Goal: Task Accomplishment & Management: Use online tool/utility

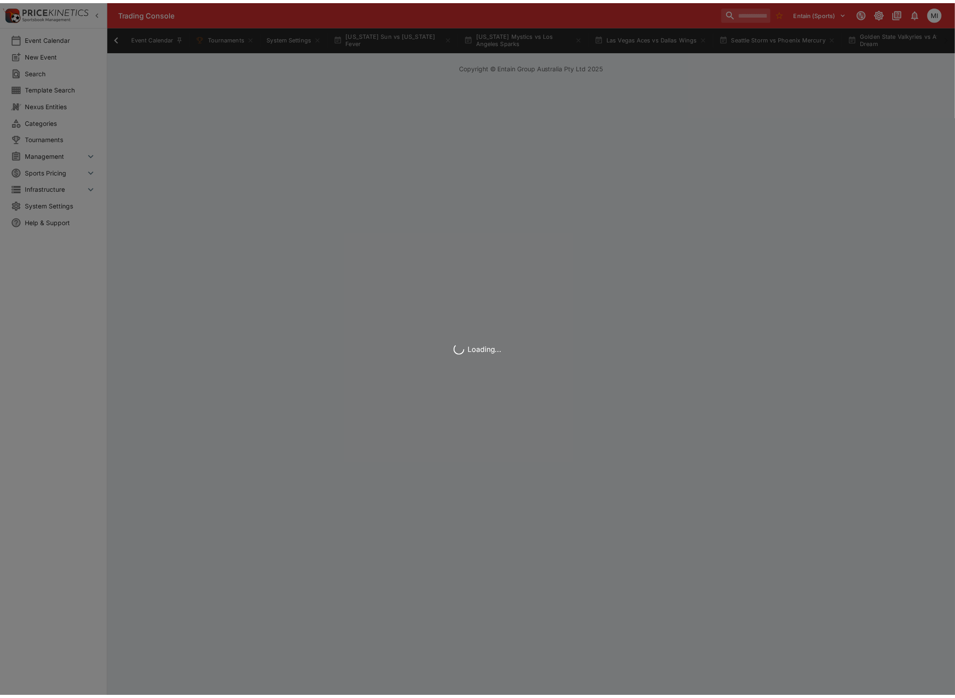
scroll to position [0, 677]
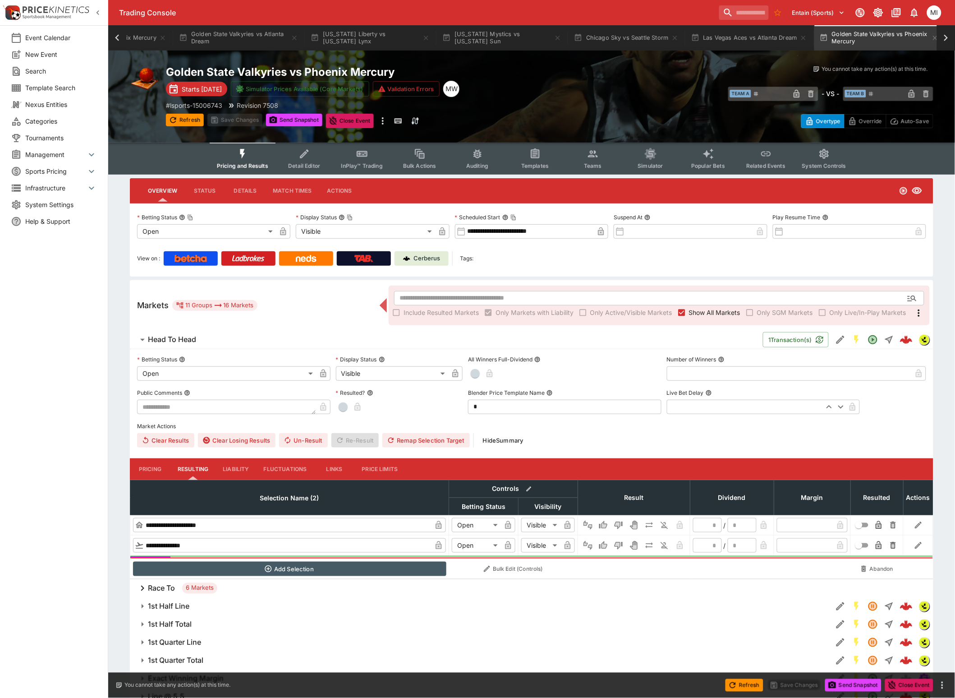
click at [115, 39] on icon at bounding box center [117, 38] width 13 height 13
click at [101, 10] on icon "button" at bounding box center [97, 12] width 9 height 9
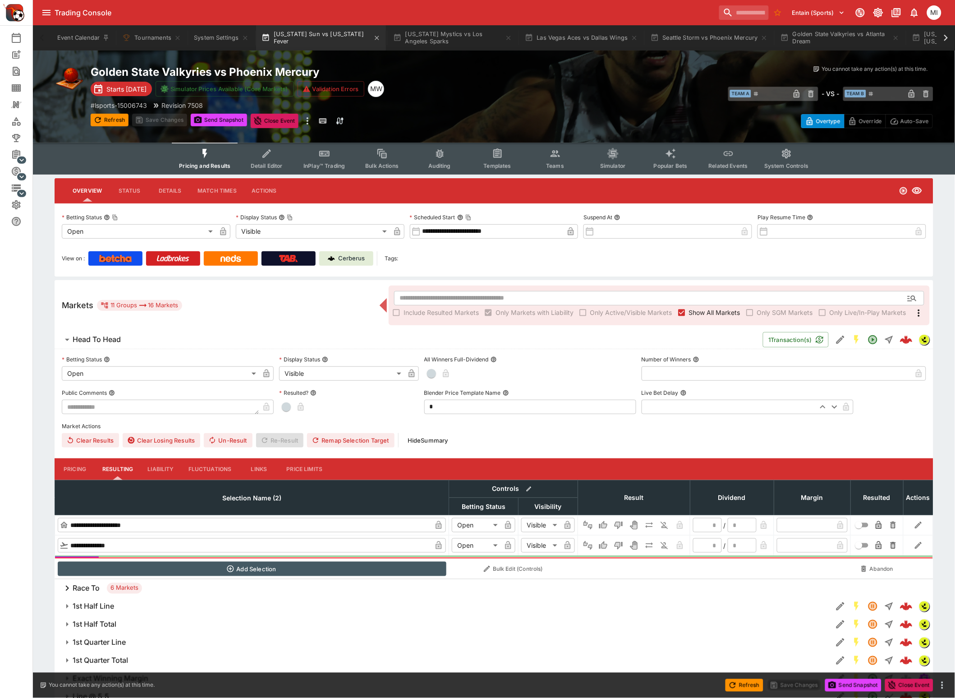
click at [292, 36] on button "[US_STATE] Sun vs [US_STATE] Fever" at bounding box center [321, 37] width 130 height 25
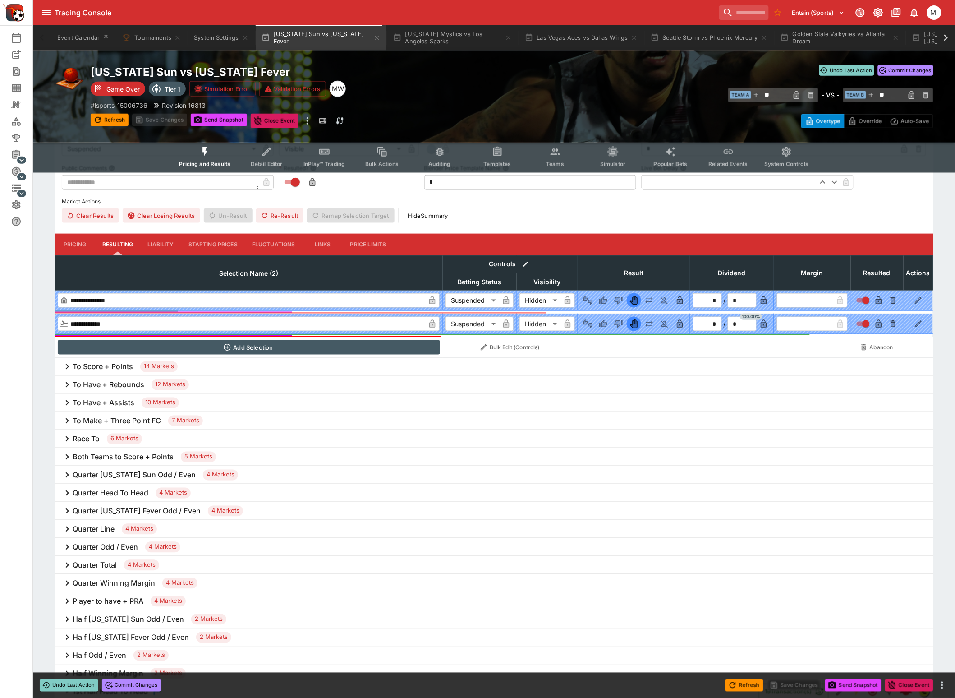
scroll to position [225, 0]
click at [92, 439] on h6 "Race To" at bounding box center [86, 438] width 27 height 9
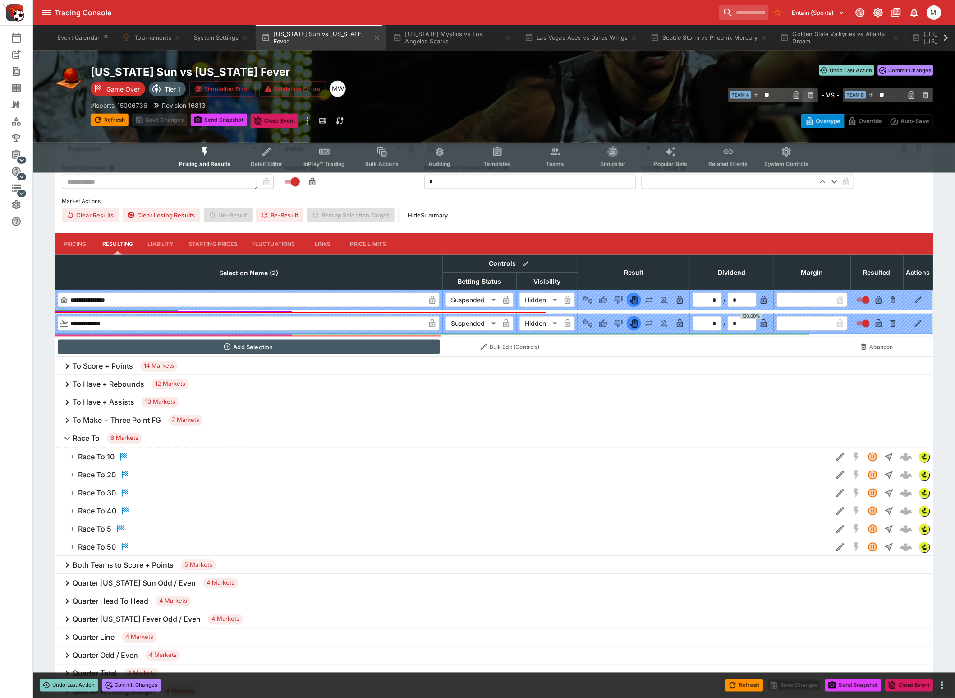
click at [96, 494] on h6 "Race To 30" at bounding box center [97, 492] width 38 height 9
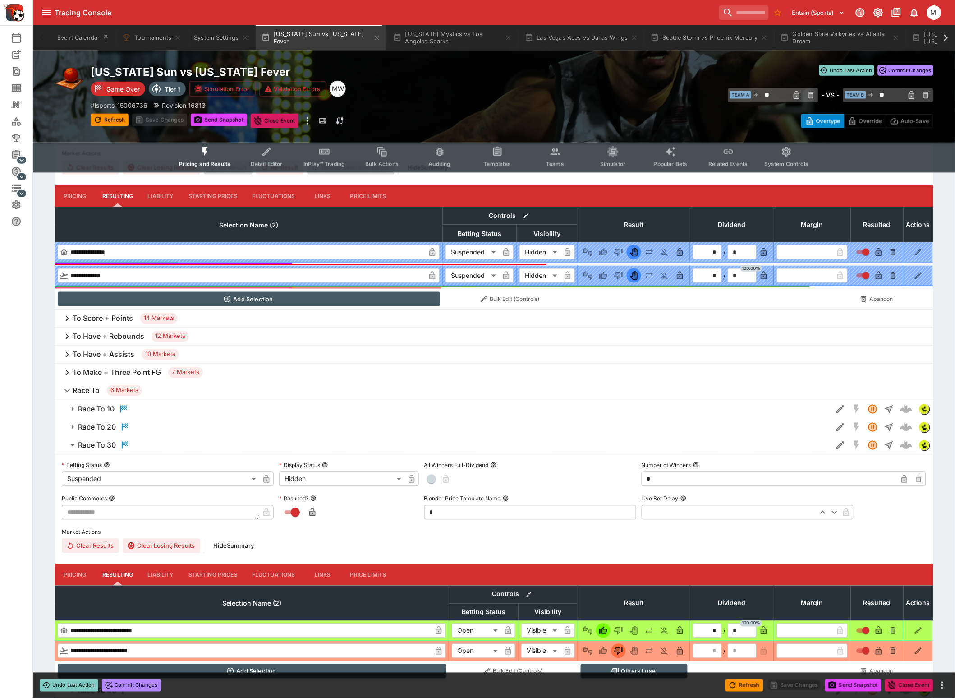
scroll to position [338, 0]
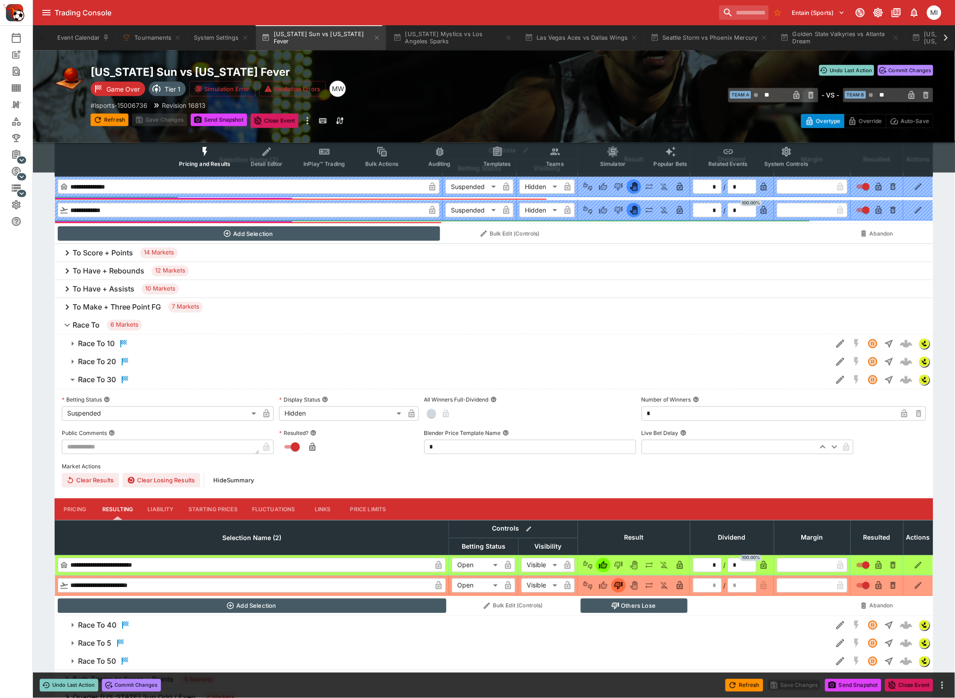
click at [98, 379] on h6 "Race To 30" at bounding box center [97, 379] width 38 height 9
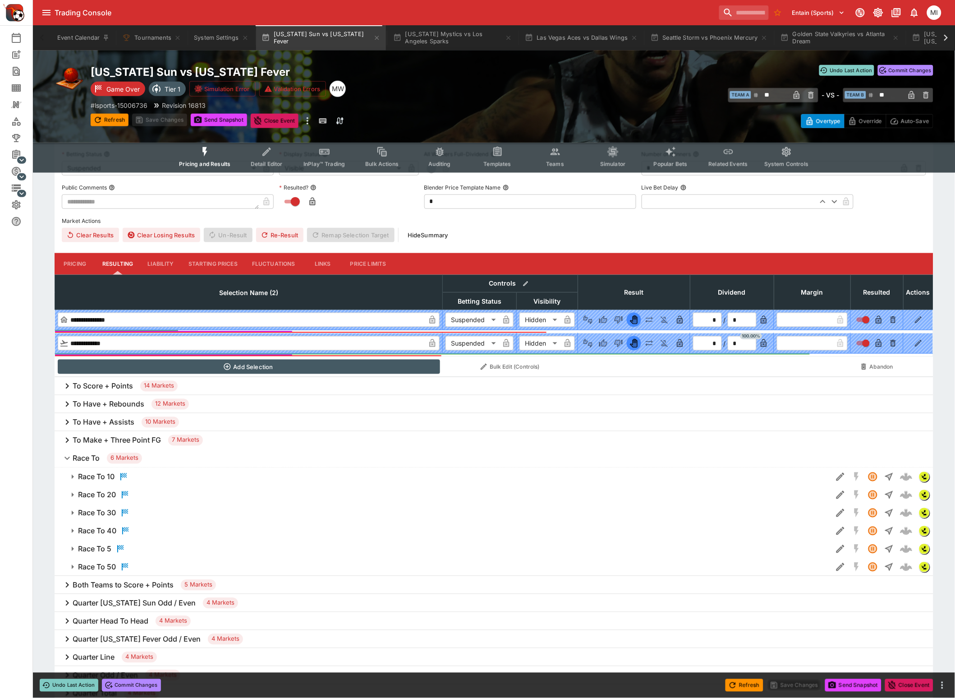
scroll to position [169, 0]
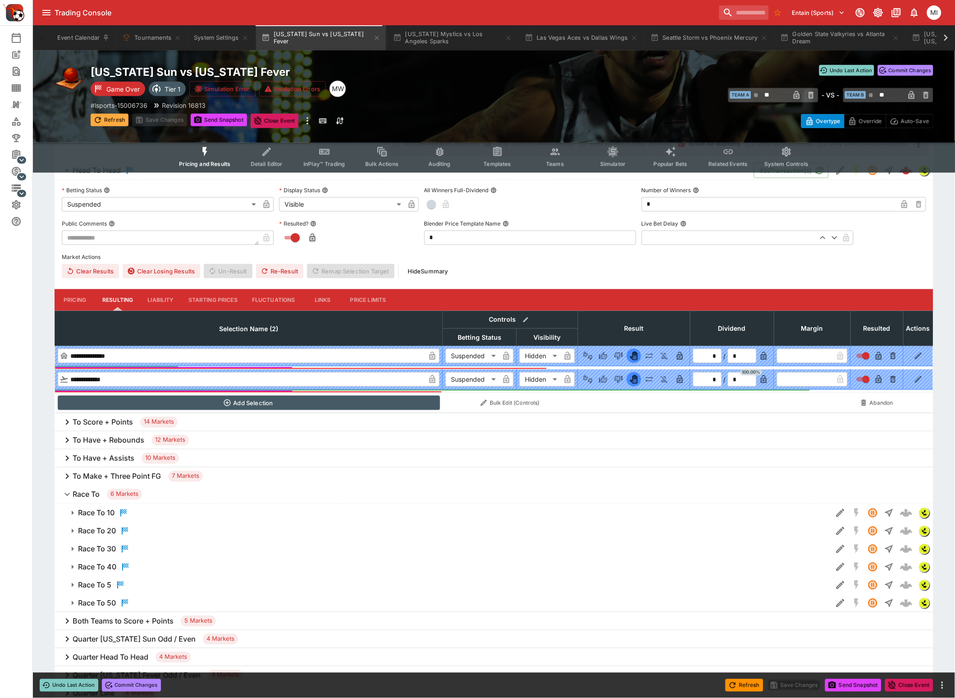
click at [109, 120] on button "Refresh" at bounding box center [110, 120] width 38 height 13
click at [138, 107] on p "# lsports-15006736" at bounding box center [119, 105] width 57 height 9
click at [433, 29] on button "[US_STATE] Mystics vs Los Angeles Sparks" at bounding box center [453, 37] width 130 height 25
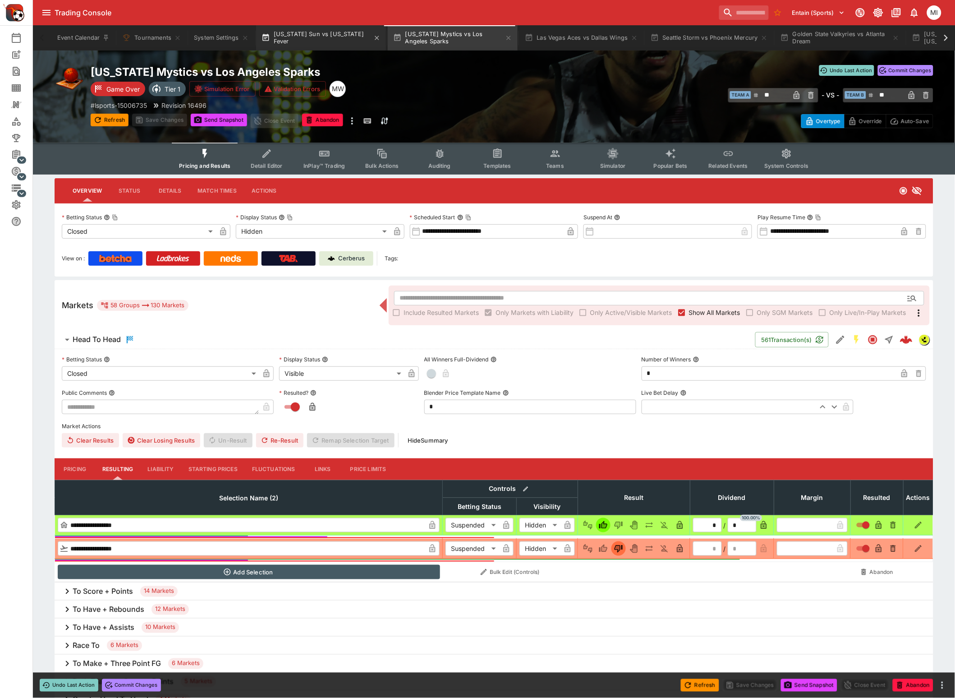
click at [318, 31] on button "[US_STATE] Sun vs [US_STATE] Fever" at bounding box center [321, 37] width 130 height 25
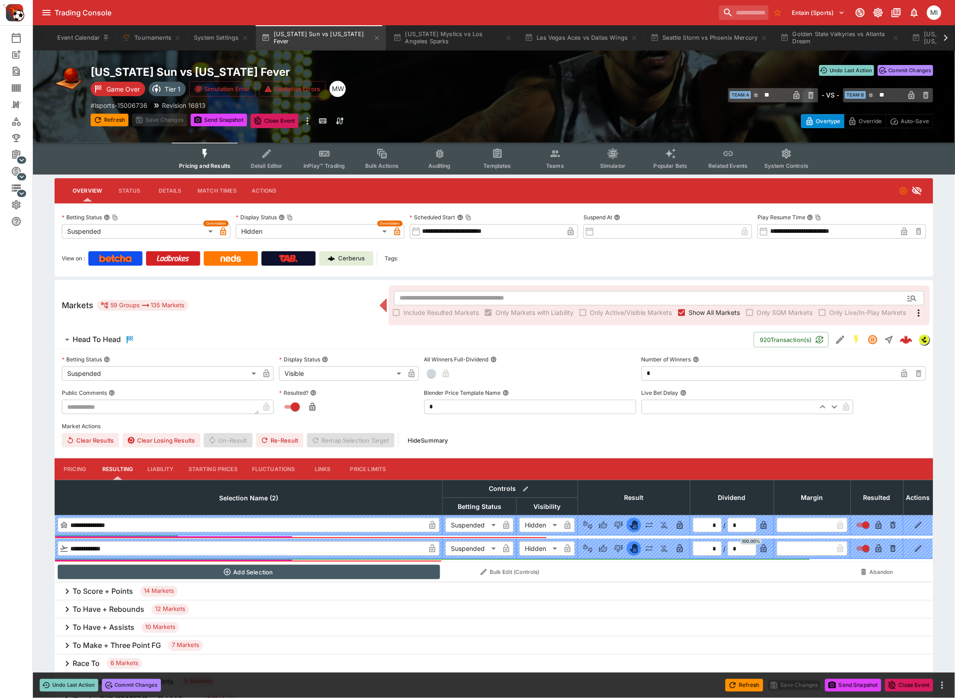
click at [167, 470] on button "Liability" at bounding box center [160, 469] width 41 height 22
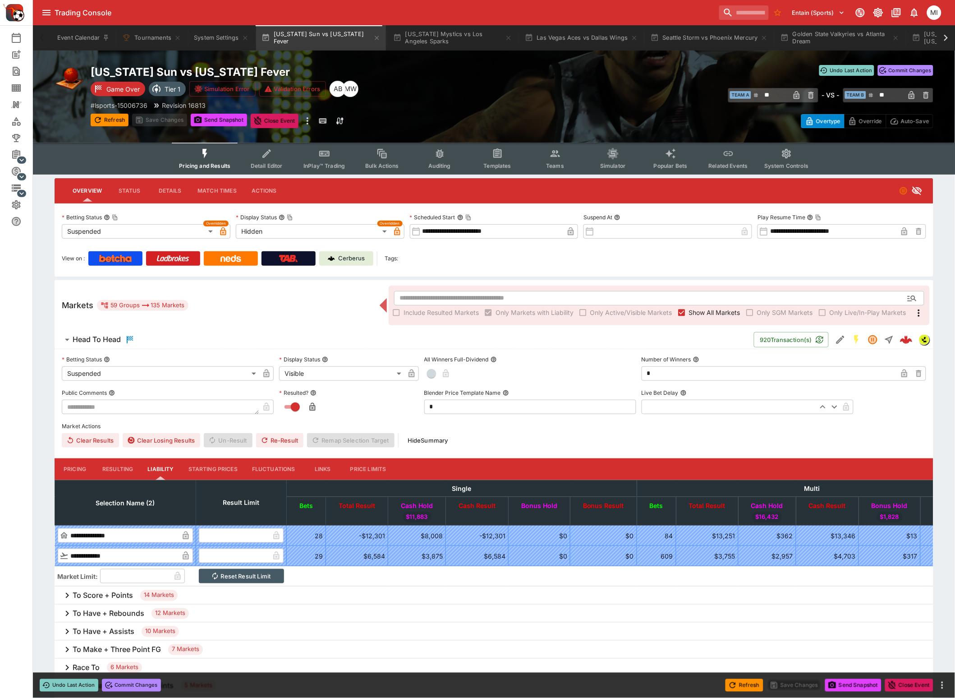
click at [334, 165] on span "InPlay™ Trading" at bounding box center [324, 165] width 41 height 7
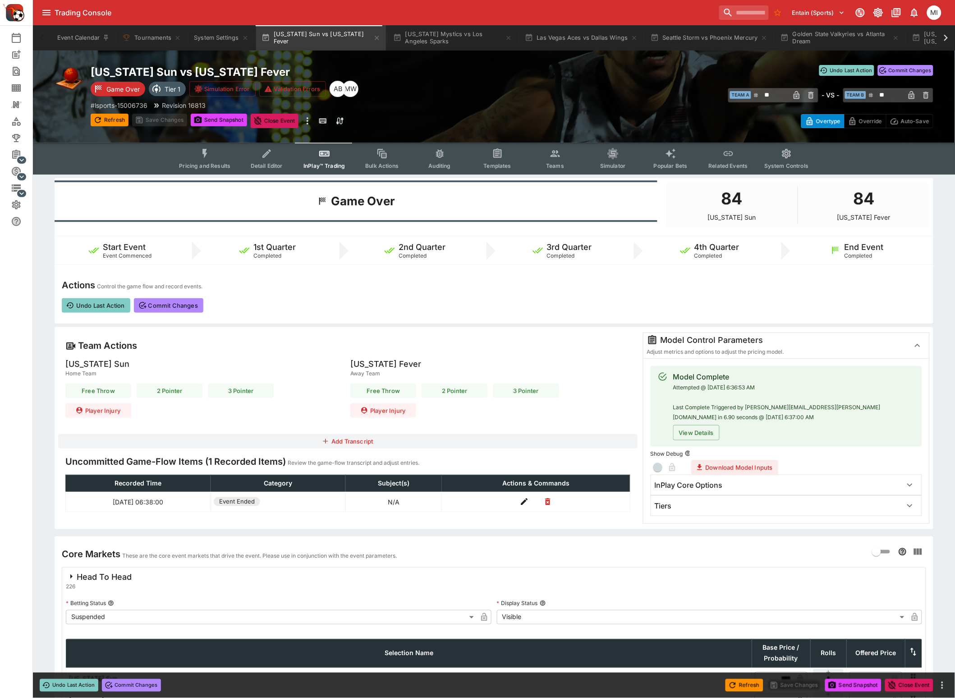
drag, startPoint x: 197, startPoint y: 155, endPoint x: 197, endPoint y: 161, distance: 5.9
click at [197, 155] on button "Pricing and Results" at bounding box center [205, 159] width 66 height 32
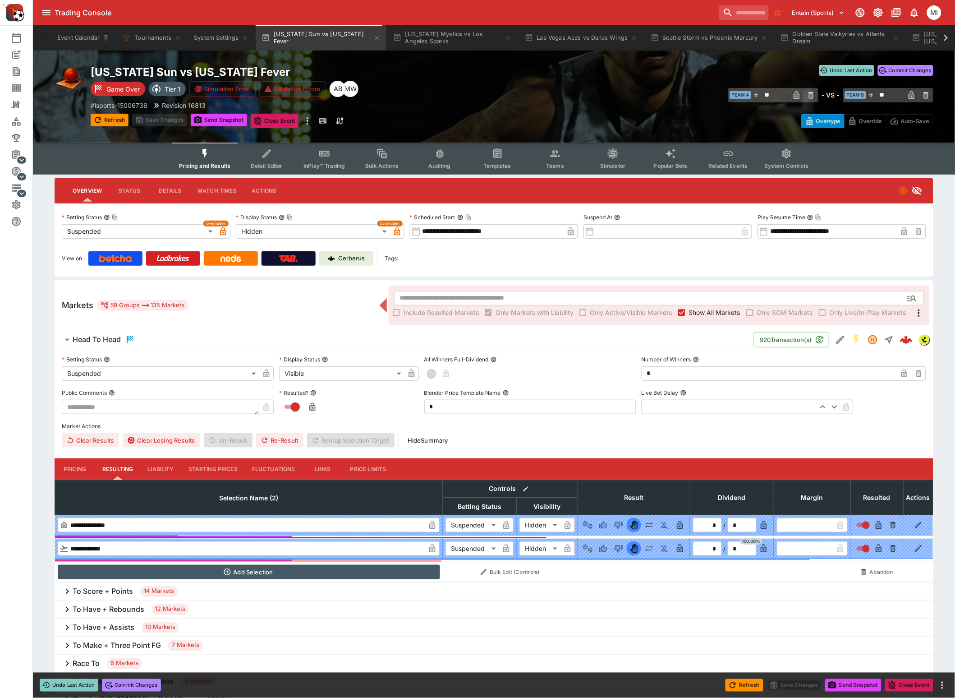
click at [345, 255] on p "Cerberus" at bounding box center [352, 258] width 27 height 9
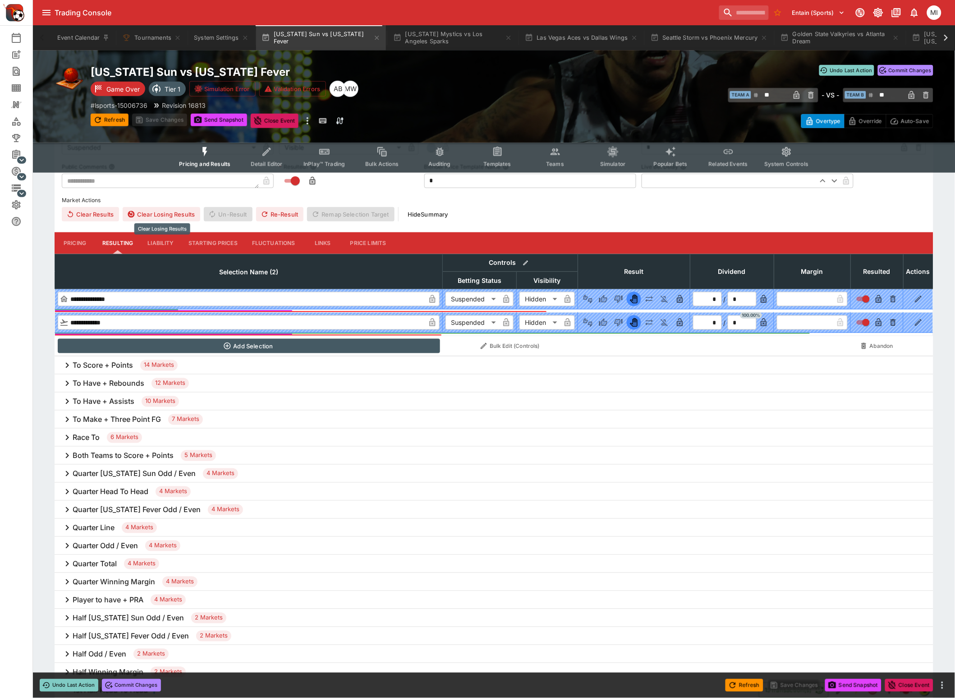
scroll to position [338, 0]
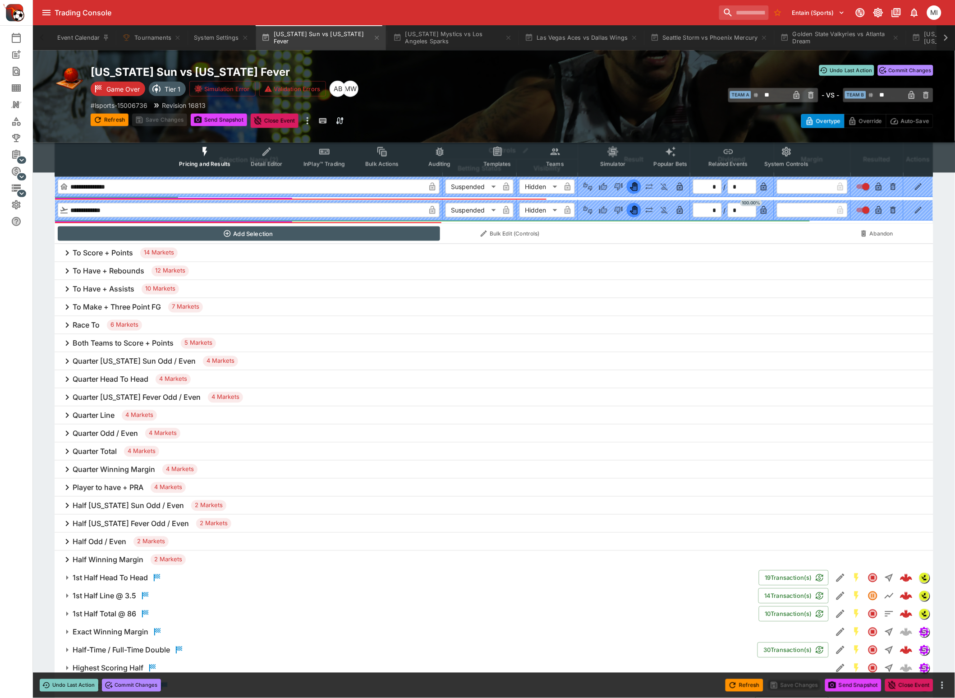
click at [949, 41] on icon at bounding box center [946, 38] width 13 height 13
click at [367, 37] on button "[US_STATE] Liberty vs [US_STATE] Lynx" at bounding box center [362, 37] width 130 height 25
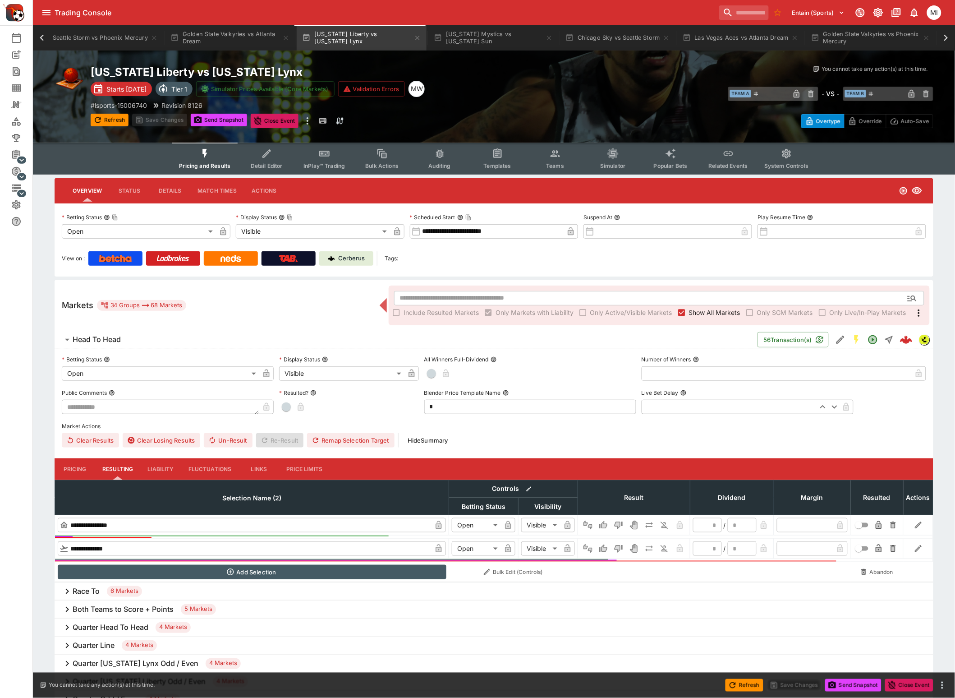
scroll to position [0, 603]
click at [230, 35] on button "Golden State Valkyries vs Atlanta Dream" at bounding box center [237, 37] width 130 height 25
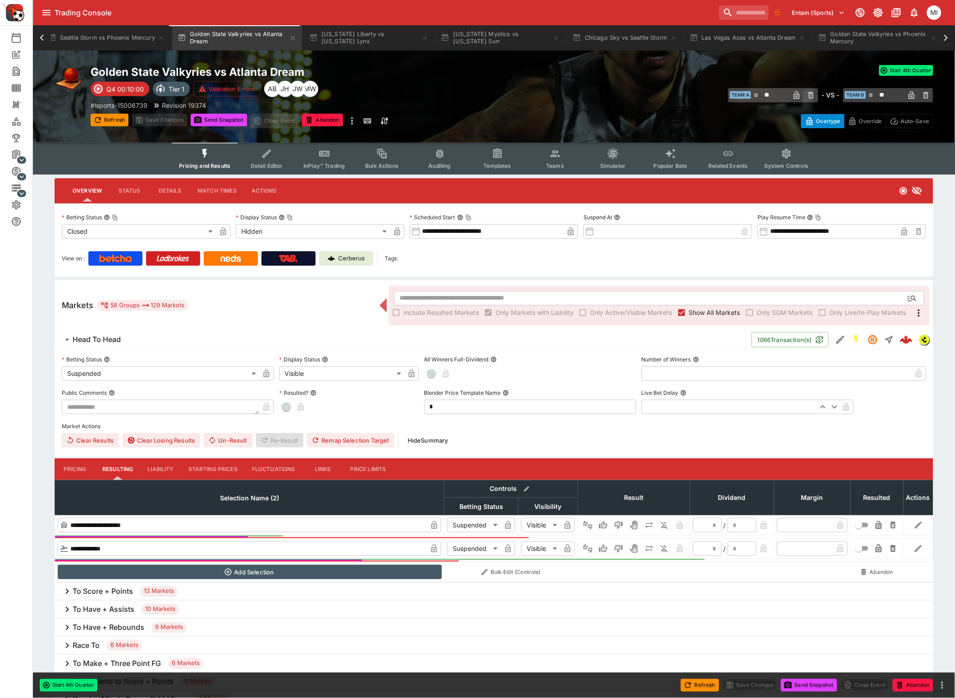
click at [703, 309] on span "Show All Markets" at bounding box center [714, 312] width 51 height 9
click at [328, 162] on span "InPlay™ Trading" at bounding box center [324, 165] width 41 height 7
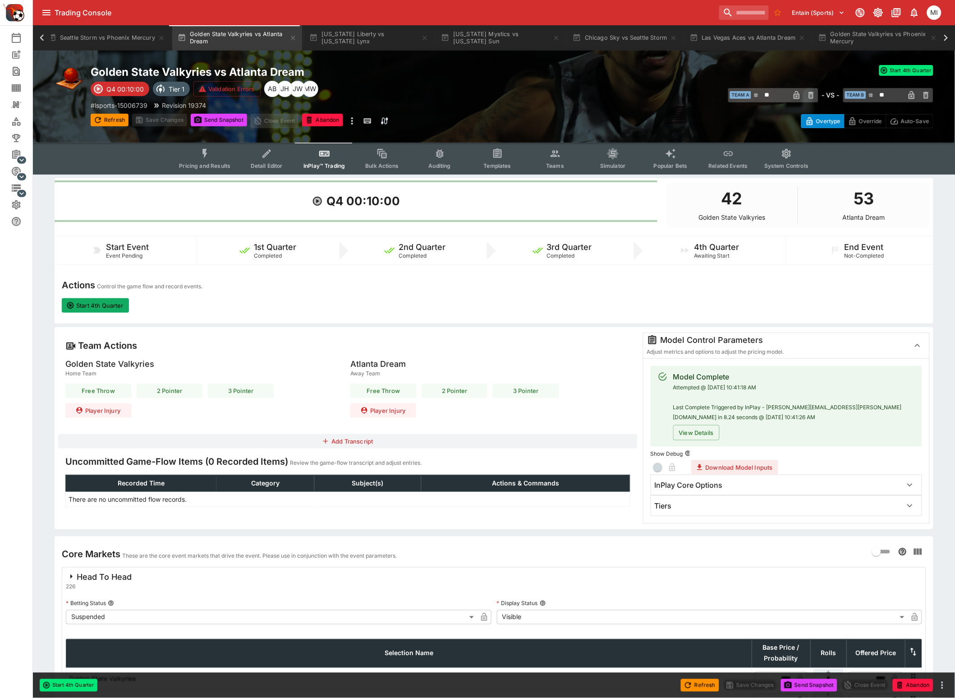
click at [122, 307] on button "Start 4th Quarter" at bounding box center [95, 305] width 67 height 14
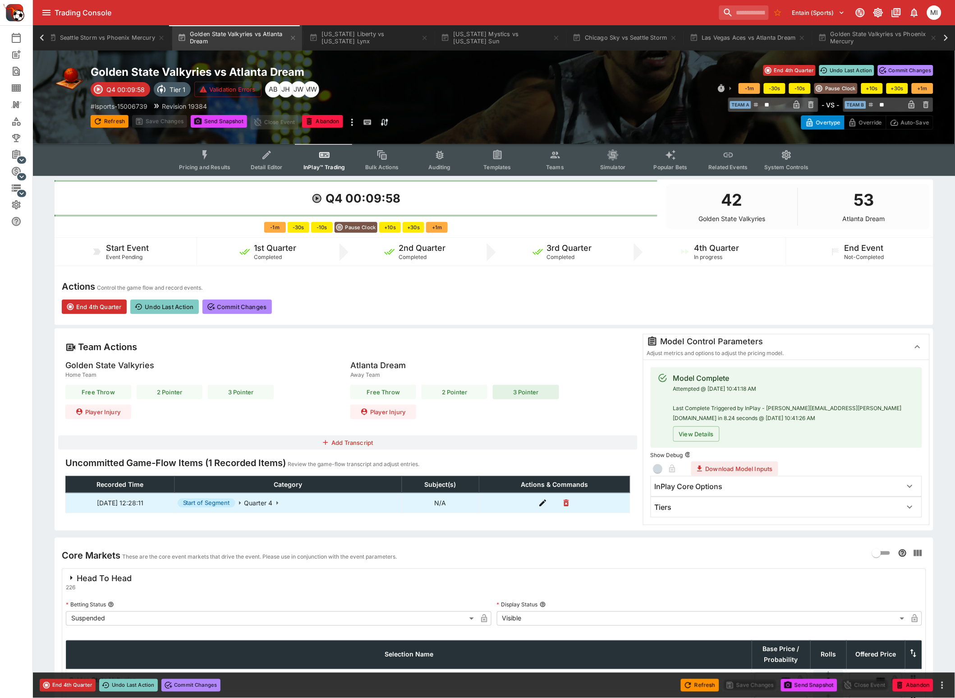
click at [517, 388] on button "3 Pointer" at bounding box center [526, 392] width 66 height 14
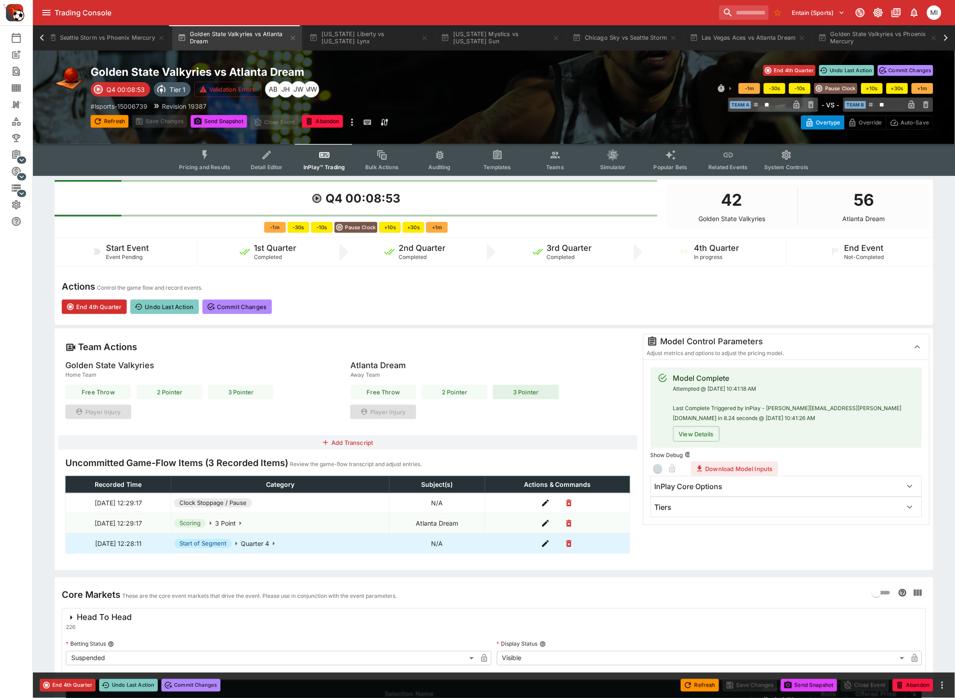
click at [517, 388] on button "3 Pointer" at bounding box center [526, 392] width 66 height 14
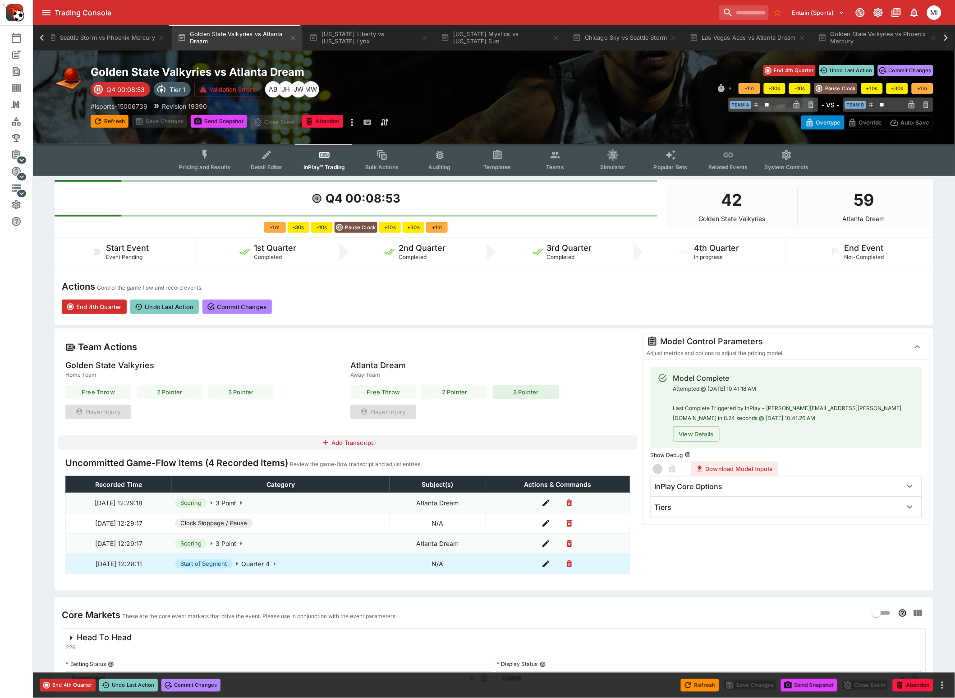
click at [517, 388] on button "3 Pointer" at bounding box center [526, 392] width 66 height 14
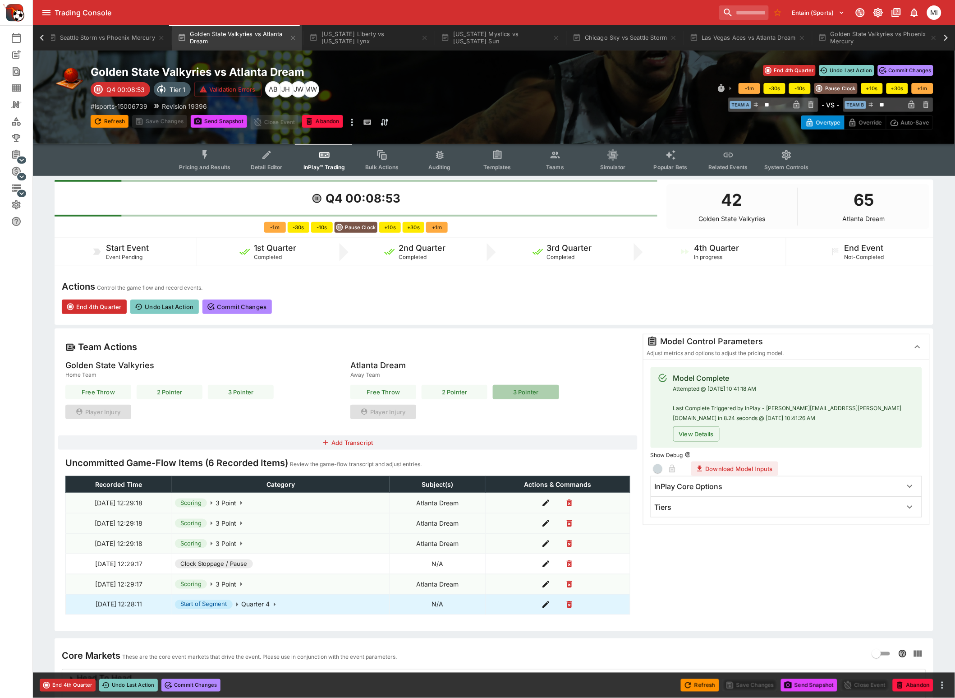
click at [517, 388] on button "3 Pointer" at bounding box center [526, 392] width 66 height 14
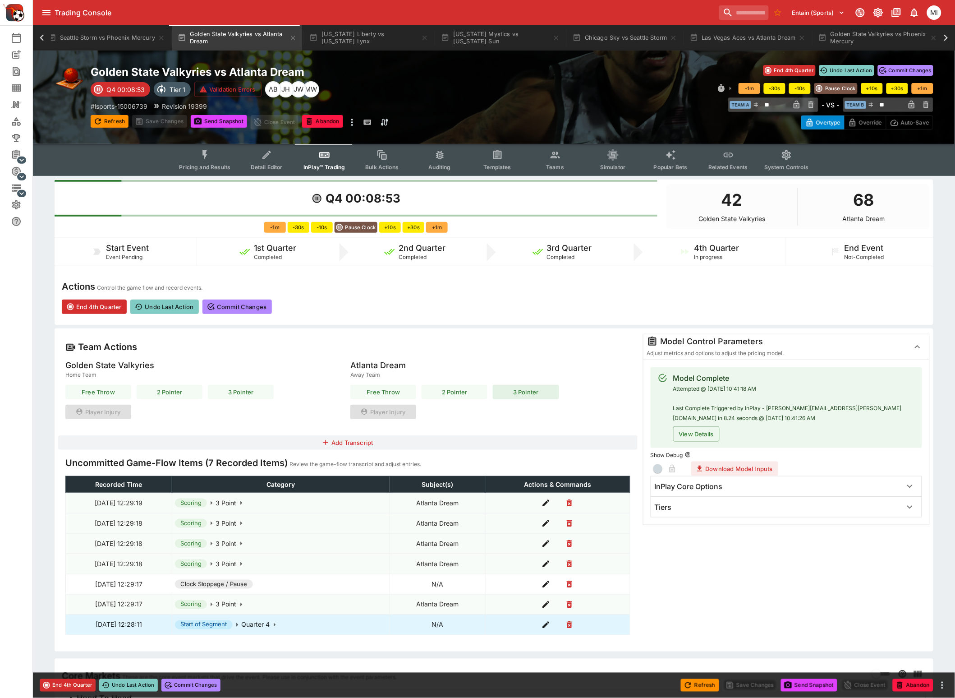
click at [517, 388] on button "3 Pointer" at bounding box center [526, 392] width 66 height 14
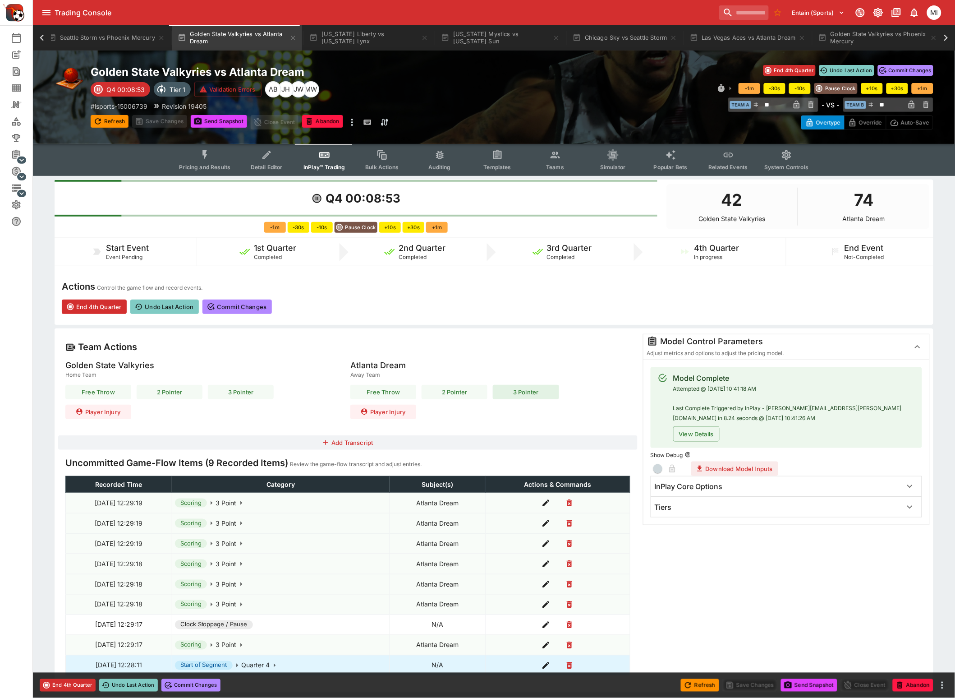
click at [517, 388] on button "3 Pointer" at bounding box center [526, 392] width 66 height 14
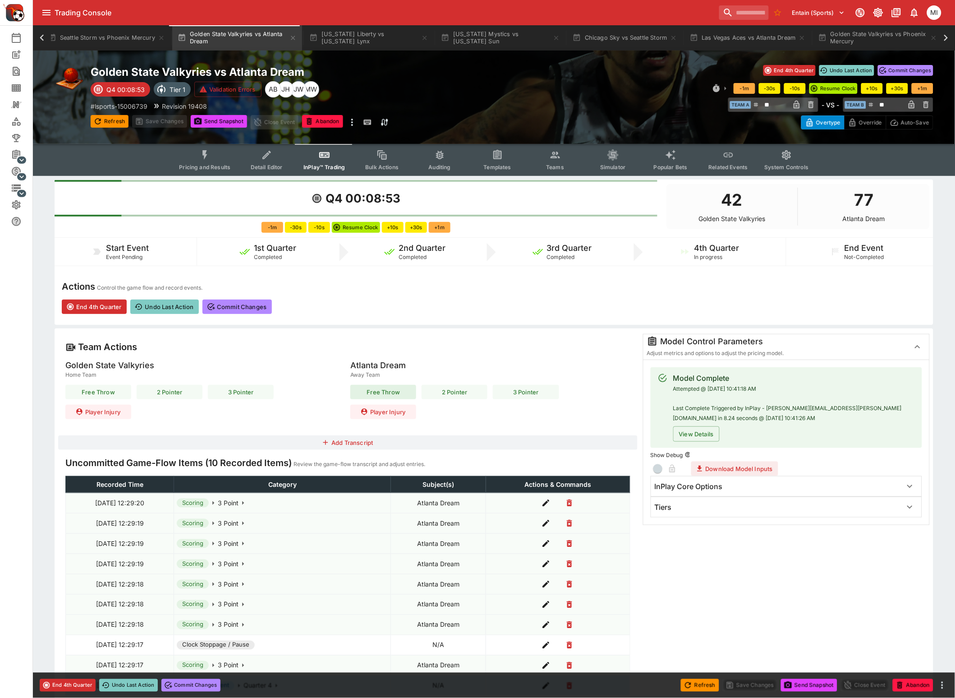
click at [389, 394] on button "Free Throw" at bounding box center [383, 392] width 66 height 14
click at [392, 393] on button "Free Throw" at bounding box center [383, 392] width 66 height 14
type input "**"
click at [229, 387] on button "3 Pointer" at bounding box center [241, 392] width 66 height 14
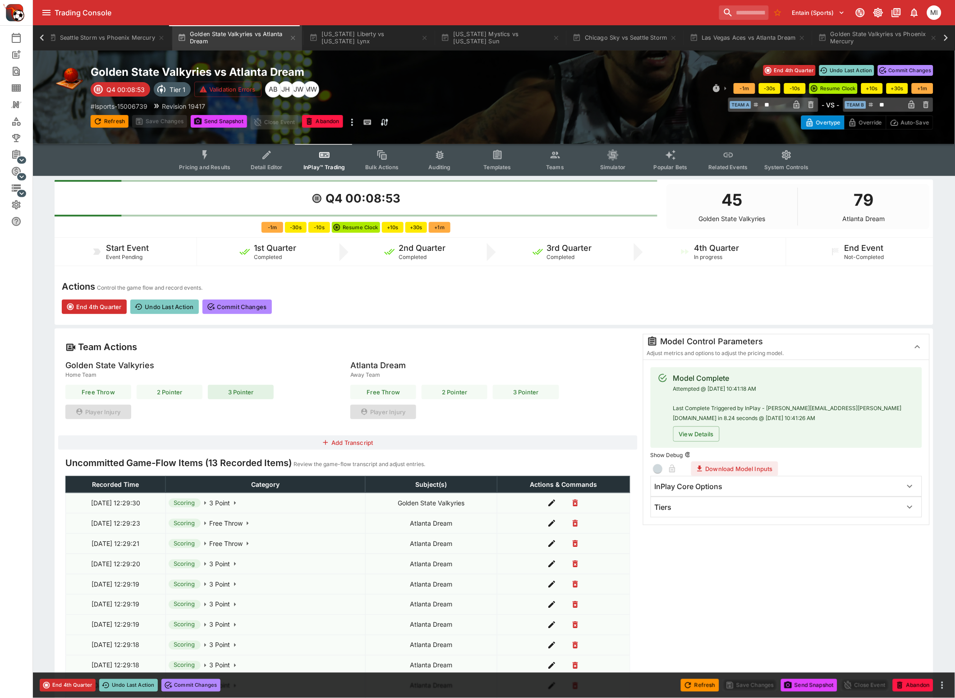
click at [229, 387] on button "3 Pointer" at bounding box center [241, 392] width 66 height 14
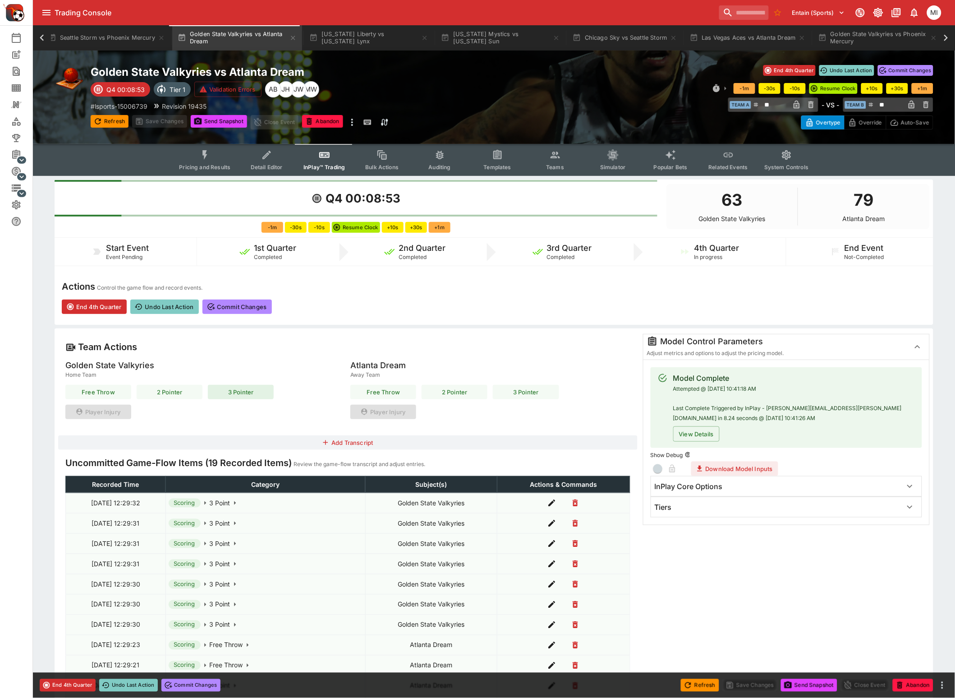
type input "**"
click at [253, 302] on button "Commit Changes" at bounding box center [237, 306] width 69 height 14
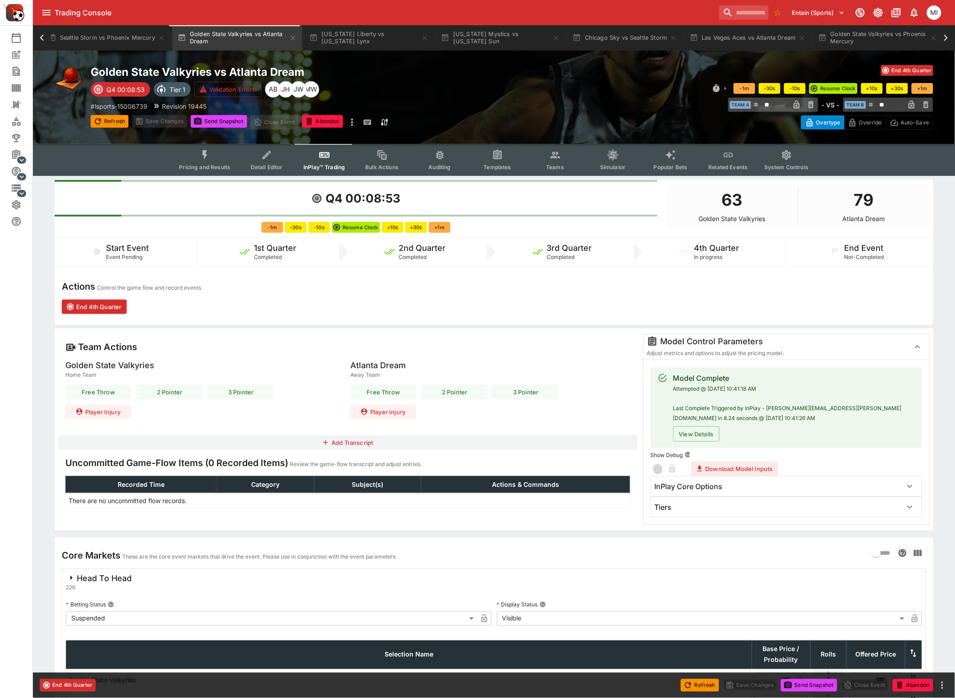
click at [200, 156] on button "Pricing and Results" at bounding box center [205, 160] width 66 height 32
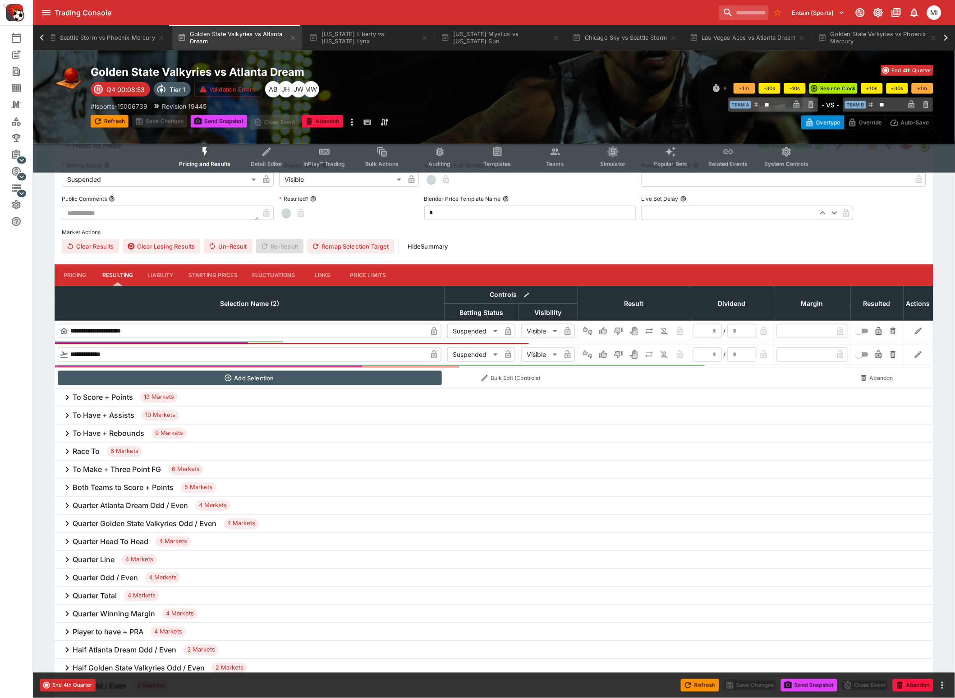
scroll to position [338, 0]
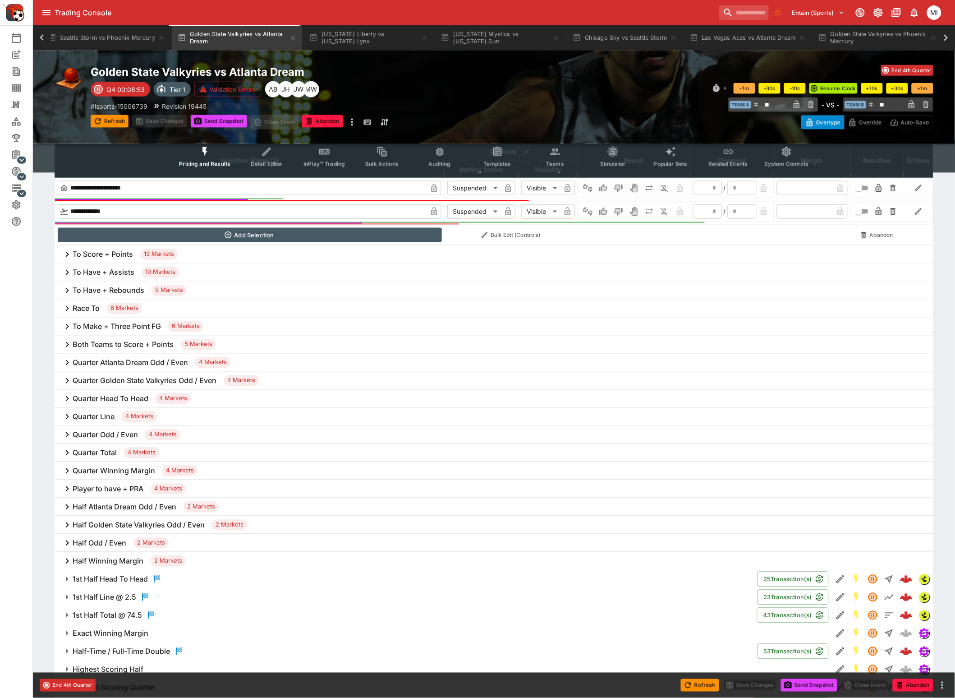
click at [97, 449] on h6 "Quarter Total" at bounding box center [95, 452] width 44 height 9
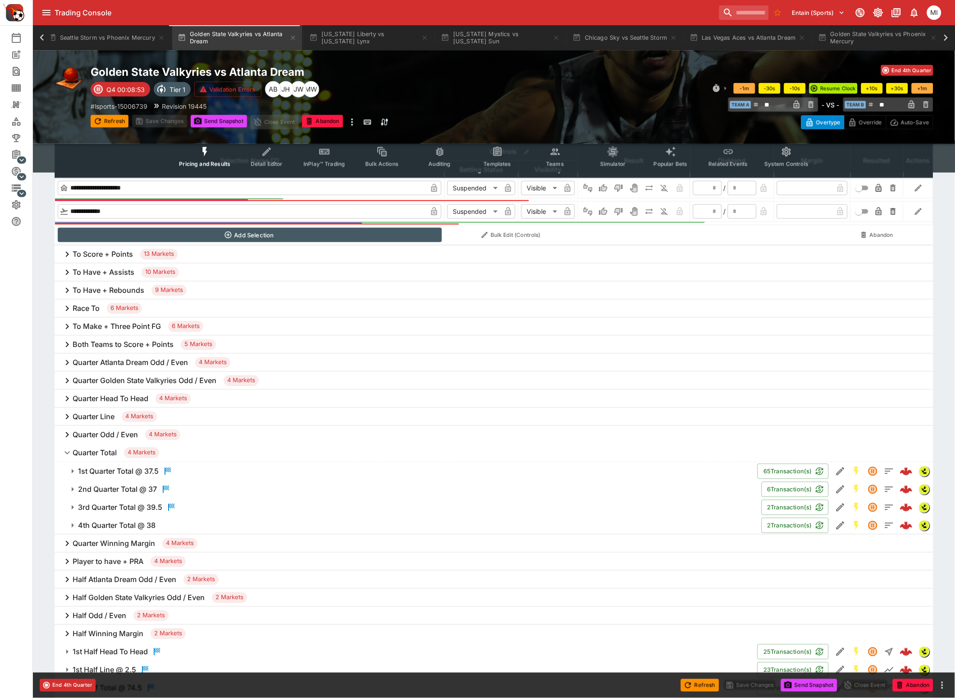
click at [118, 528] on h6 "4th Quarter Total @ 38" at bounding box center [117, 525] width 78 height 9
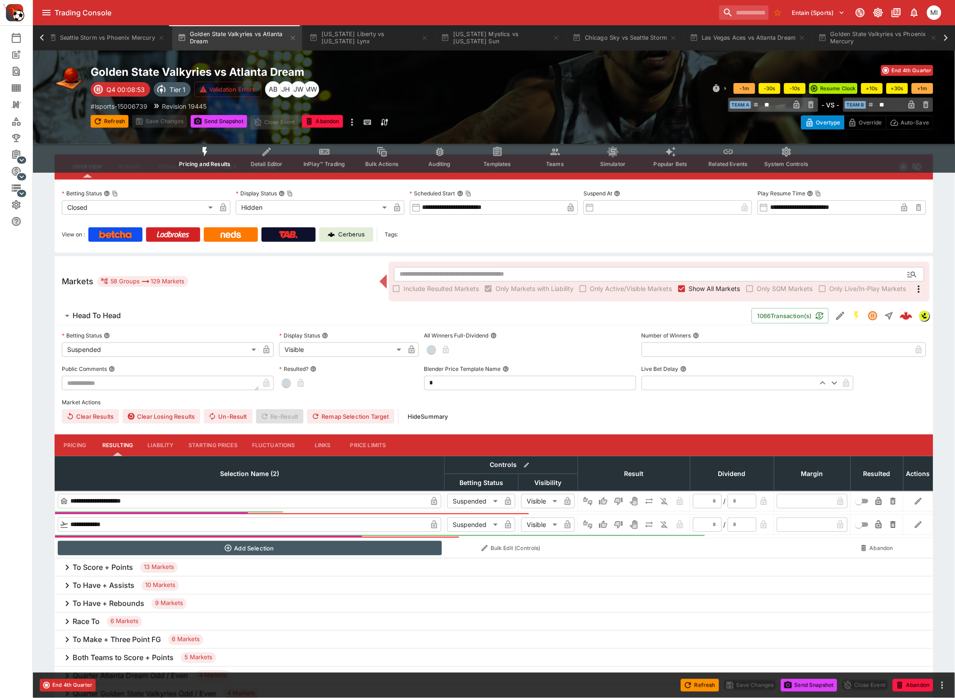
scroll to position [0, 0]
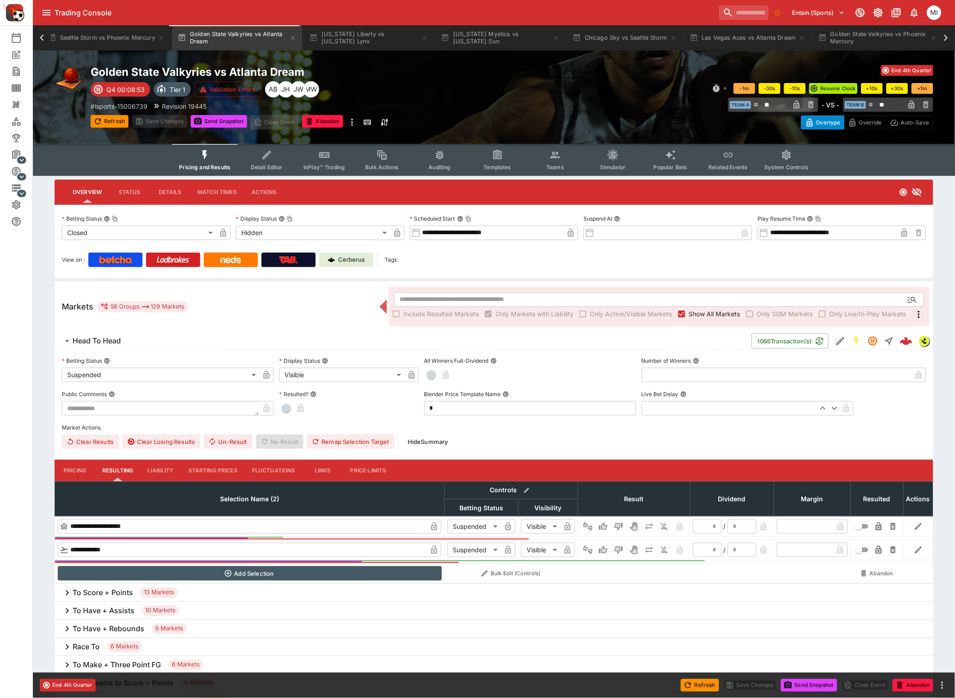
click at [330, 164] on span "InPlay™ Trading" at bounding box center [324, 167] width 41 height 7
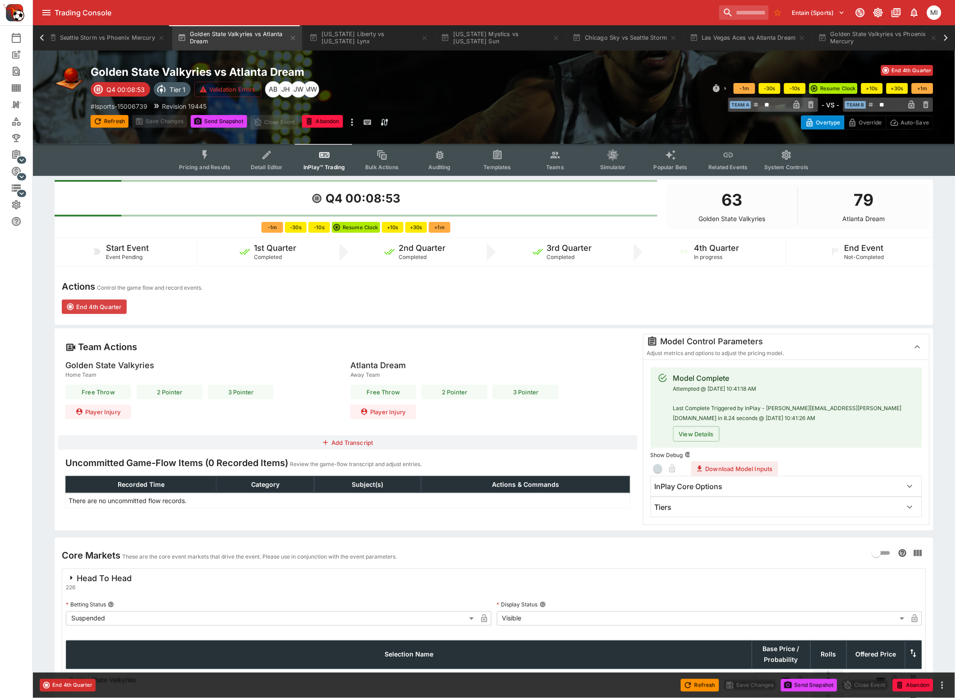
click at [112, 304] on button "End 4th Quarter" at bounding box center [94, 306] width 65 height 14
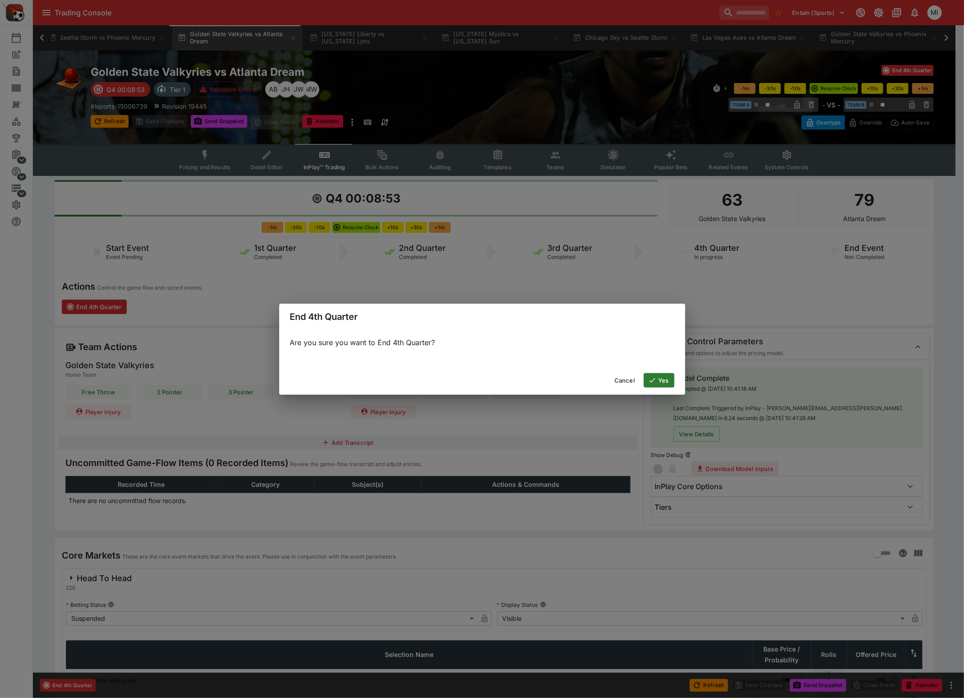
click at [654, 378] on icon "button" at bounding box center [652, 380] width 8 height 8
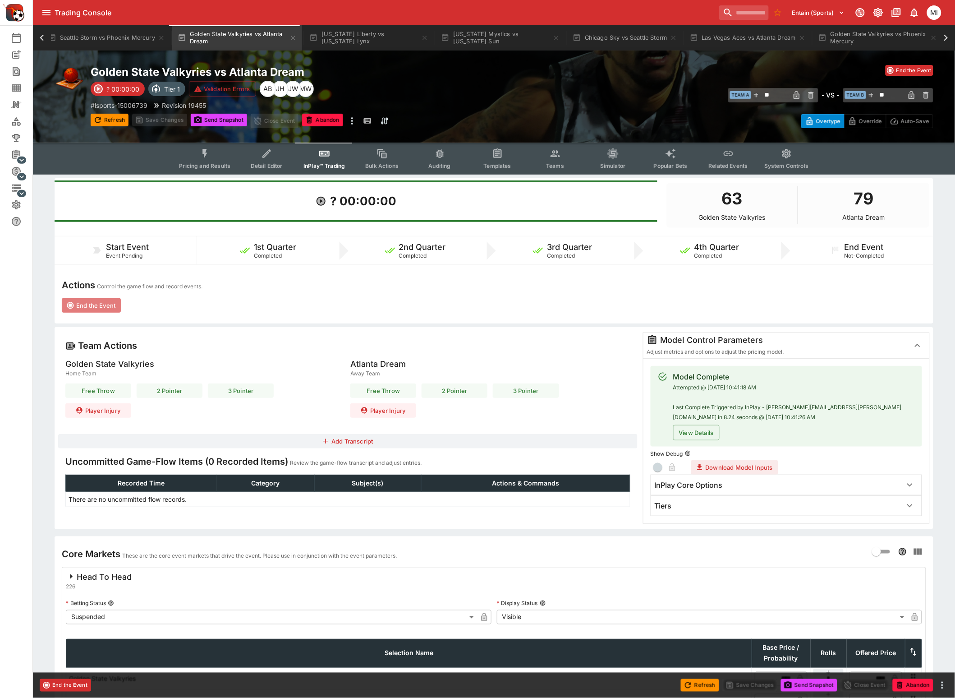
click at [96, 305] on button "End the Event" at bounding box center [91, 305] width 59 height 14
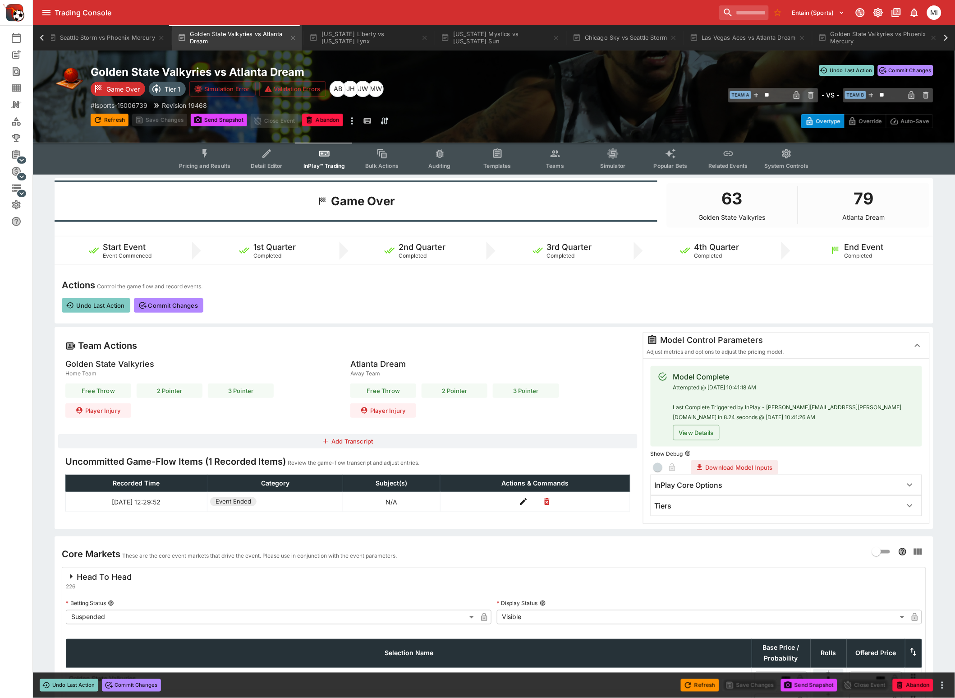
click at [212, 161] on button "Pricing and Results" at bounding box center [205, 159] width 66 height 32
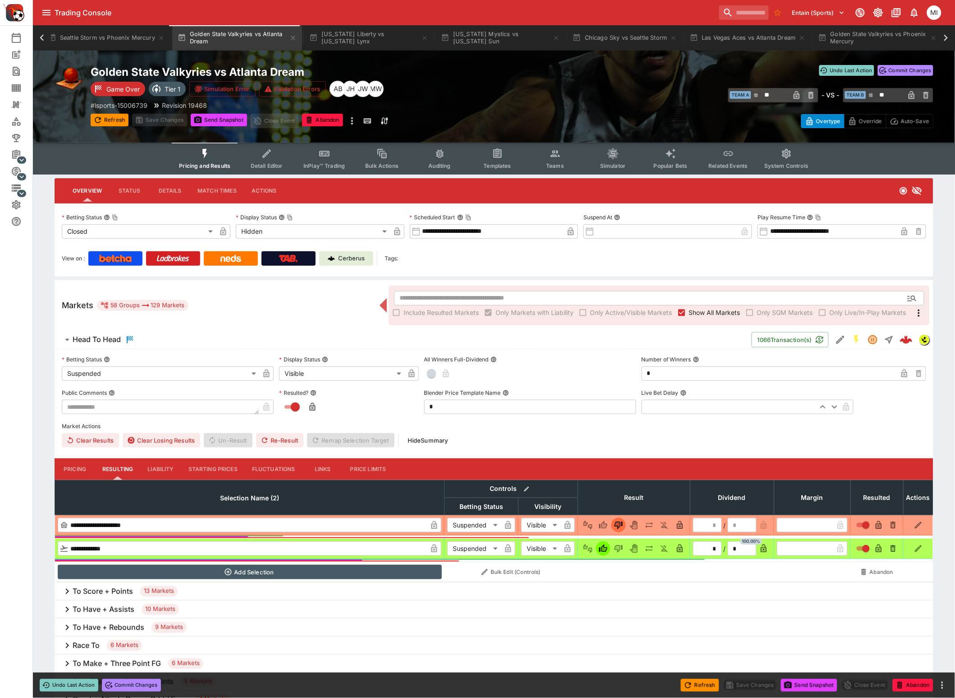
click at [713, 309] on span "Show All Markets" at bounding box center [714, 312] width 51 height 9
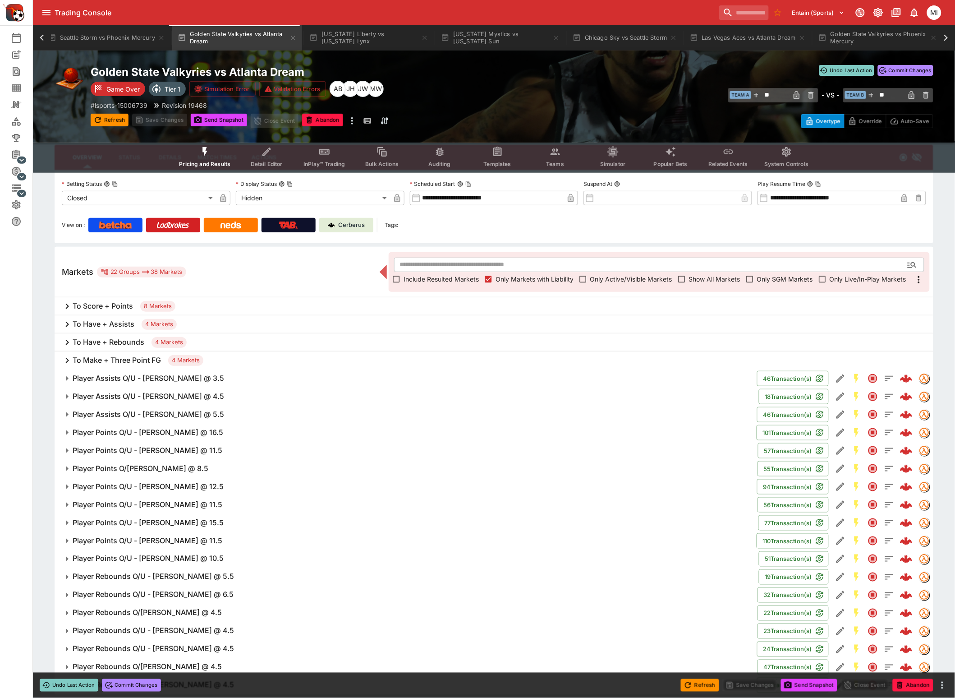
scroll to position [60, 0]
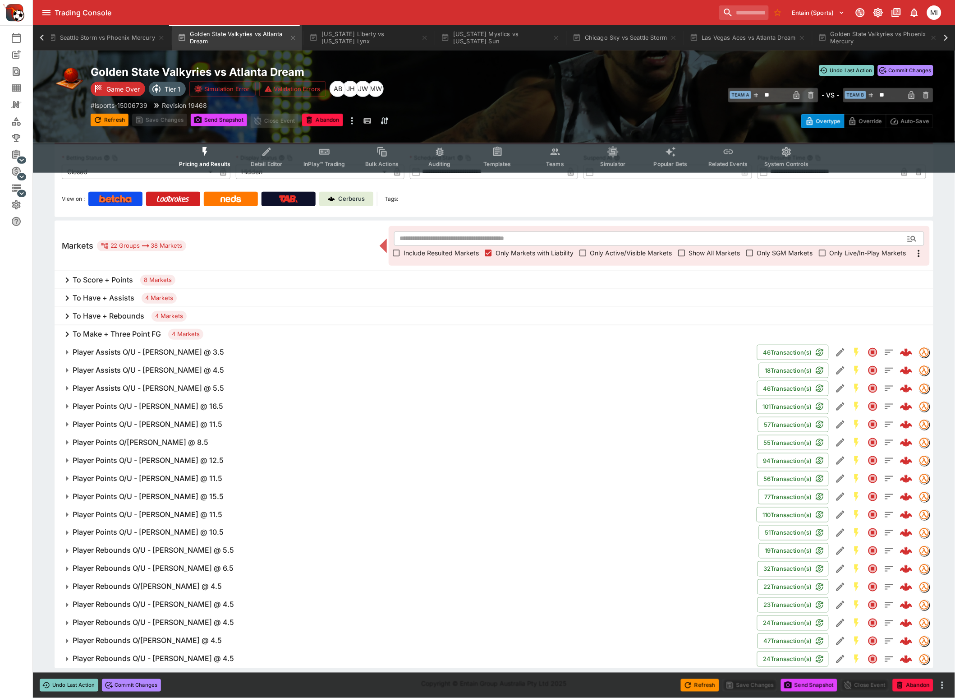
click at [122, 331] on h6 "To Make + Three Point FG" at bounding box center [117, 333] width 88 height 9
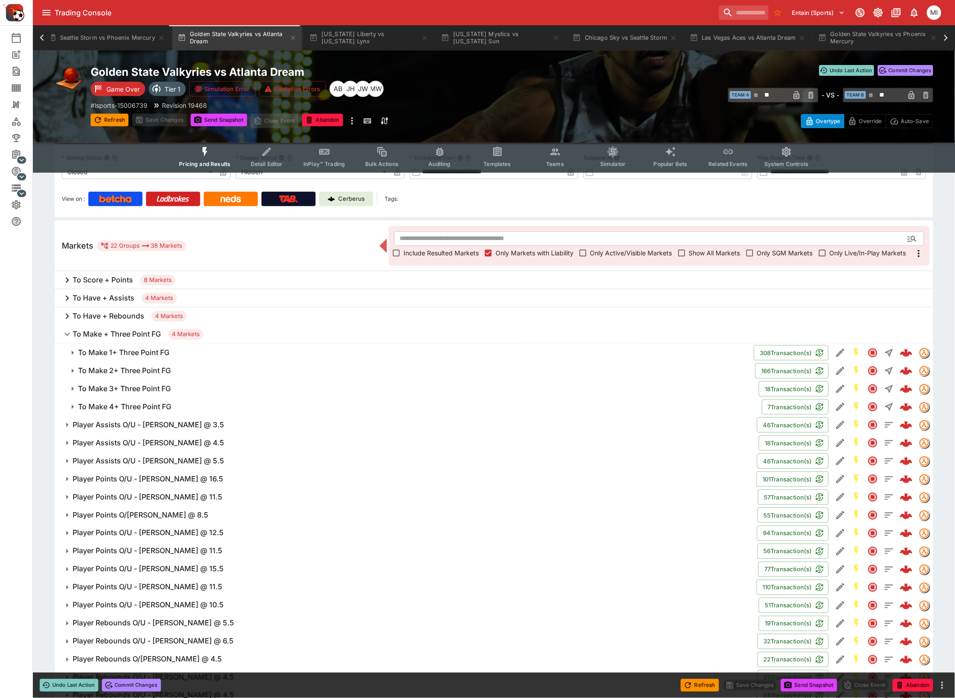
click at [127, 351] on h6 "To Make 1+ Three Point FG" at bounding box center [124, 352] width 92 height 9
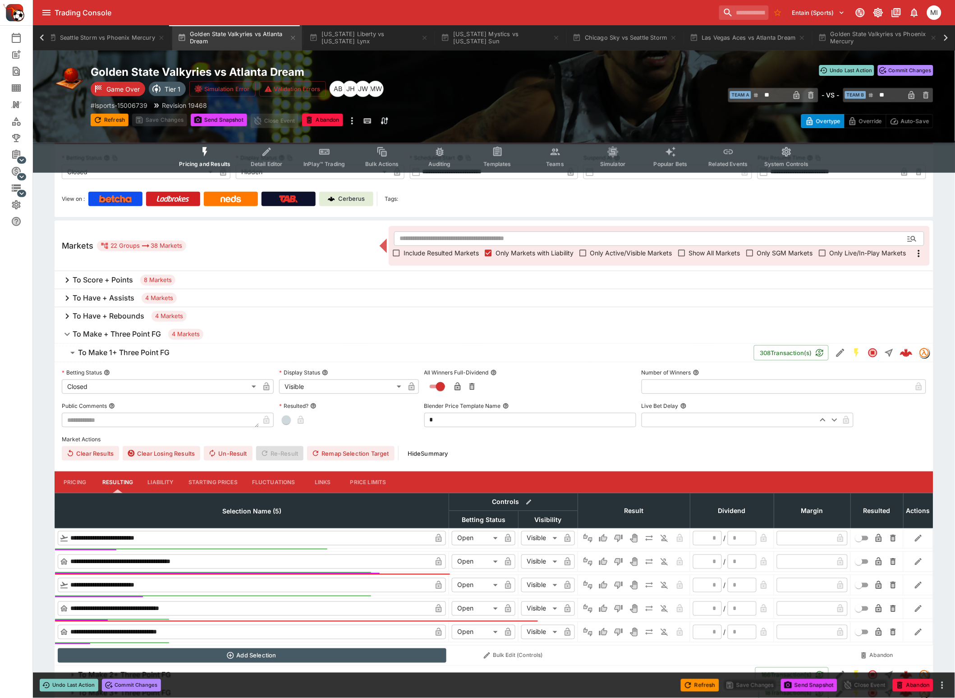
scroll to position [229, 0]
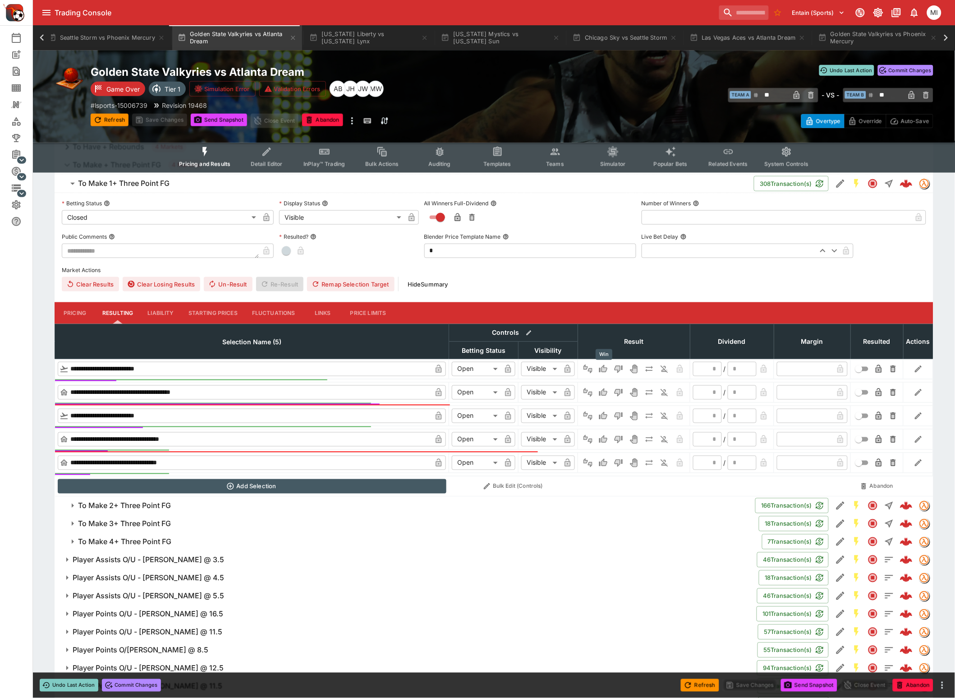
click at [601, 369] on icon "Win" at bounding box center [603, 369] width 8 height 8
type input "*********"
type input "******"
type input "*"
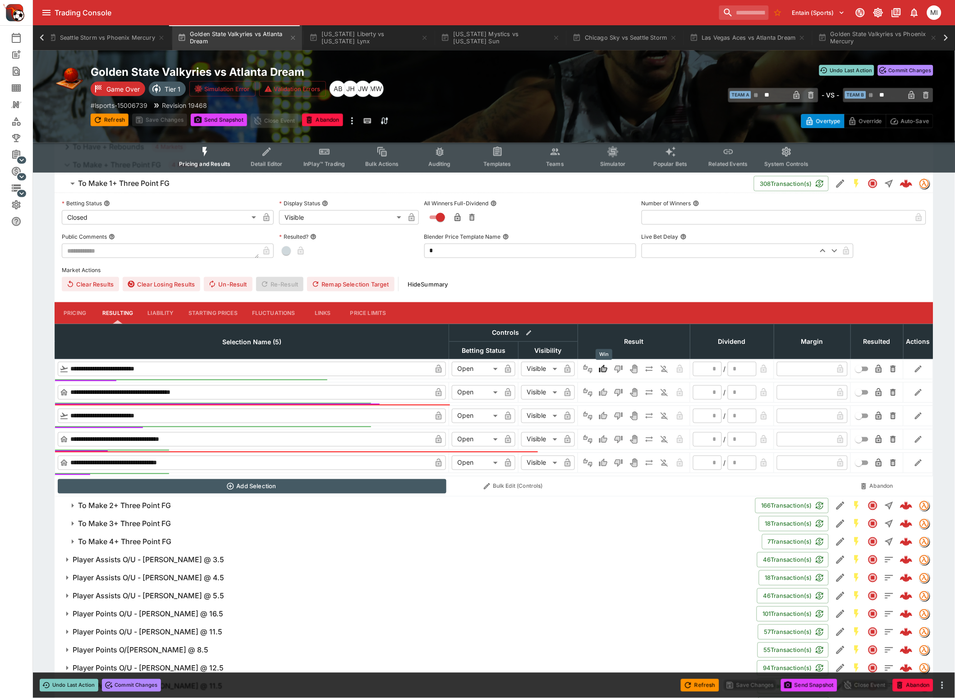
type input "*"
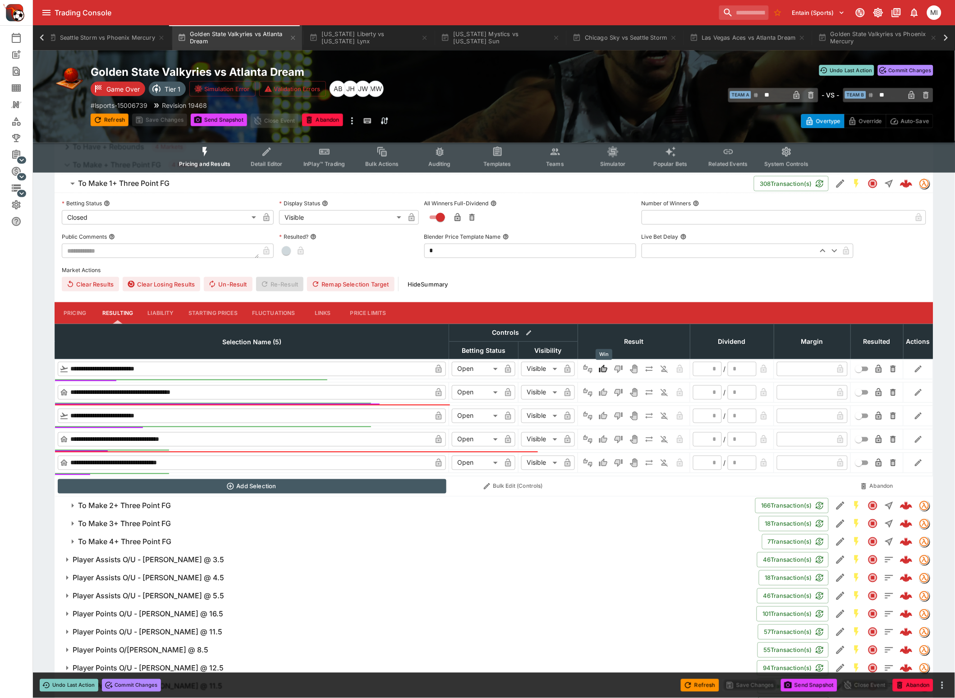
type input "*"
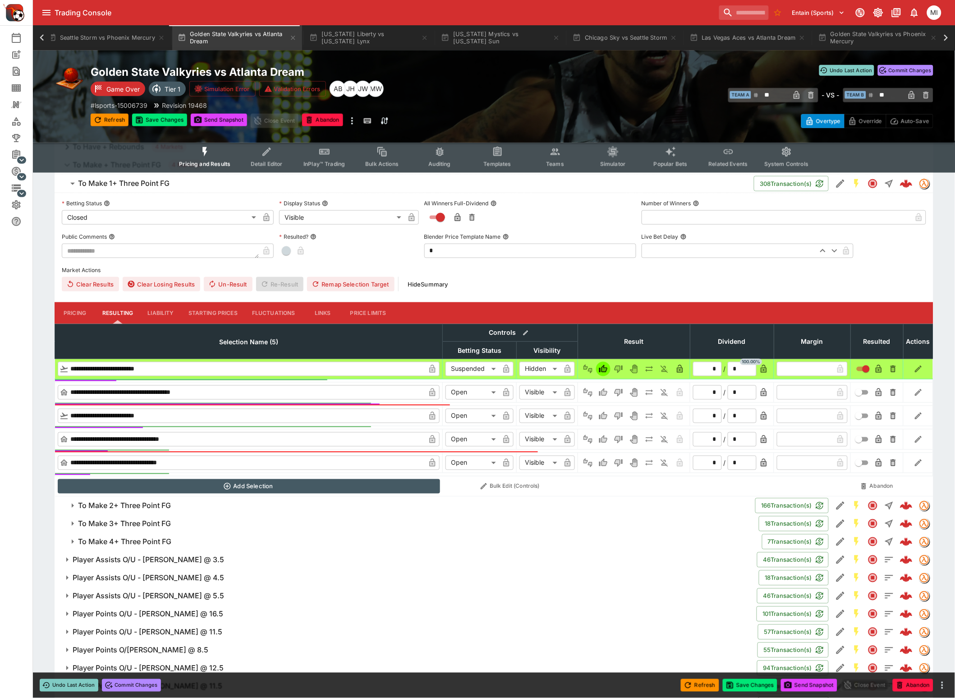
click at [140, 534] on button "To Make 4+ Three Point FG" at bounding box center [409, 542] width 708 height 18
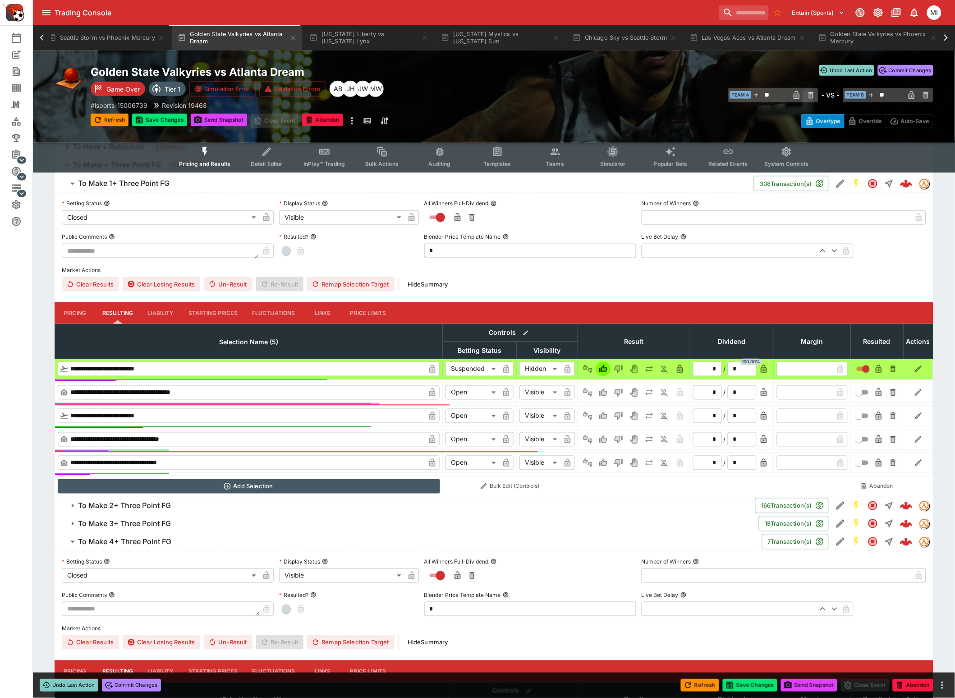
click at [145, 519] on h6 "To Make 3+ Three Point FG" at bounding box center [124, 523] width 93 height 9
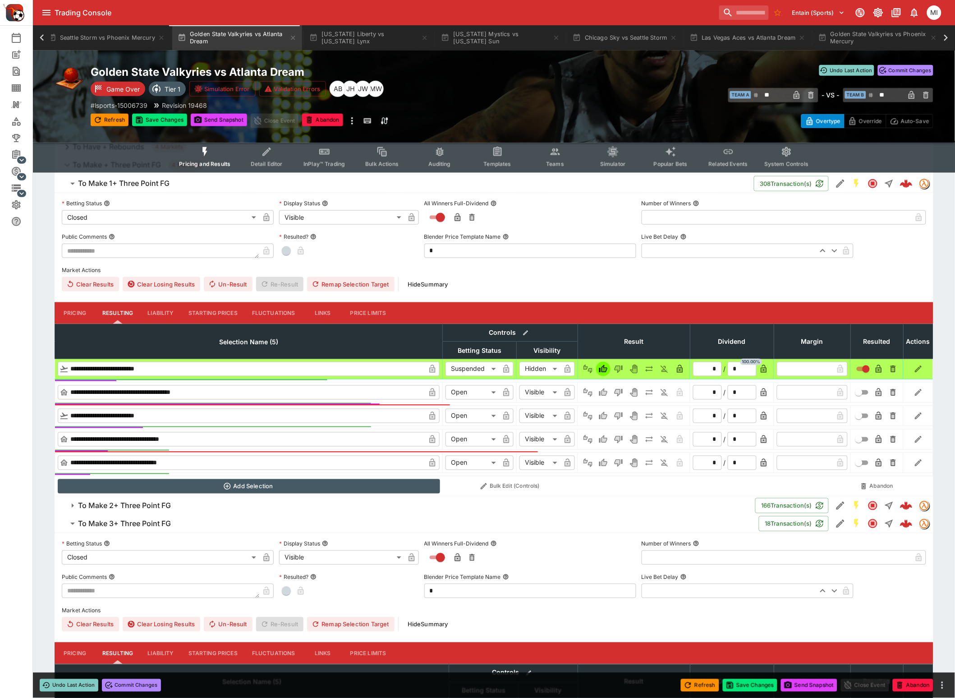
click at [147, 505] on h6 "To Make 2+ Three Point FG" at bounding box center [124, 505] width 93 height 9
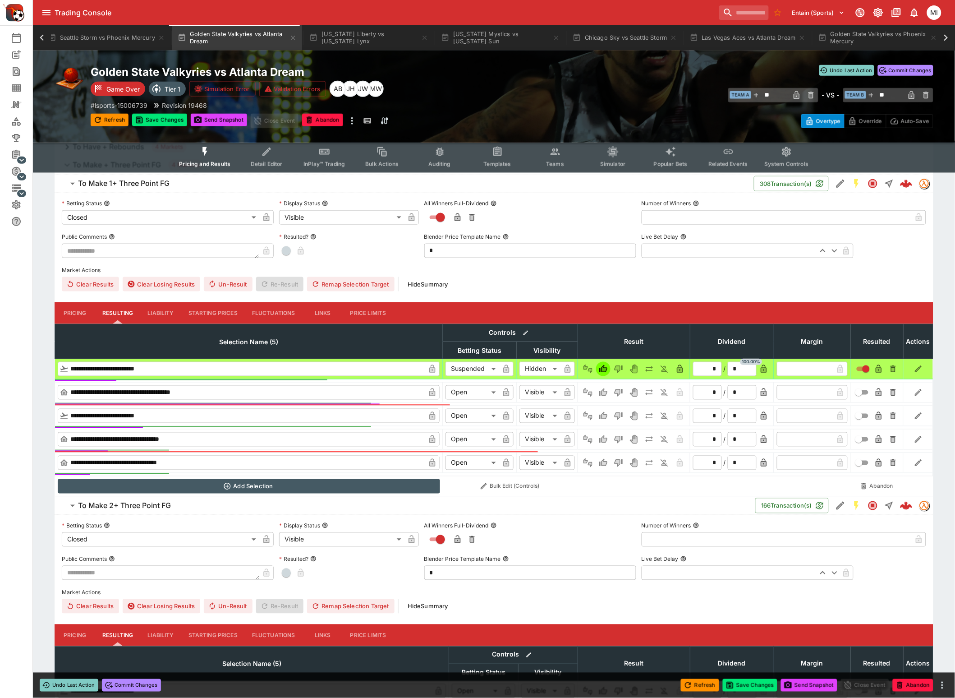
scroll to position [398, 0]
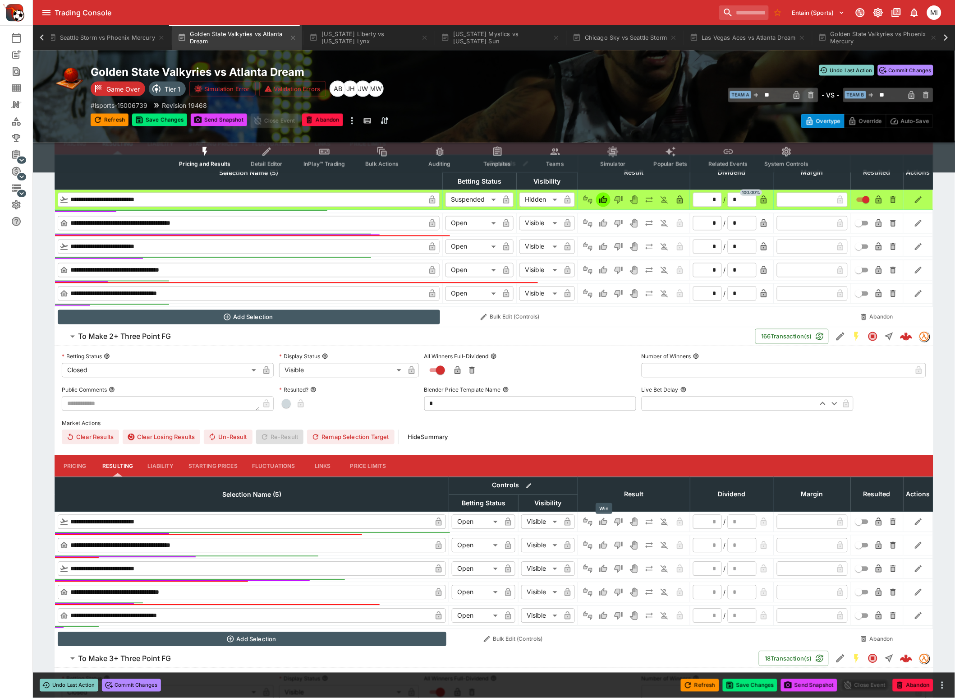
click at [602, 521] on icon "Win" at bounding box center [603, 521] width 9 height 9
type input "*********"
type input "******"
type input "*"
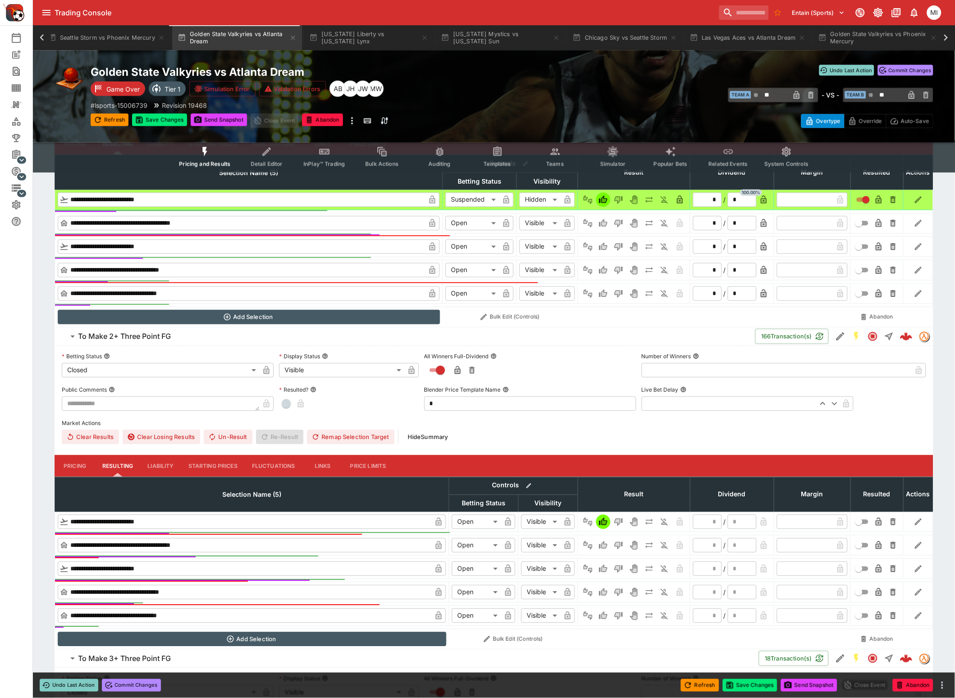
type input "*"
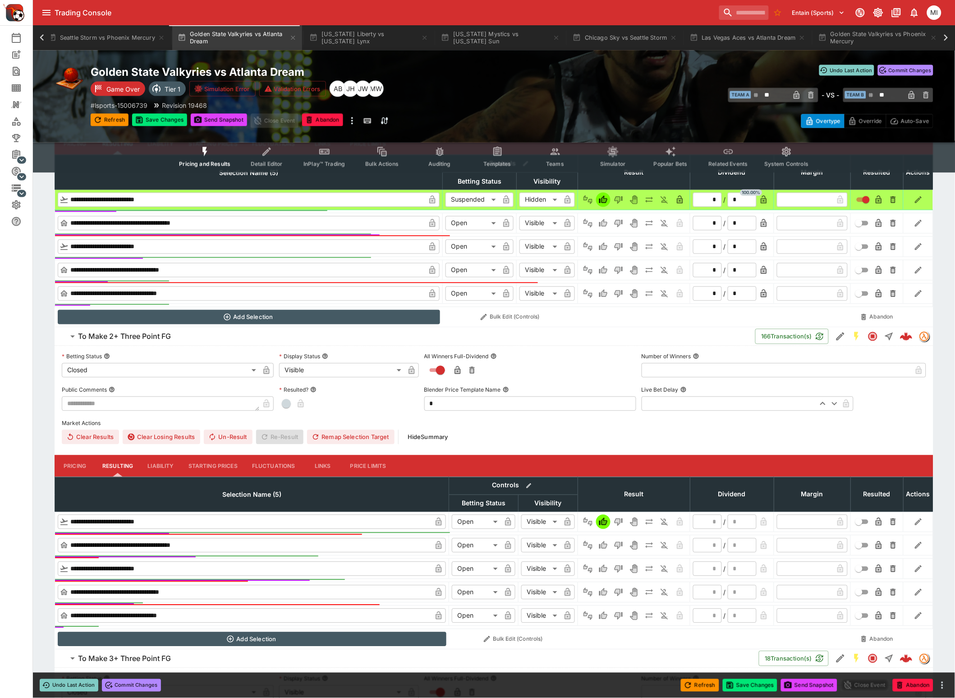
type input "*"
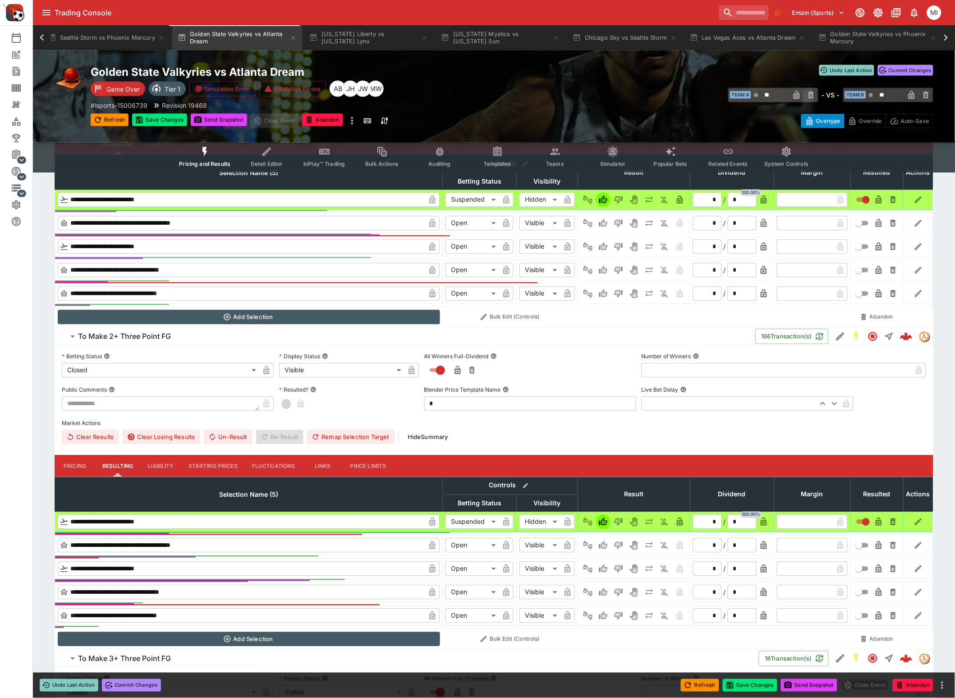
scroll to position [736, 0]
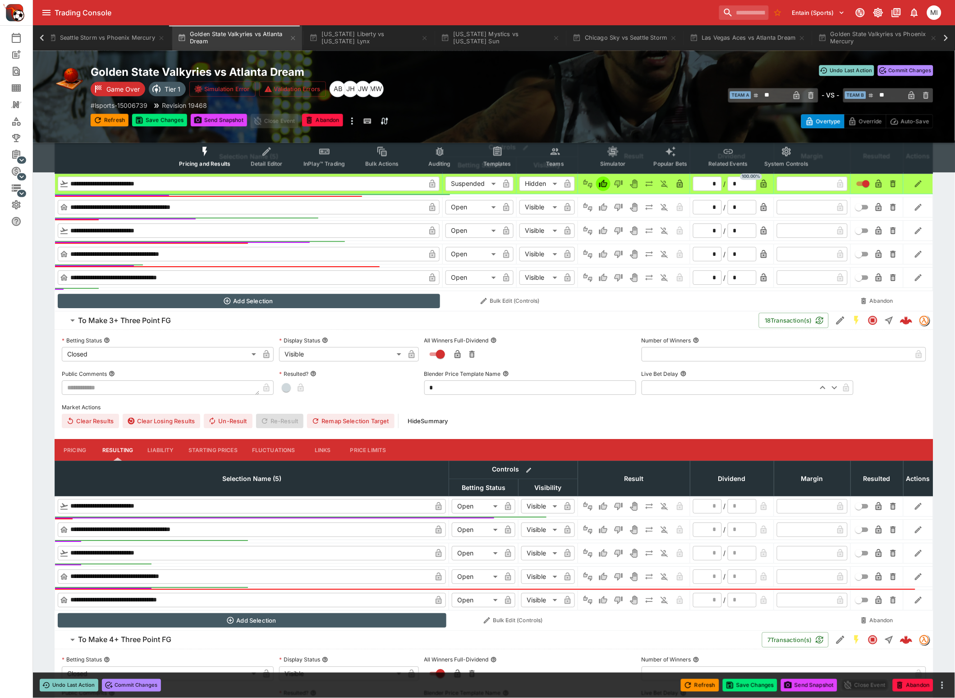
click at [601, 508] on icon "Win" at bounding box center [603, 506] width 8 height 8
type input "*********"
type input "******"
type input "*"
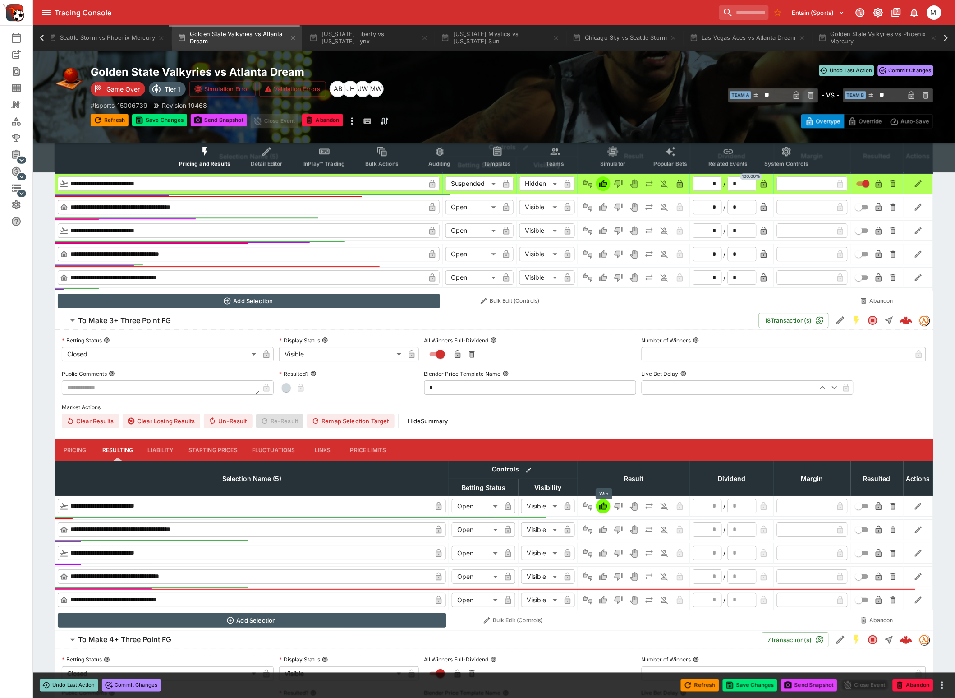
type input "*"
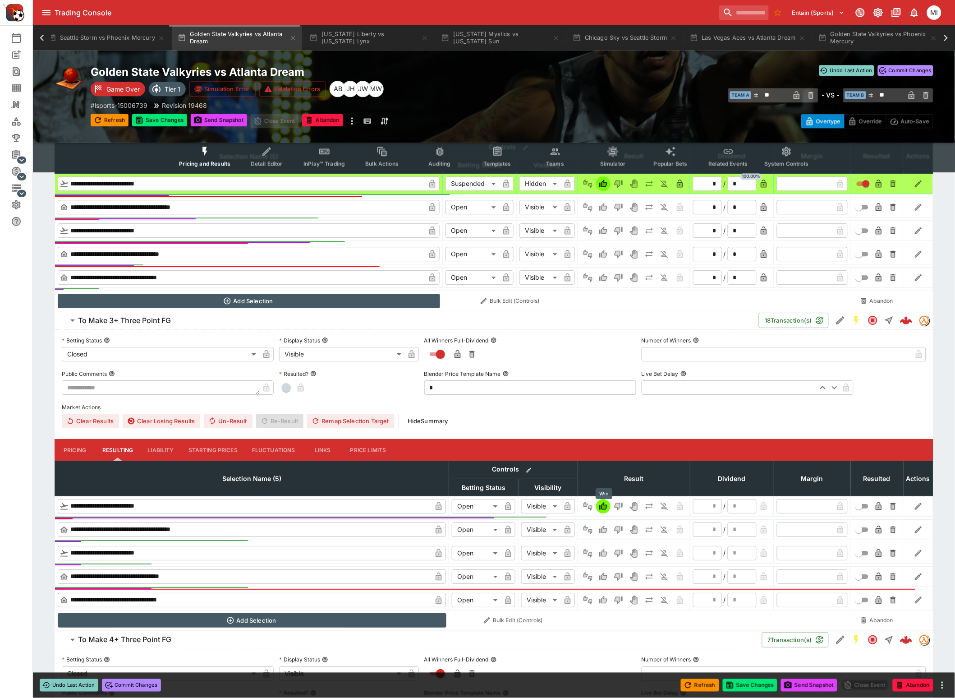
type input "*"
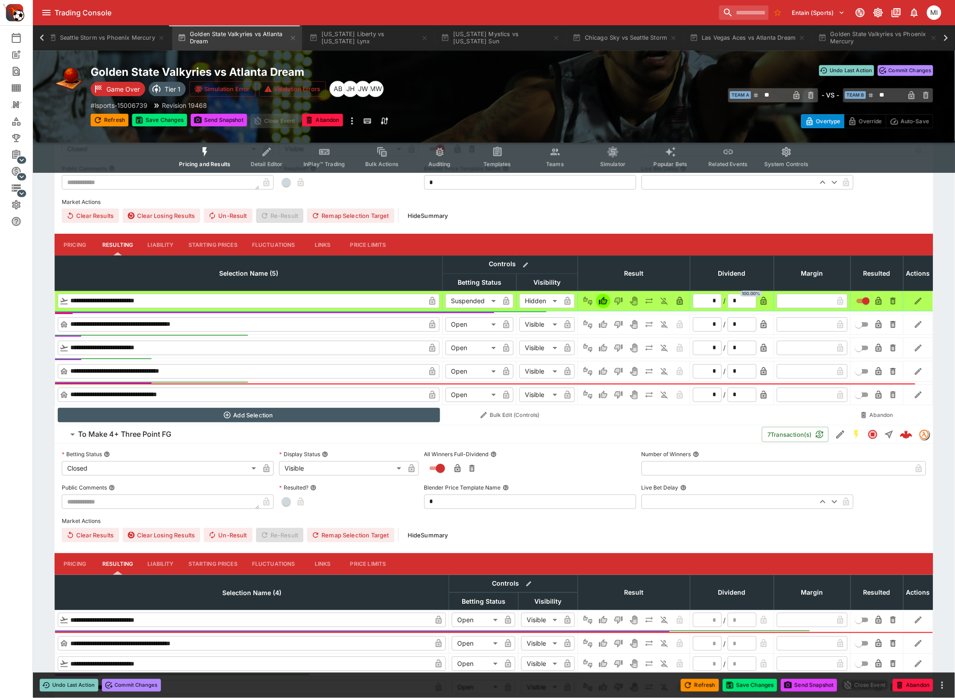
scroll to position [962, 0]
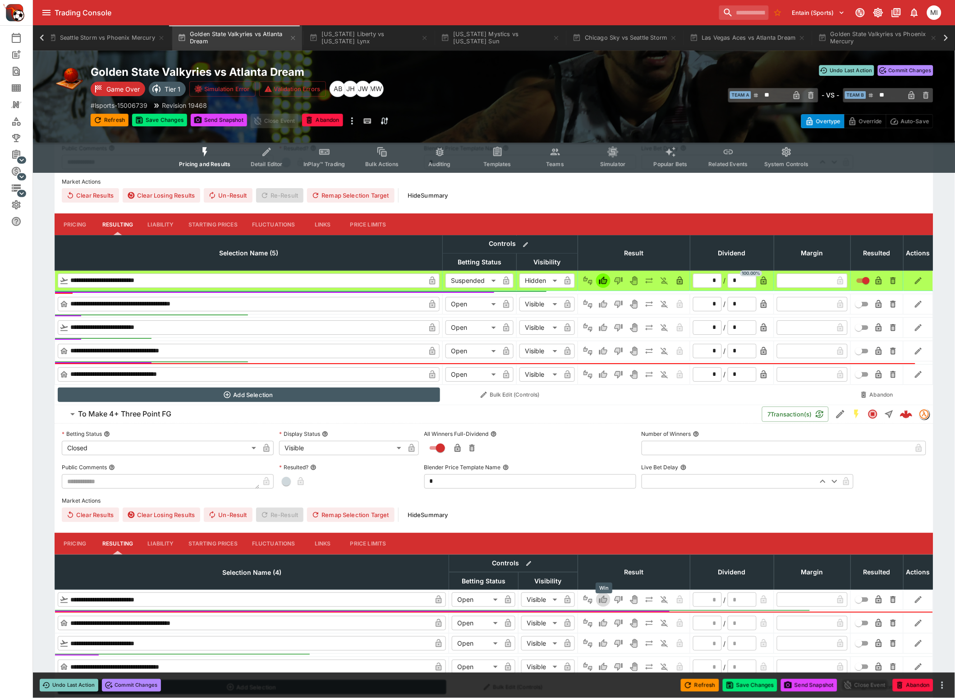
click at [604, 600] on icon "Win" at bounding box center [603, 599] width 8 height 8
type input "*********"
type input "******"
type input "*"
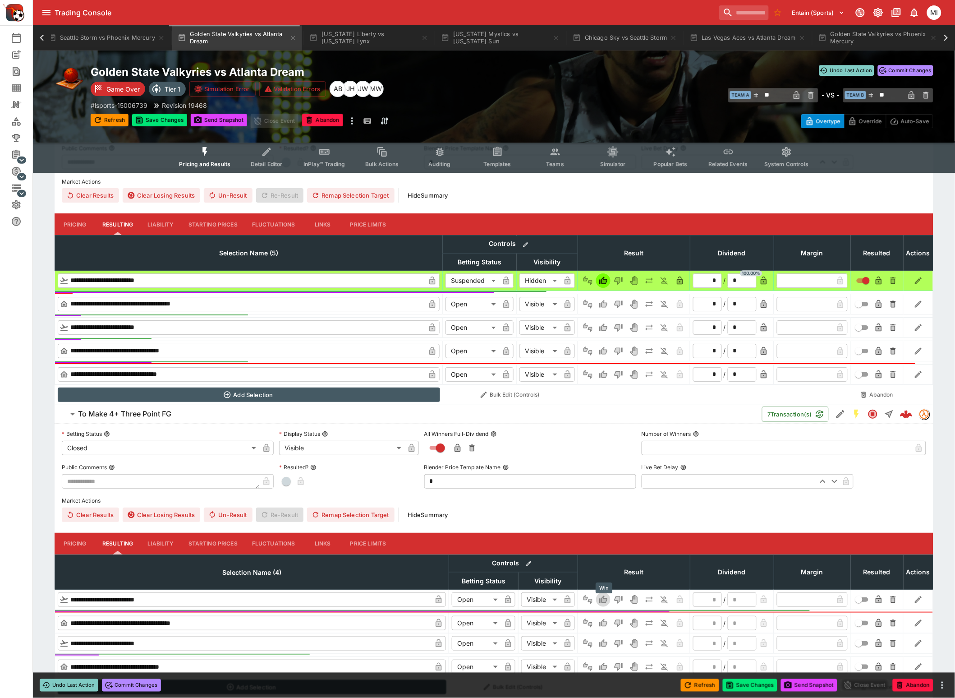
type input "*"
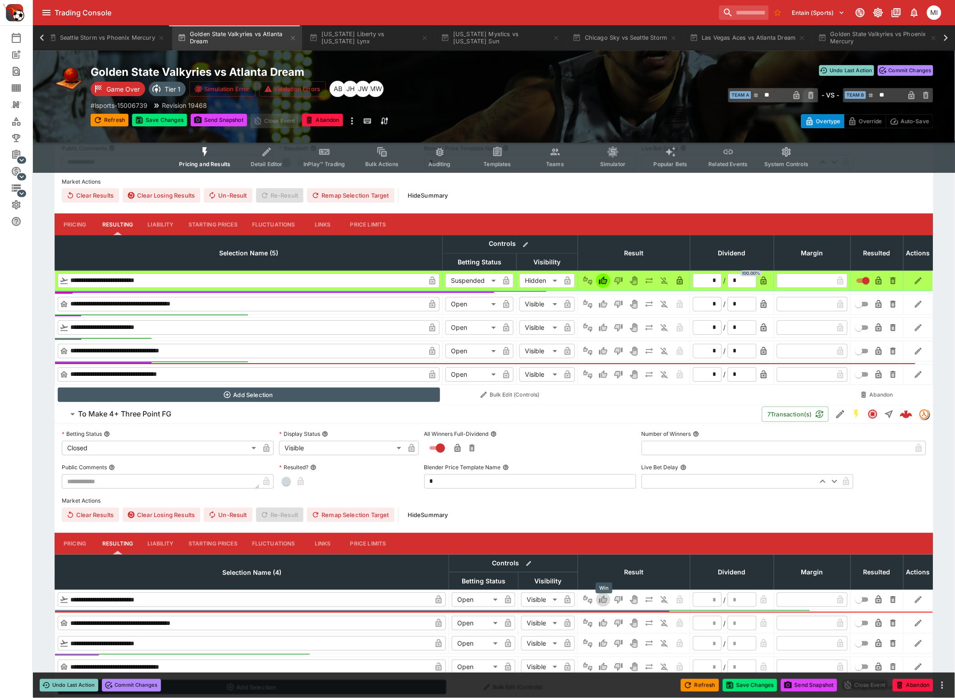
type input "*"
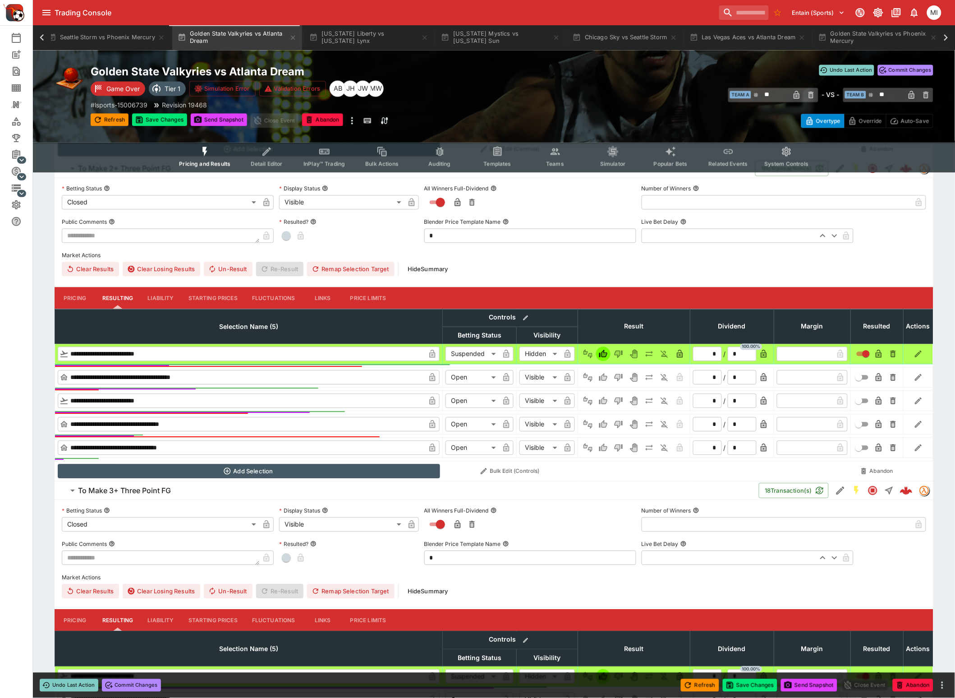
scroll to position [511, 0]
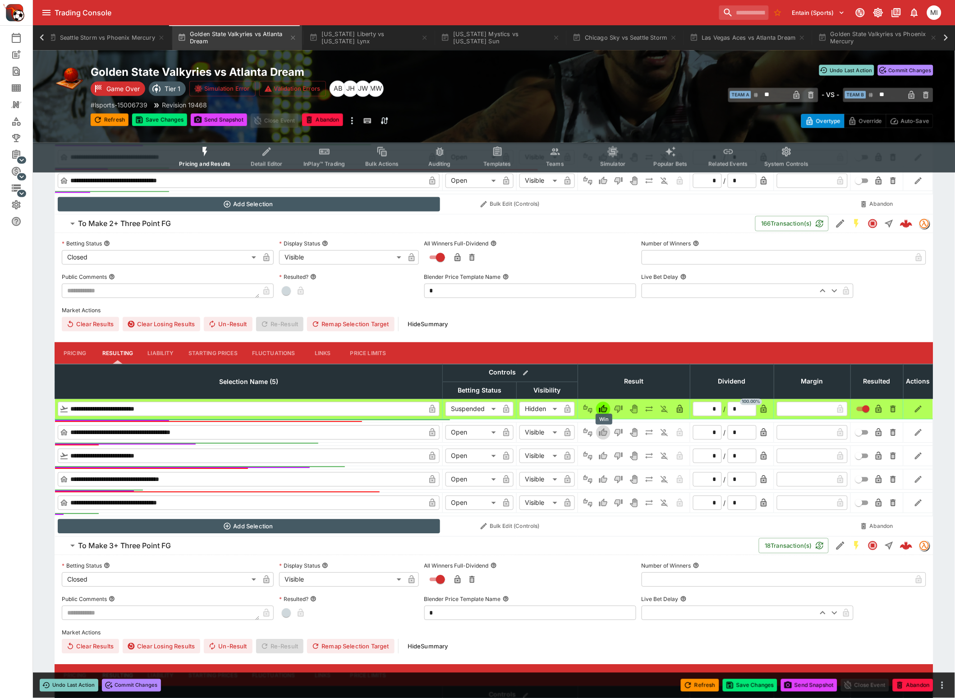
click at [605, 433] on icon "Win" at bounding box center [605, 432] width 5 height 5
type input "*********"
type input "******"
type input "*"
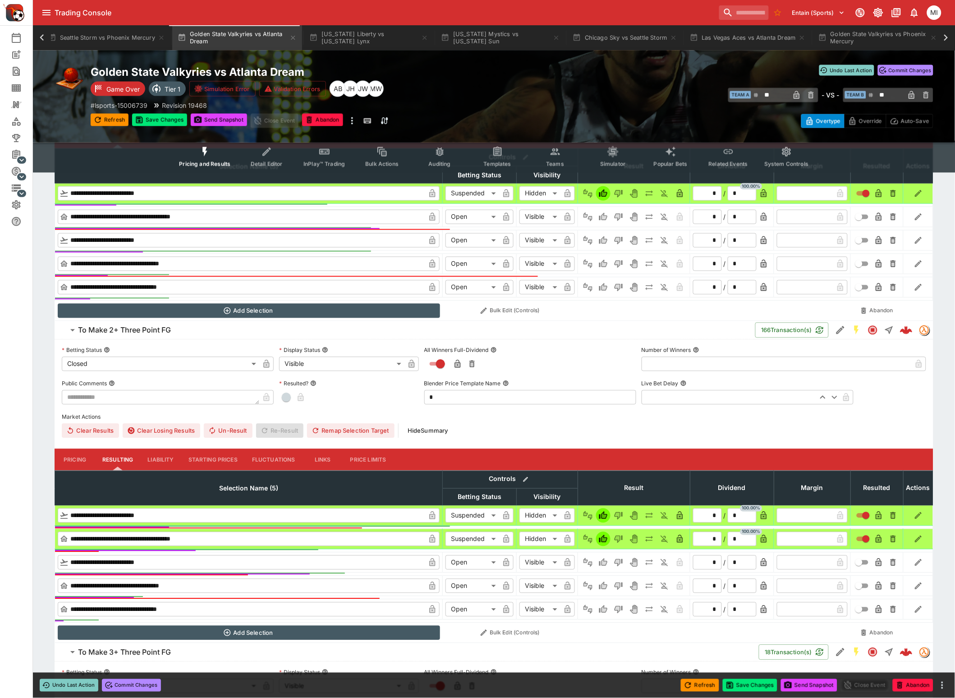
scroll to position [285, 0]
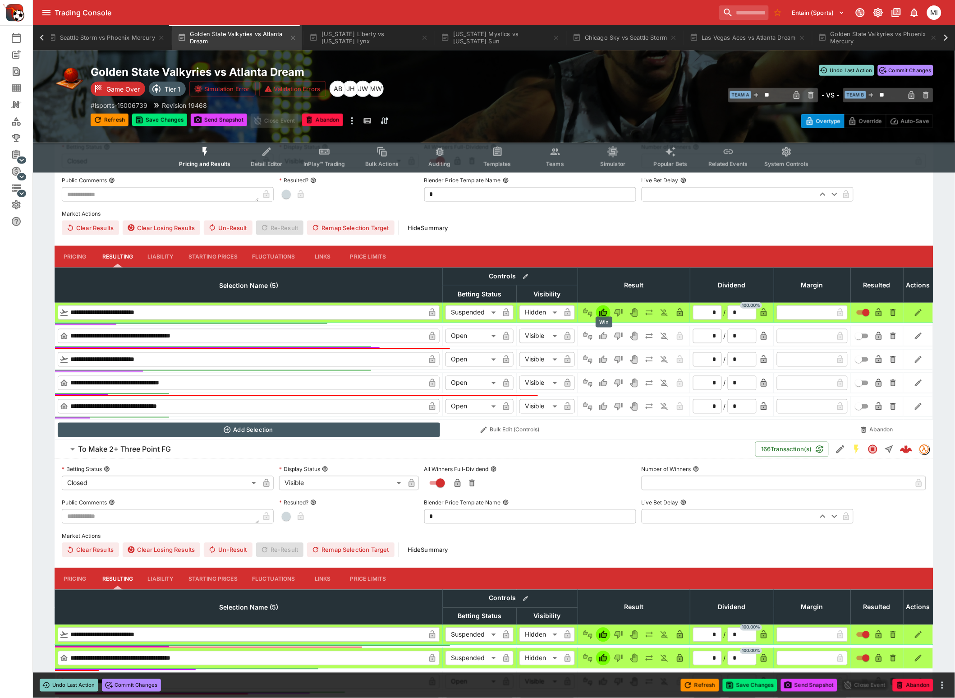
click at [605, 332] on icon "Win" at bounding box center [603, 336] width 9 height 9
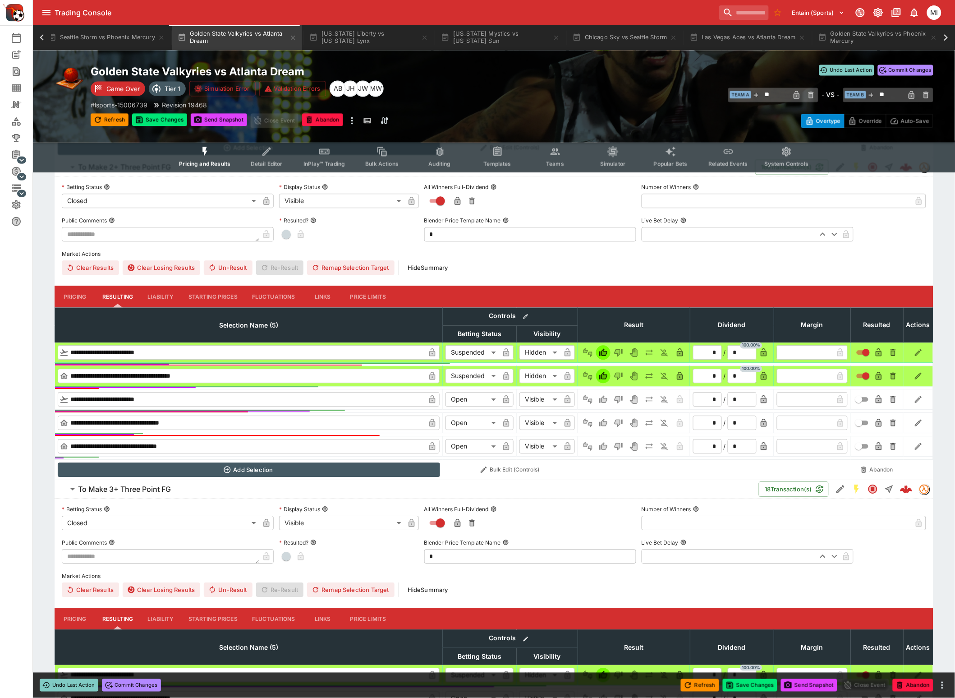
type input "*********"
type input "******"
type input "*"
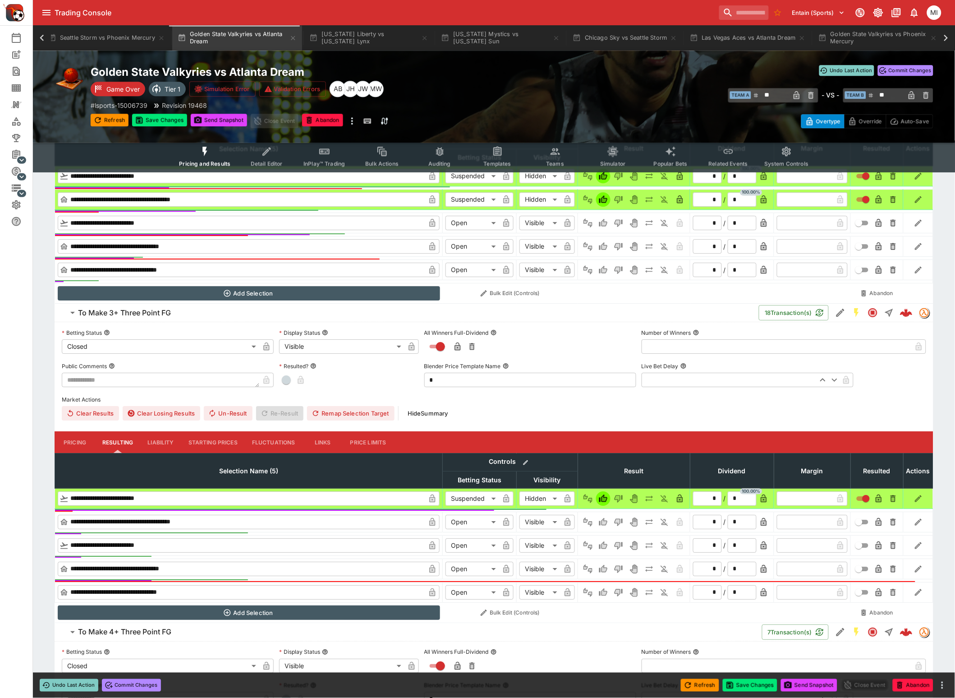
scroll to position [849, 0]
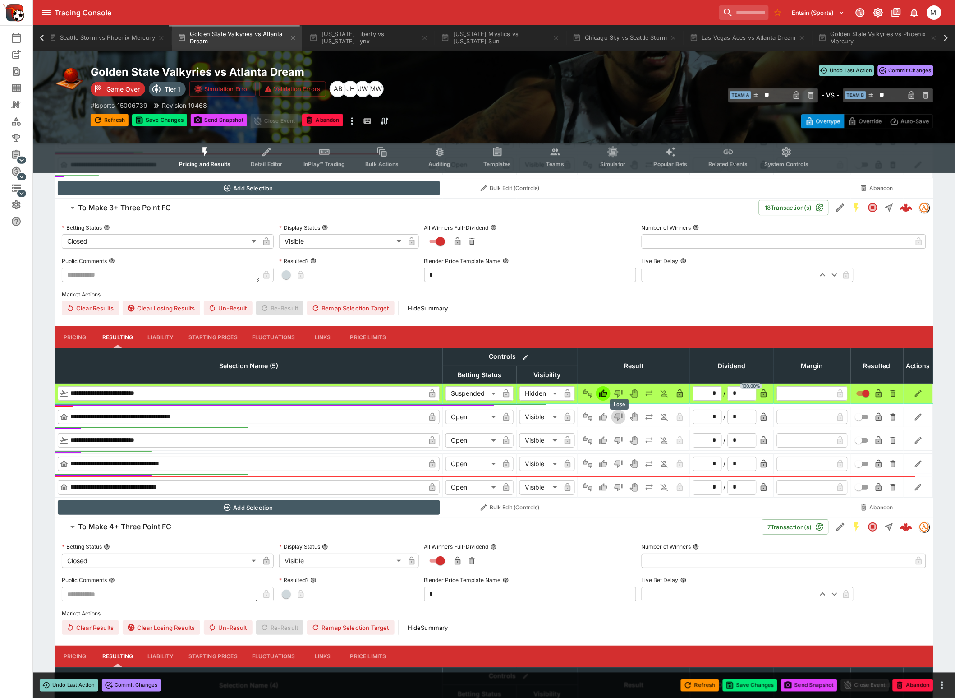
click at [622, 418] on icon "Lose" at bounding box center [618, 416] width 9 height 9
type input "*********"
type input "******"
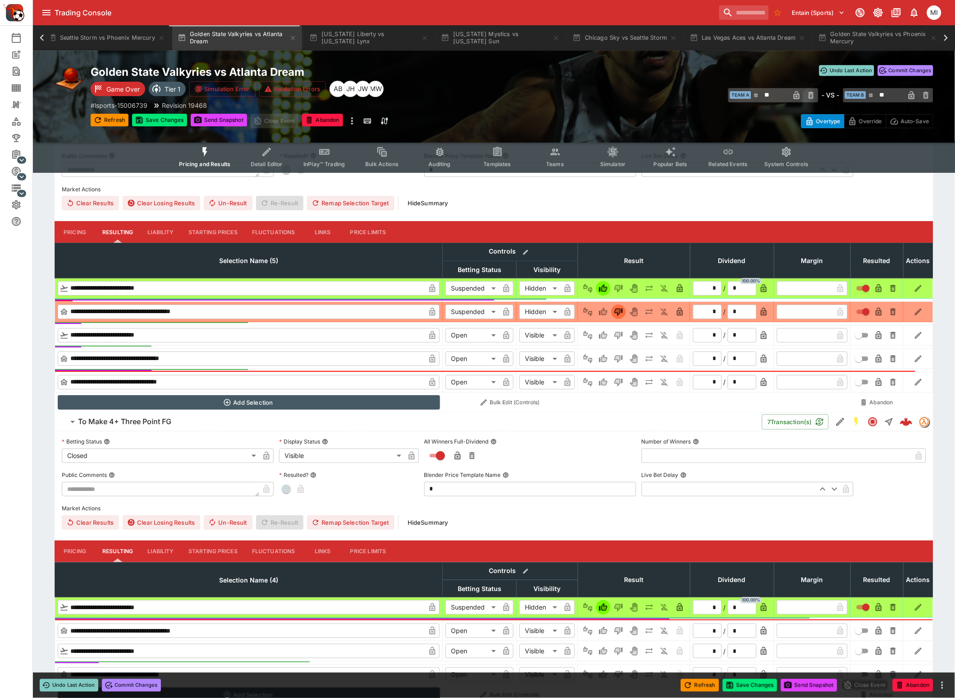
scroll to position [1074, 0]
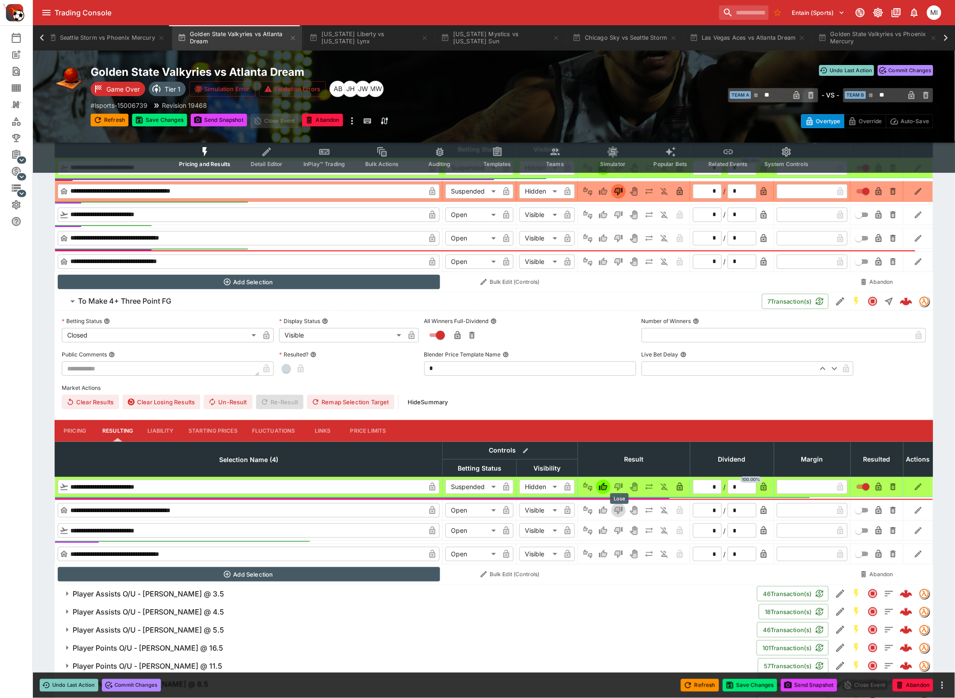
click at [620, 512] on icon "Lose" at bounding box center [618, 509] width 5 height 5
type input "*********"
type input "******"
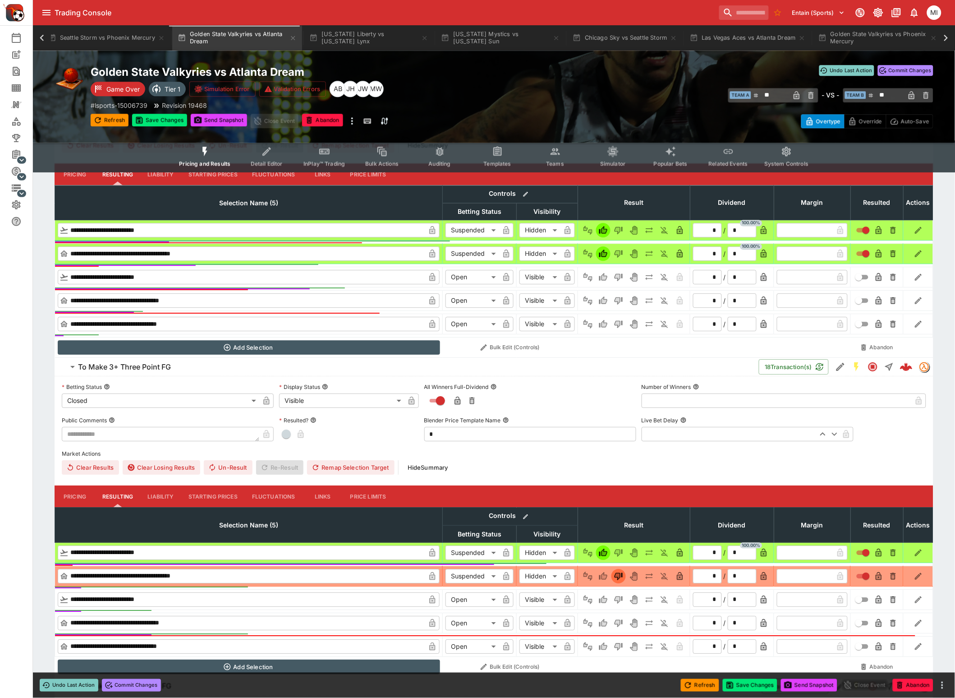
scroll to position [905, 0]
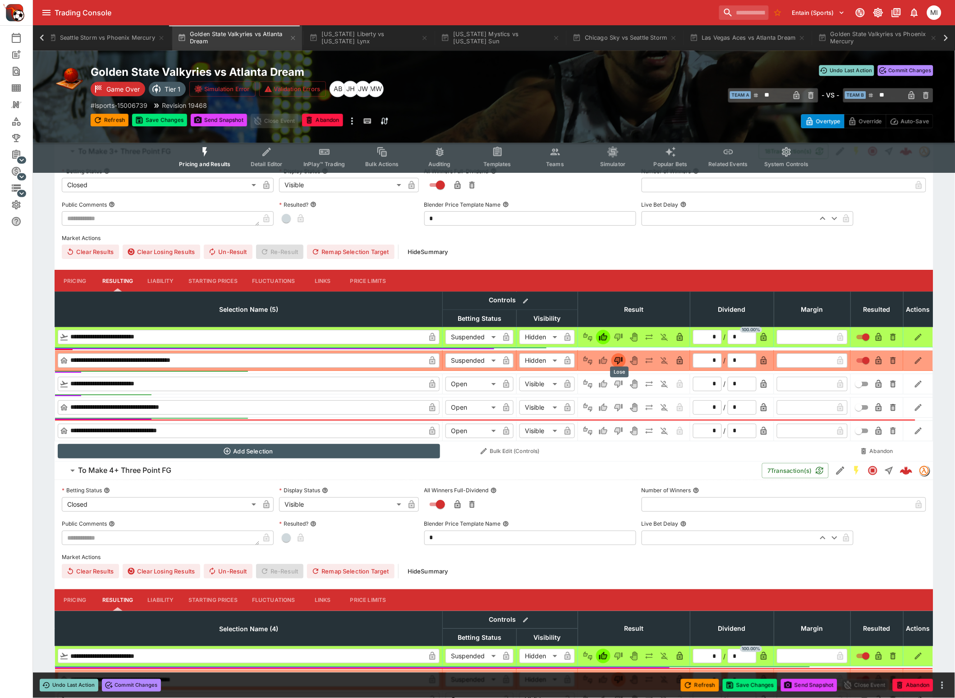
click at [617, 385] on icon "Lose" at bounding box center [618, 383] width 5 height 5
type input "*********"
type input "******"
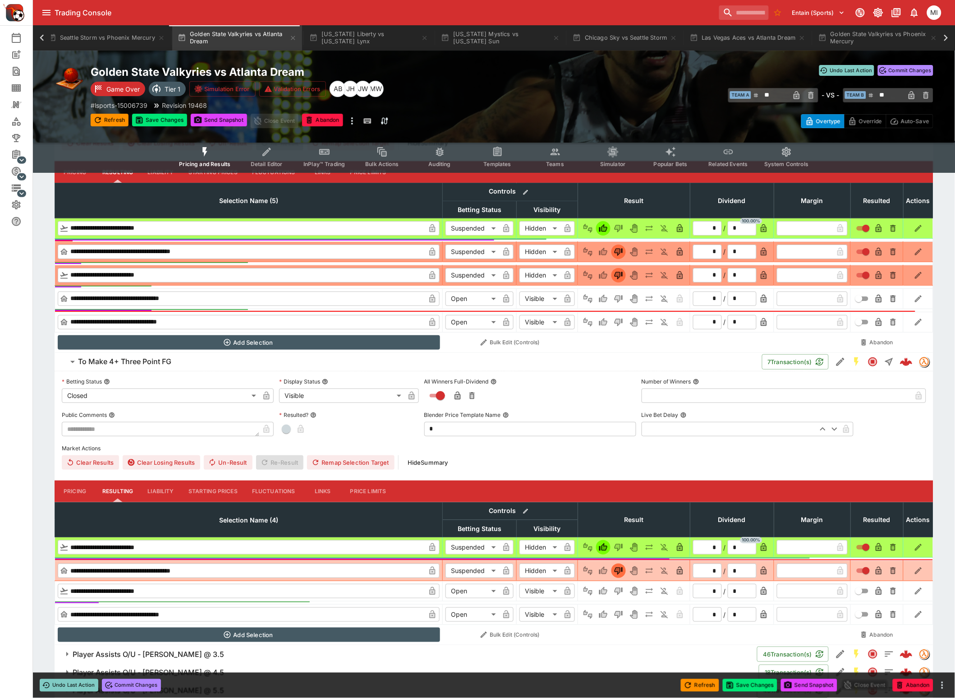
scroll to position [1074, 0]
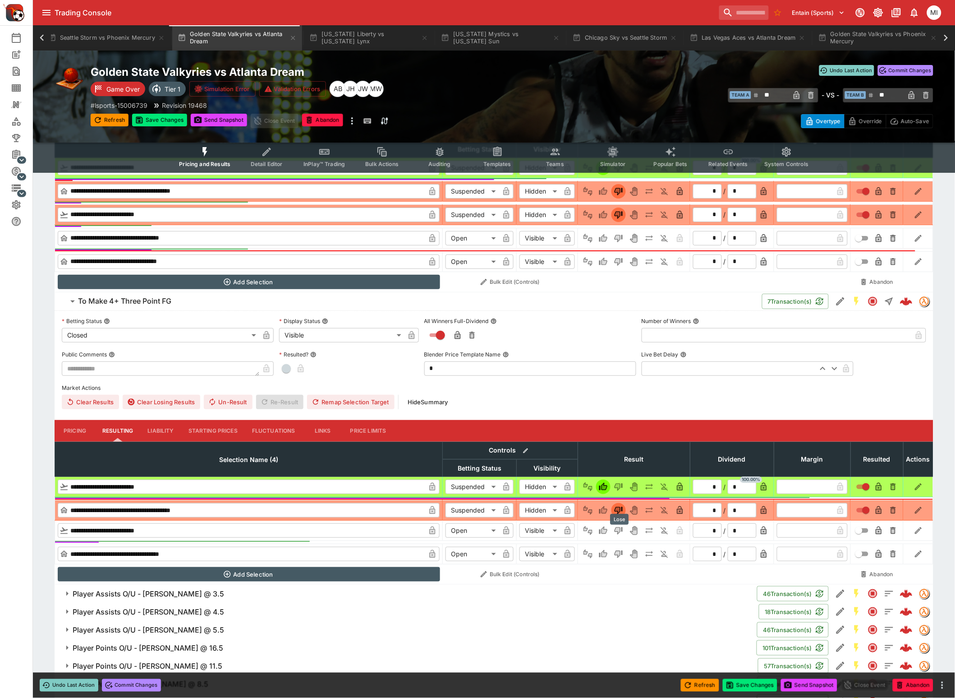
click at [620, 535] on icon "Lose" at bounding box center [618, 530] width 9 height 9
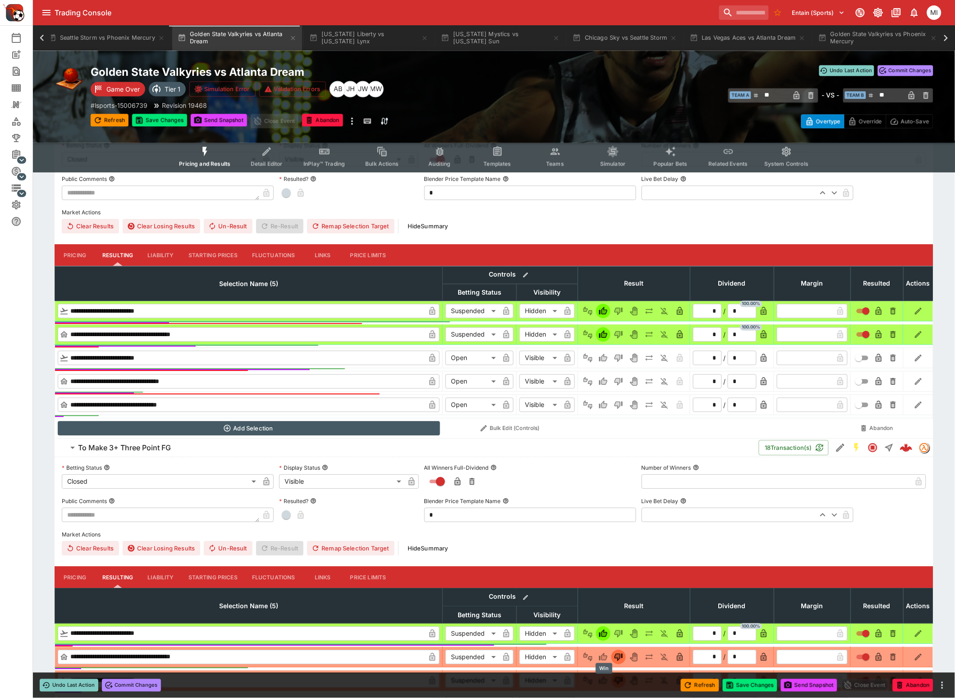
type input "*********"
type input "******"
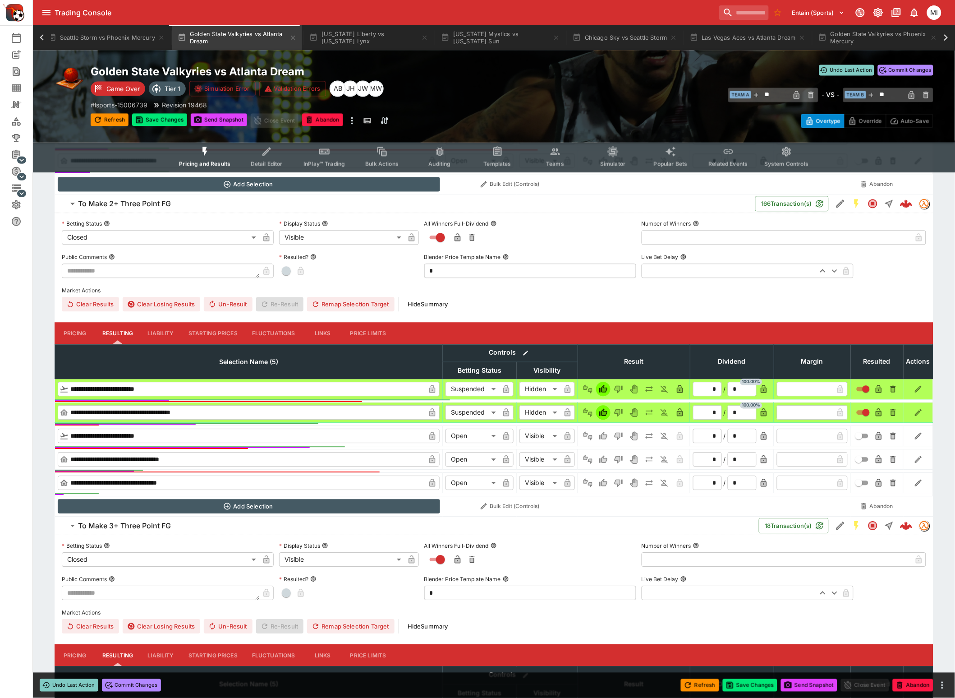
scroll to position [511, 0]
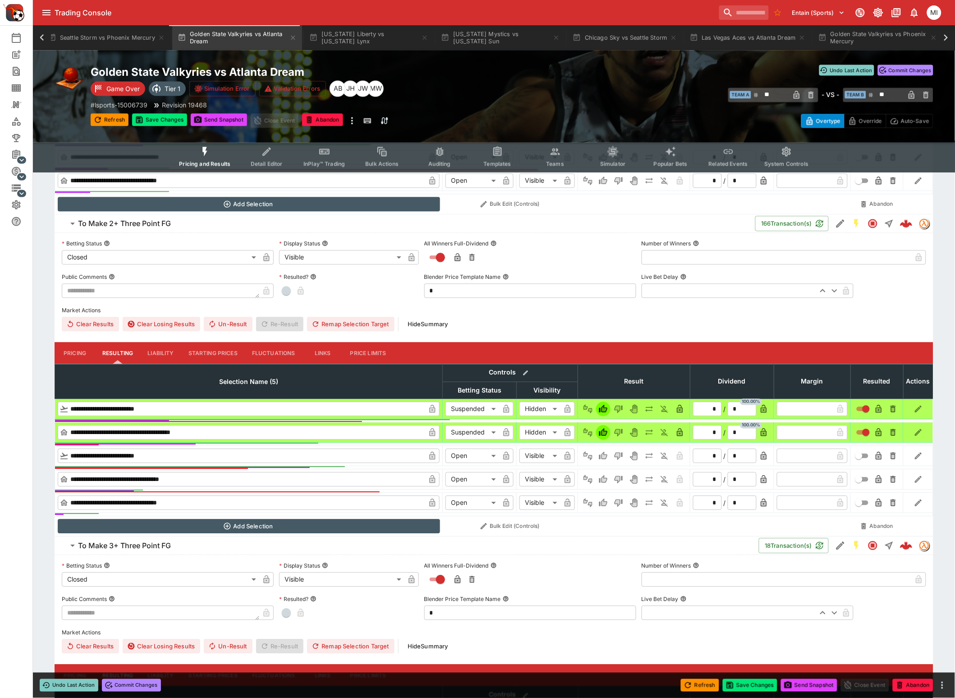
click at [602, 456] on icon "Win" at bounding box center [603, 455] width 9 height 9
type input "*********"
type input "******"
type input "*"
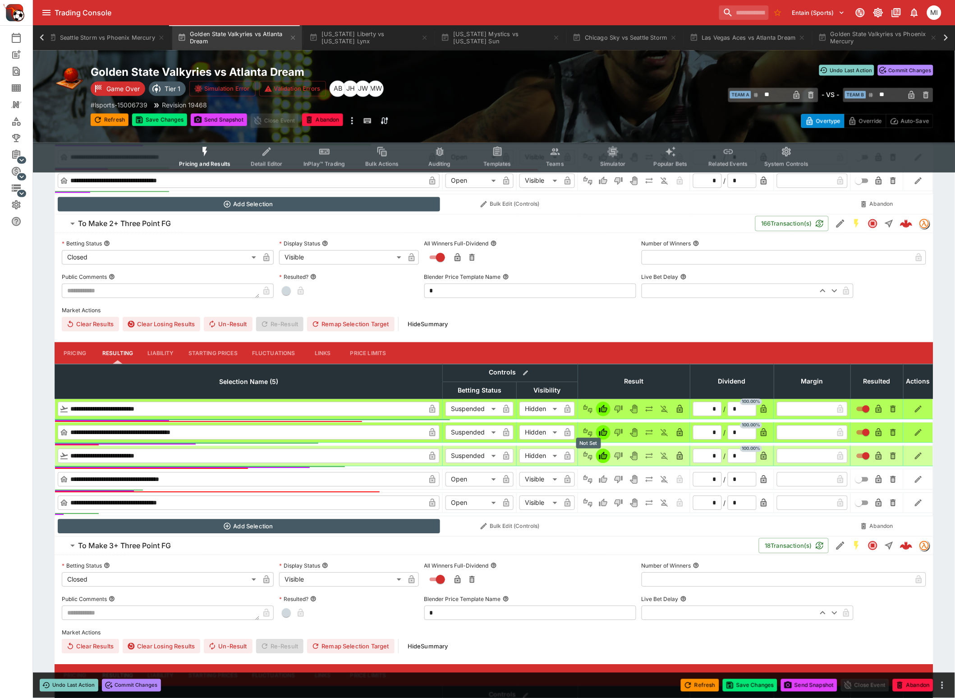
scroll to position [229, 0]
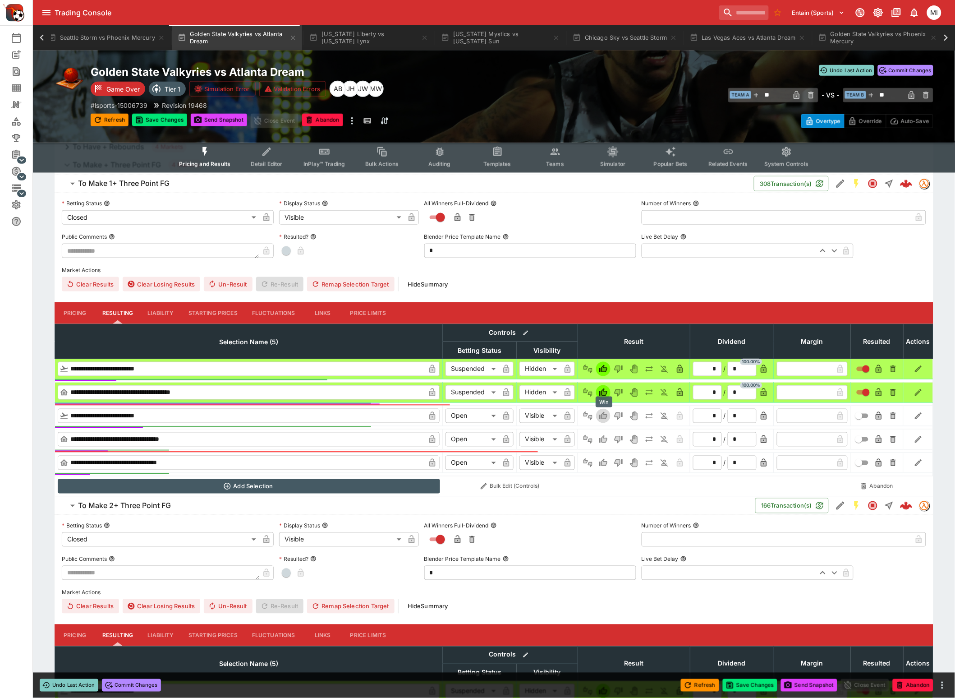
click at [603, 414] on icon "Win" at bounding box center [603, 415] width 9 height 9
type input "*********"
type input "******"
type input "*"
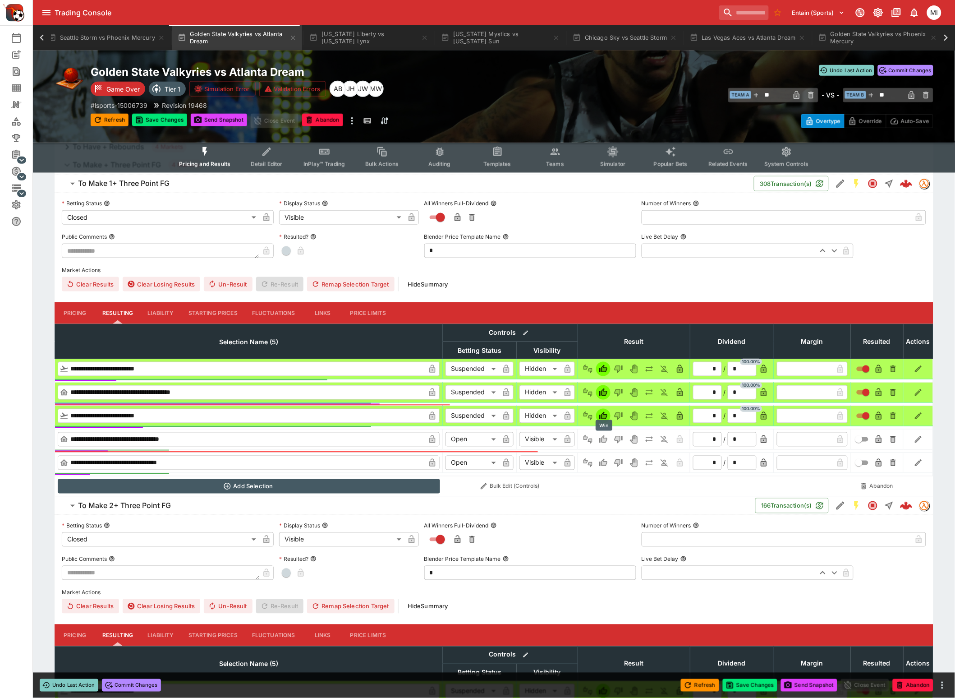
click at [603, 440] on icon "Win" at bounding box center [605, 439] width 5 height 5
type input "*********"
type input "******"
type input "*"
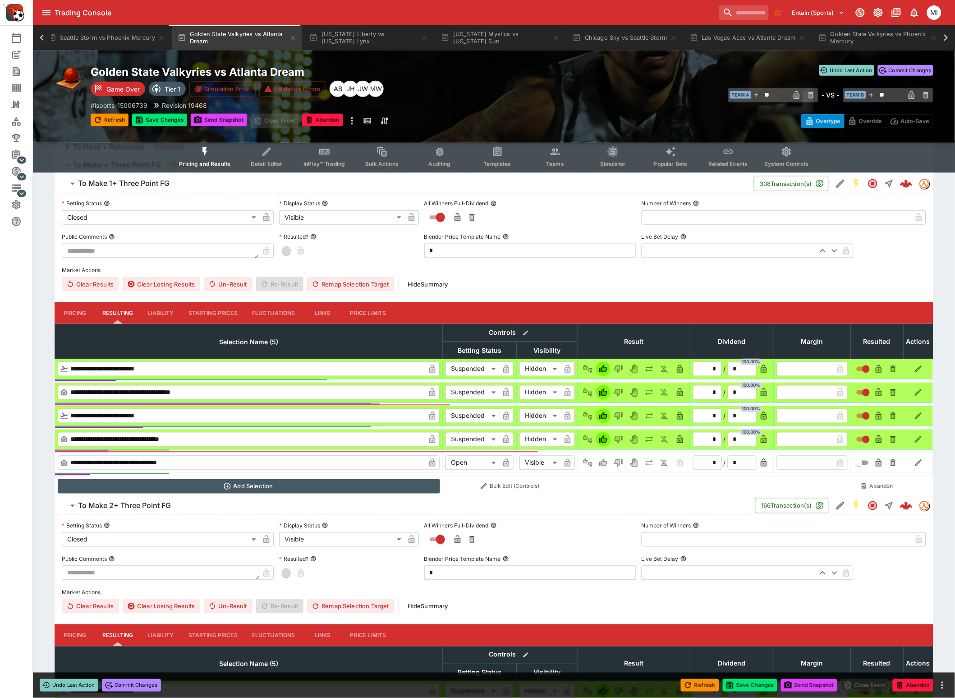
click at [605, 462] on icon "Win" at bounding box center [605, 462] width 5 height 5
type input "*********"
type input "******"
type input "*"
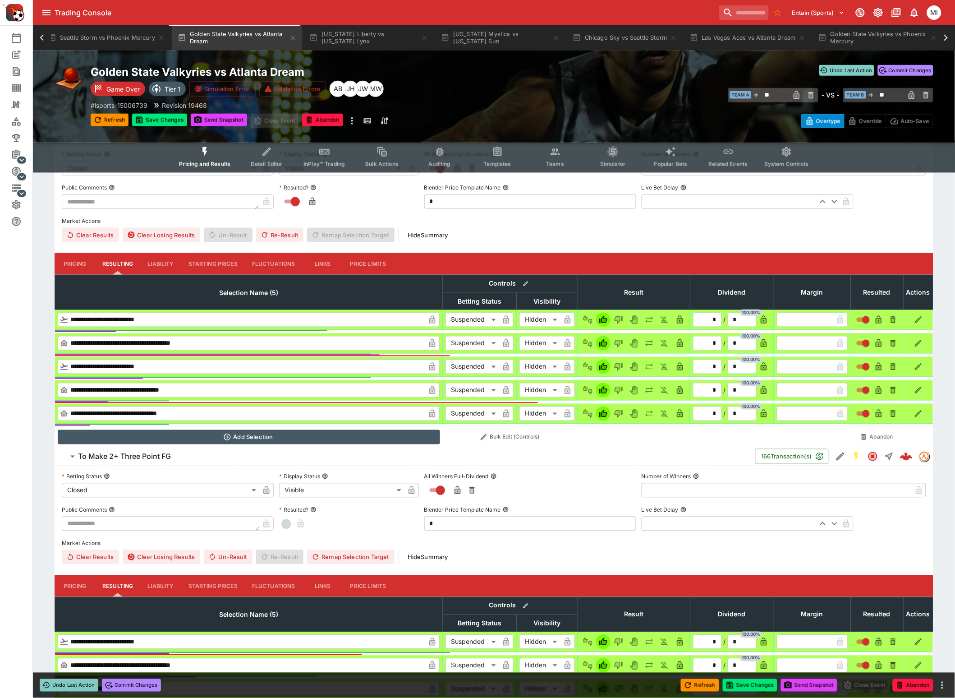
scroll to position [285, 0]
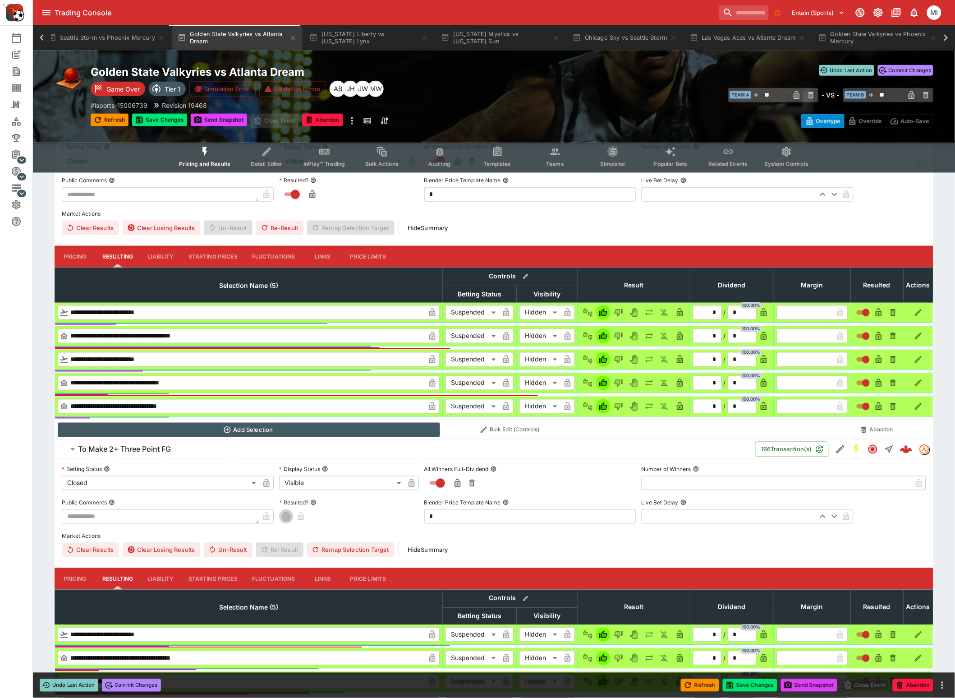
click at [285, 514] on span "button" at bounding box center [286, 516] width 9 height 9
type input "*********"
type input "******"
type input "*********"
type input "******"
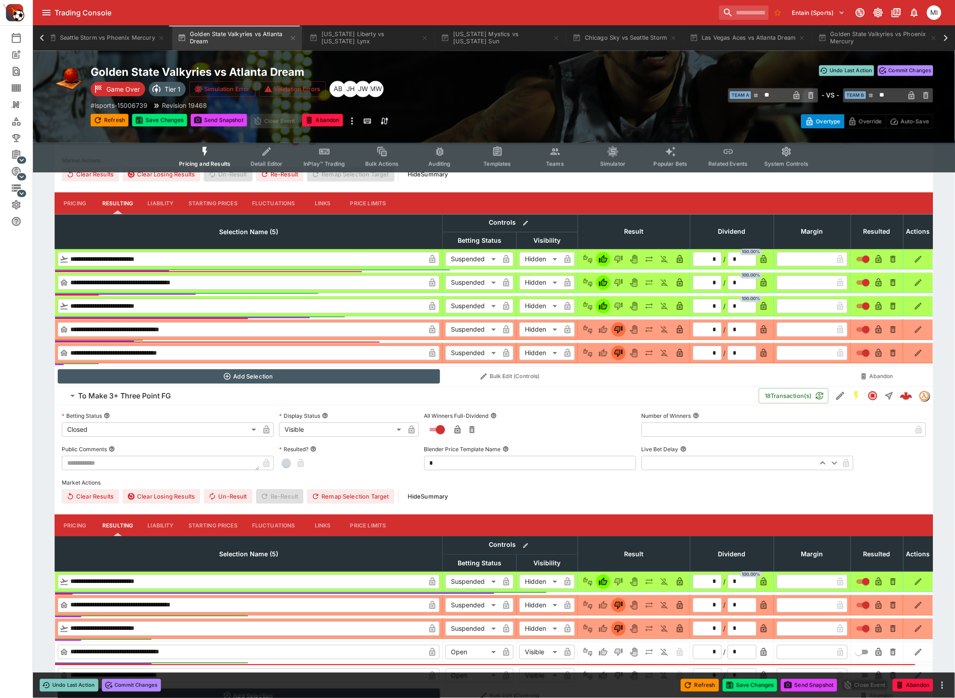
scroll to position [736, 0]
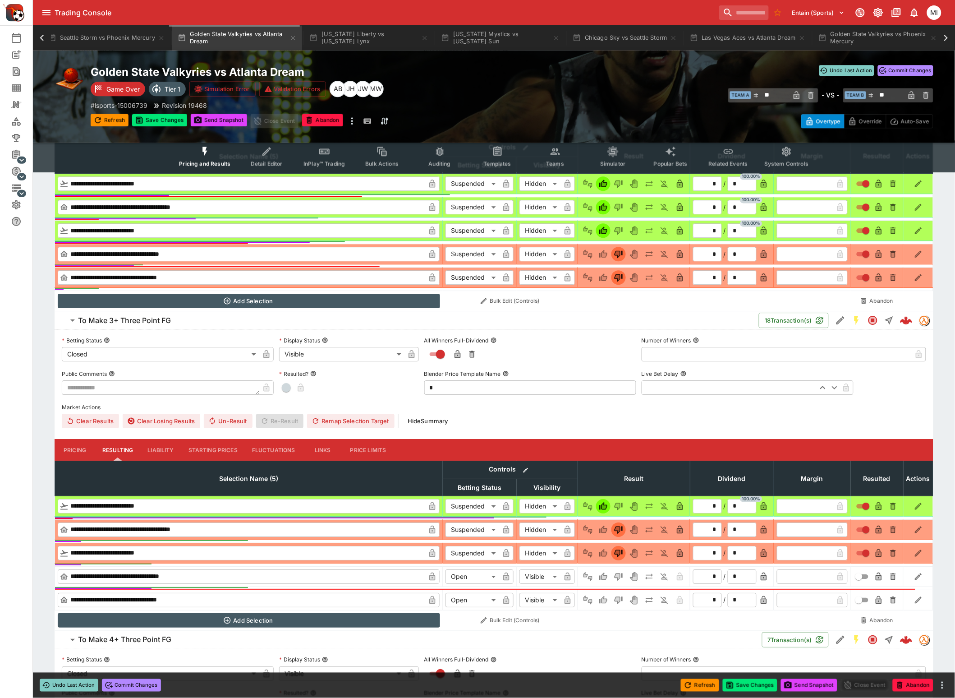
click at [284, 389] on span "button" at bounding box center [286, 387] width 9 height 9
type input "*********"
type input "******"
type input "*********"
type input "******"
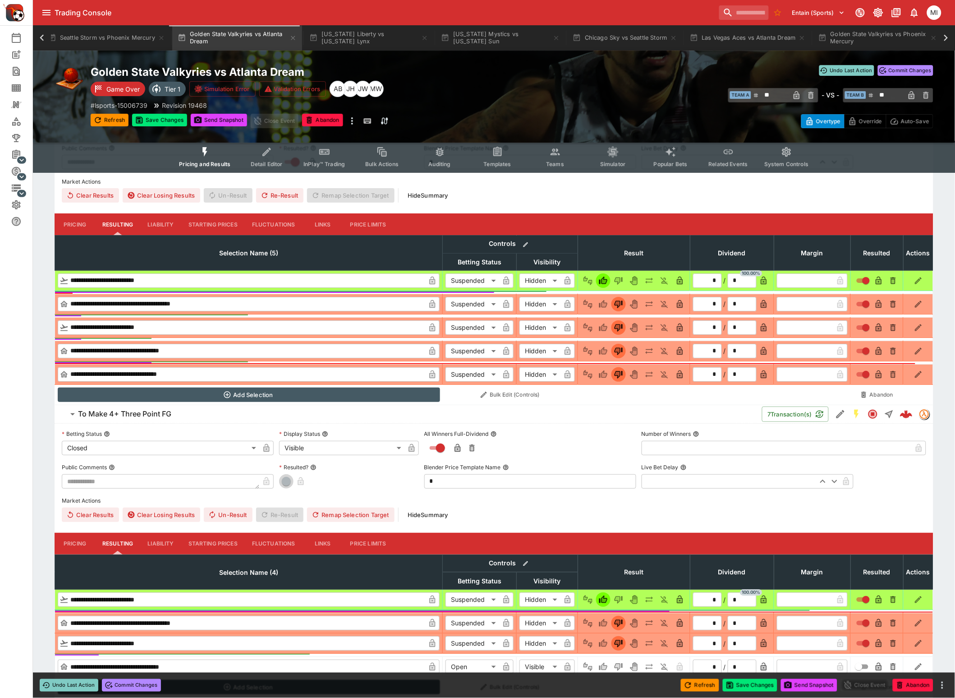
click at [286, 486] on span "button" at bounding box center [286, 481] width 9 height 9
type input "*********"
type input "******"
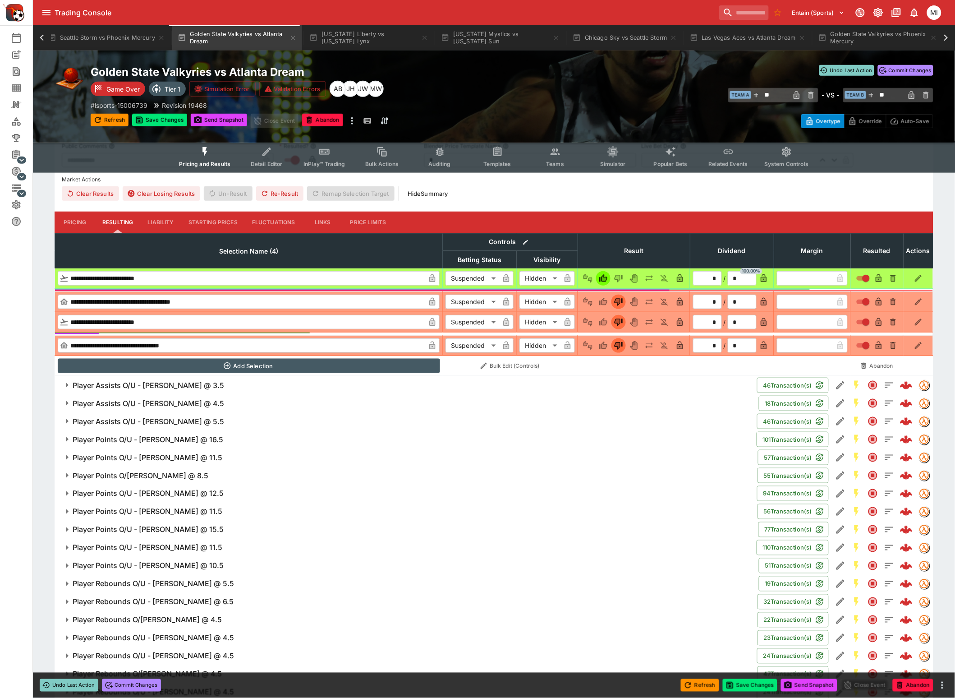
scroll to position [1319, 0]
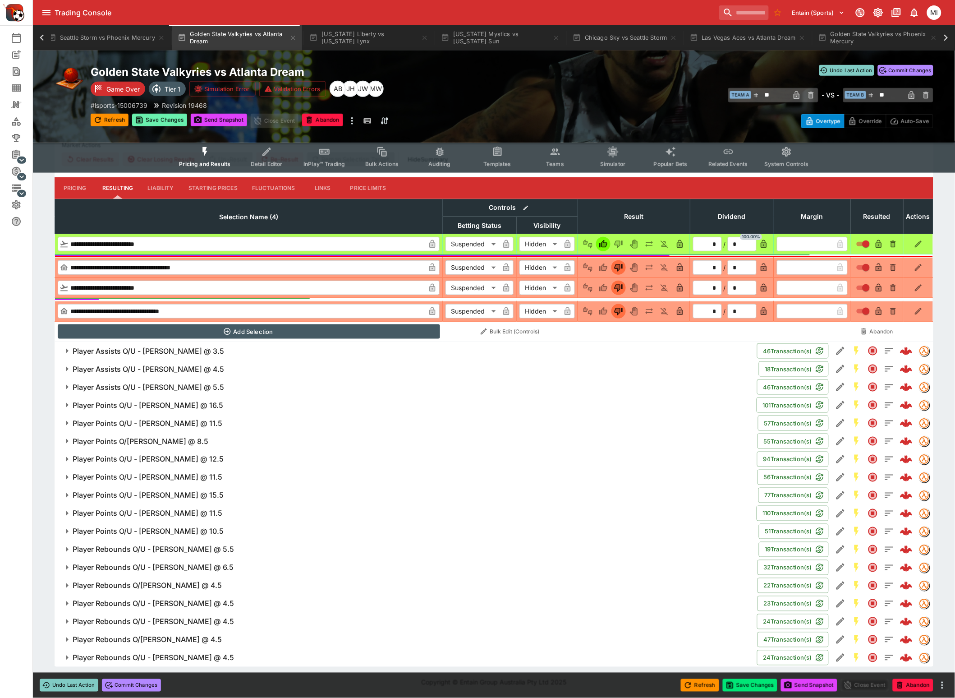
click at [146, 119] on button "Save Changes" at bounding box center [159, 120] width 55 height 13
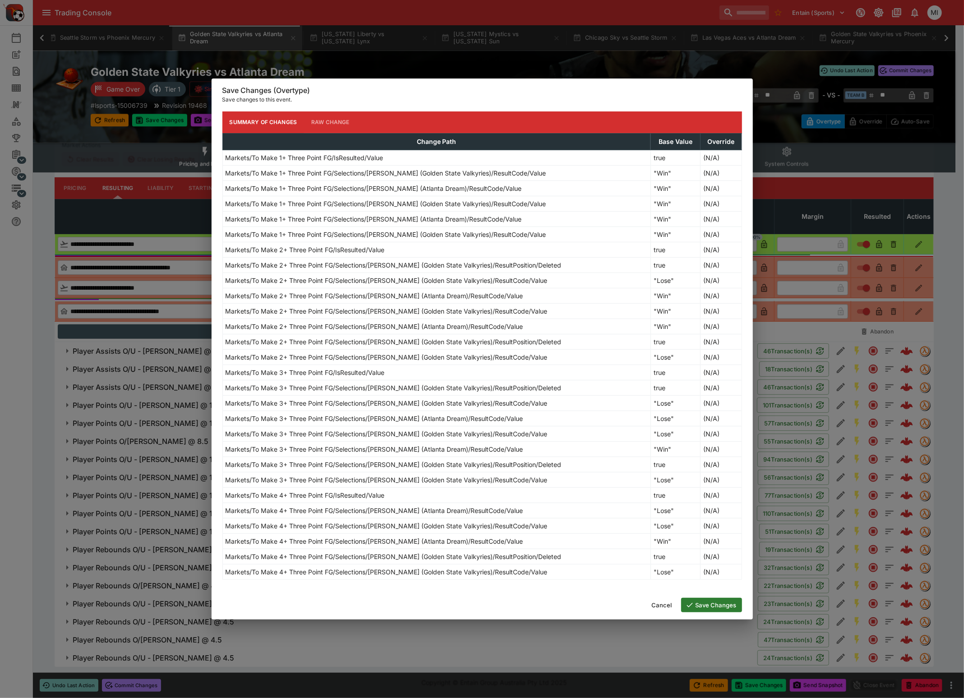
click at [713, 607] on button "Save Changes" at bounding box center [711, 605] width 61 height 14
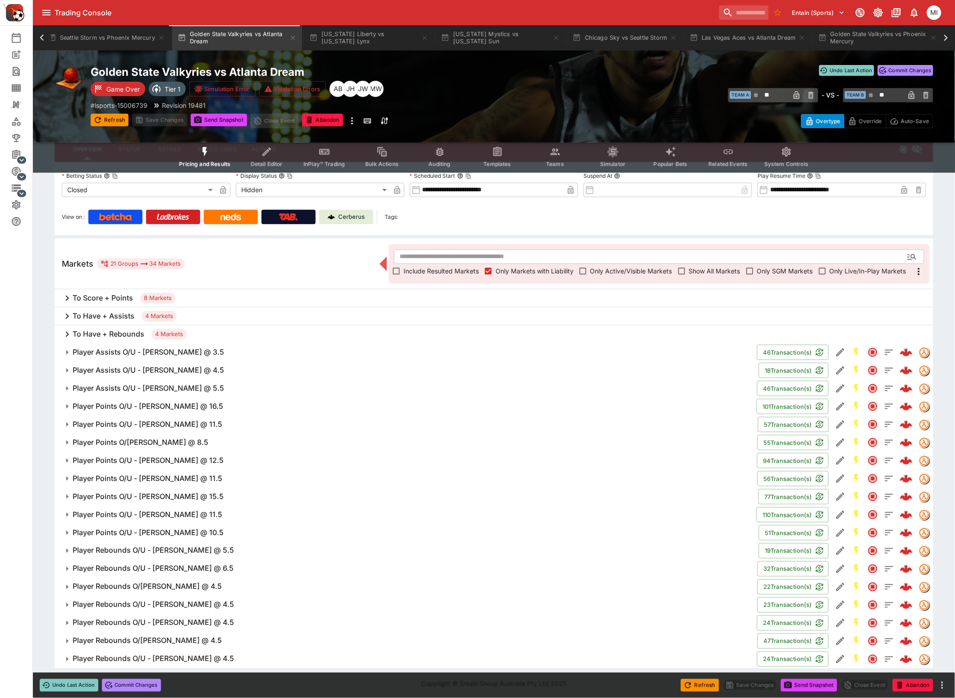
scroll to position [0, 0]
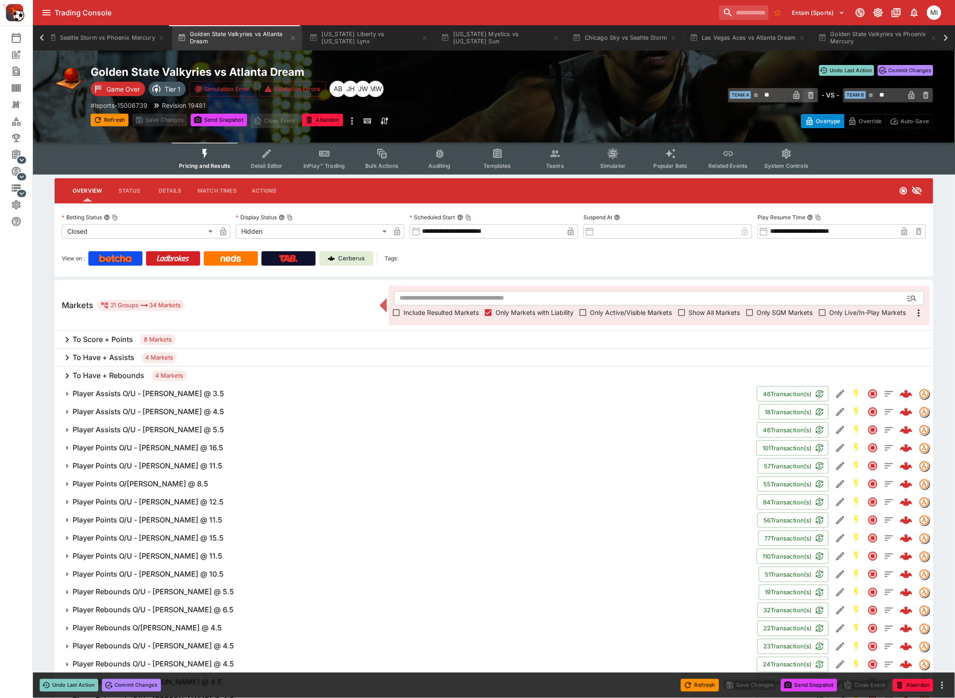
click at [112, 371] on h6 "To Have + Rebounds" at bounding box center [109, 375] width 72 height 9
click at [122, 445] on h6 "To Have 8+ Rebounds" at bounding box center [116, 447] width 76 height 9
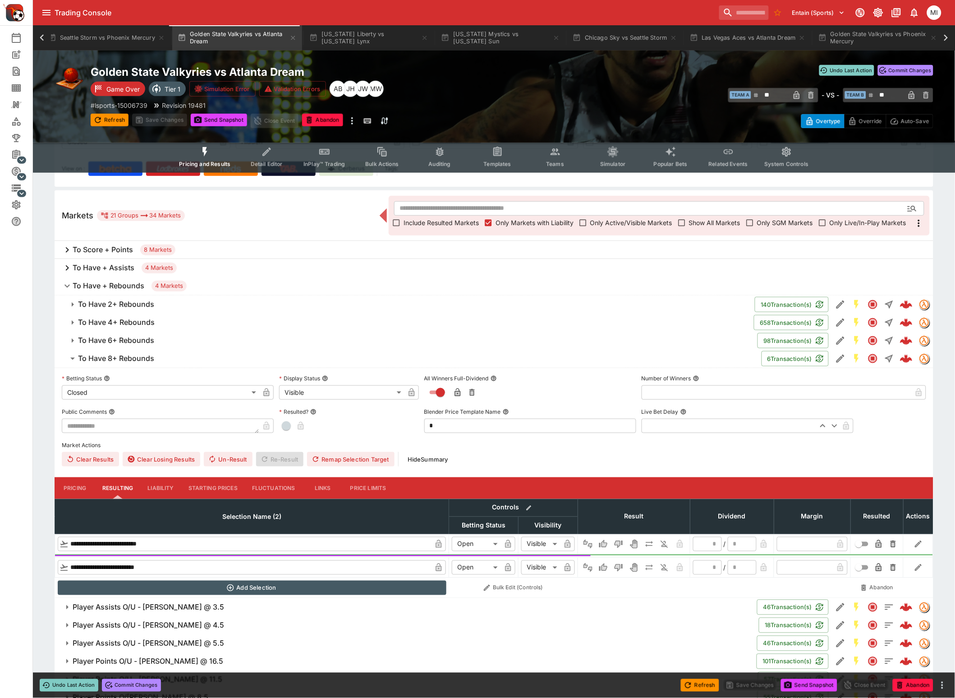
scroll to position [282, 0]
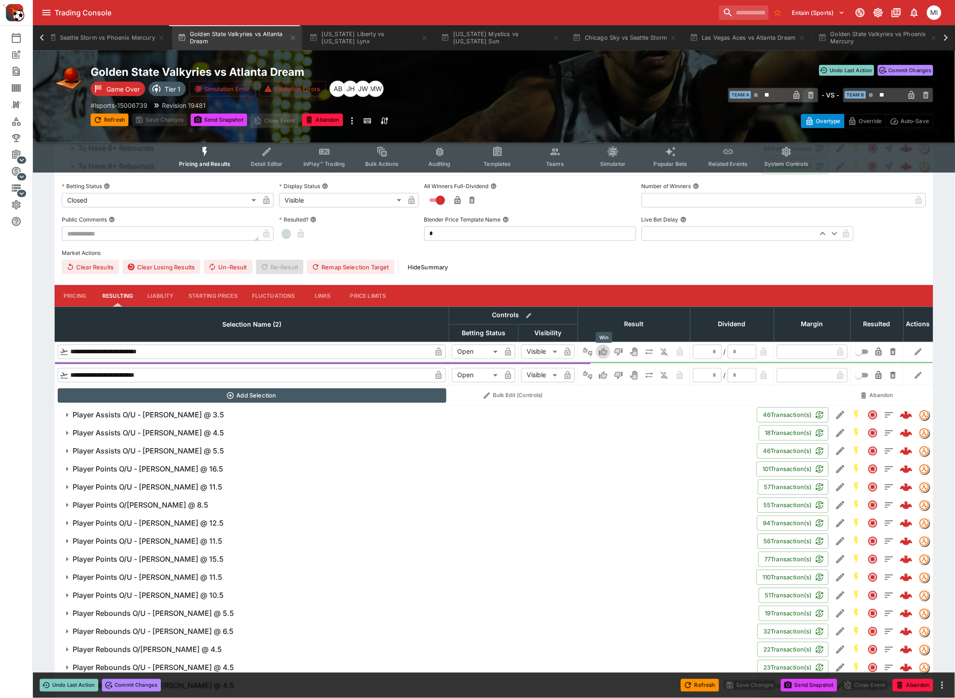
click at [599, 351] on icon "Win" at bounding box center [603, 351] width 9 height 9
type input "*********"
type input "******"
type input "*"
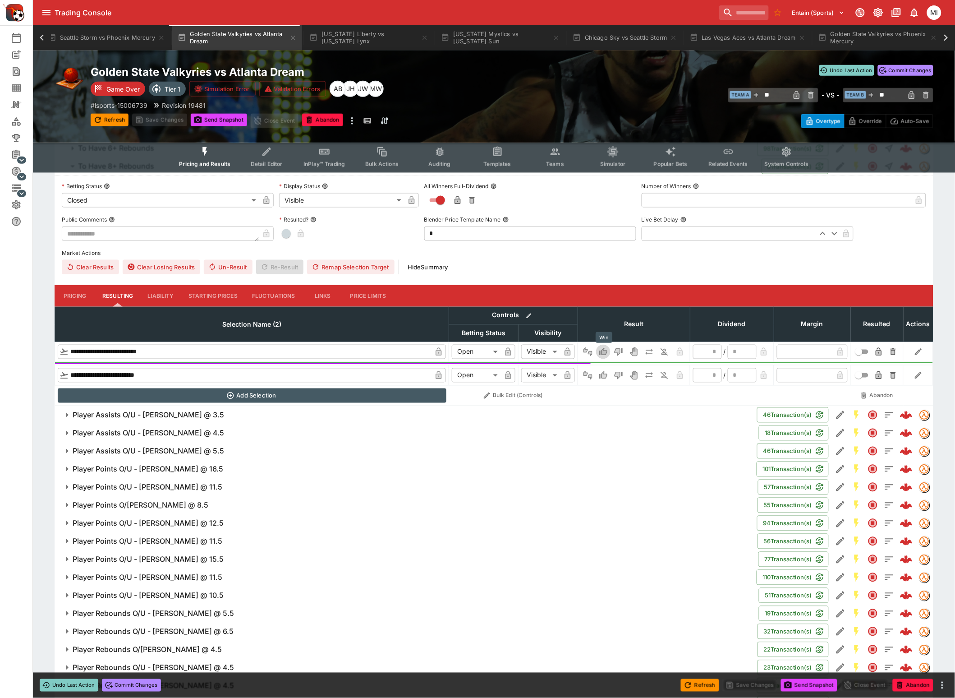
type input "*"
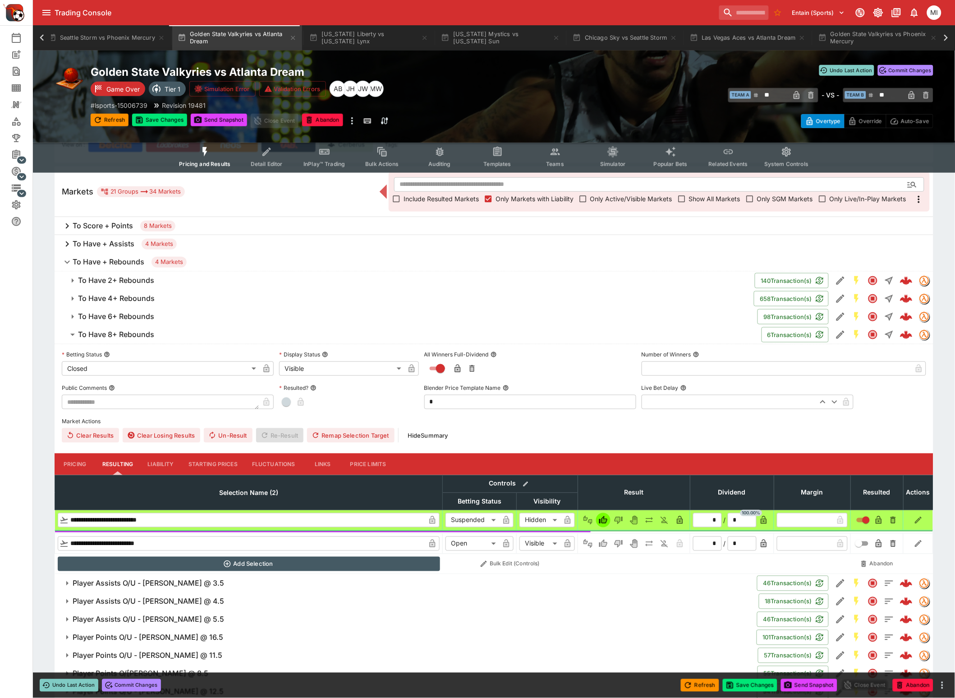
scroll to position [112, 0]
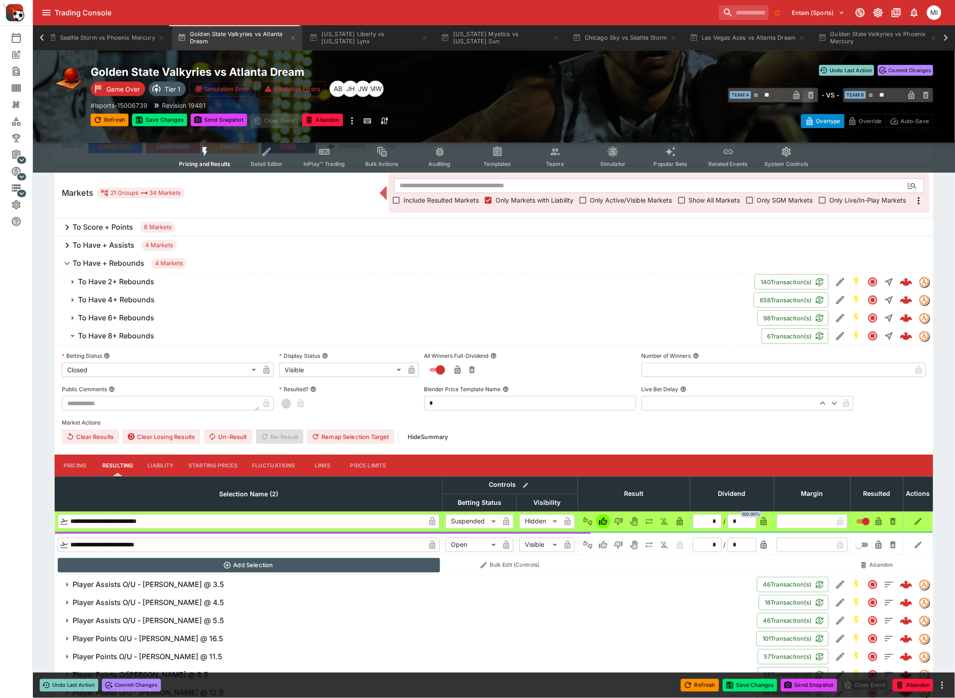
click at [135, 322] on button "To Have 6+ Rebounds" at bounding box center [406, 318] width 703 height 18
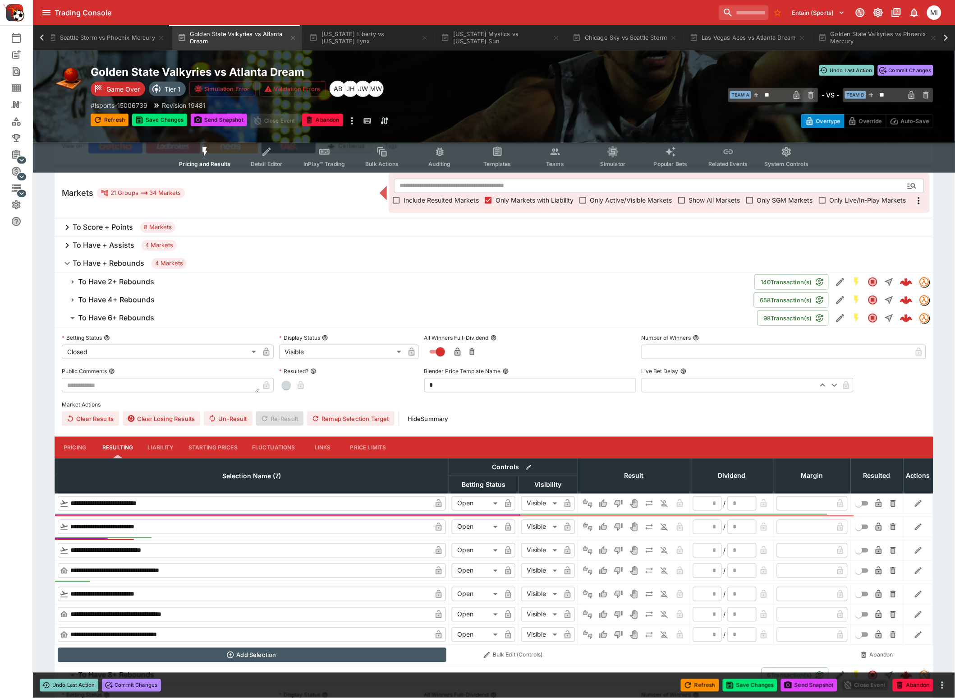
click at [137, 303] on h6 "To Have 4+ Rebounds" at bounding box center [116, 299] width 77 height 9
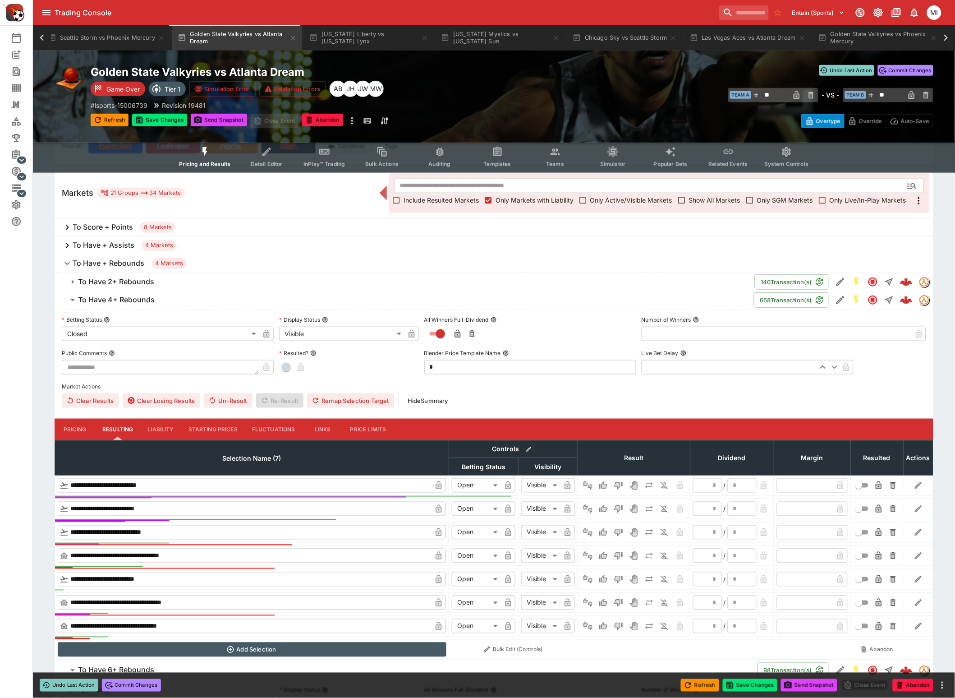
click at [139, 281] on h6 "To Have 2+ Rebounds" at bounding box center [116, 281] width 76 height 9
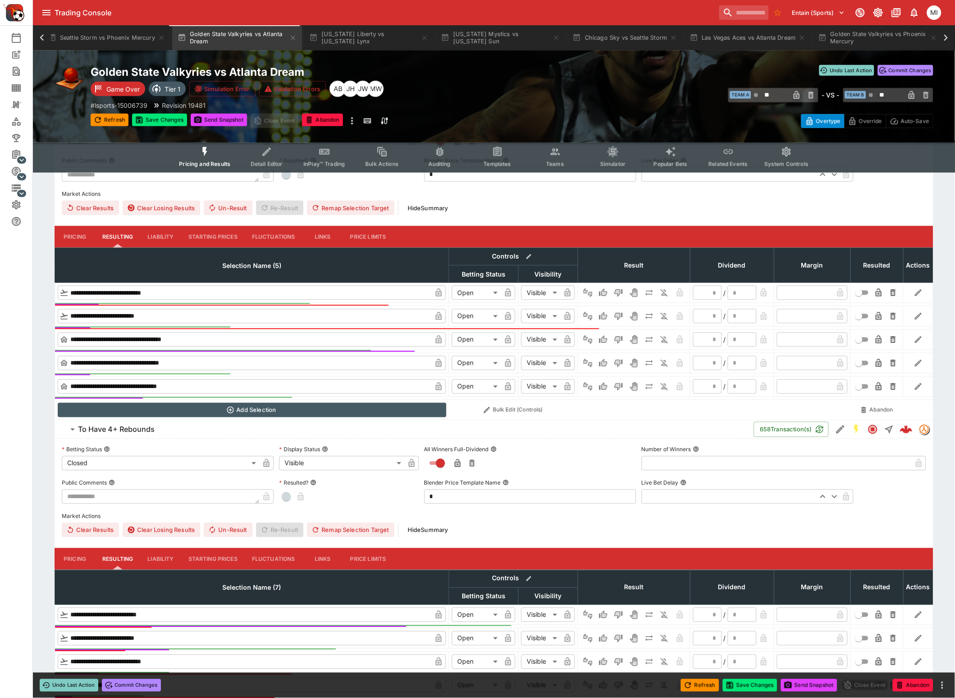
scroll to position [395, 0]
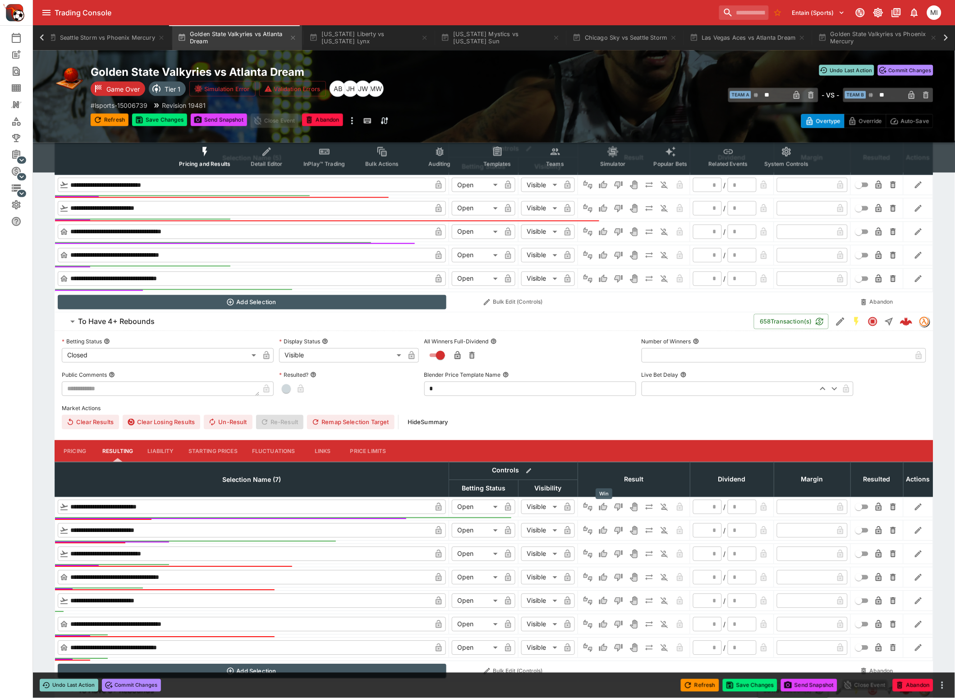
click at [605, 507] on icon "Win" at bounding box center [605, 506] width 5 height 5
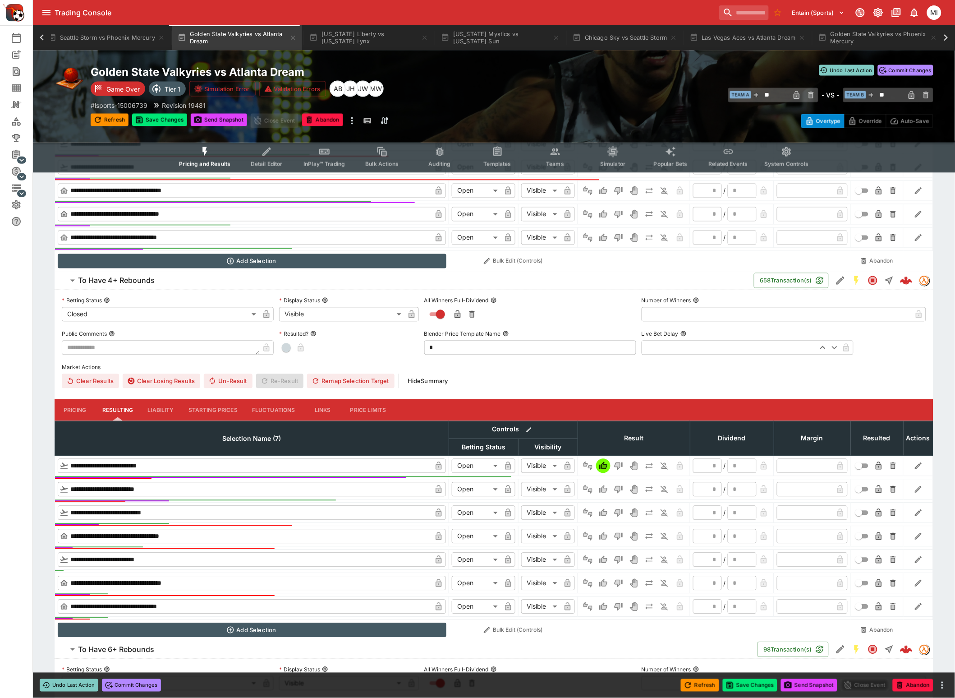
type input "*********"
type input "******"
type input "*"
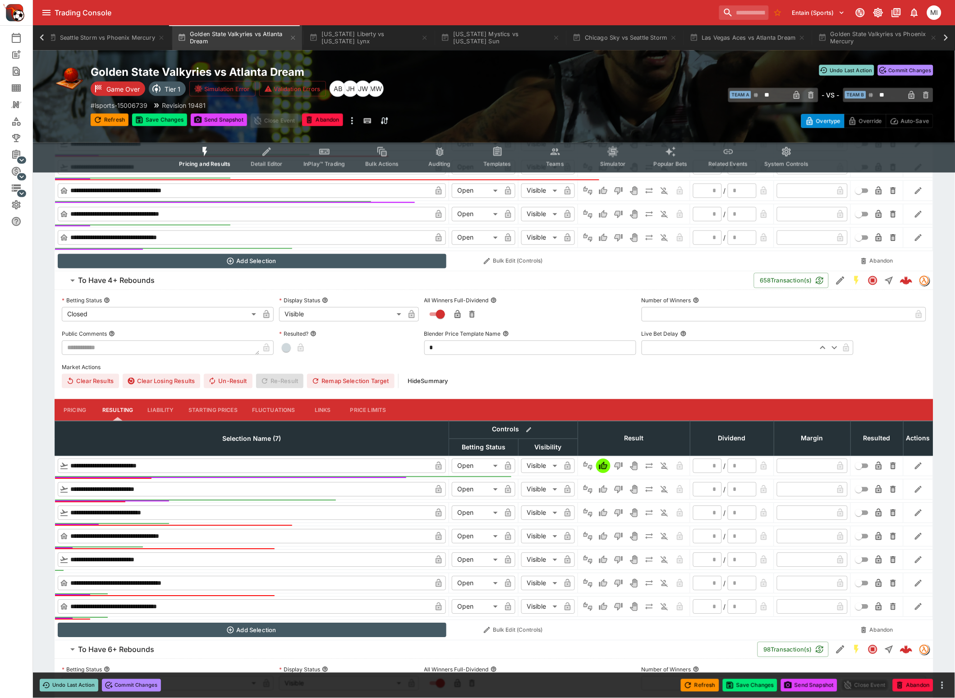
type input "*"
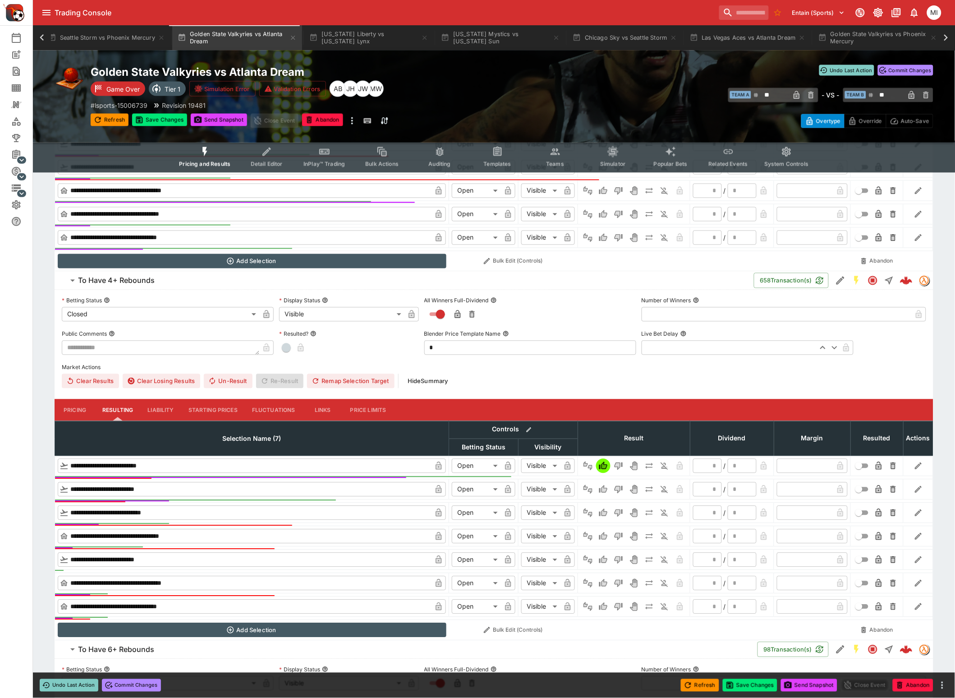
type input "*"
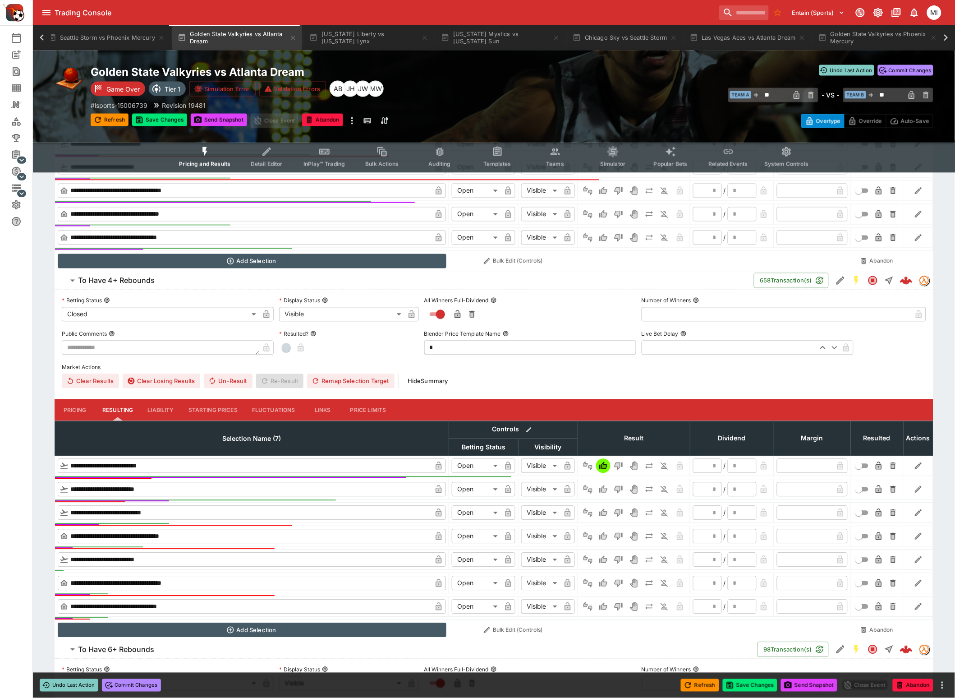
type input "*"
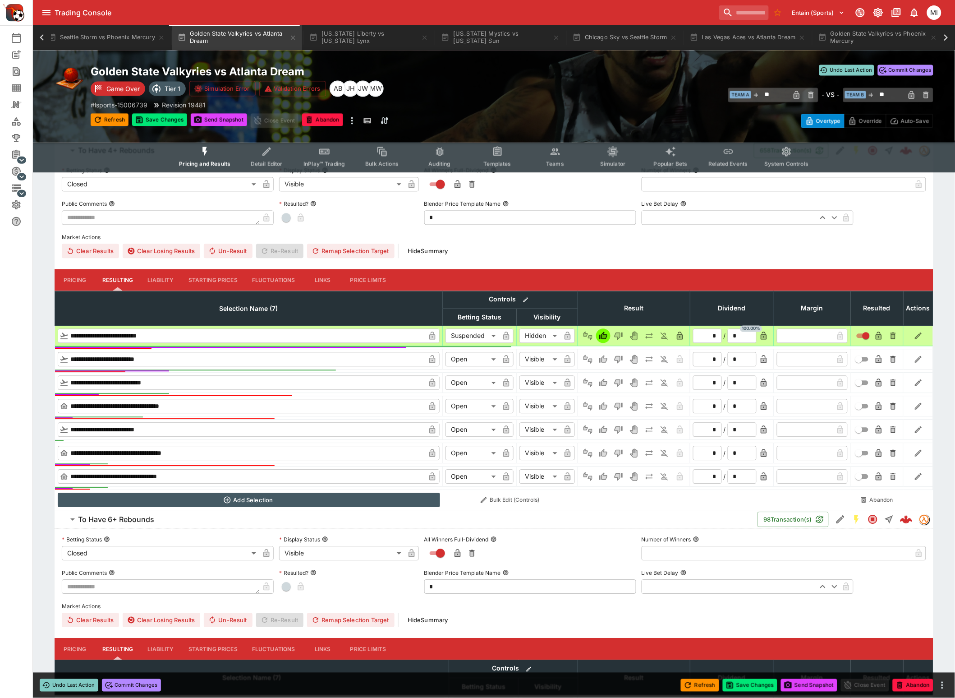
scroll to position [677, 0]
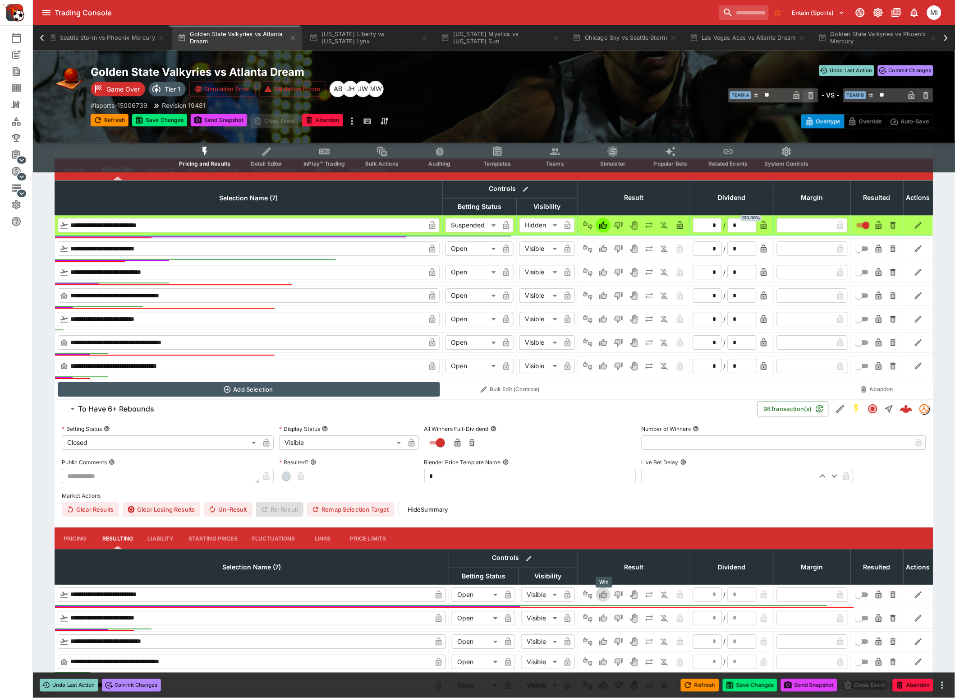
click at [603, 594] on icon "Win" at bounding box center [605, 594] width 5 height 5
type input "*********"
type input "******"
type input "*"
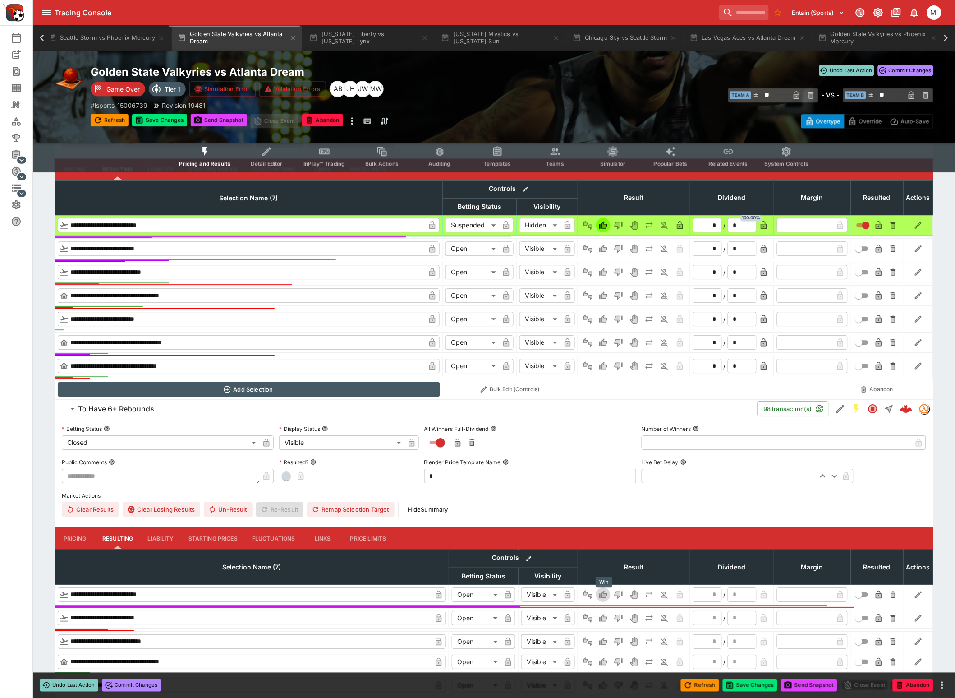
type input "*"
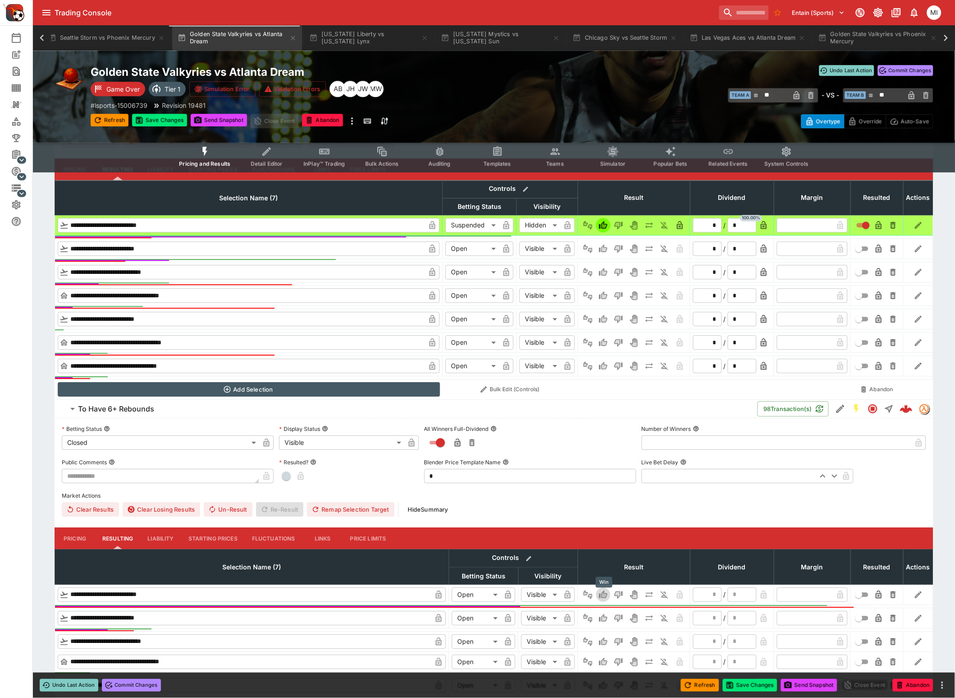
type input "*"
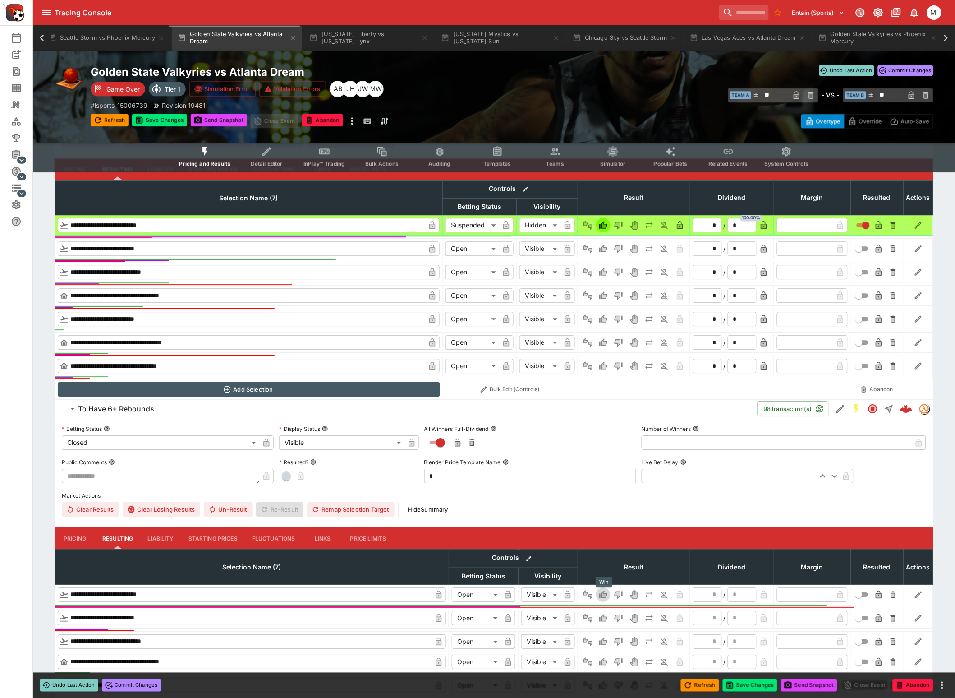
type input "*"
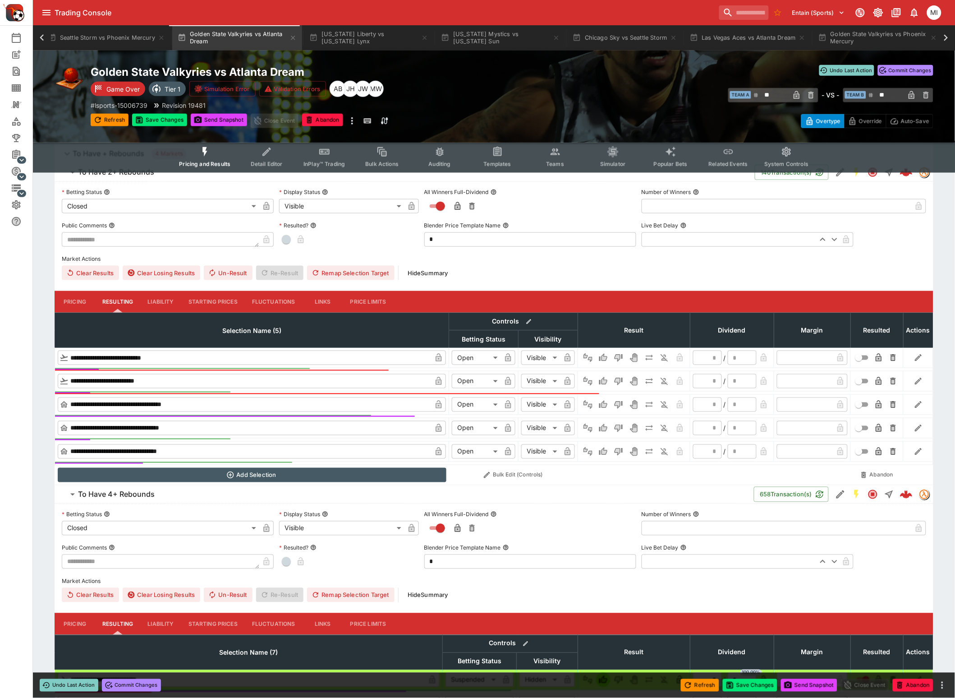
scroll to position [169, 0]
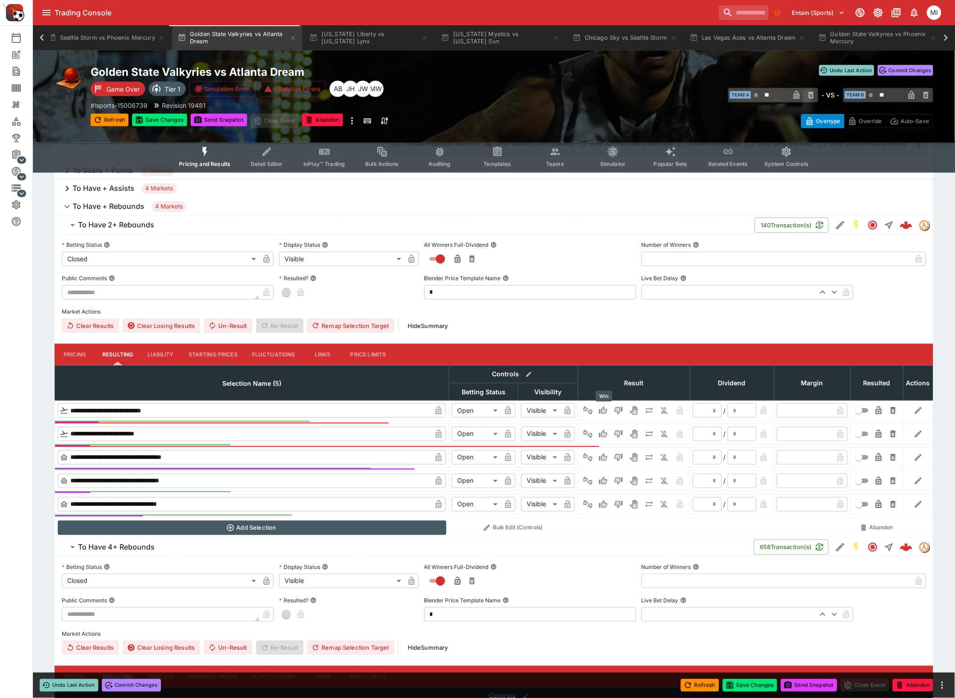
click at [604, 406] on icon "Win" at bounding box center [603, 410] width 9 height 9
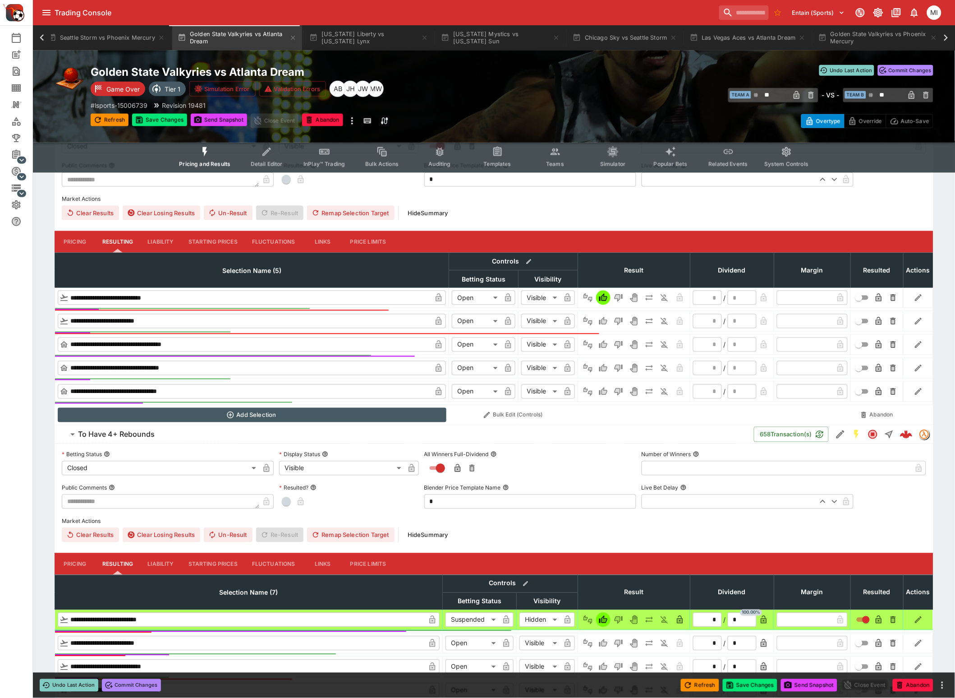
type input "*********"
type input "******"
type input "*"
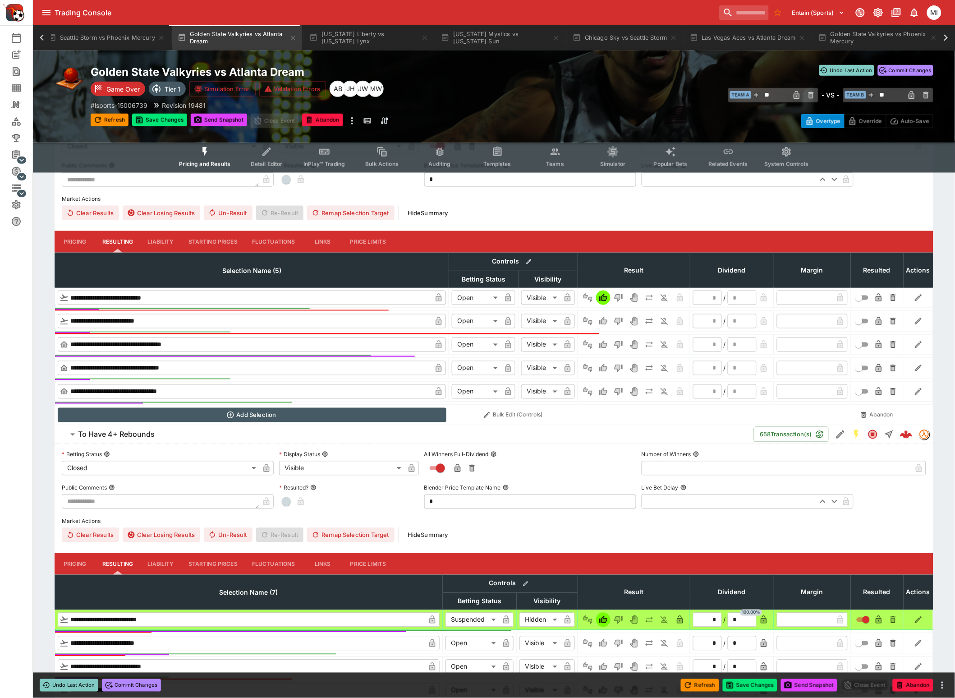
type input "*"
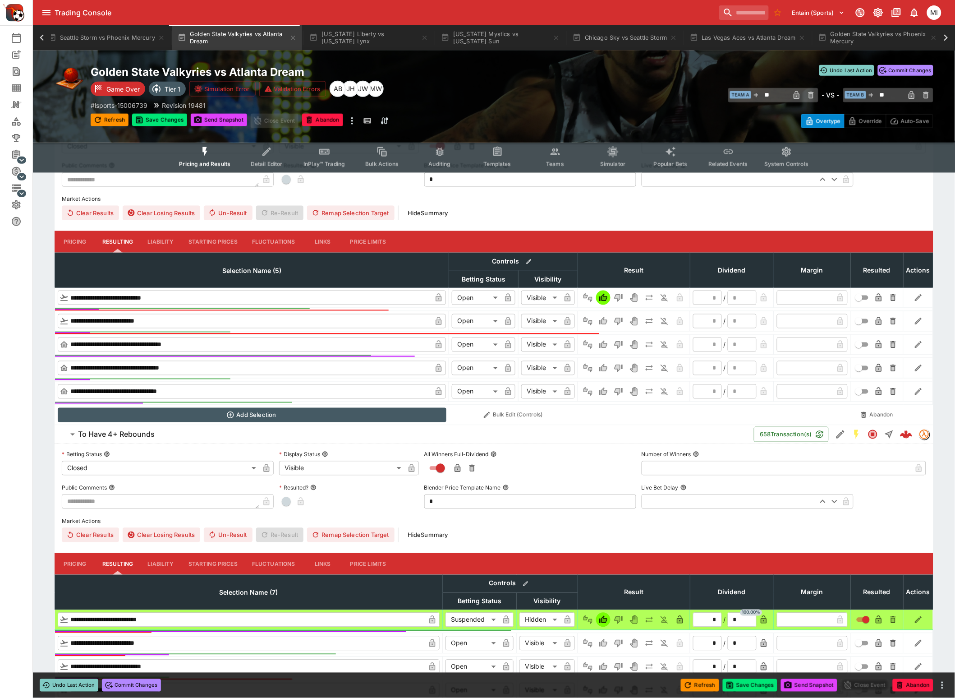
type input "*"
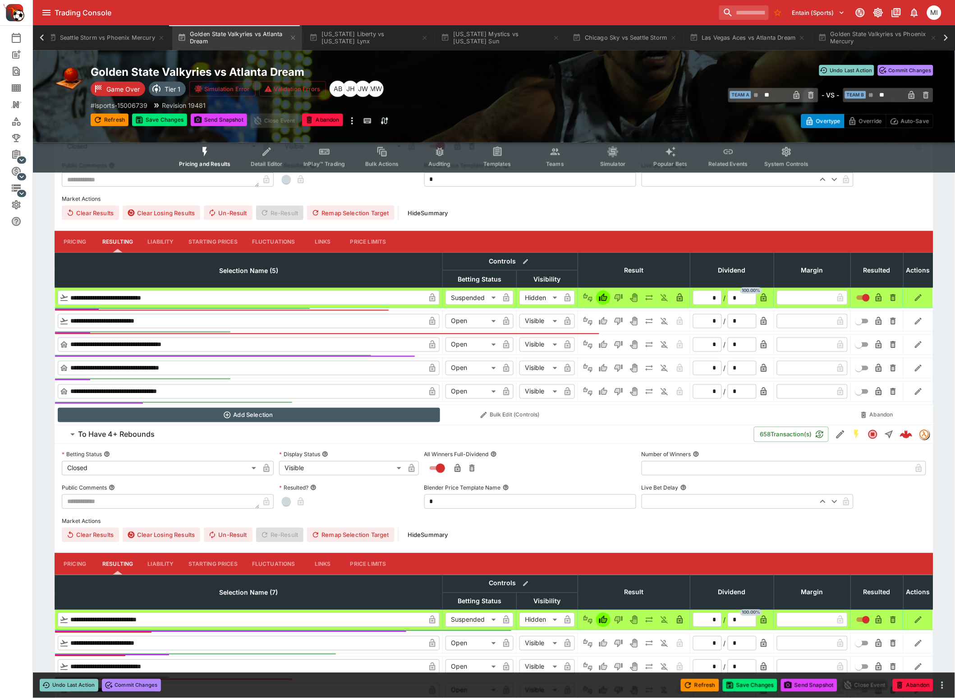
scroll to position [451, 0]
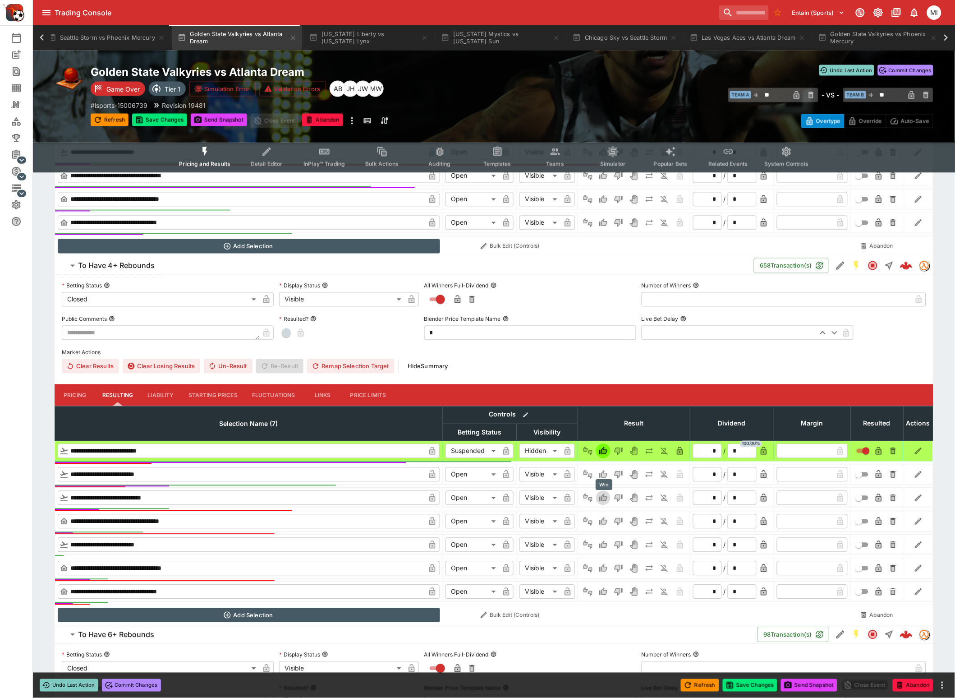
click at [604, 494] on icon "Win" at bounding box center [603, 497] width 9 height 9
type input "*********"
type input "******"
type input "*"
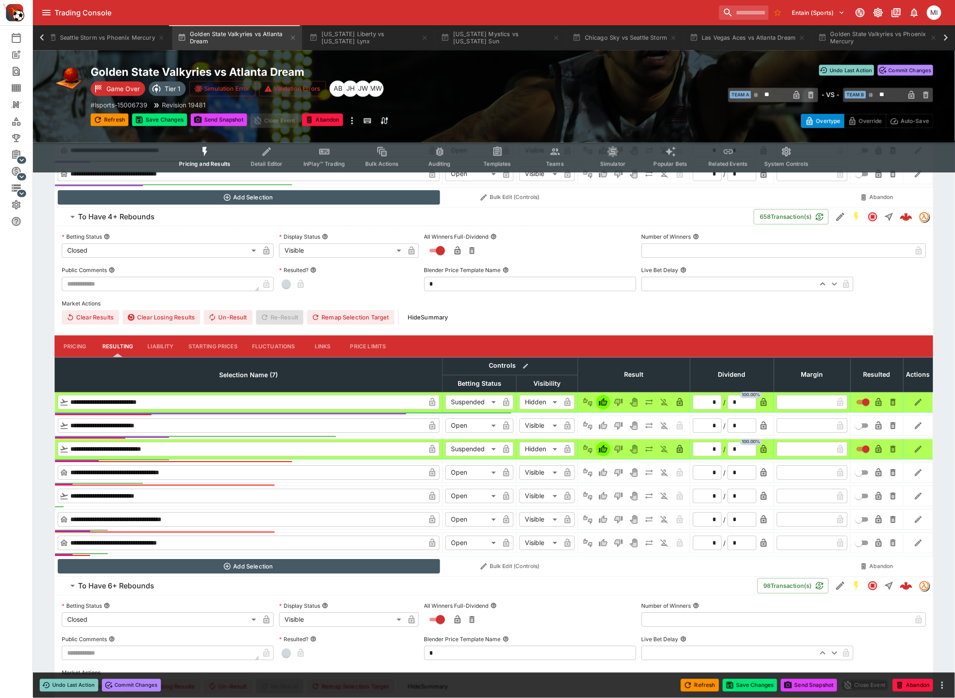
scroll to position [733, 0]
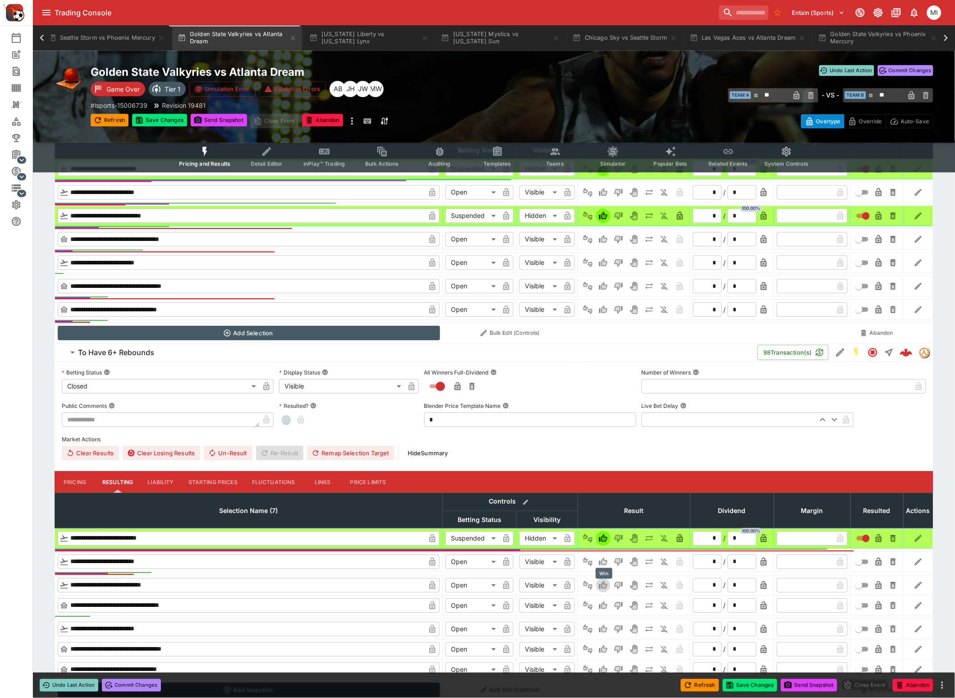
click at [605, 585] on icon "Win" at bounding box center [603, 585] width 8 height 8
type input "*********"
type input "******"
type input "*"
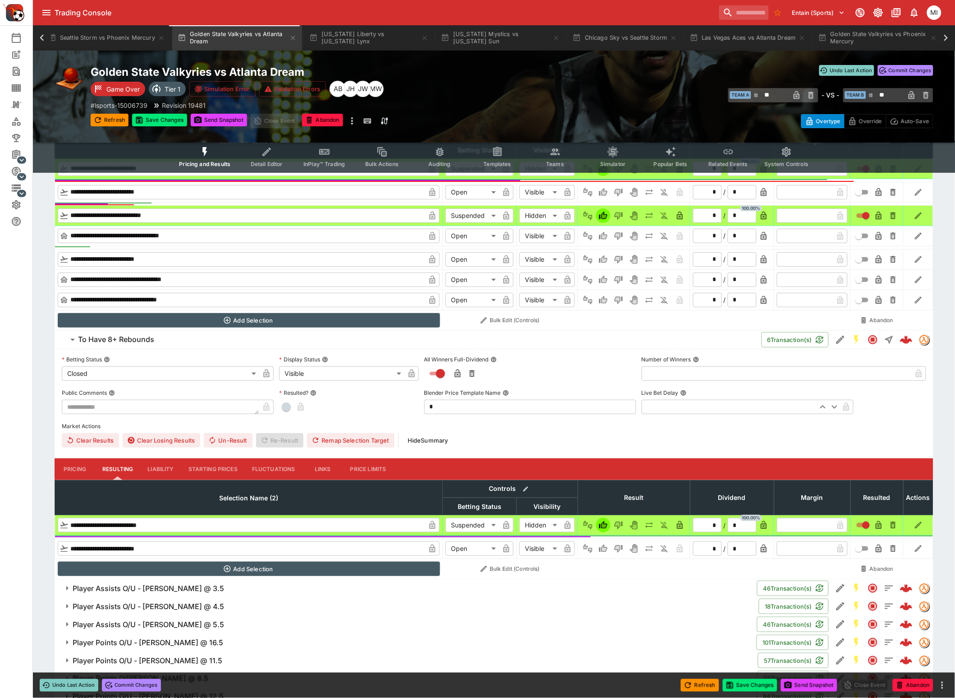
scroll to position [1184, 0]
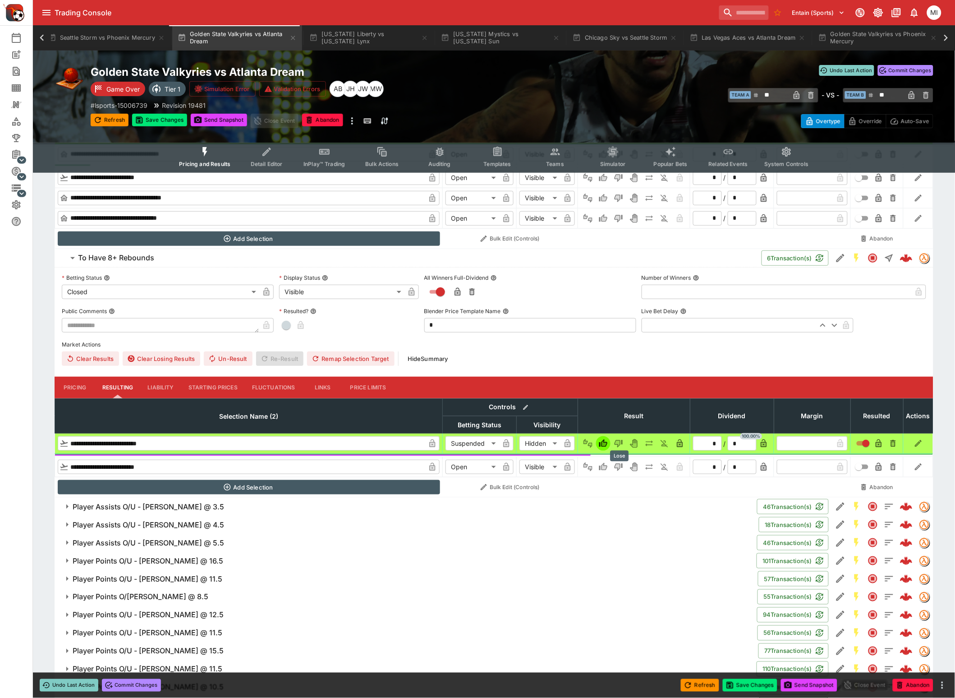
click at [619, 469] on icon "Lose" at bounding box center [618, 466] width 5 height 5
type input "*********"
type input "******"
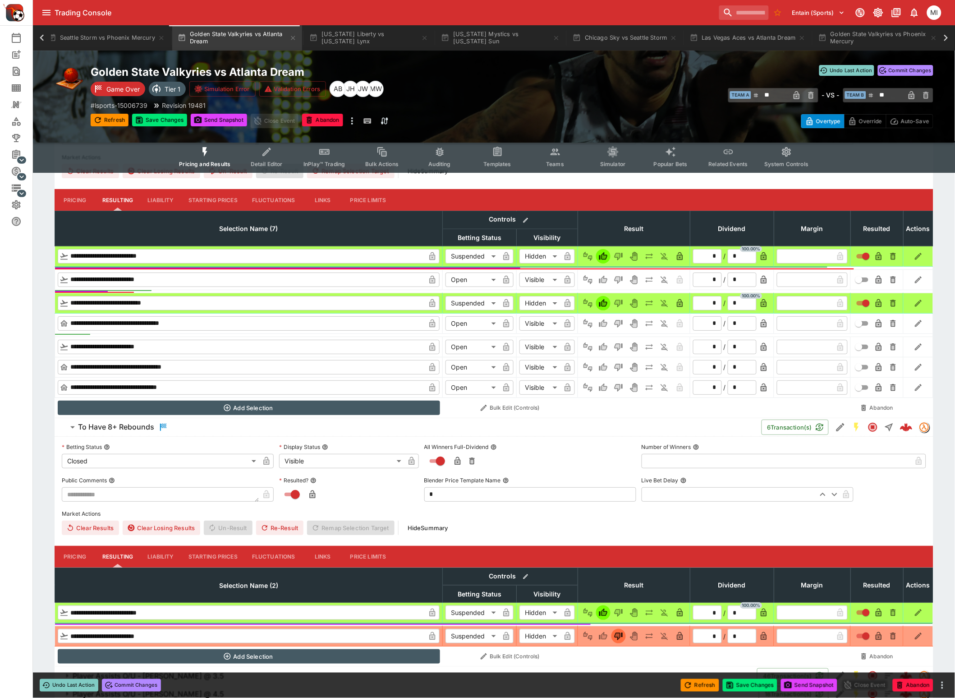
scroll to position [958, 0]
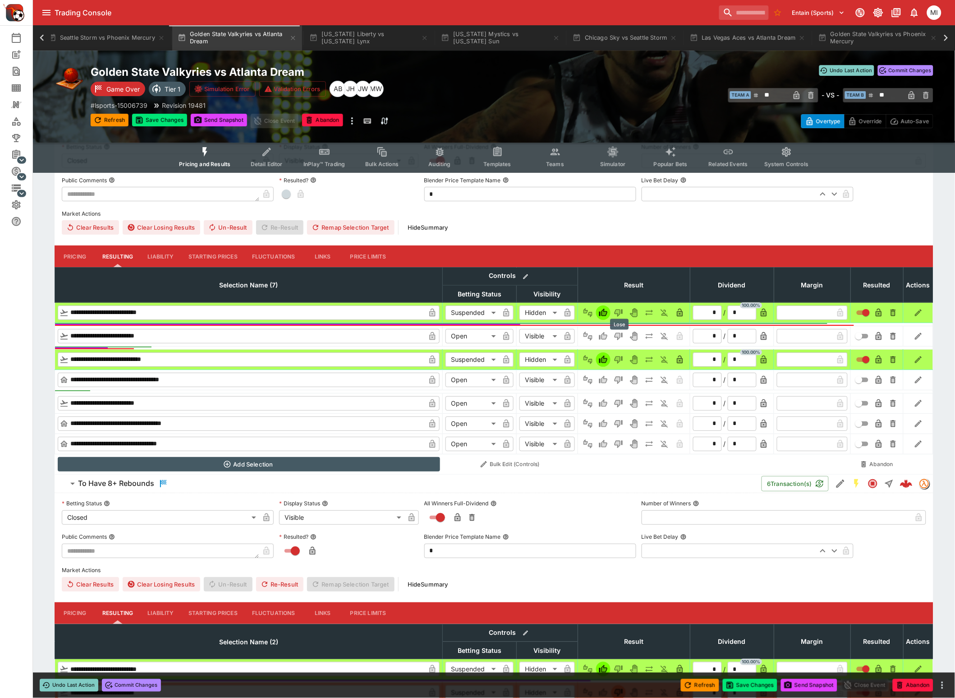
click at [620, 335] on icon "Lose" at bounding box center [618, 335] width 5 height 5
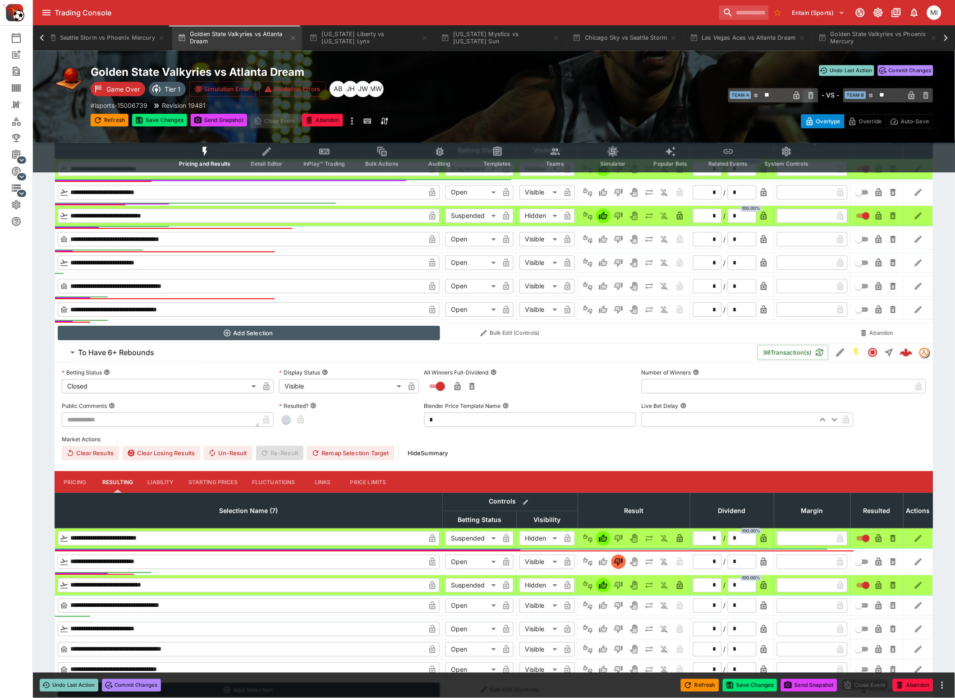
type input "*********"
type input "******"
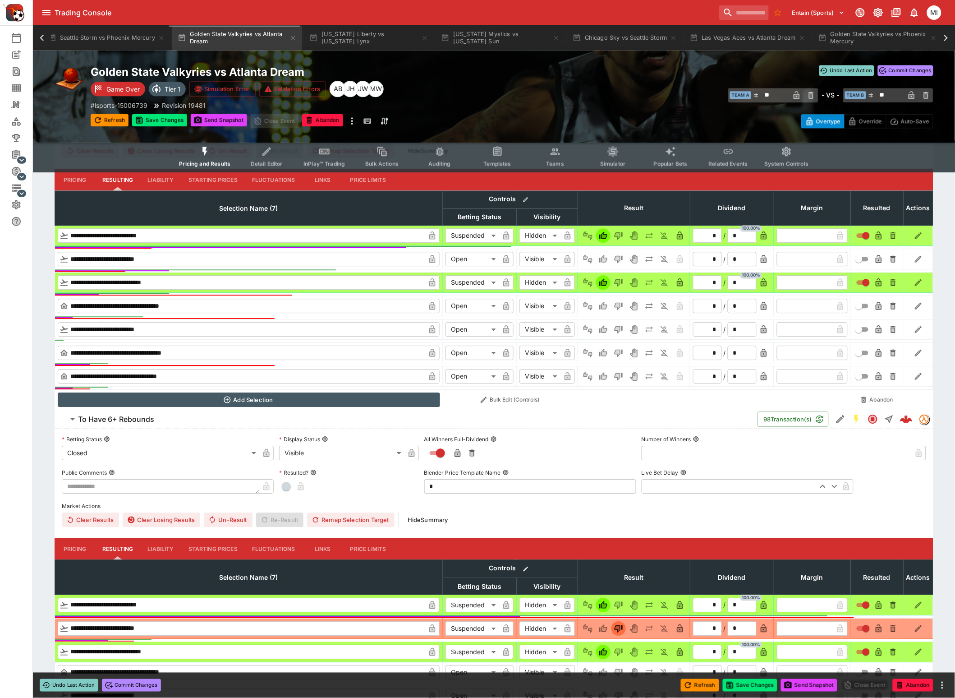
scroll to position [620, 0]
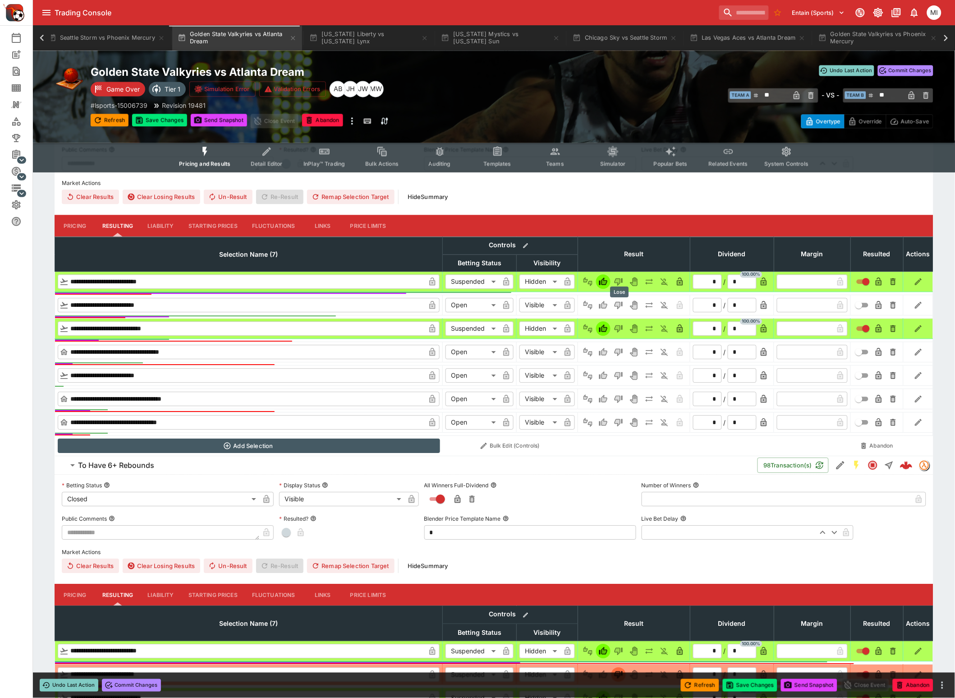
click at [618, 306] on icon "Lose" at bounding box center [619, 306] width 8 height 8
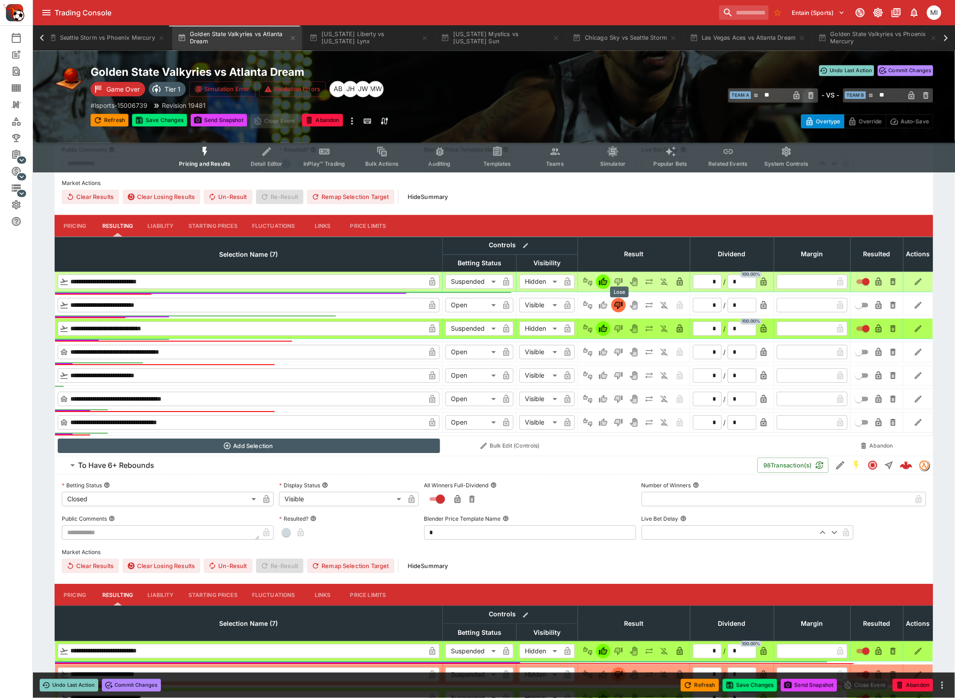
type input "*********"
type input "******"
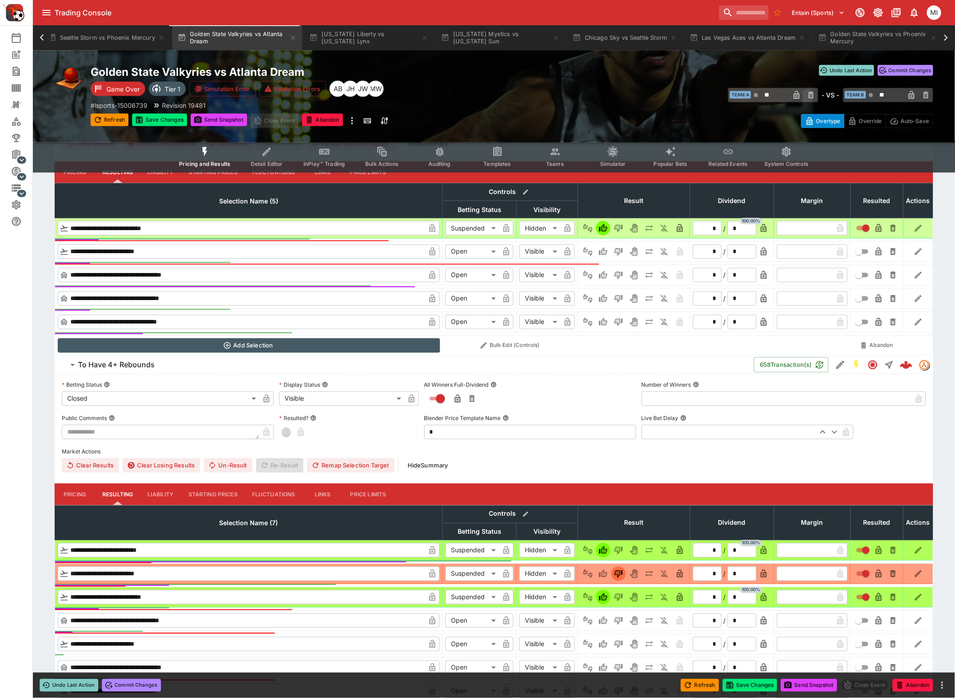
scroll to position [225, 0]
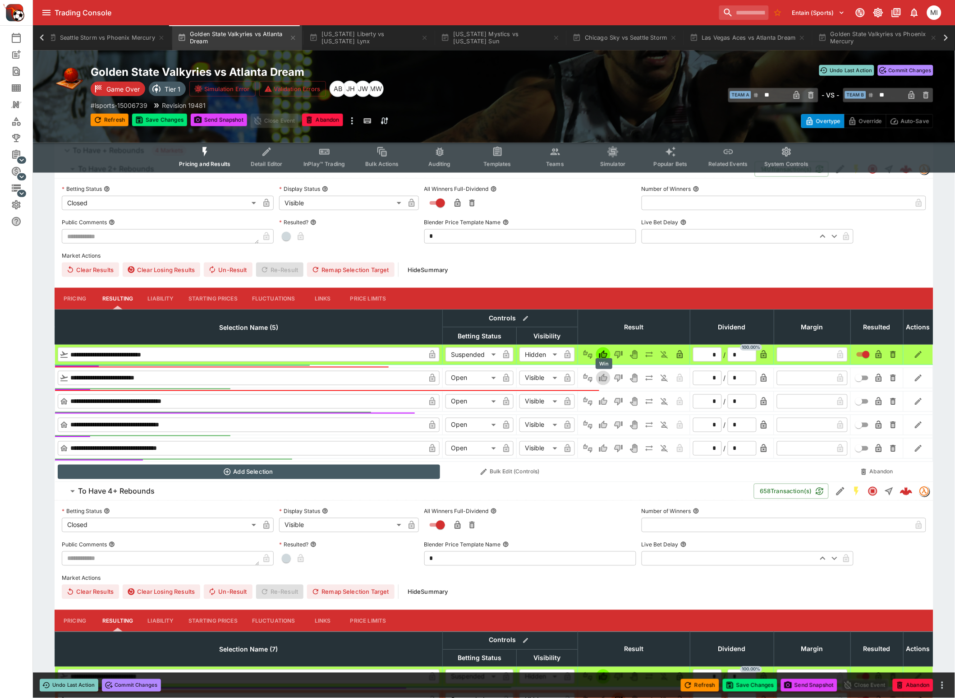
click at [601, 376] on icon "Win" at bounding box center [603, 378] width 8 height 8
type input "*********"
type input "******"
type input "*"
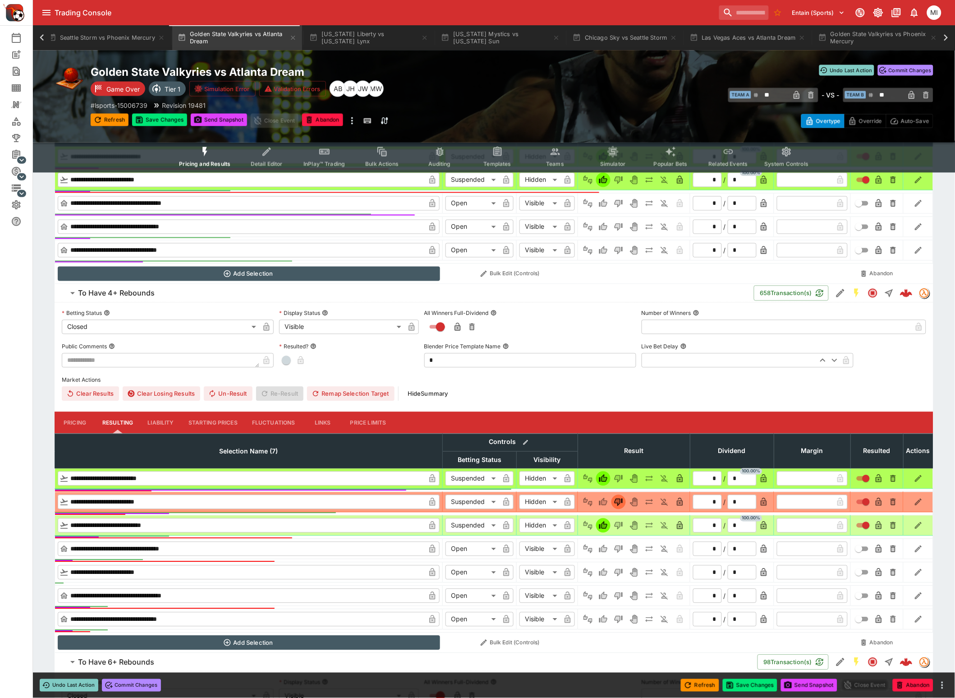
scroll to position [507, 0]
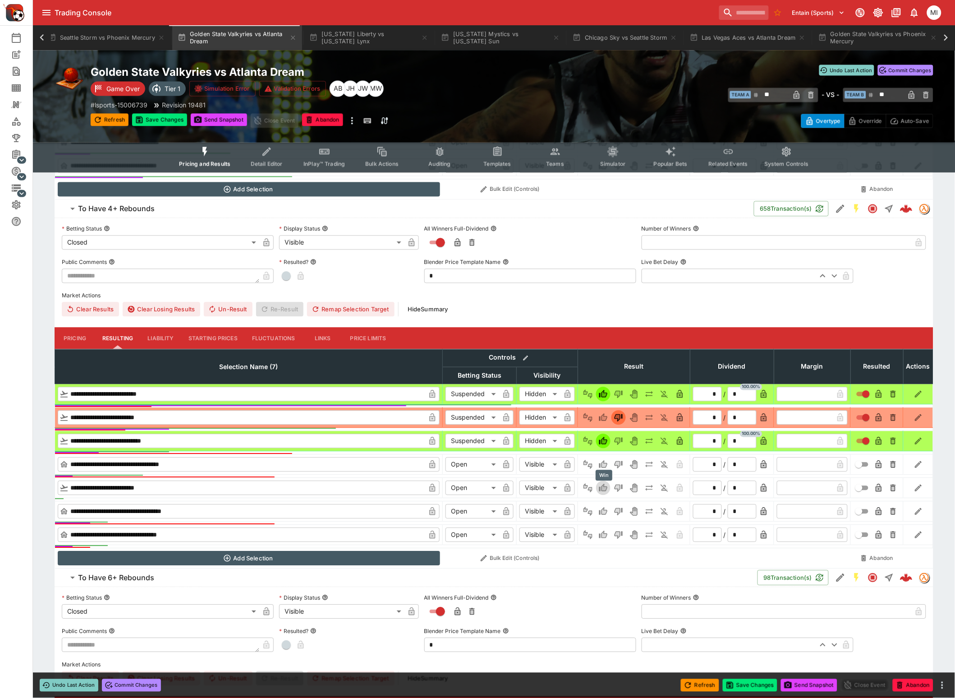
click at [603, 487] on icon "Win" at bounding box center [603, 488] width 8 height 8
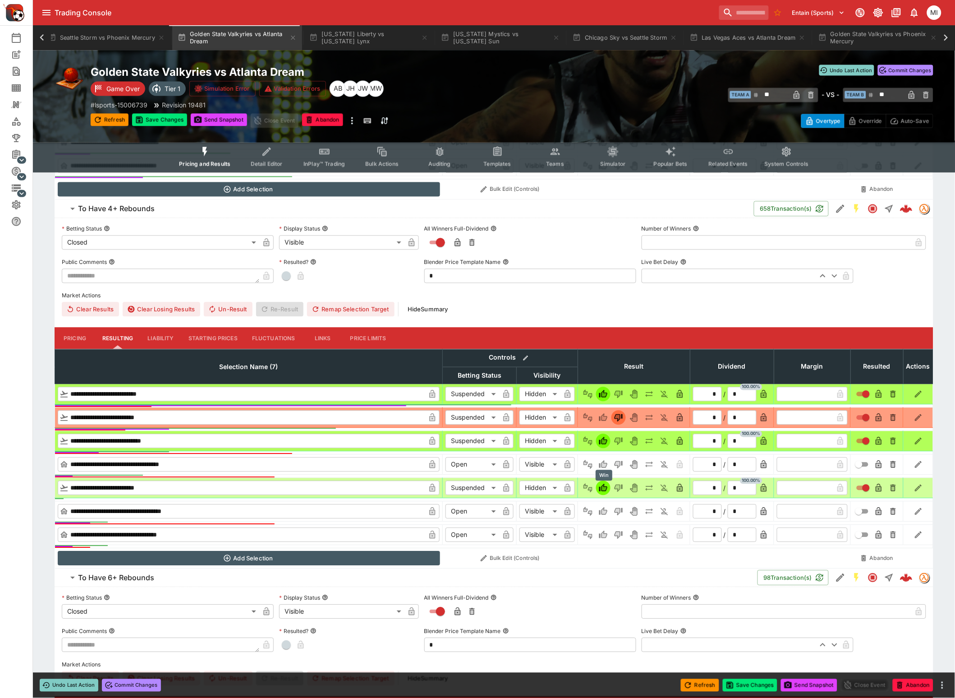
type input "*********"
type input "******"
type input "*"
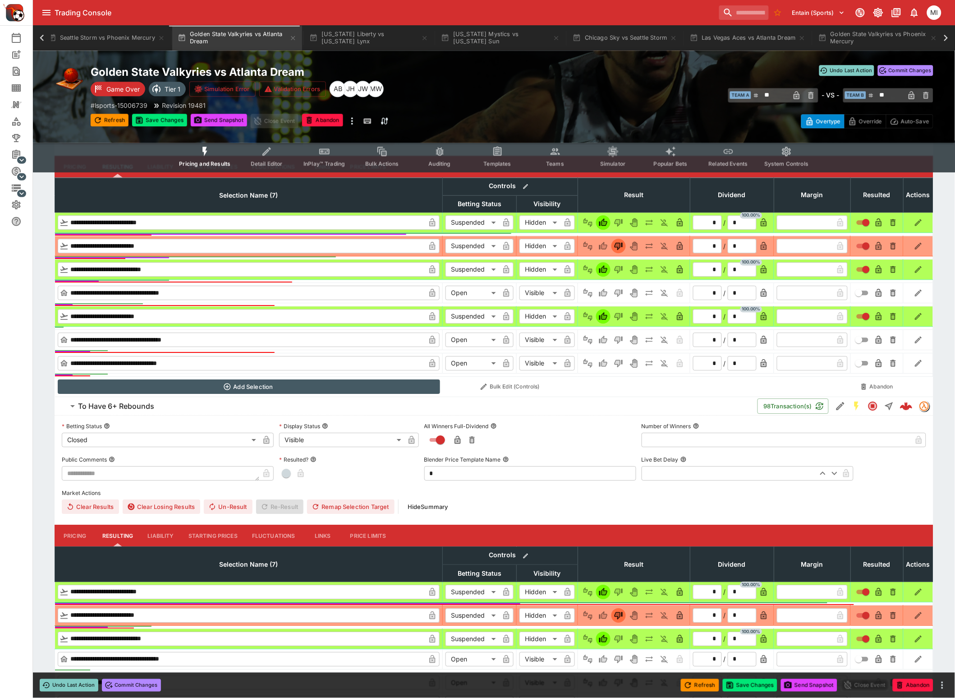
scroll to position [902, 0]
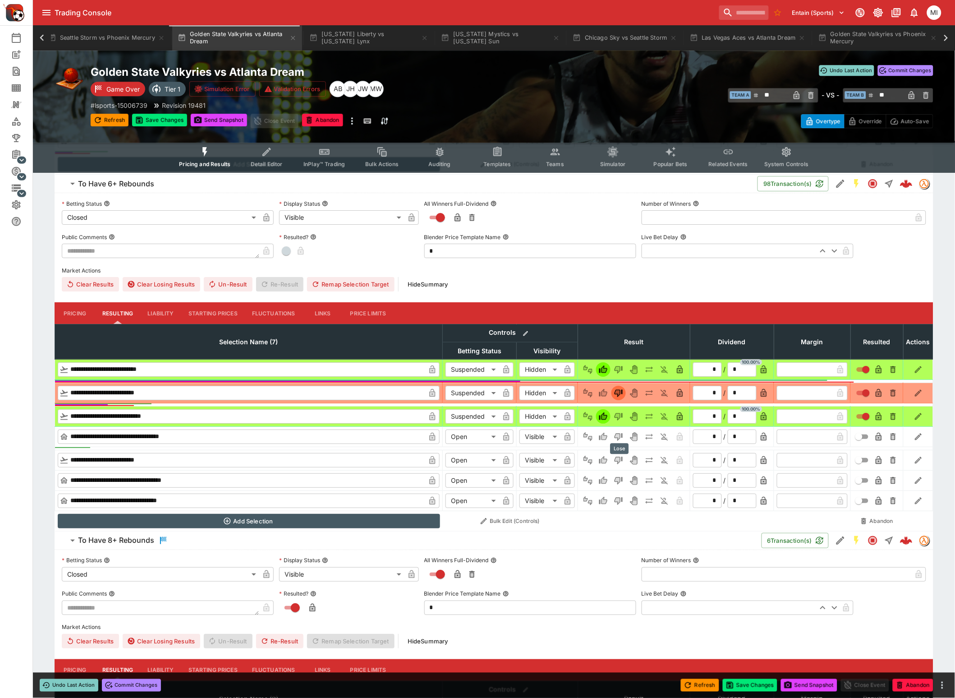
click at [621, 458] on icon "Lose" at bounding box center [618, 460] width 9 height 9
type input "*********"
type input "******"
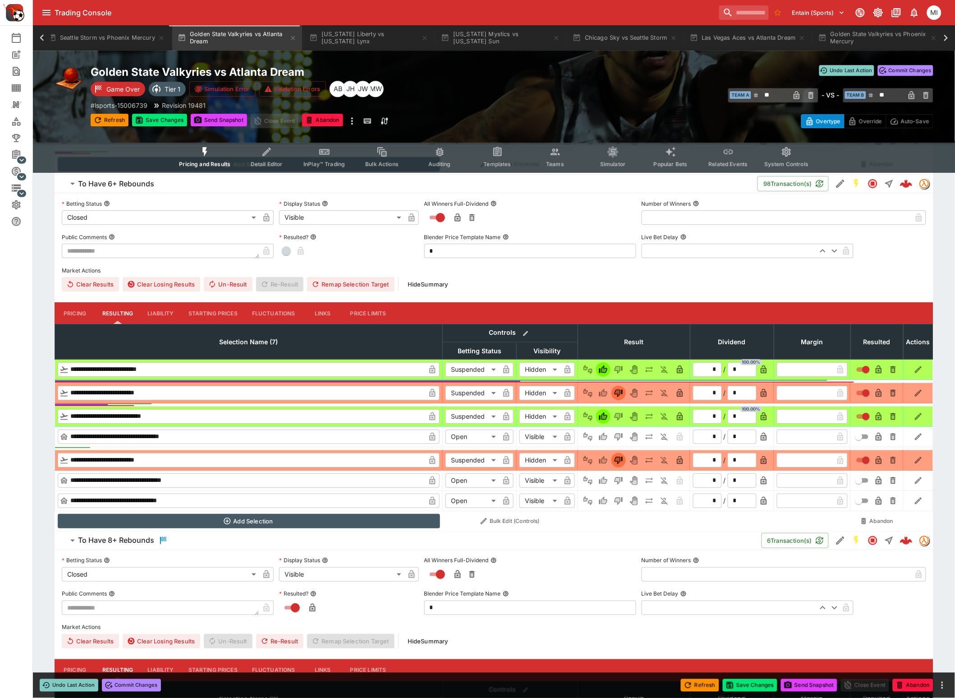
scroll to position [1128, 0]
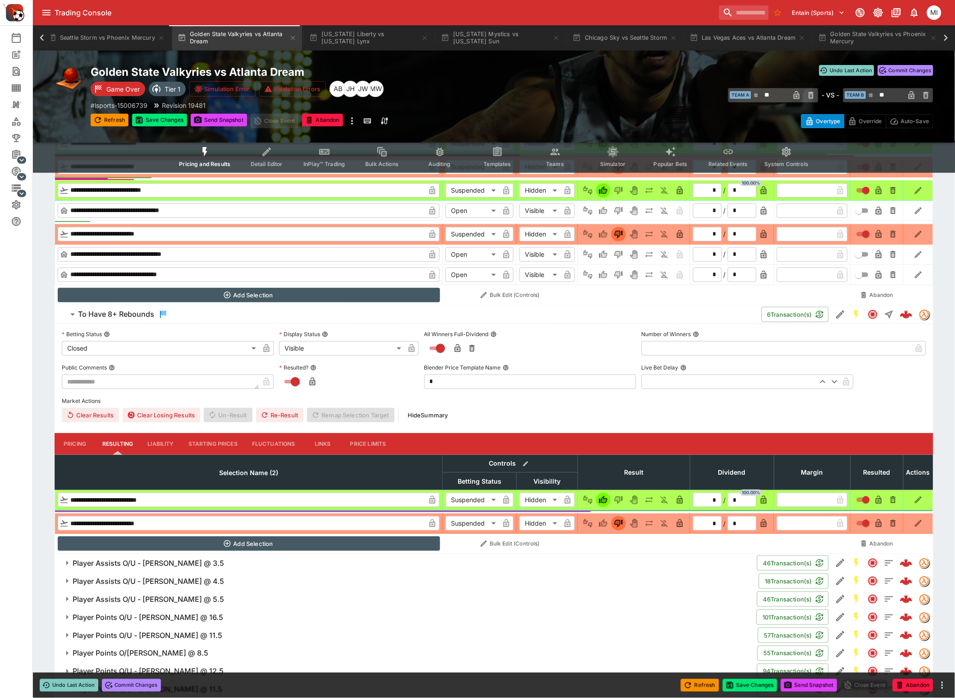
click at [128, 317] on h6 "To Have 8+ Rebounds" at bounding box center [116, 313] width 76 height 9
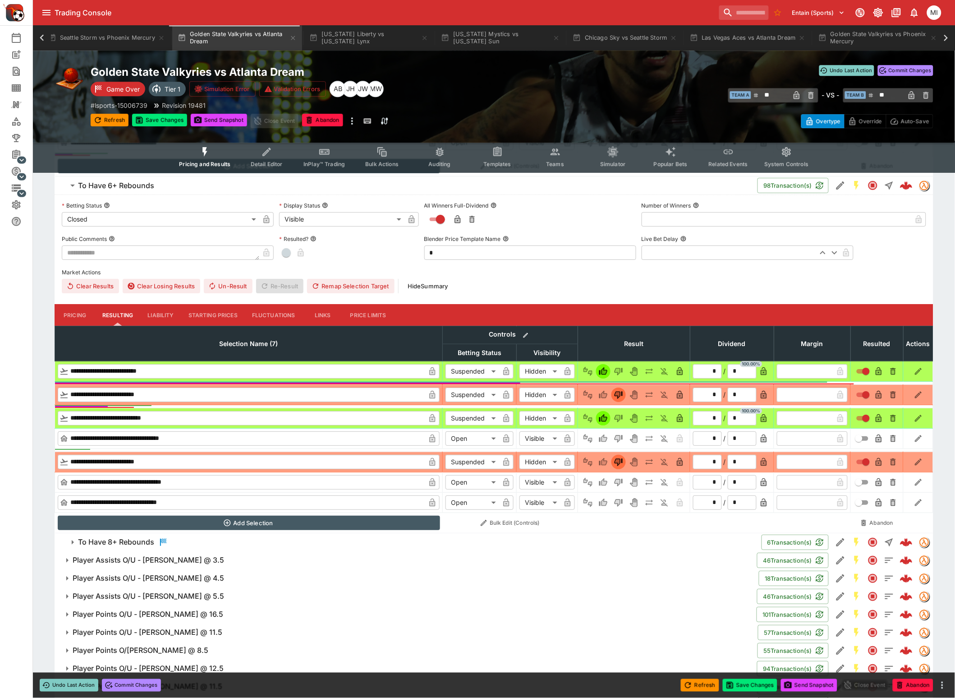
scroll to position [829, 0]
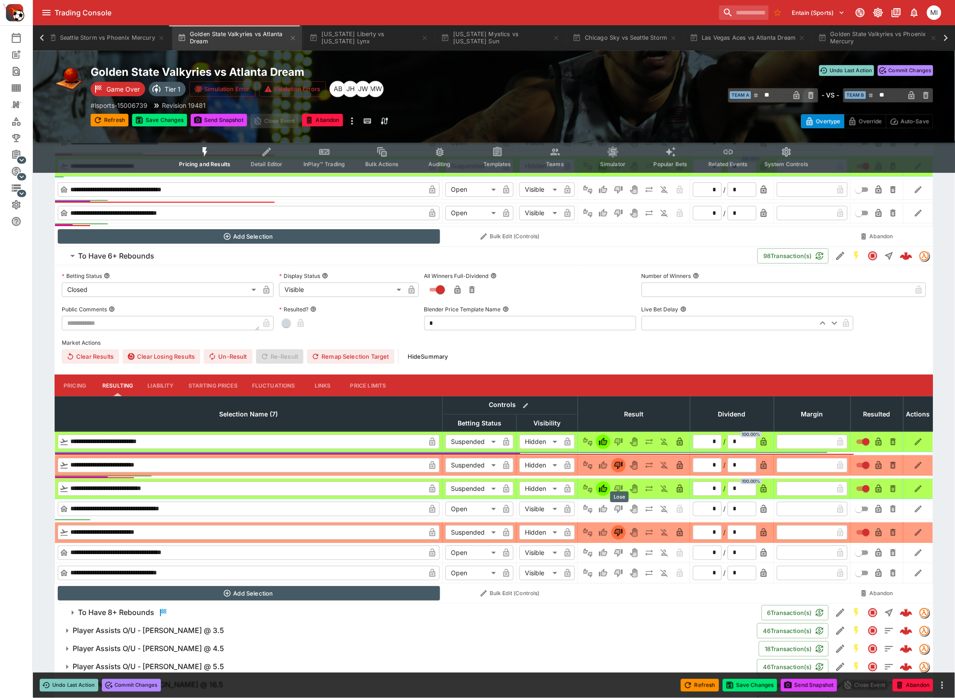
click at [616, 508] on icon "Lose" at bounding box center [619, 509] width 8 height 8
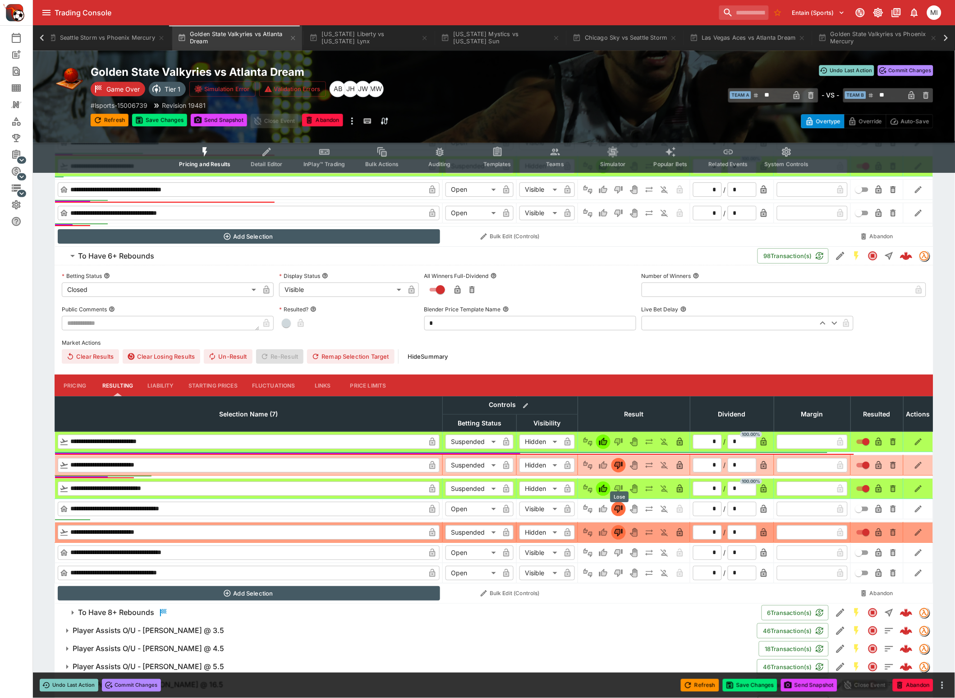
type input "*********"
type input "******"
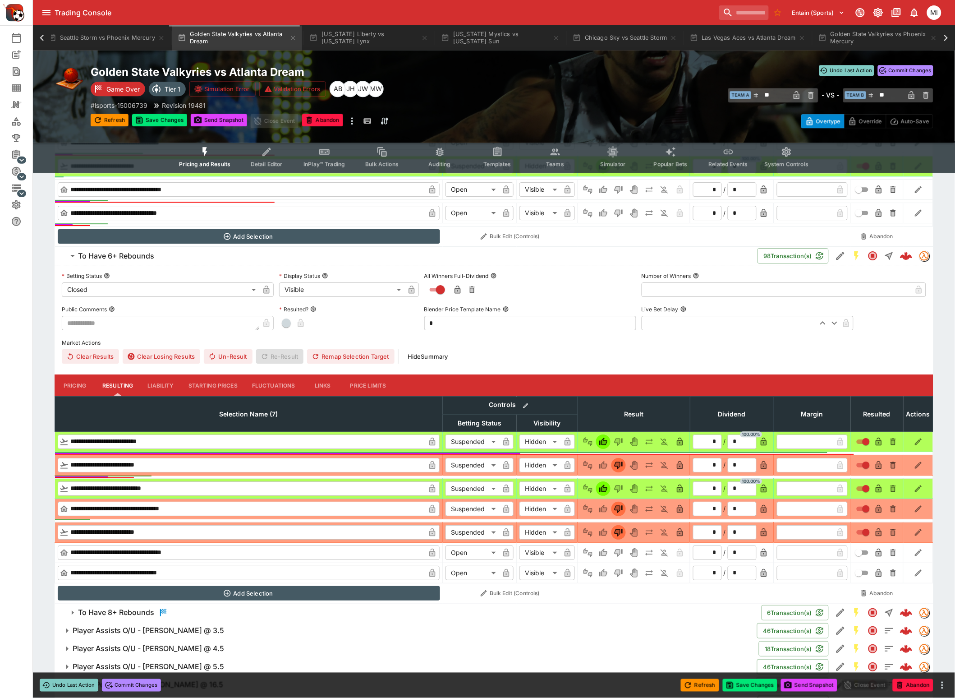
scroll to position [660, 0]
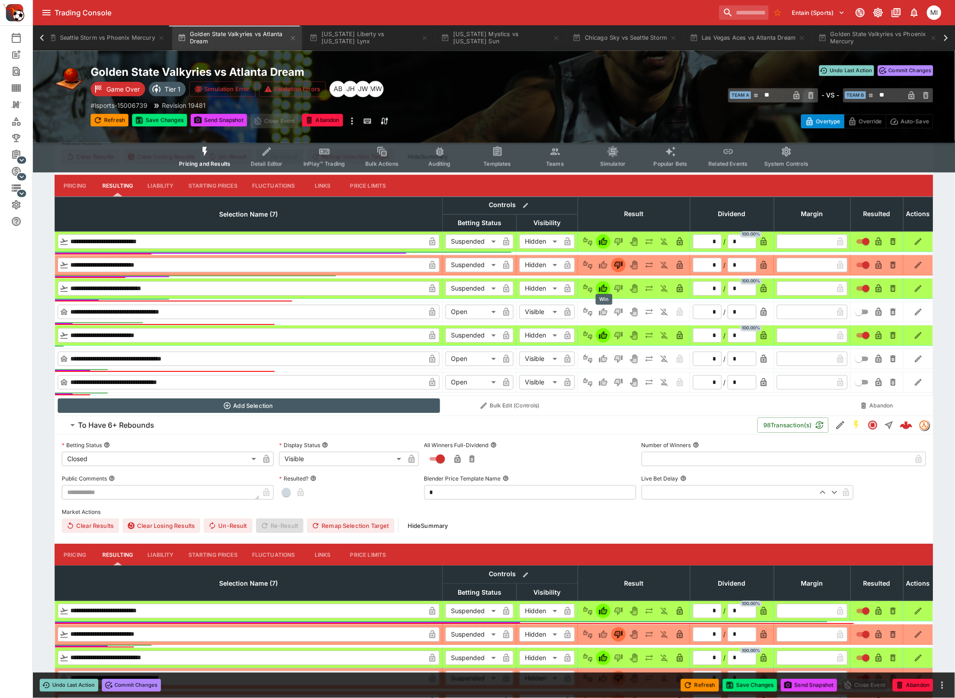
click at [603, 312] on icon "Win" at bounding box center [605, 311] width 5 height 5
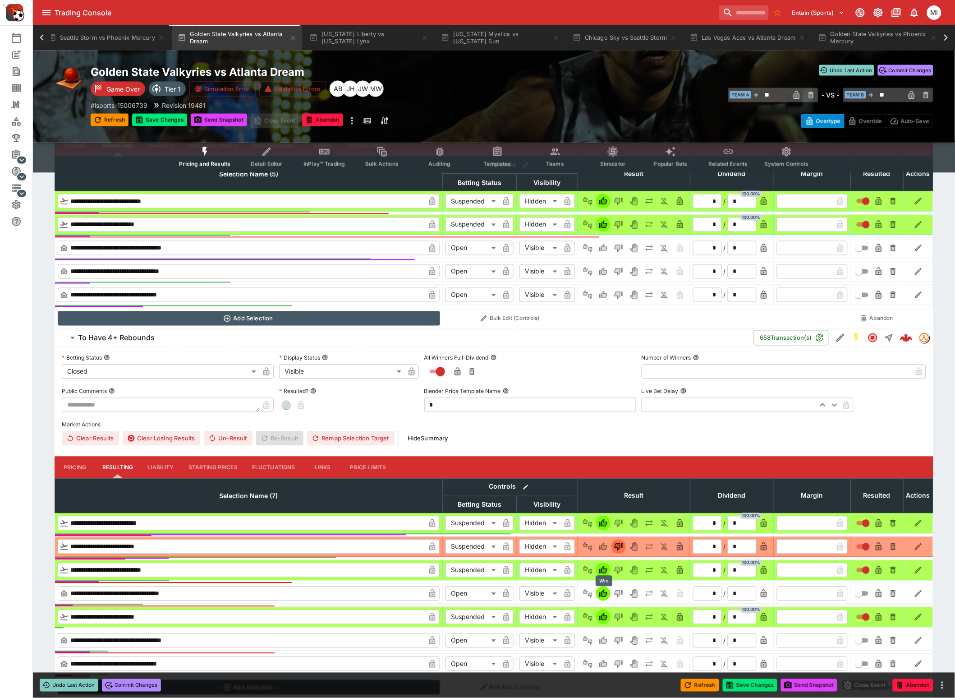
type input "*********"
type input "******"
type input "*"
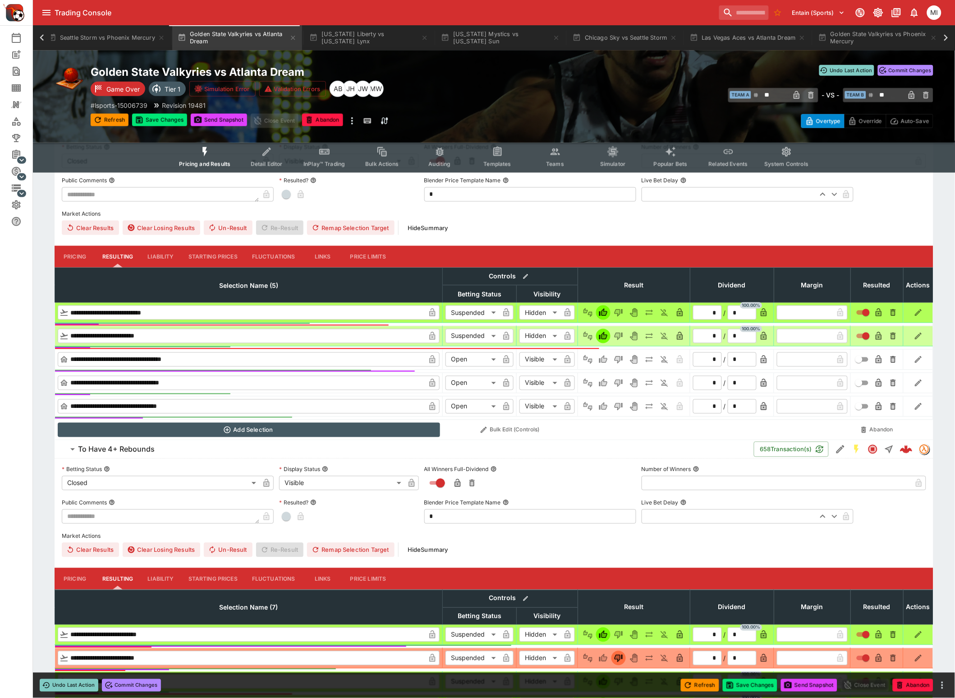
scroll to position [209, 0]
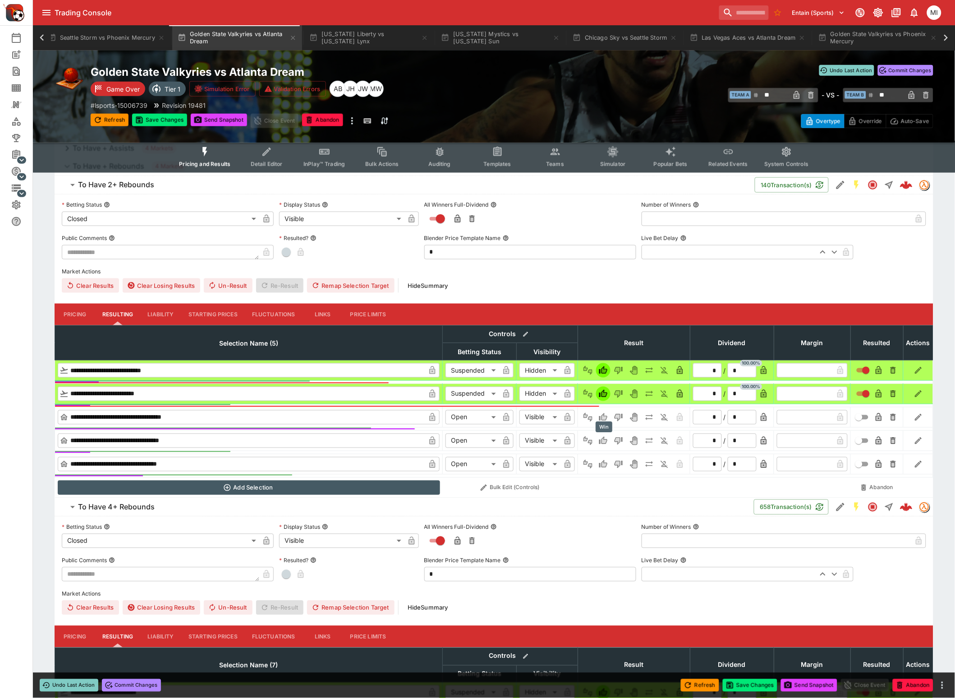
click at [601, 444] on icon "Win" at bounding box center [603, 440] width 9 height 9
type input "*********"
type input "******"
type input "*"
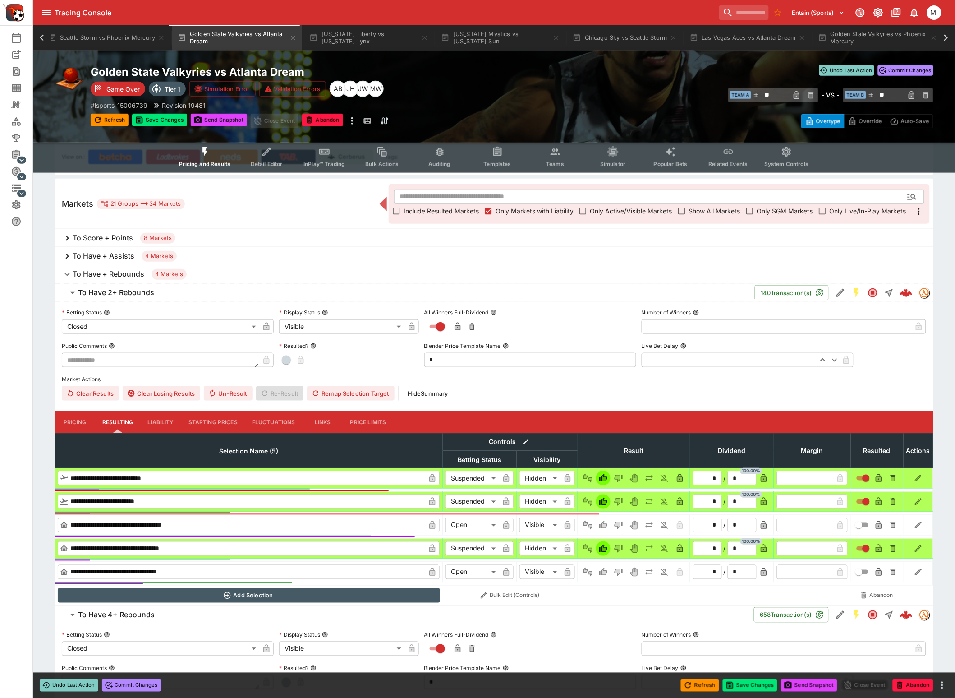
scroll to position [97, 0]
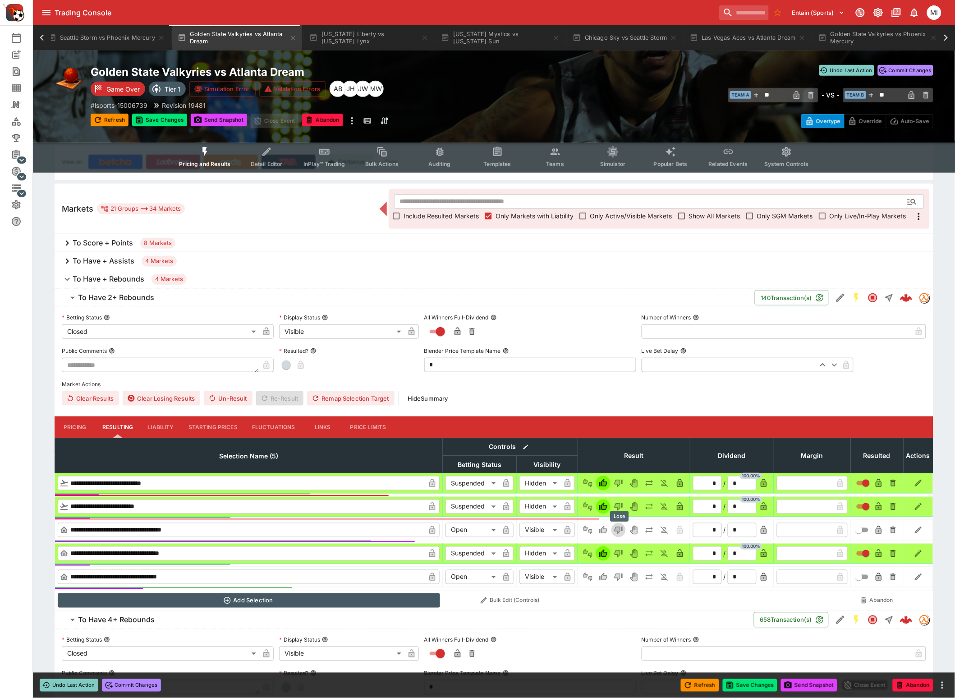
click at [616, 529] on icon "Lose" at bounding box center [619, 531] width 8 height 8
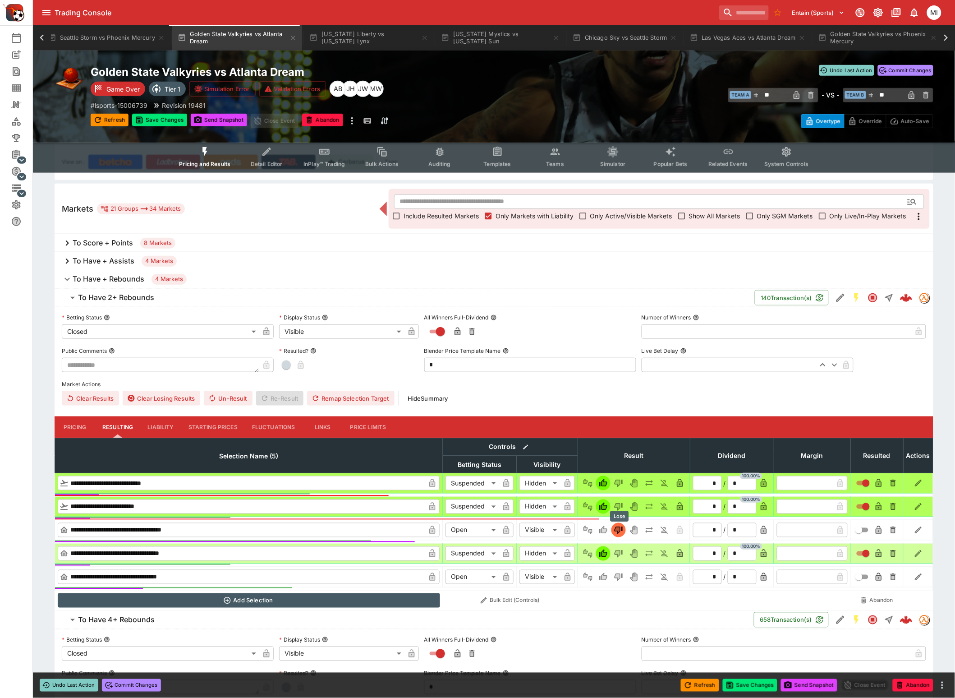
type input "*********"
type input "******"
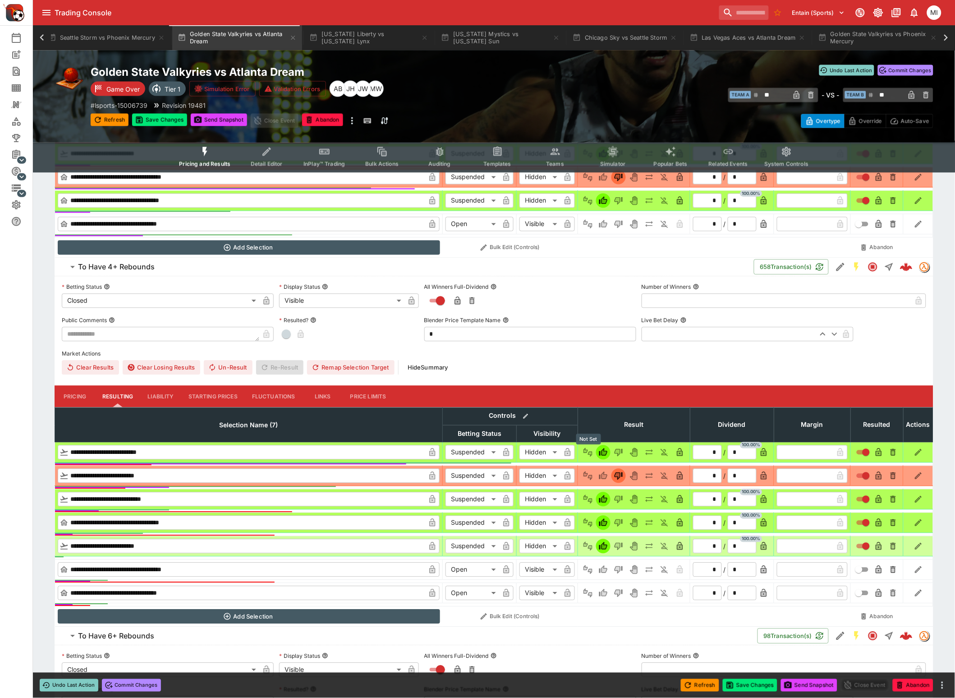
scroll to position [548, 0]
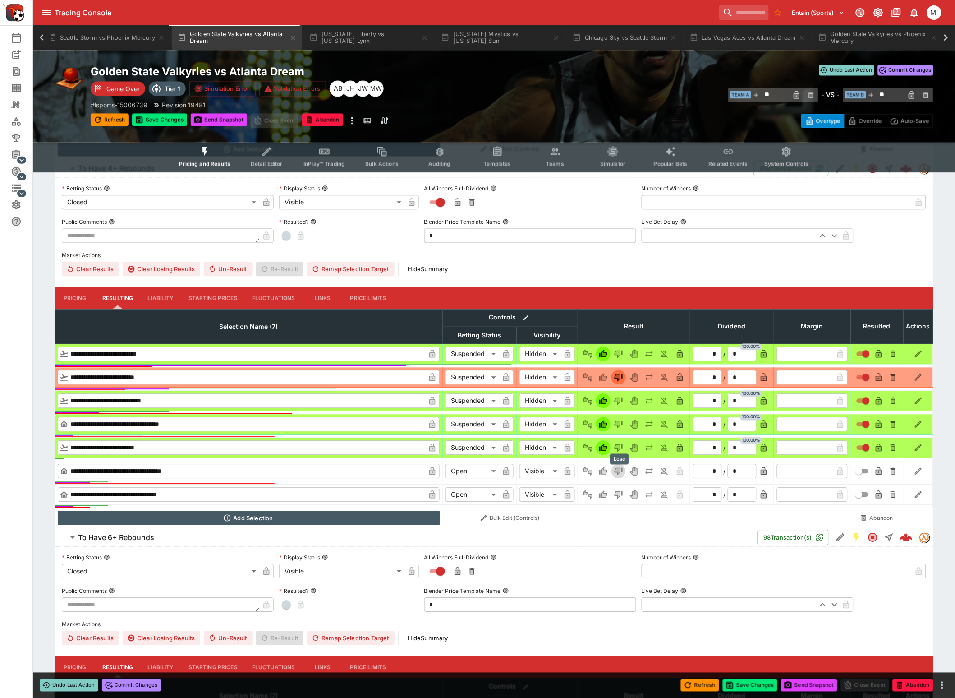
click at [618, 473] on icon "Lose" at bounding box center [619, 472] width 8 height 8
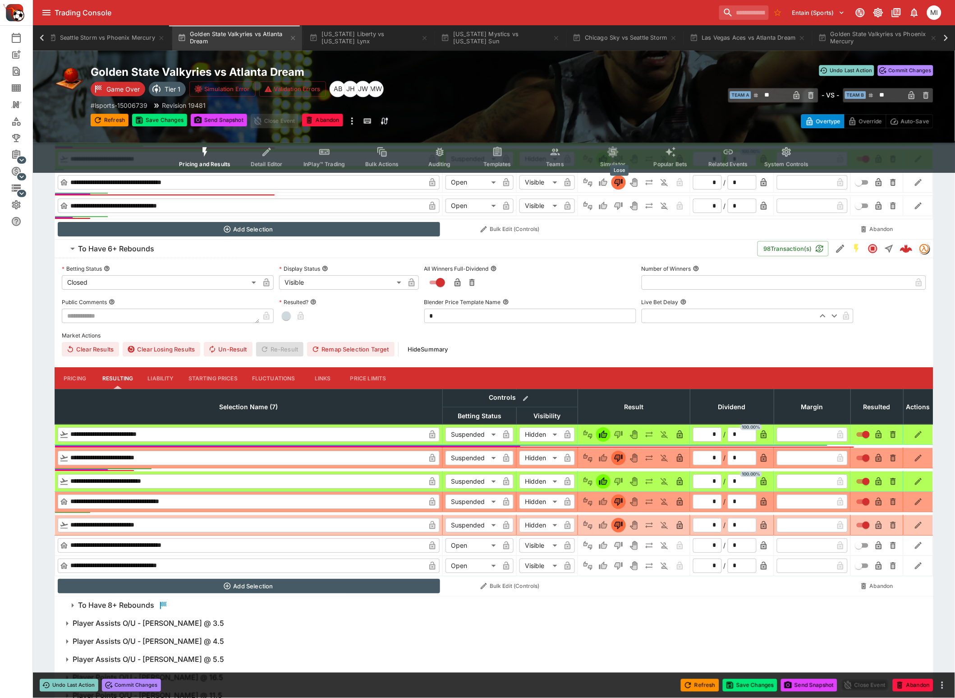
type input "*********"
type input "******"
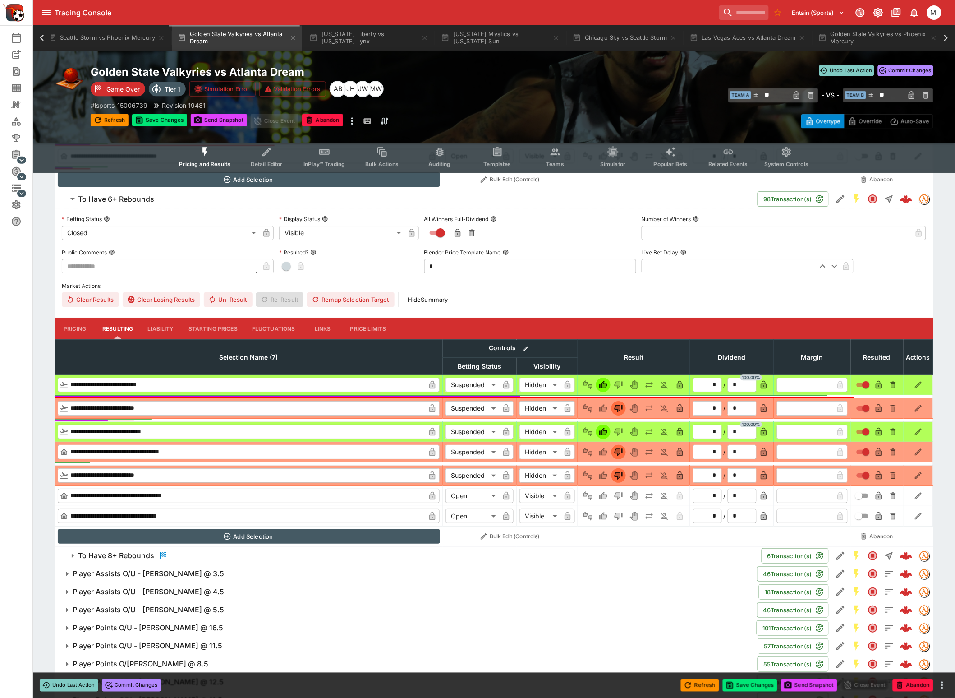
scroll to position [942, 0]
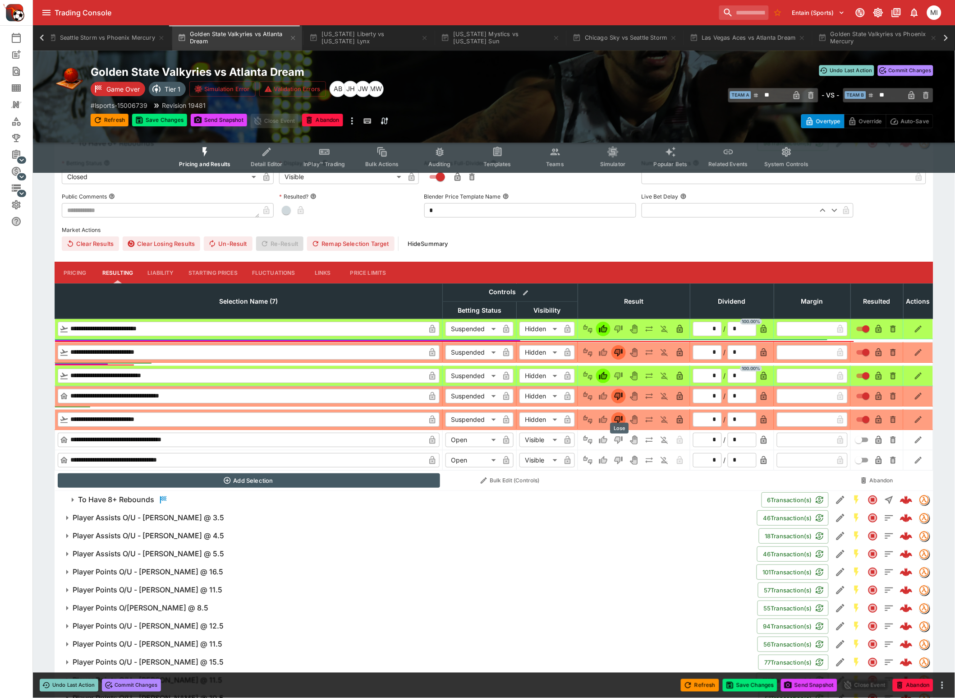
click at [622, 443] on icon "Lose" at bounding box center [618, 439] width 9 height 9
type input "*********"
type input "******"
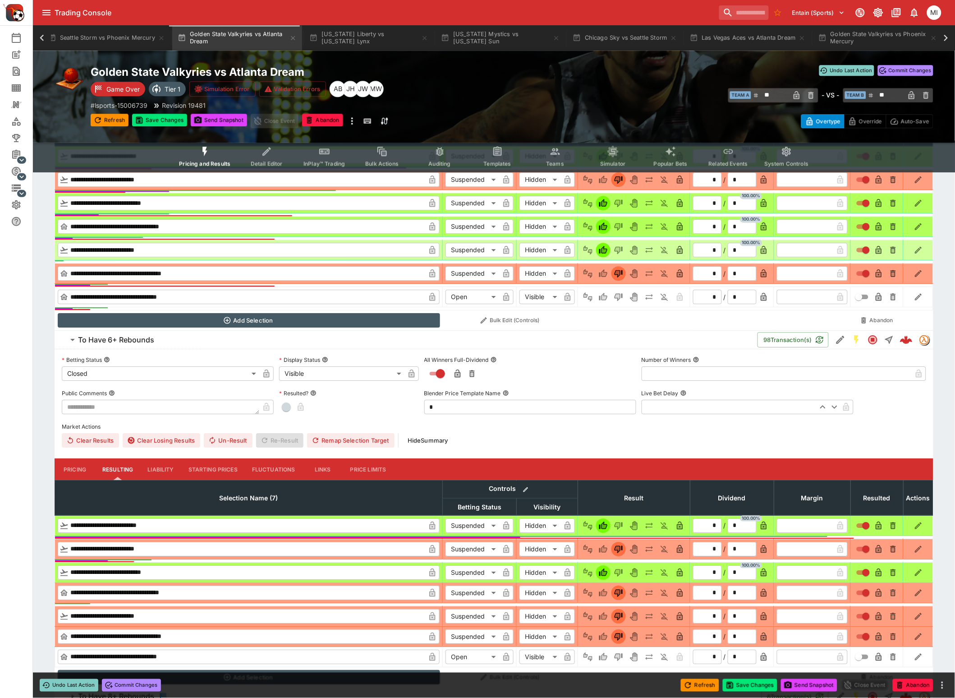
scroll to position [660, 0]
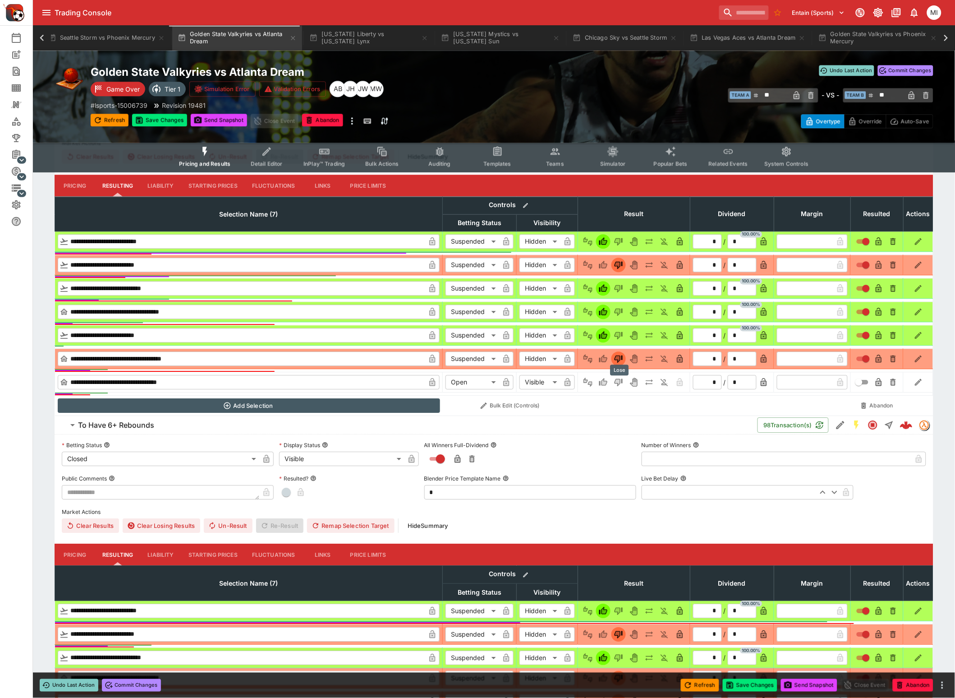
click at [621, 383] on icon "Lose" at bounding box center [619, 383] width 8 height 8
type input "*********"
type input "******"
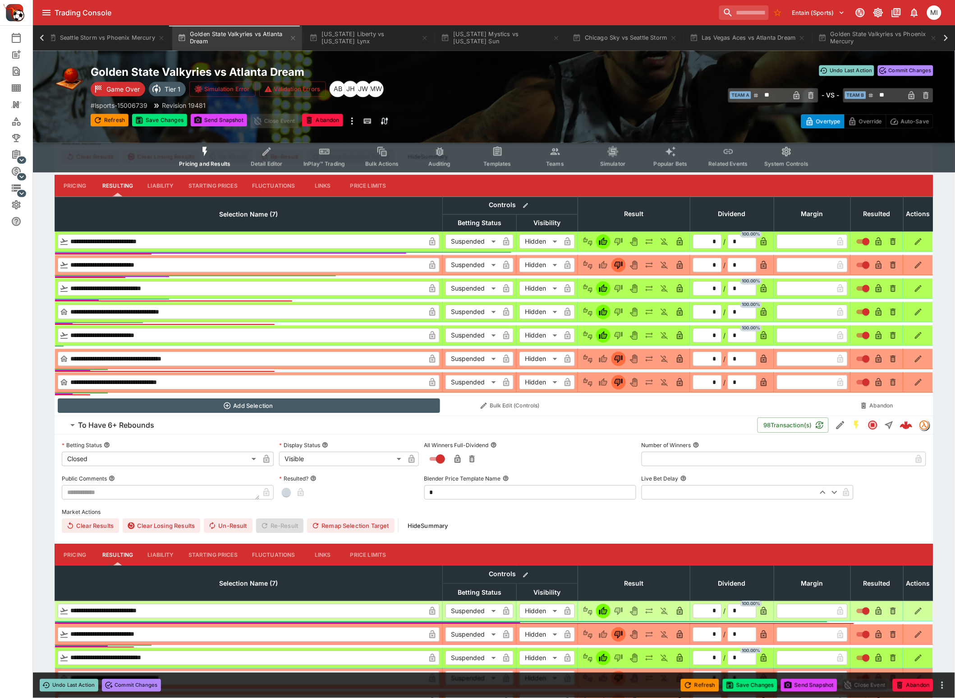
scroll to position [829, 0]
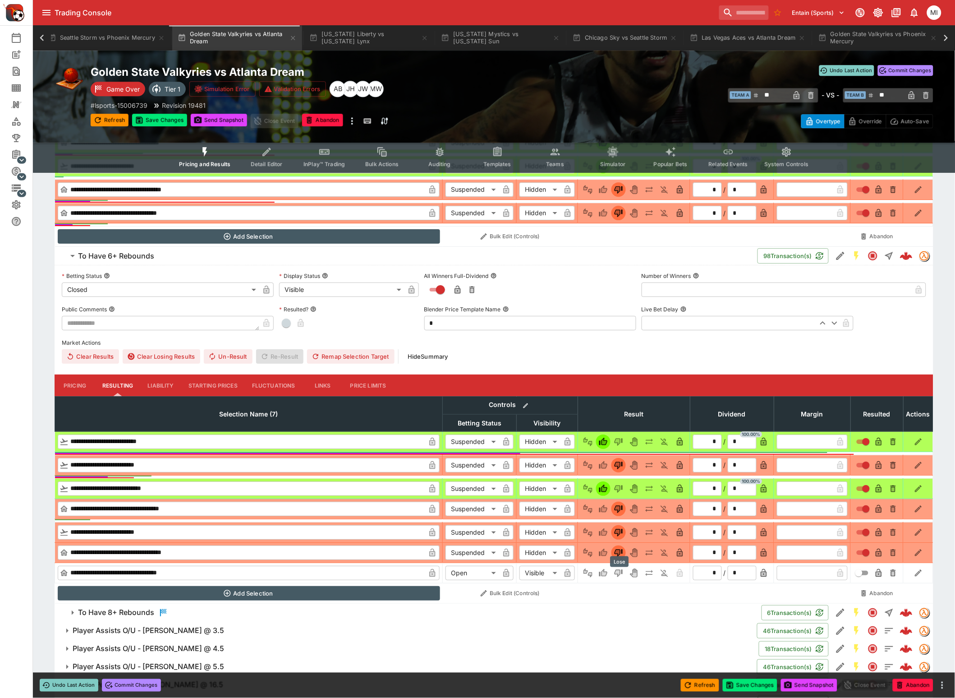
click at [619, 574] on icon "Lose" at bounding box center [618, 572] width 5 height 5
type input "*********"
type input "******"
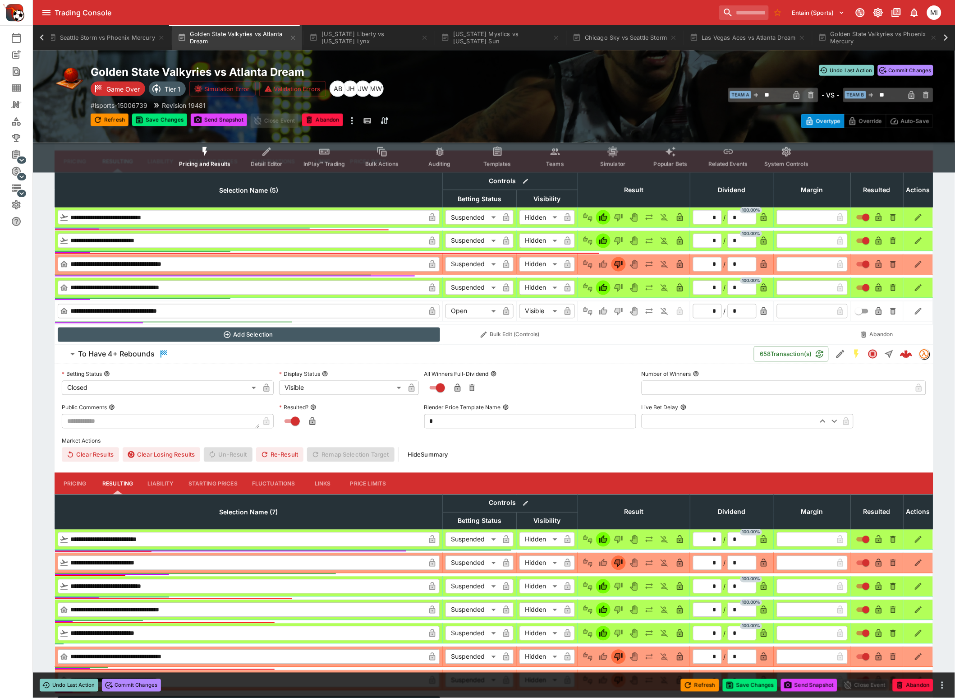
scroll to position [266, 0]
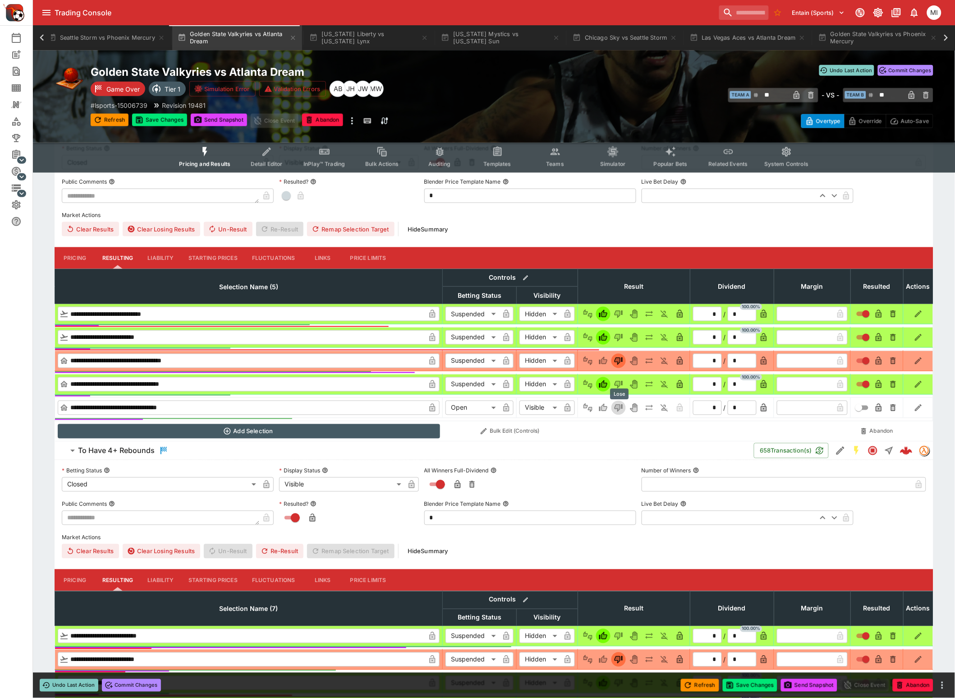
click at [619, 406] on icon "Lose" at bounding box center [618, 407] width 5 height 5
type input "*********"
type input "******"
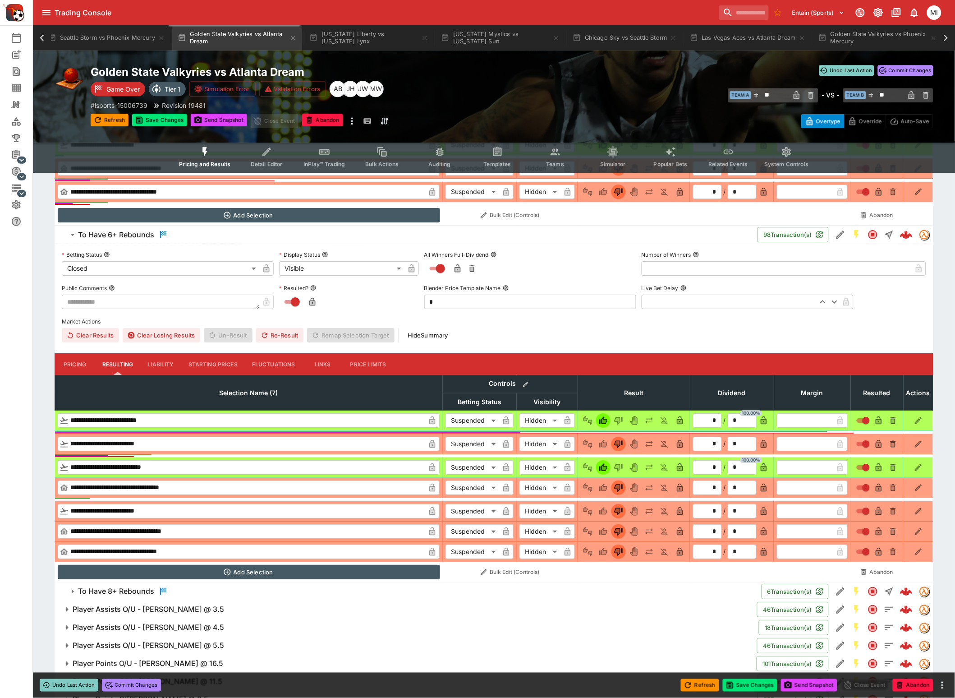
scroll to position [1111, 0]
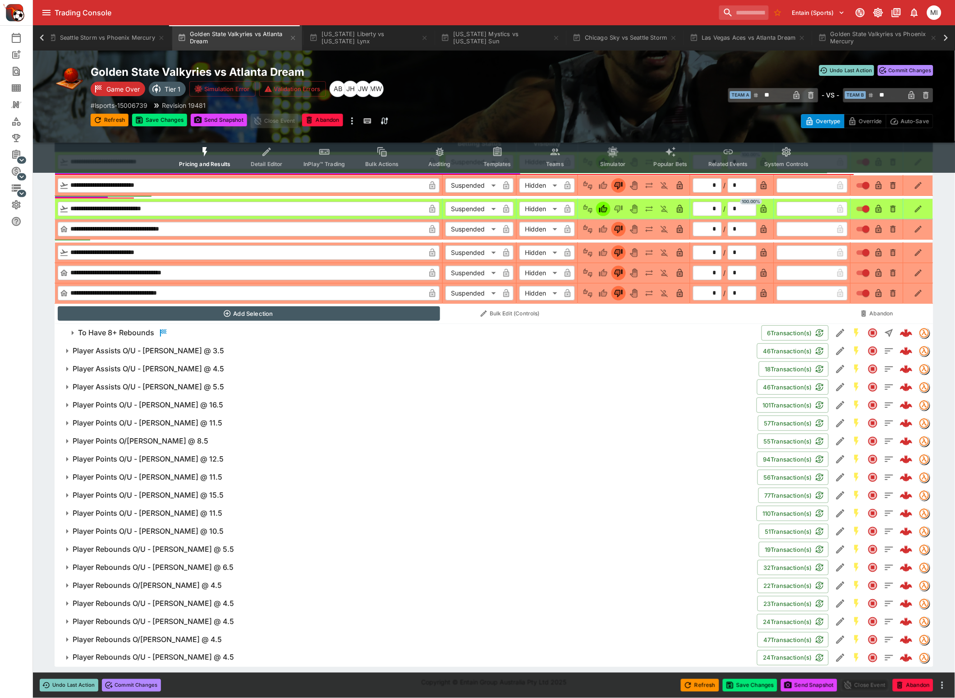
click at [156, 654] on h6 "Player Rebounds O/U - [PERSON_NAME] @ 4.5" at bounding box center [153, 657] width 161 height 9
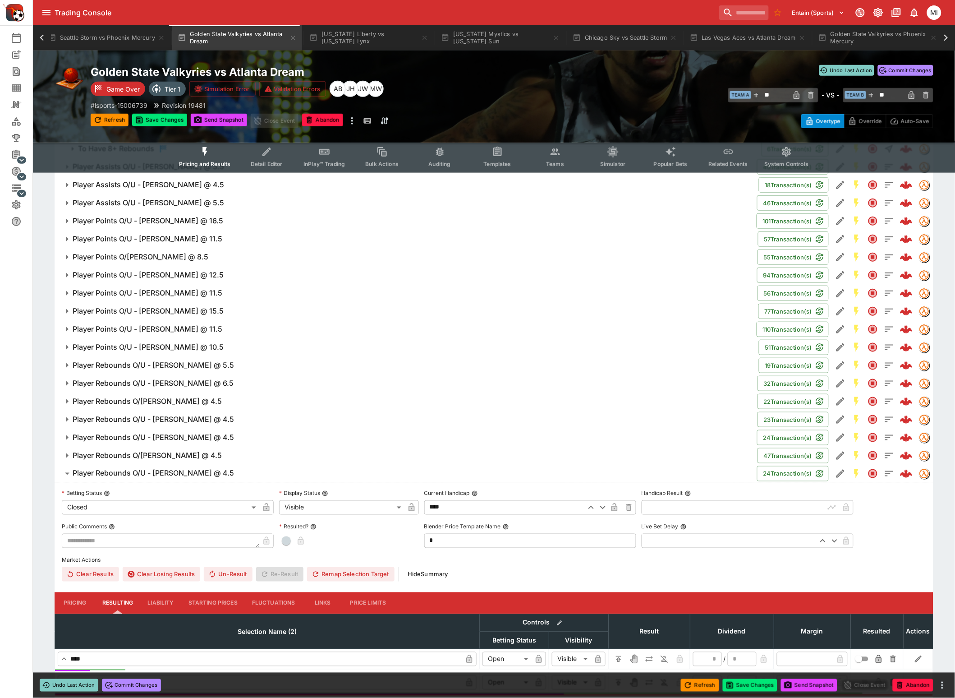
scroll to position [1295, 0]
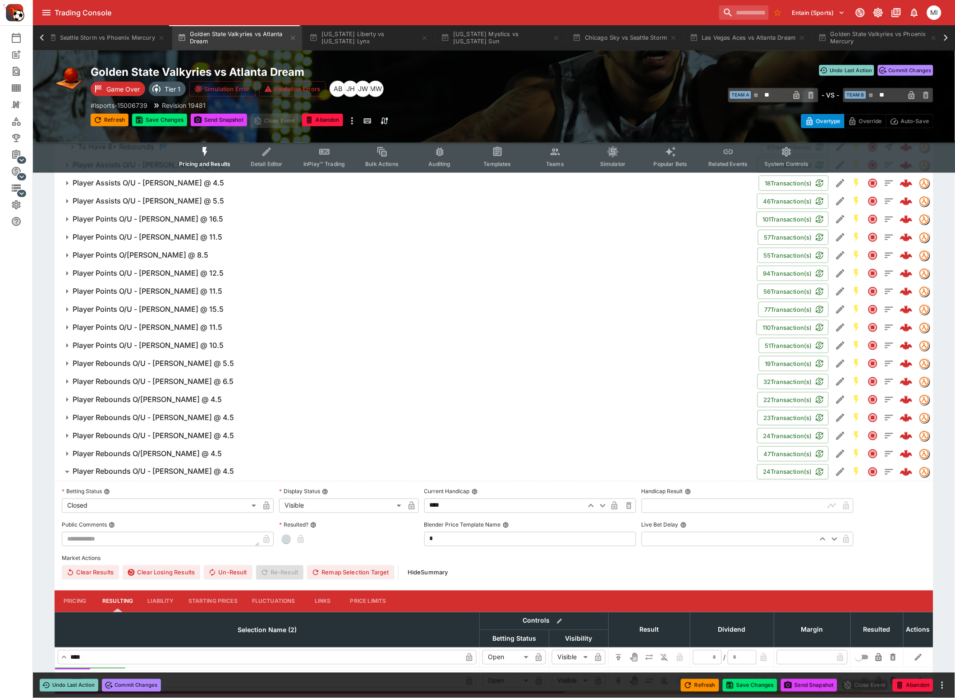
click at [673, 508] on input "text" at bounding box center [733, 505] width 183 height 14
type input "****"
click at [285, 540] on span "button" at bounding box center [286, 538] width 9 height 9
type input "*********"
type input "******"
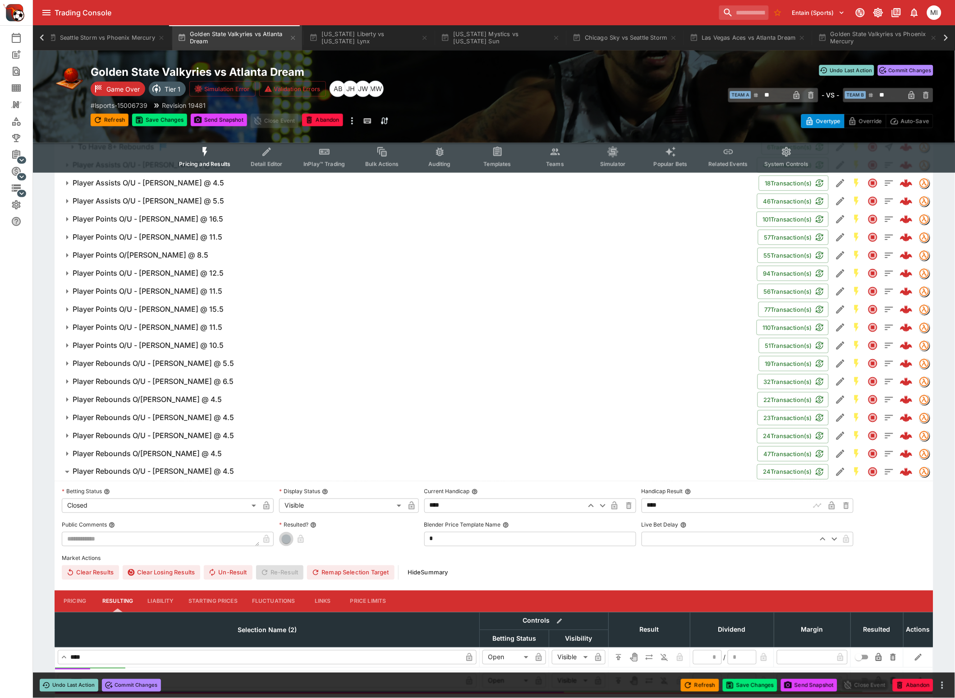
type input "*"
type input "*********"
type input "******"
type input "*"
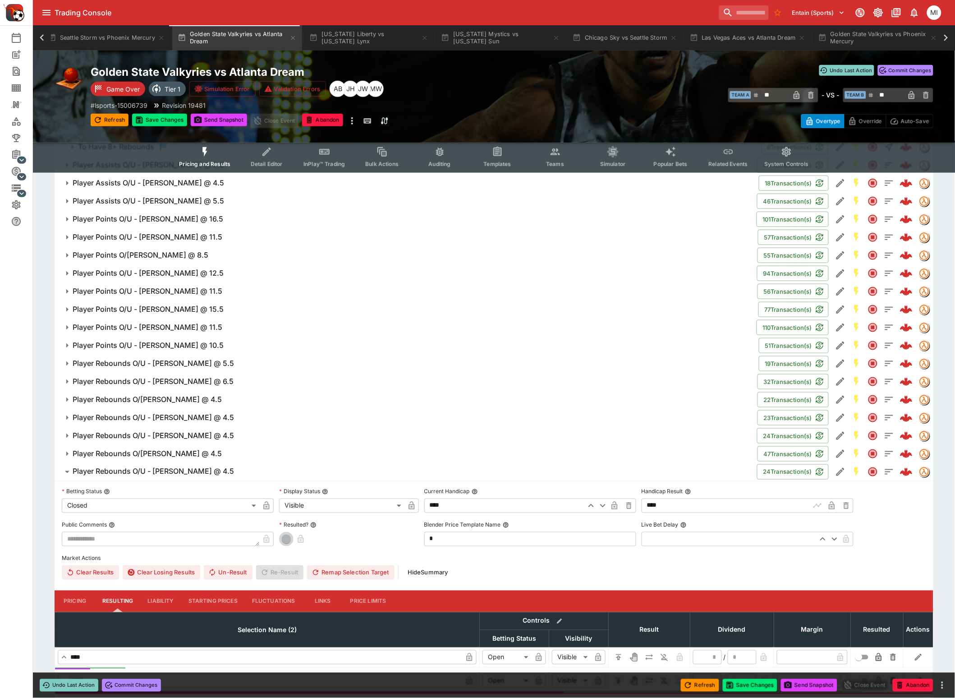
type input "*"
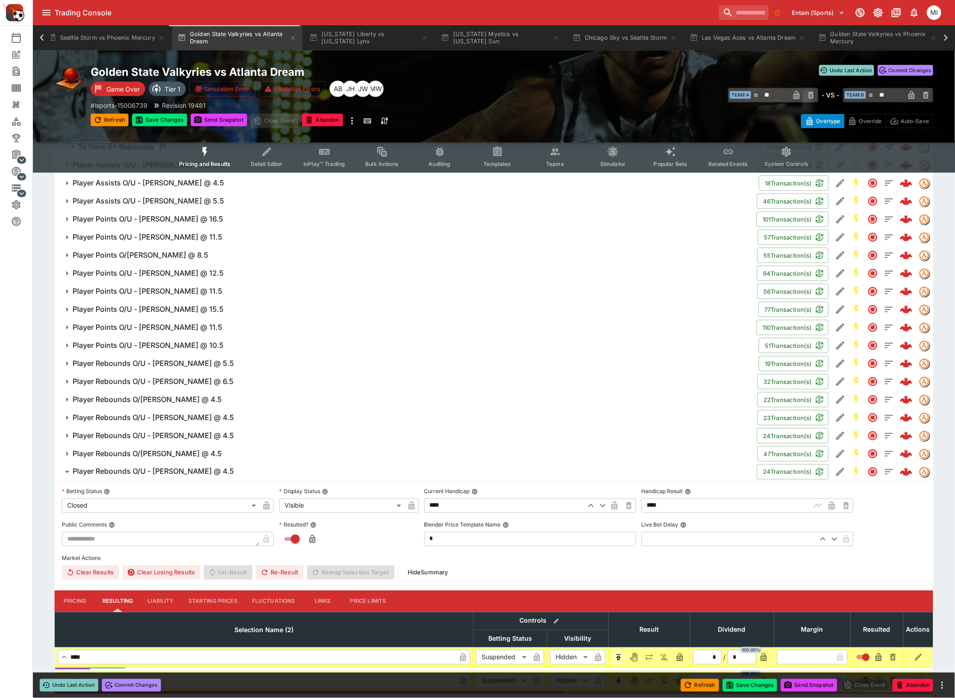
click at [239, 456] on span "Player Rebounds O/[PERSON_NAME] @ 4.5" at bounding box center [412, 453] width 678 height 9
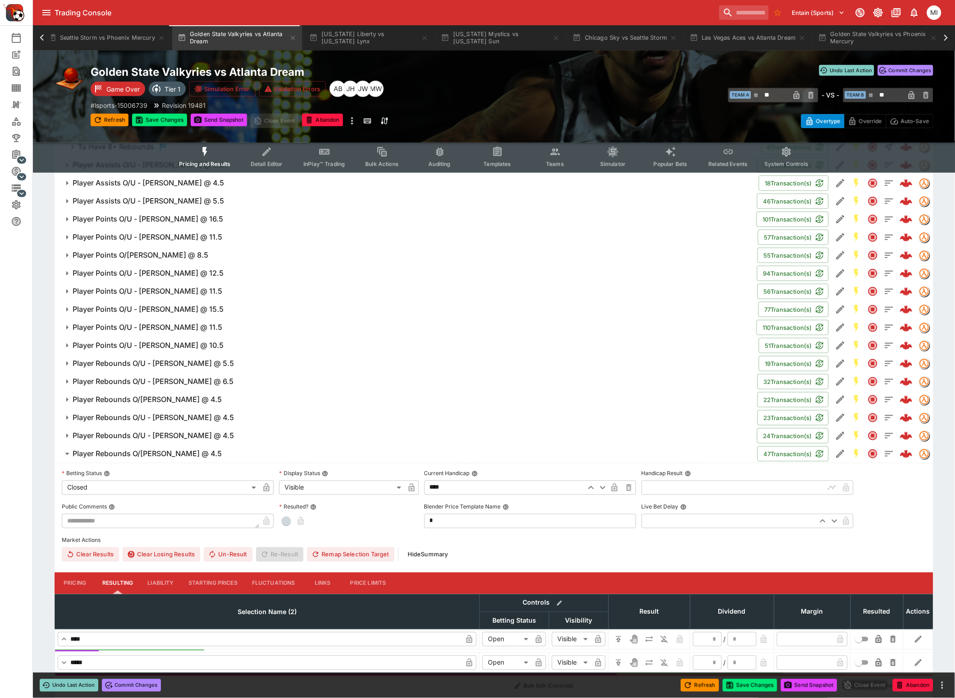
click at [661, 486] on input "text" at bounding box center [733, 487] width 183 height 14
type input "****"
click at [285, 521] on span "button" at bounding box center [286, 520] width 9 height 9
type input "*********"
type input "******"
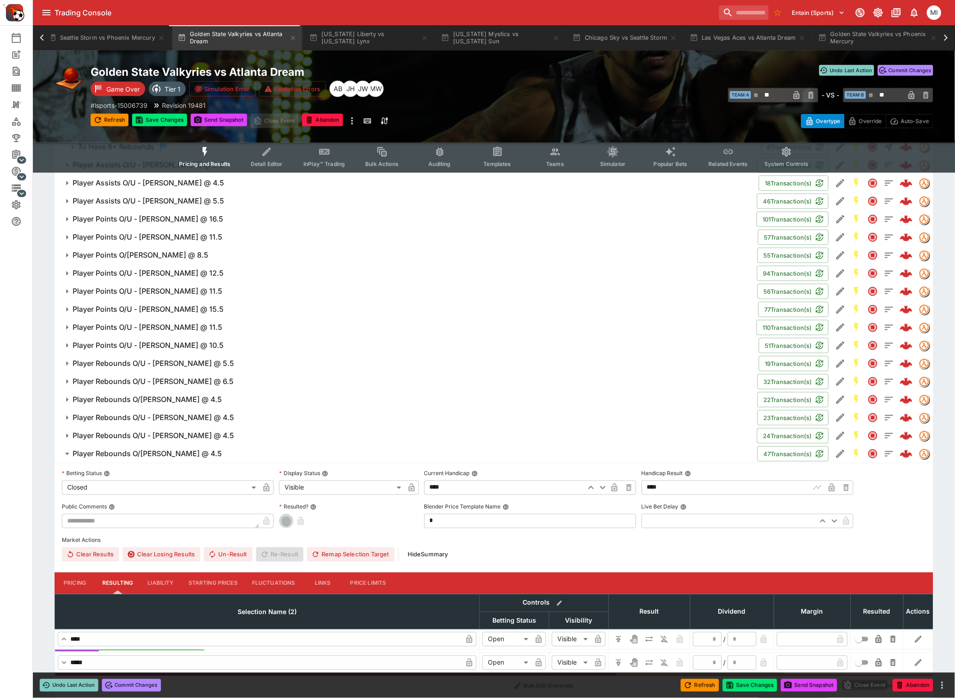
type input "*"
type input "*********"
type input "******"
type input "*"
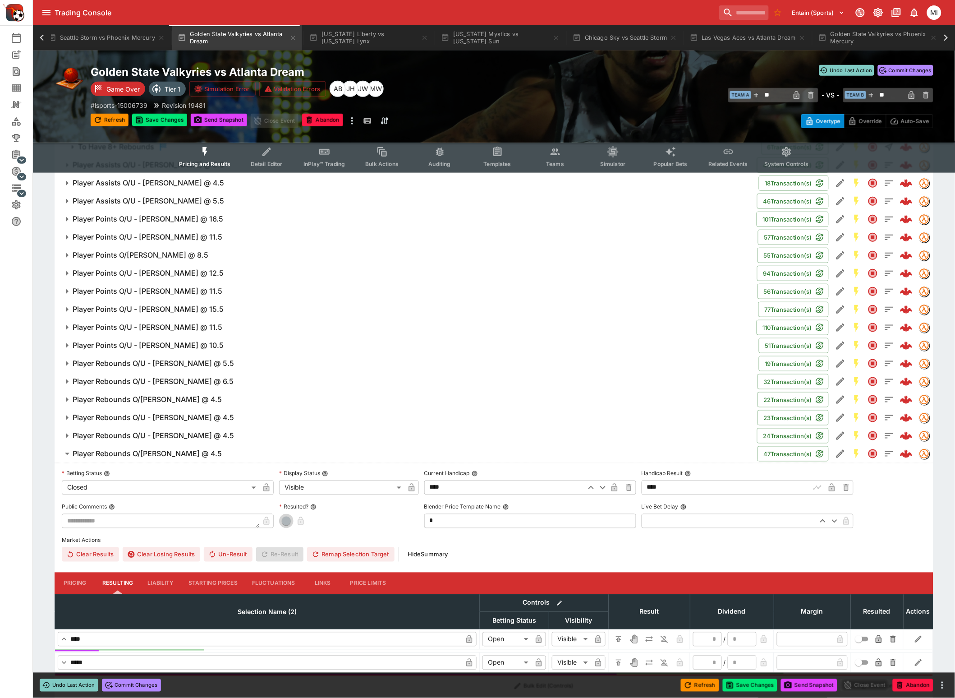
type input "*"
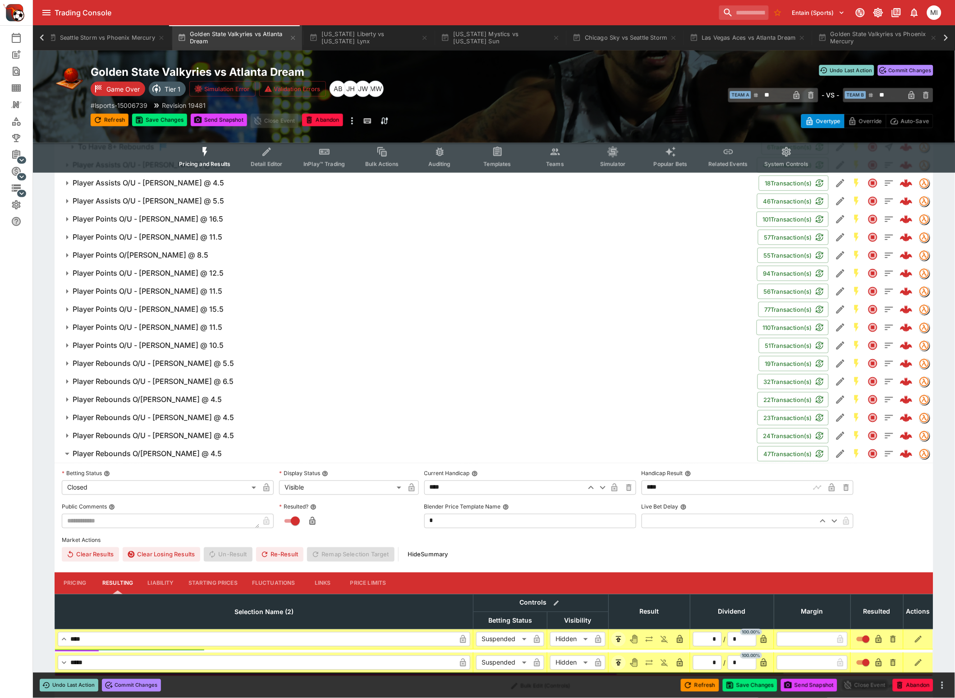
click at [243, 437] on span "Player Rebounds O/U - [PERSON_NAME] @ 4.5" at bounding box center [411, 435] width 677 height 9
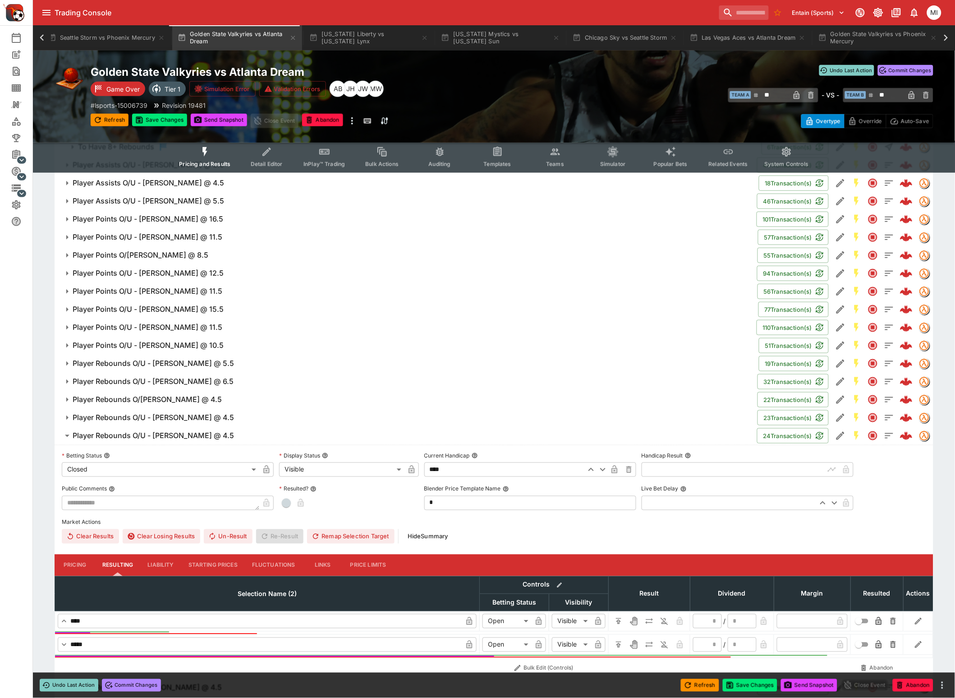
click at [705, 473] on input "text" at bounding box center [733, 469] width 183 height 14
type input "****"
click at [286, 507] on span "button" at bounding box center [286, 502] width 9 height 9
type input "*********"
type input "******"
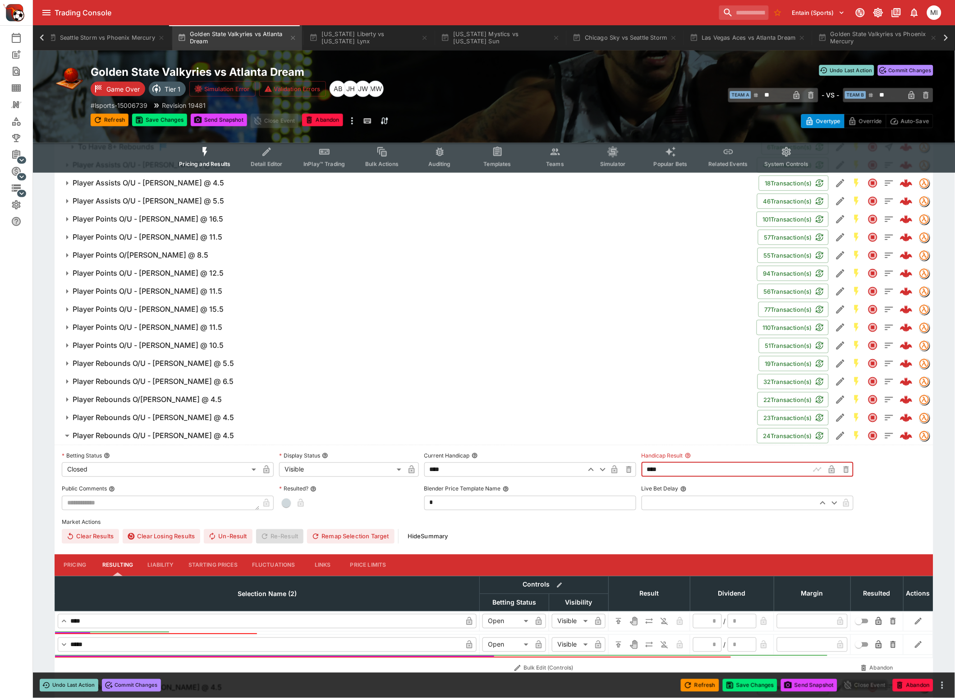
type input "*"
type input "*********"
type input "******"
type input "*"
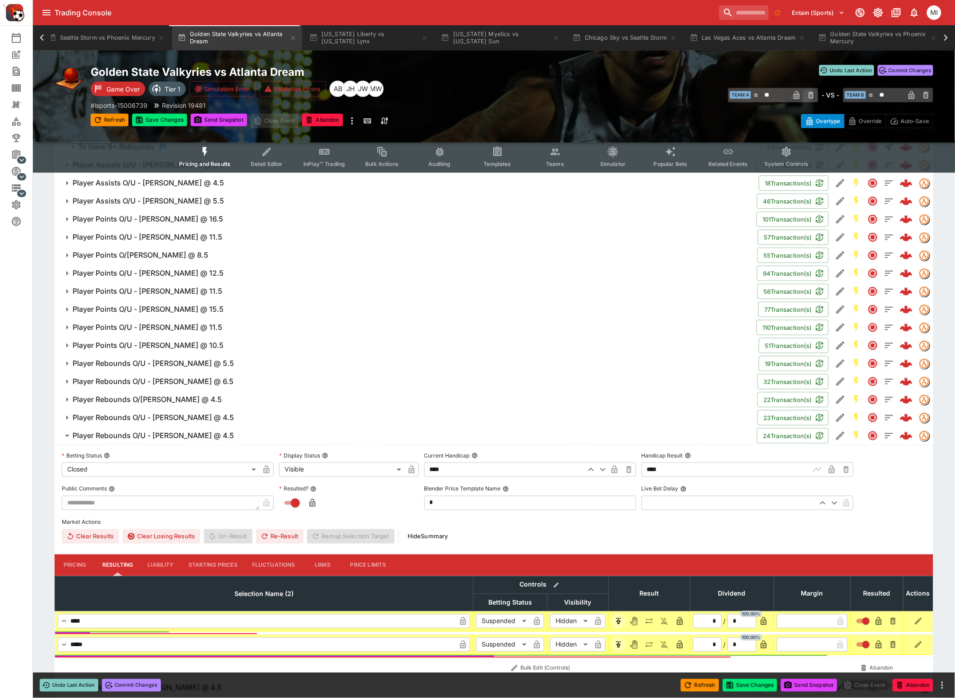
click at [240, 419] on span "Player Rebounds O/U - [PERSON_NAME] @ 4.5" at bounding box center [412, 417] width 678 height 9
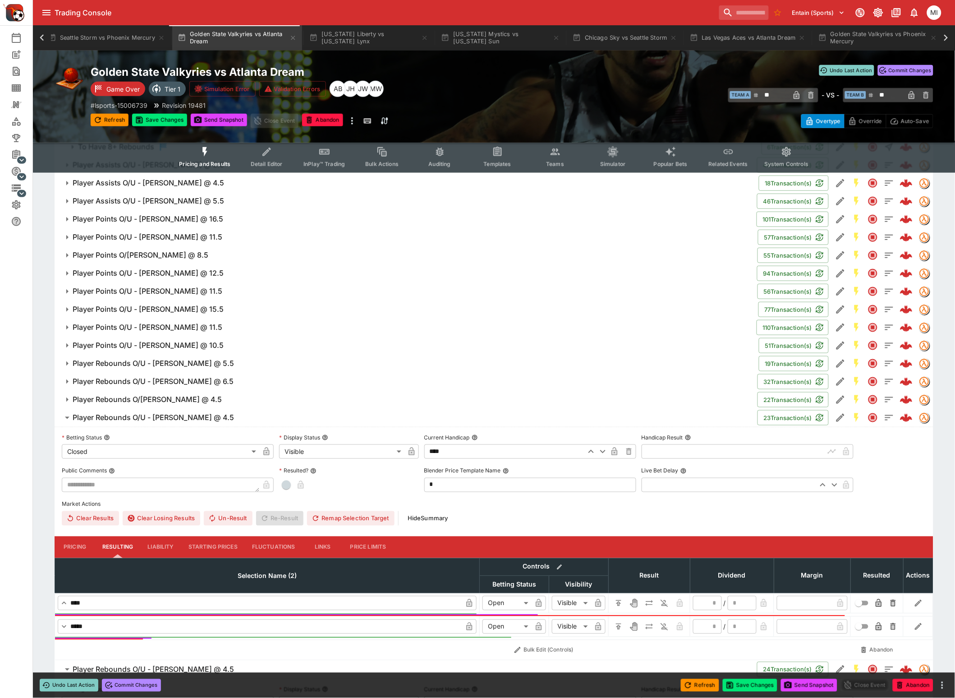
click at [669, 456] on input "text" at bounding box center [733, 451] width 183 height 14
click at [287, 486] on span "button" at bounding box center [286, 484] width 9 height 9
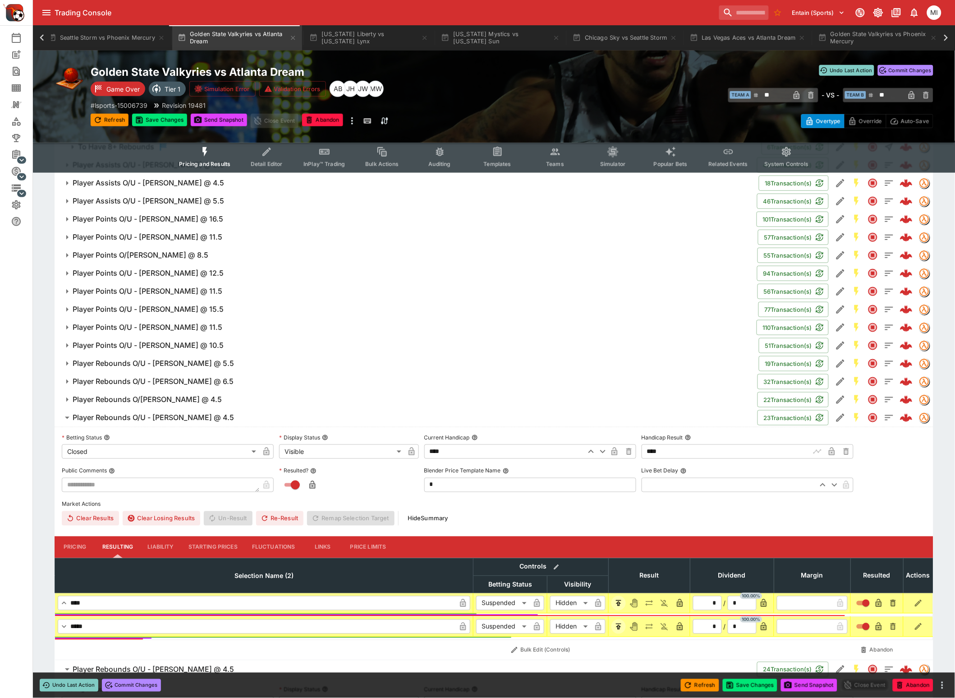
click at [230, 397] on span "Player Rebounds O/[PERSON_NAME] @ 4.5" at bounding box center [412, 399] width 678 height 9
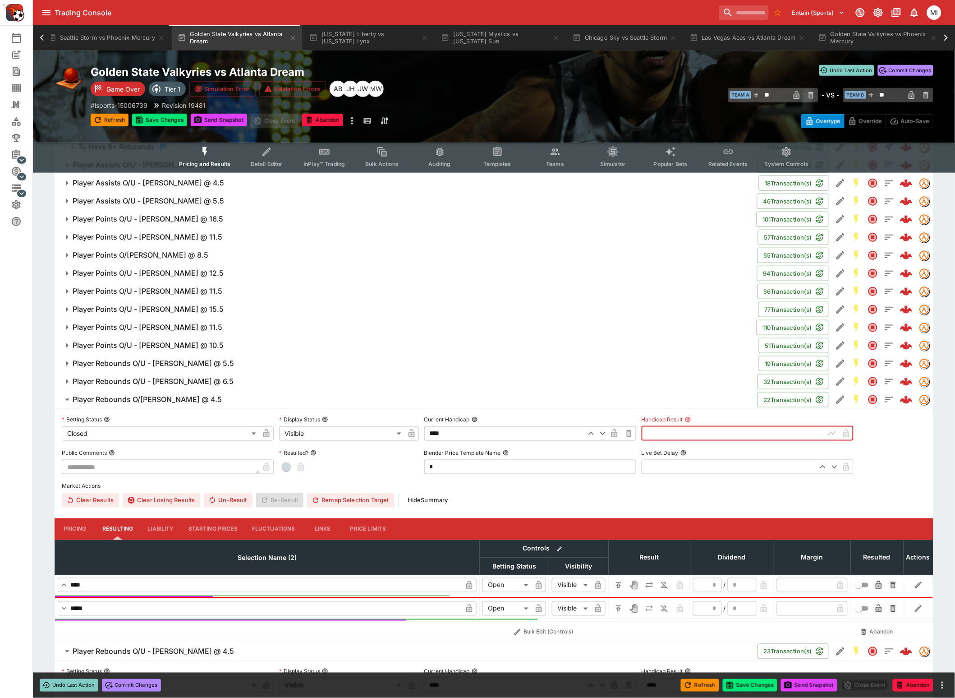
click at [644, 435] on input "text" at bounding box center [733, 433] width 183 height 14
click at [287, 468] on span "button" at bounding box center [286, 466] width 9 height 9
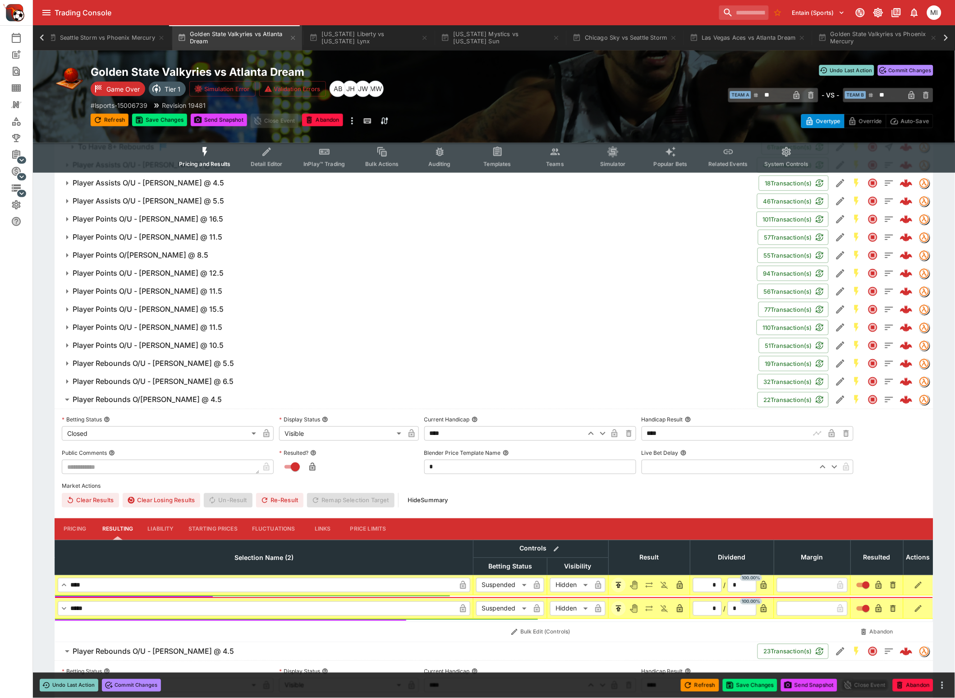
click at [239, 383] on span "Player Rebounds O/U - [PERSON_NAME] @ 6.5" at bounding box center [412, 381] width 678 height 9
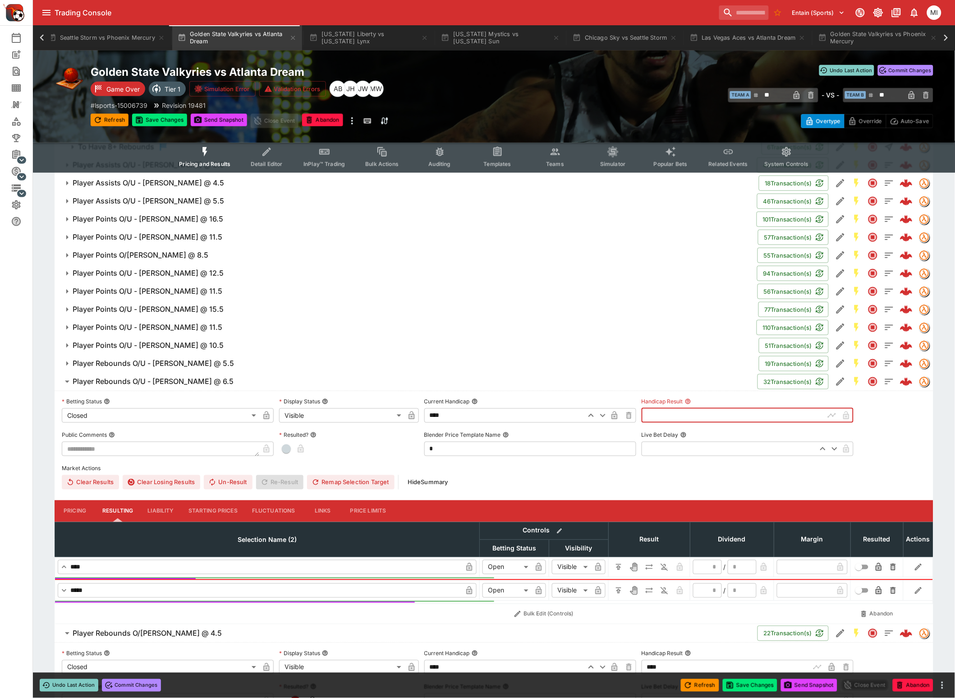
click at [649, 417] on input "text" at bounding box center [733, 415] width 183 height 14
click at [284, 450] on span "button" at bounding box center [286, 448] width 9 height 9
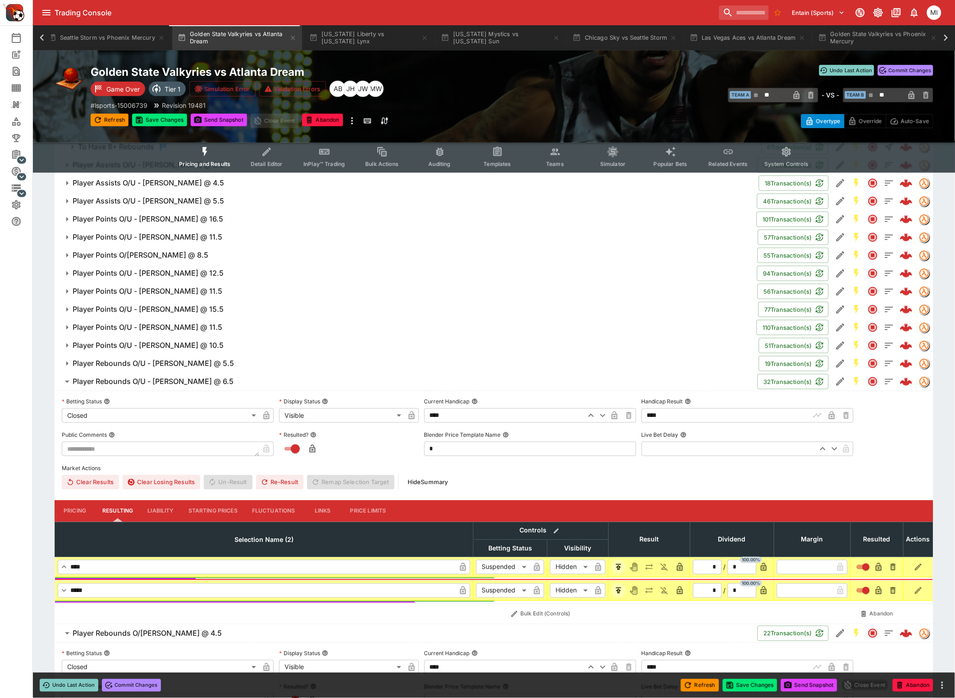
click at [237, 365] on span "Player Rebounds O/U - [PERSON_NAME] @ 5.5" at bounding box center [412, 363] width 679 height 9
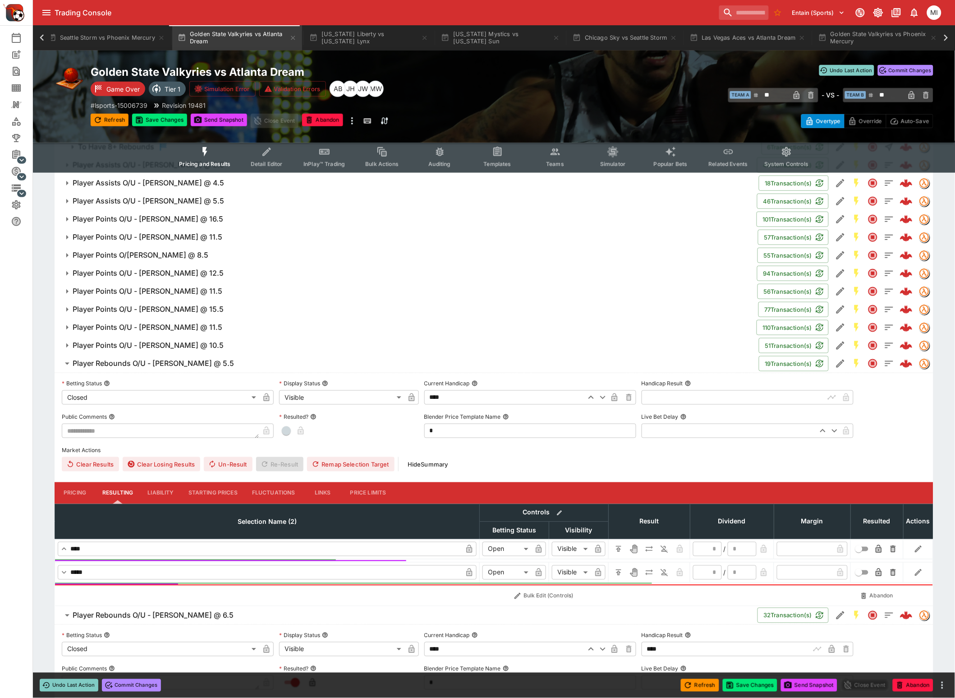
click at [666, 403] on input "text" at bounding box center [733, 397] width 183 height 14
click at [289, 432] on span "button" at bounding box center [286, 430] width 9 height 9
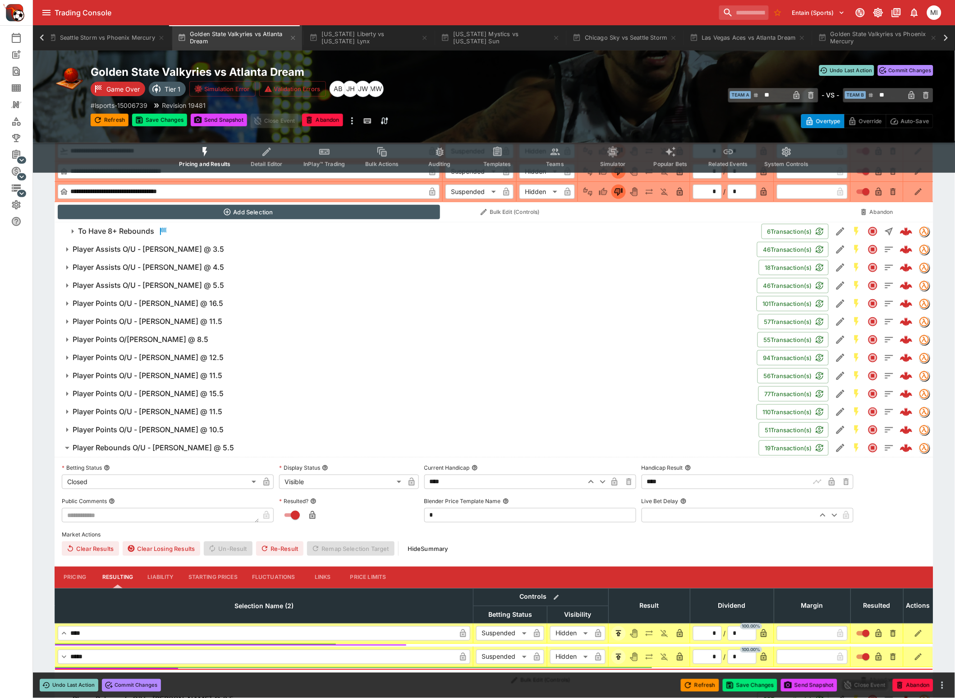
scroll to position [1126, 0]
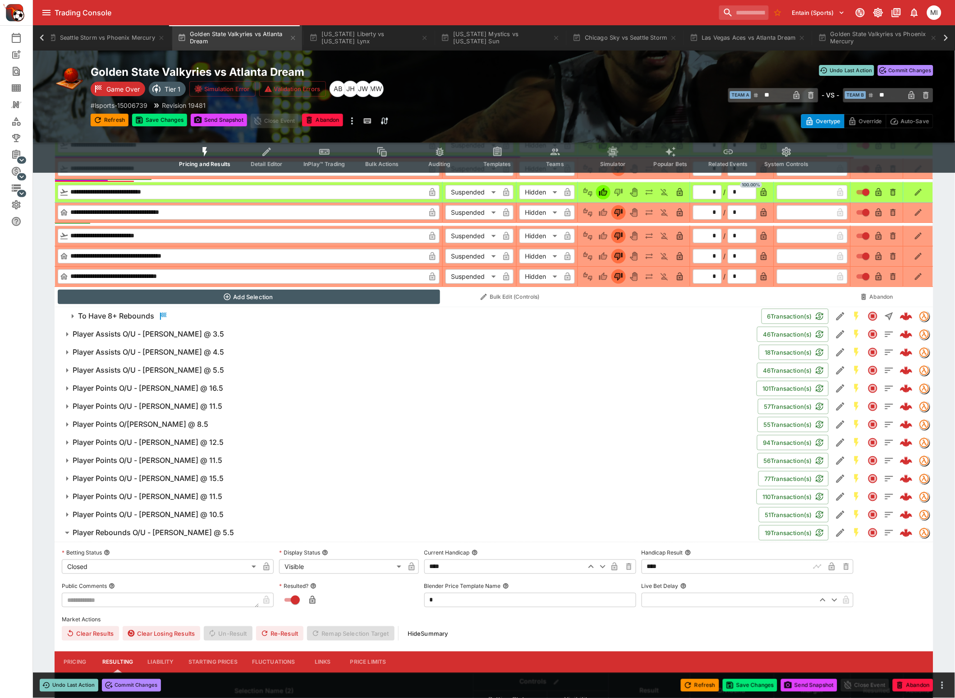
click at [163, 374] on h6 "Player Assists O/U - [PERSON_NAME] @ 5.5" at bounding box center [149, 369] width 152 height 9
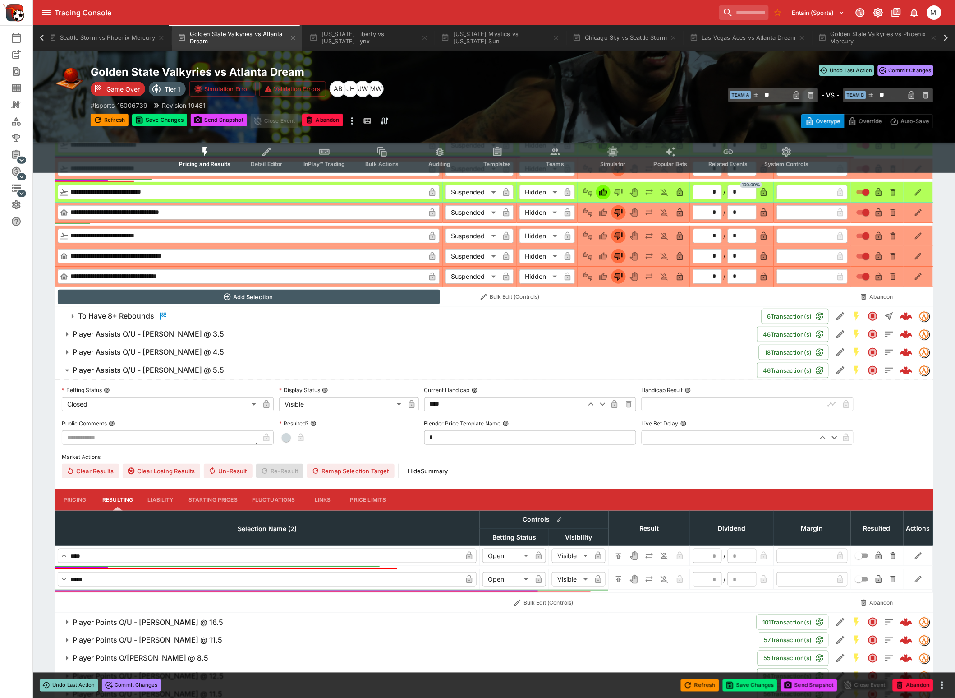
click at [653, 404] on input "text" at bounding box center [733, 404] width 183 height 14
click at [287, 438] on span "button" at bounding box center [286, 437] width 9 height 9
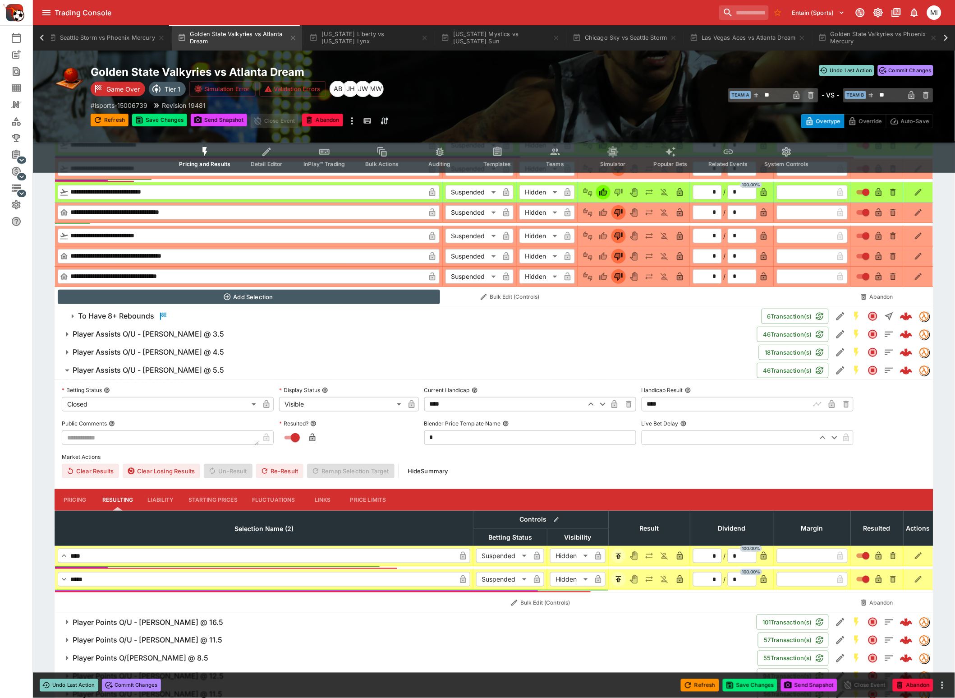
click at [242, 348] on button "Player Assists O/U - [PERSON_NAME] @ 4.5" at bounding box center [407, 352] width 705 height 18
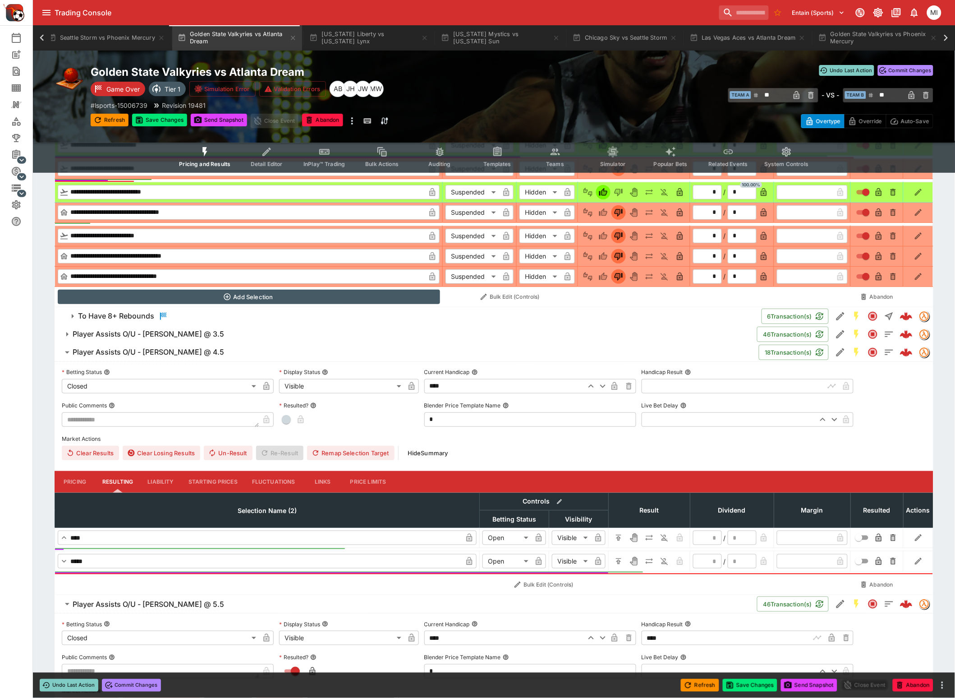
click at [645, 385] on input "text" at bounding box center [733, 386] width 183 height 14
click at [285, 422] on span "button" at bounding box center [286, 419] width 9 height 9
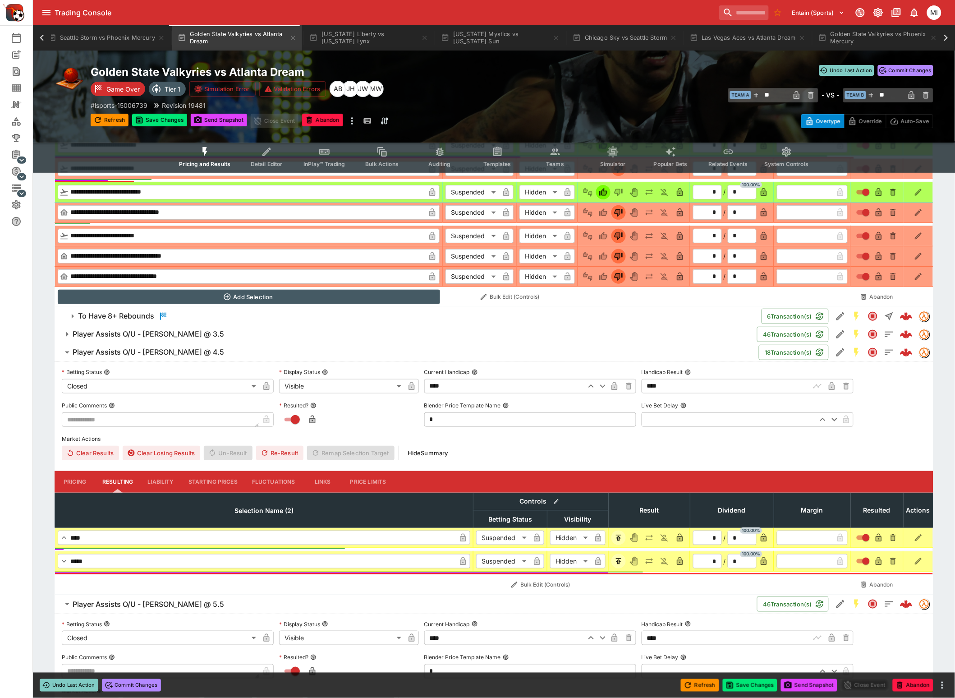
click at [214, 336] on span "Player Assists O/U - [PERSON_NAME] @ 3.5" at bounding box center [411, 333] width 677 height 9
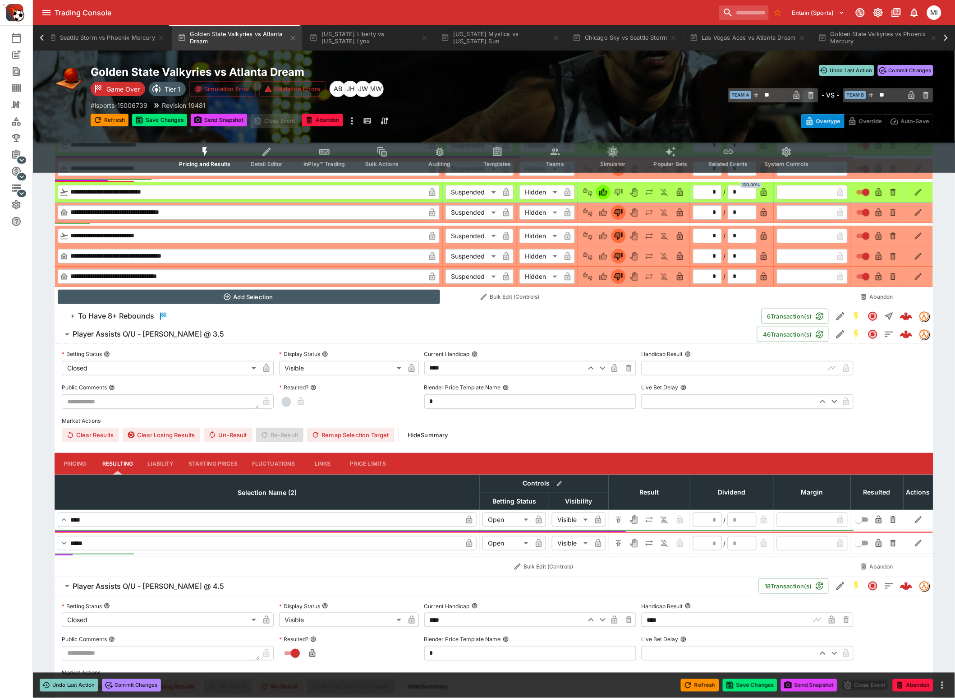
click at [670, 372] on input "text" at bounding box center [733, 368] width 183 height 14
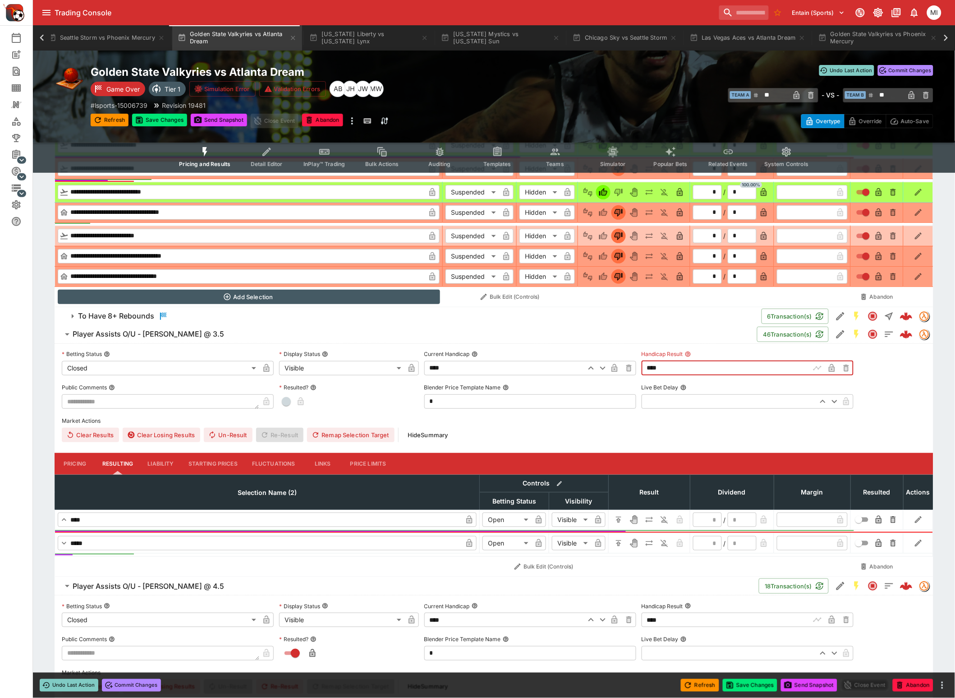
click at [286, 401] on span "button" at bounding box center [286, 401] width 9 height 9
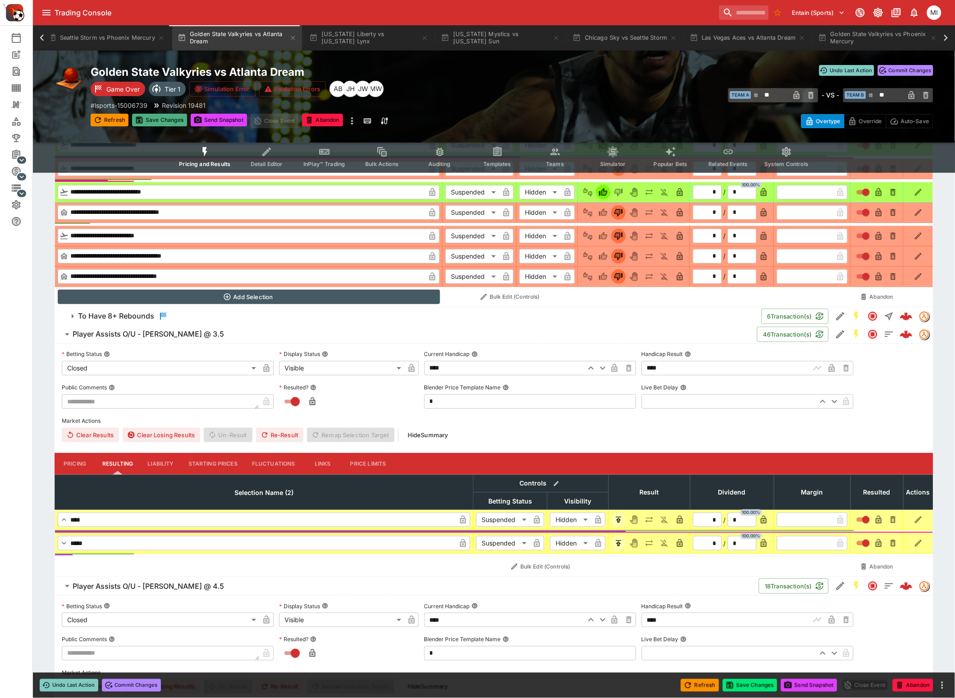
click at [166, 120] on button "Save Changes" at bounding box center [159, 120] width 55 height 13
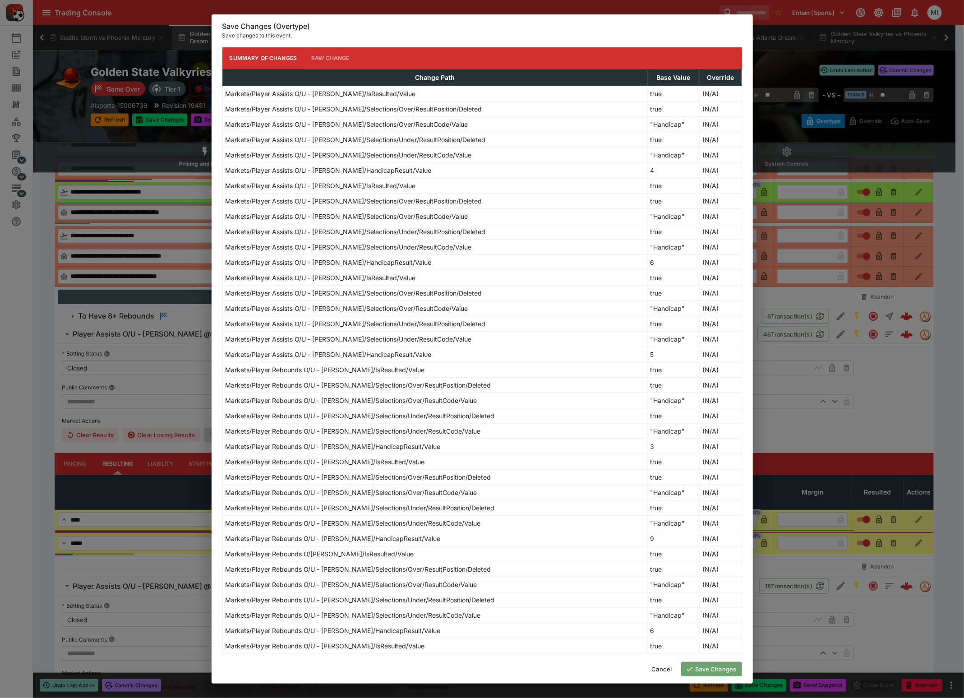
click at [724, 668] on button "Save Changes" at bounding box center [711, 669] width 61 height 14
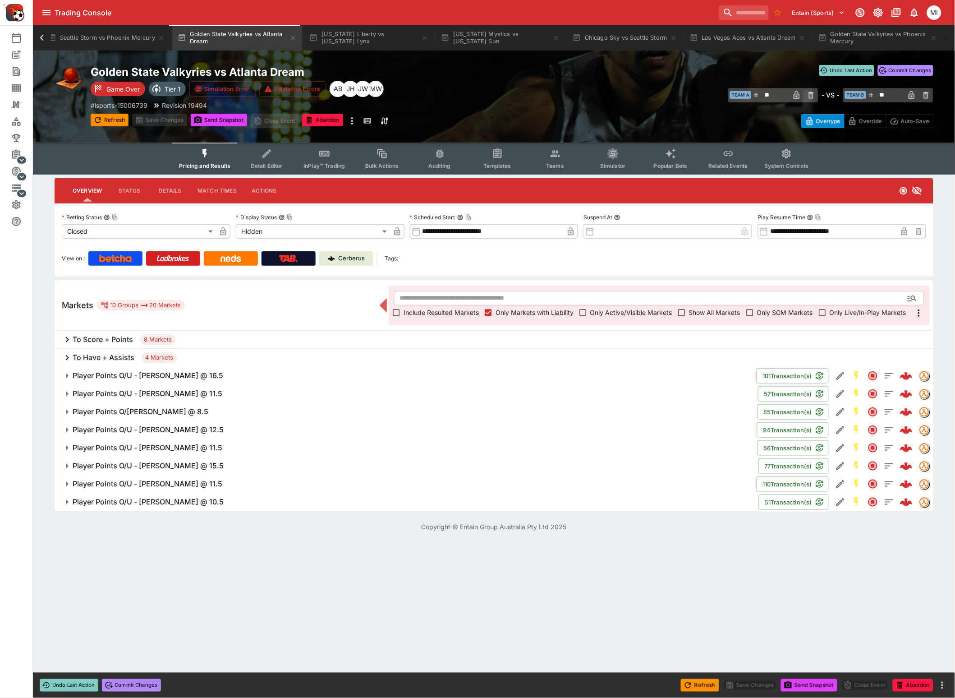
scroll to position [0, 0]
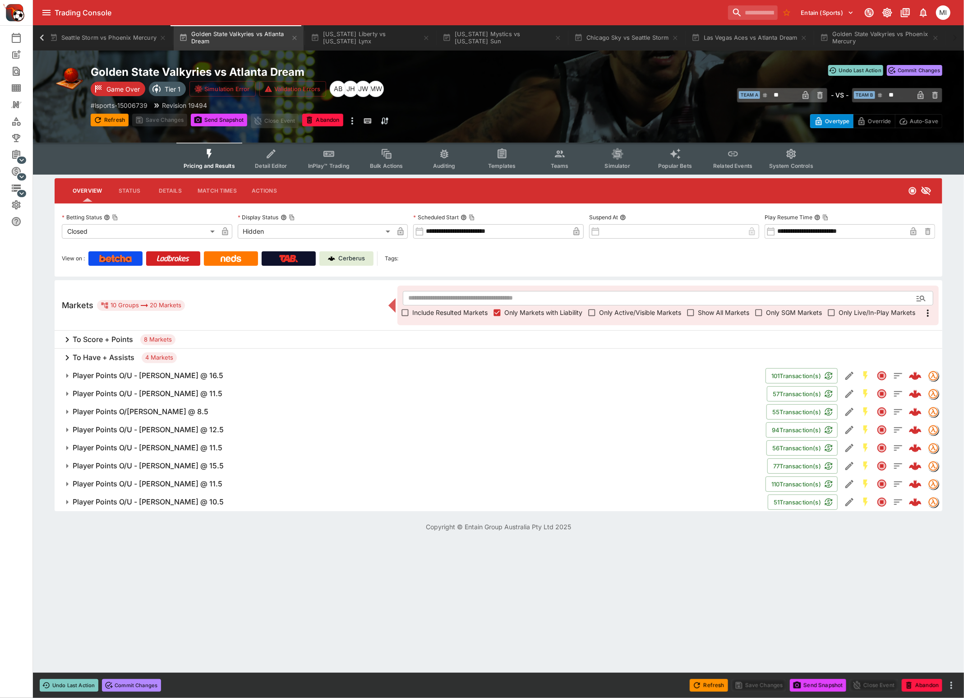
click at [123, 359] on h6 "To Have + Assists" at bounding box center [104, 357] width 62 height 9
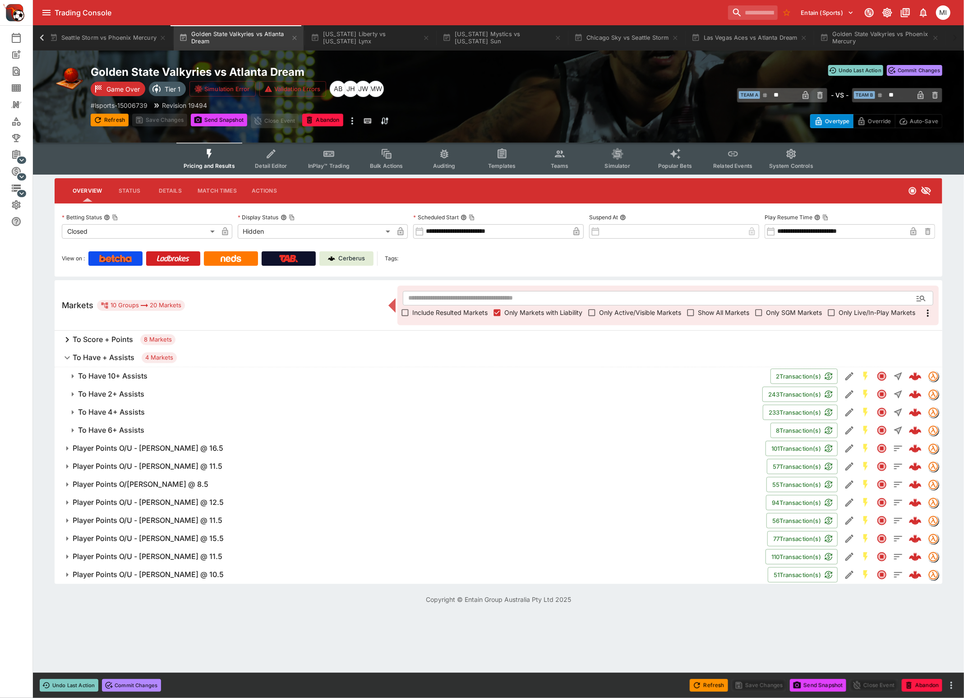
click at [128, 392] on h6 "To Have 2+ Assists" at bounding box center [111, 393] width 66 height 9
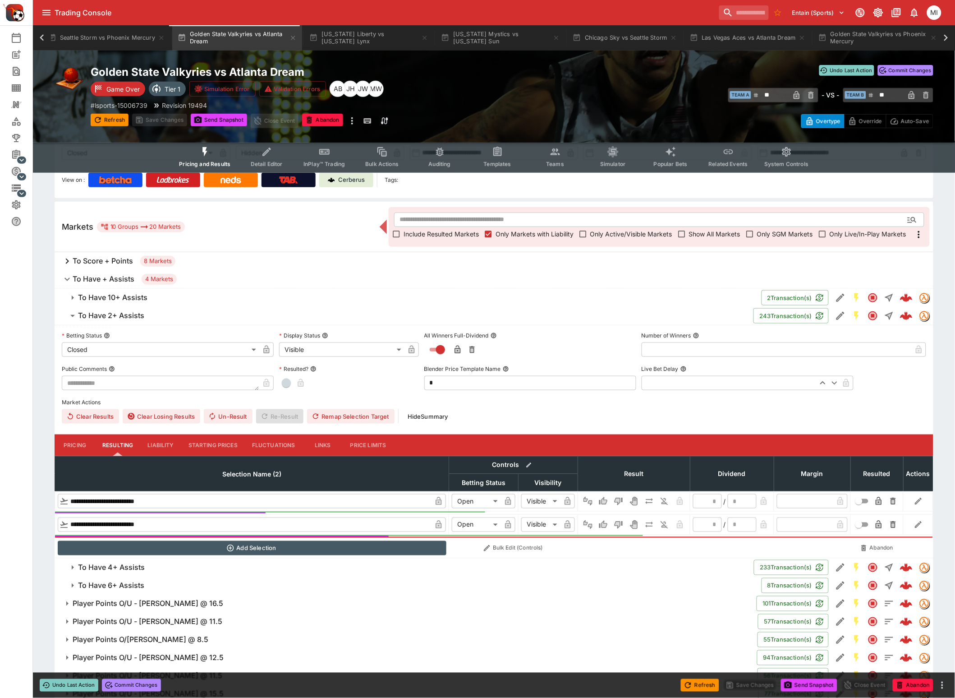
scroll to position [150, 0]
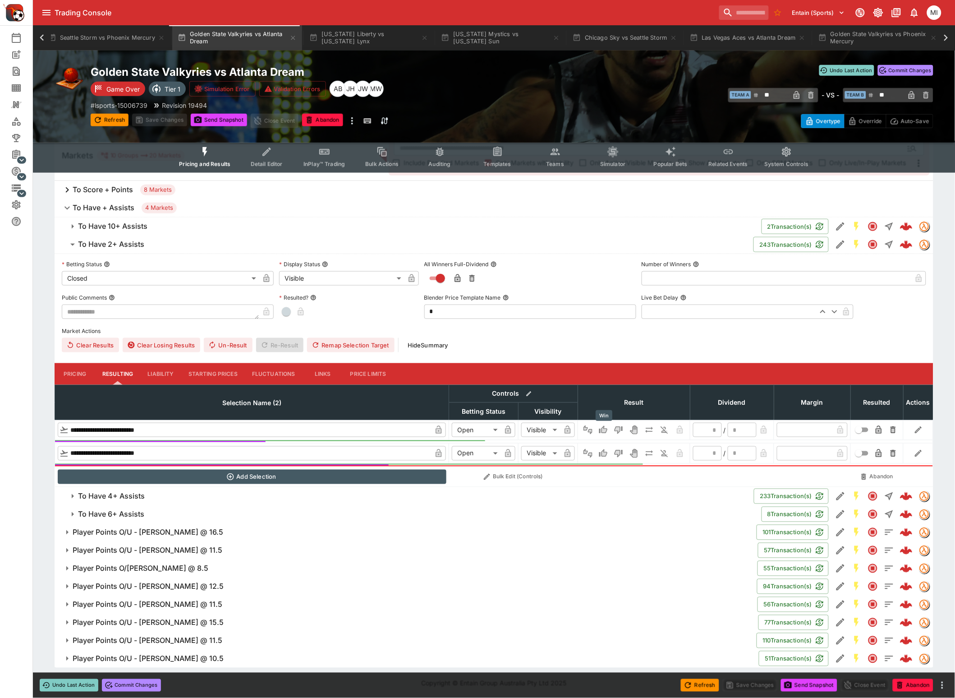
click at [602, 429] on icon "Win" at bounding box center [603, 429] width 9 height 9
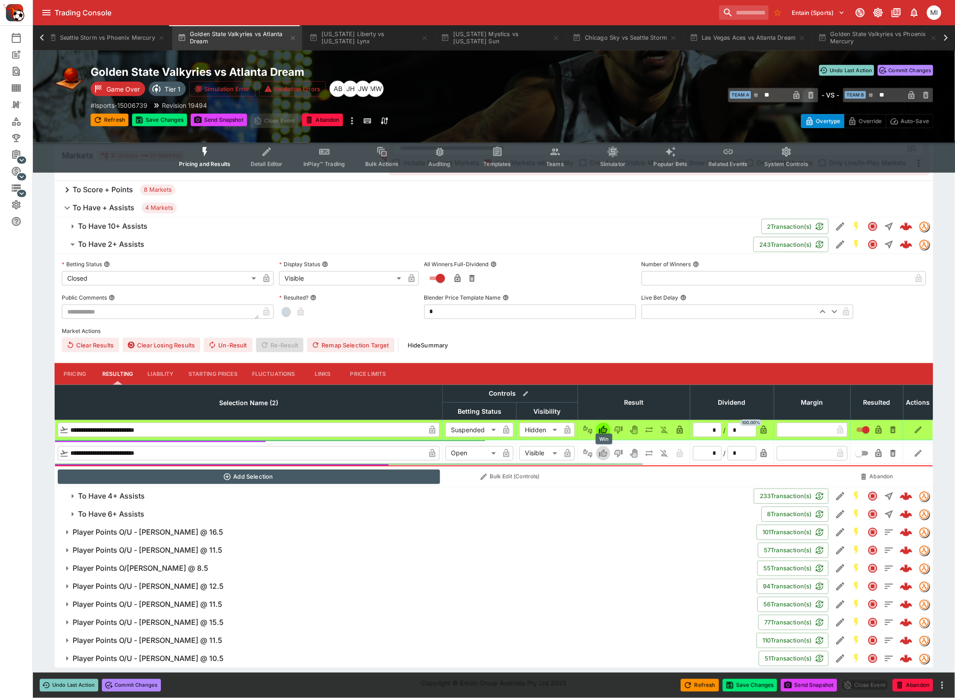
click at [603, 449] on icon "Win" at bounding box center [603, 453] width 9 height 9
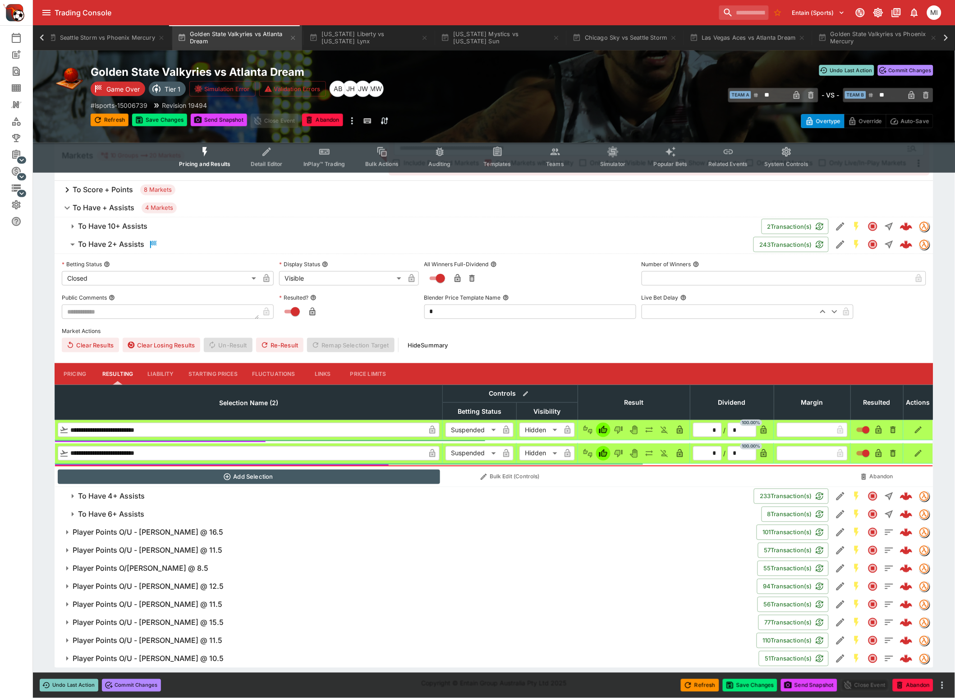
click at [168, 492] on span "To Have 4+ Assists" at bounding box center [412, 496] width 669 height 9
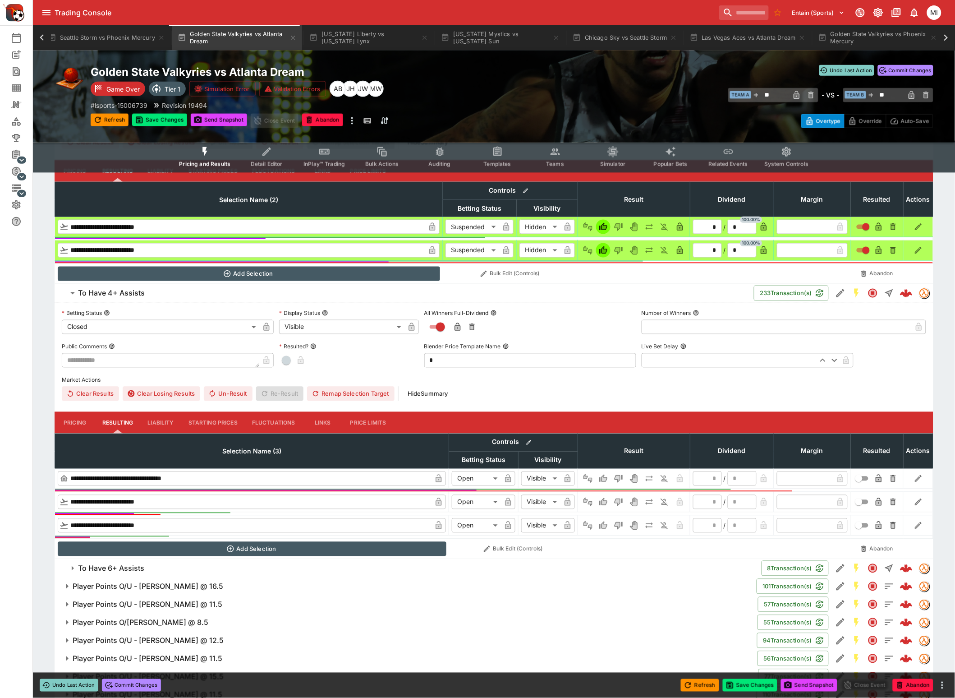
scroll to position [377, 0]
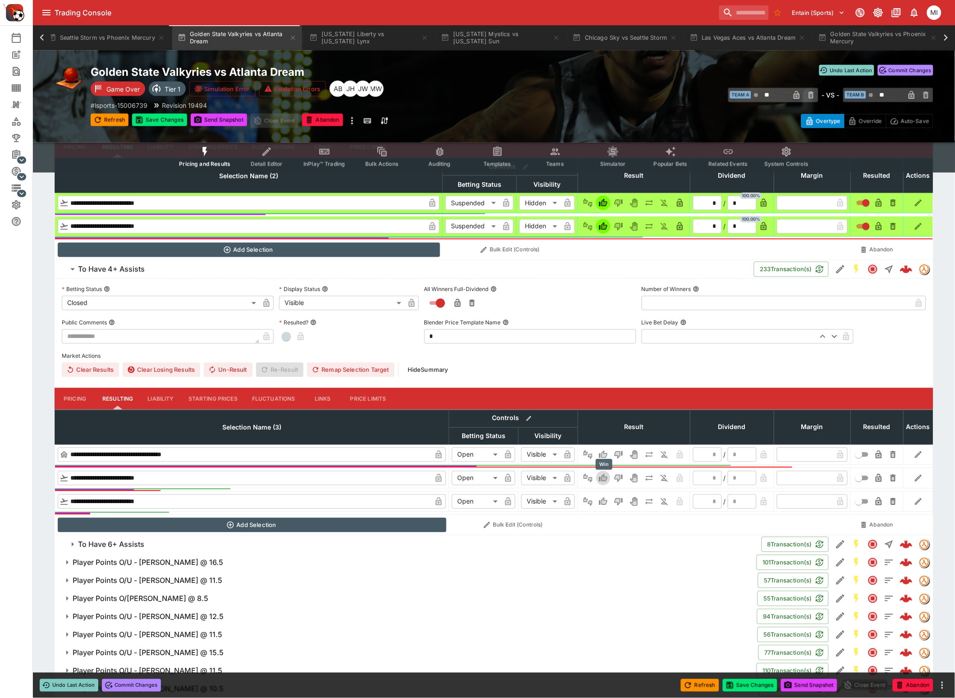
drag, startPoint x: 600, startPoint y: 479, endPoint x: 603, endPoint y: 503, distance: 24.9
click at [600, 479] on icon "Win" at bounding box center [603, 478] width 9 height 9
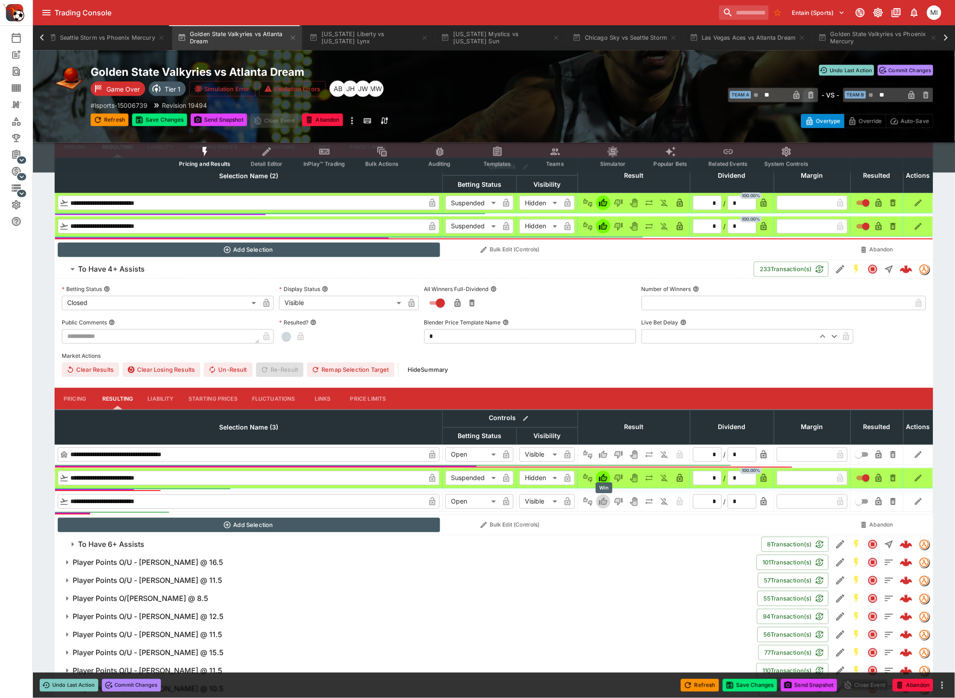
click at [603, 503] on icon "Win" at bounding box center [603, 501] width 8 height 8
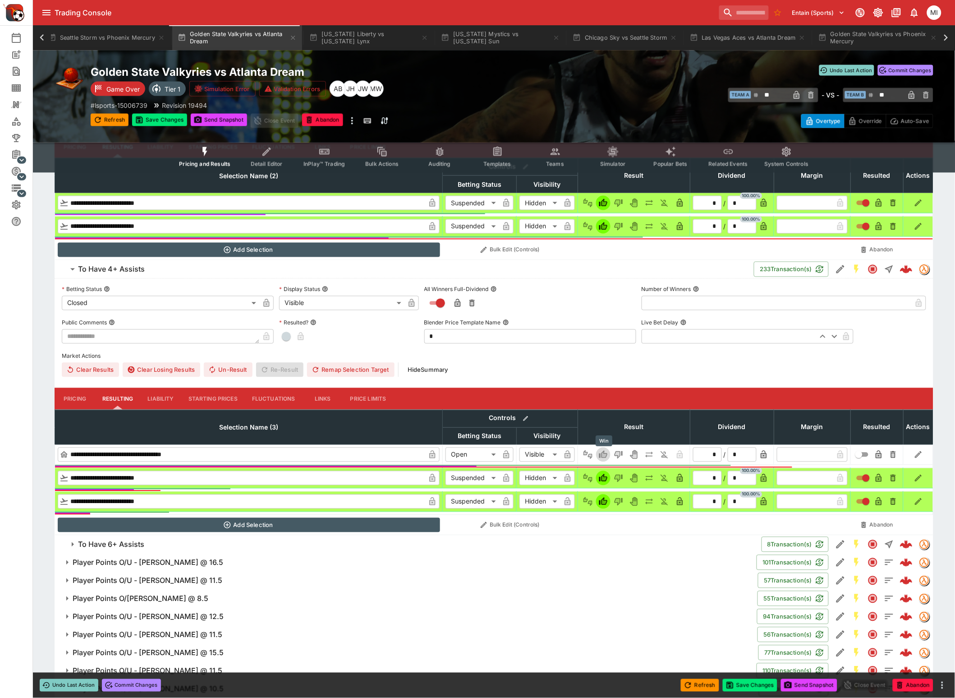
click at [602, 455] on icon "Win" at bounding box center [603, 454] width 9 height 9
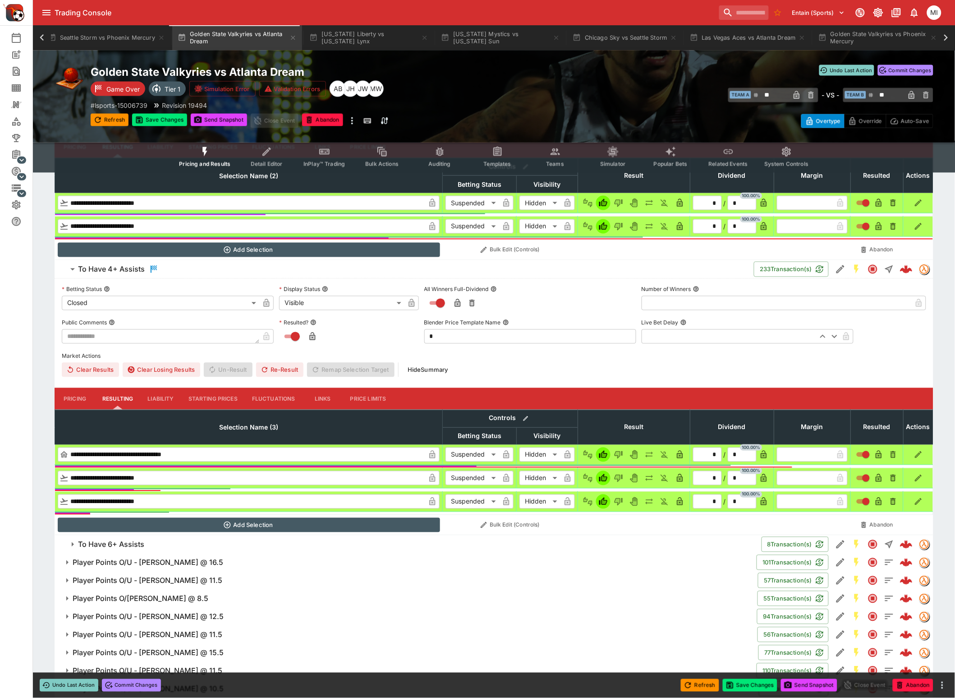
click at [167, 546] on span "To Have 6+ Assists" at bounding box center [416, 544] width 677 height 9
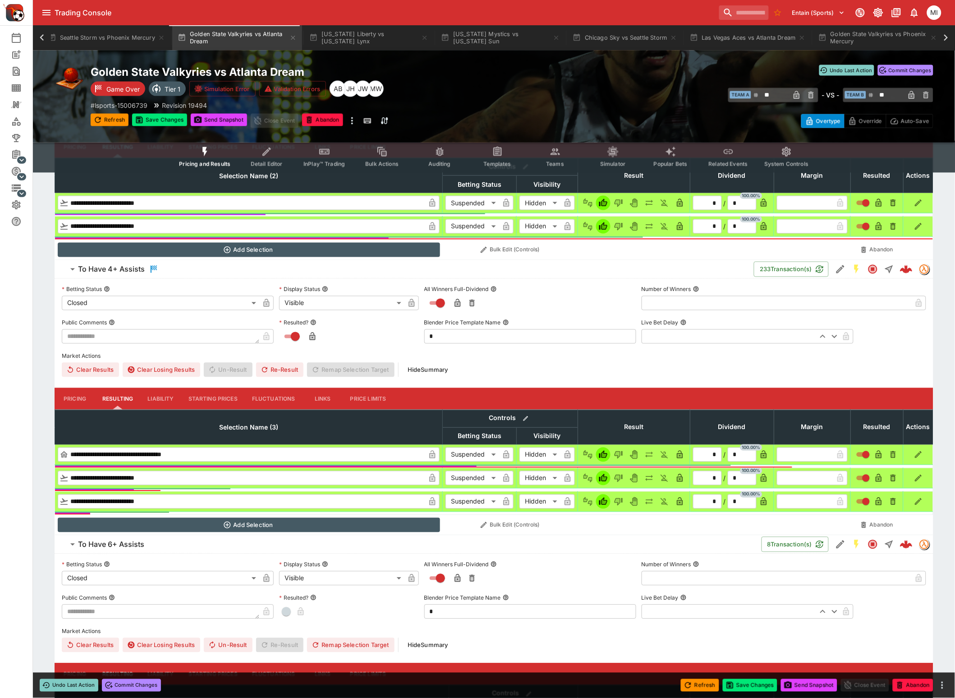
scroll to position [602, 0]
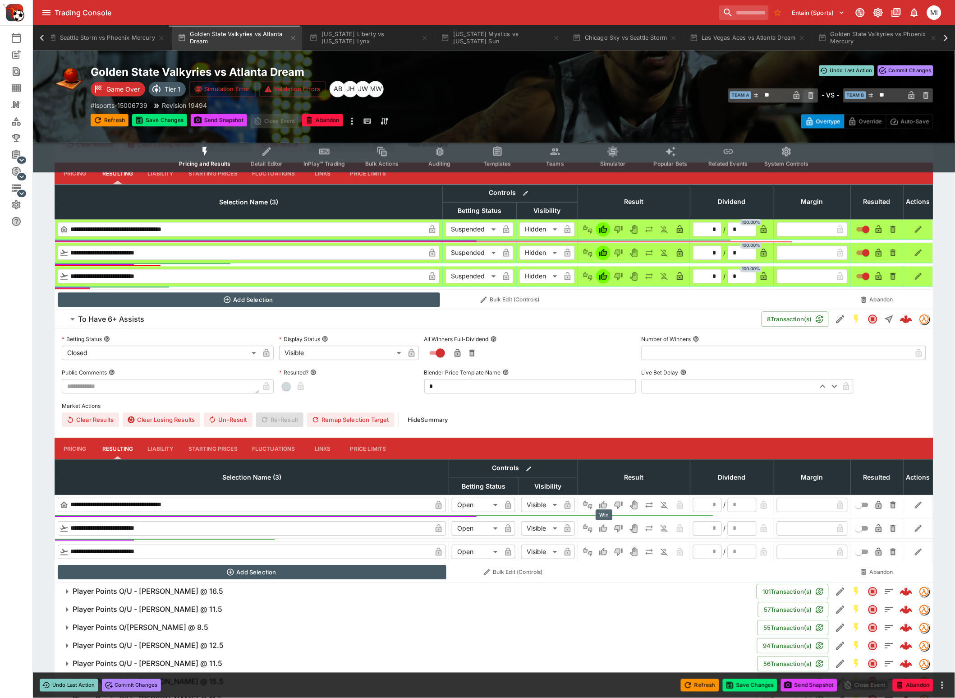
click at [604, 525] on icon "Win" at bounding box center [603, 528] width 8 height 8
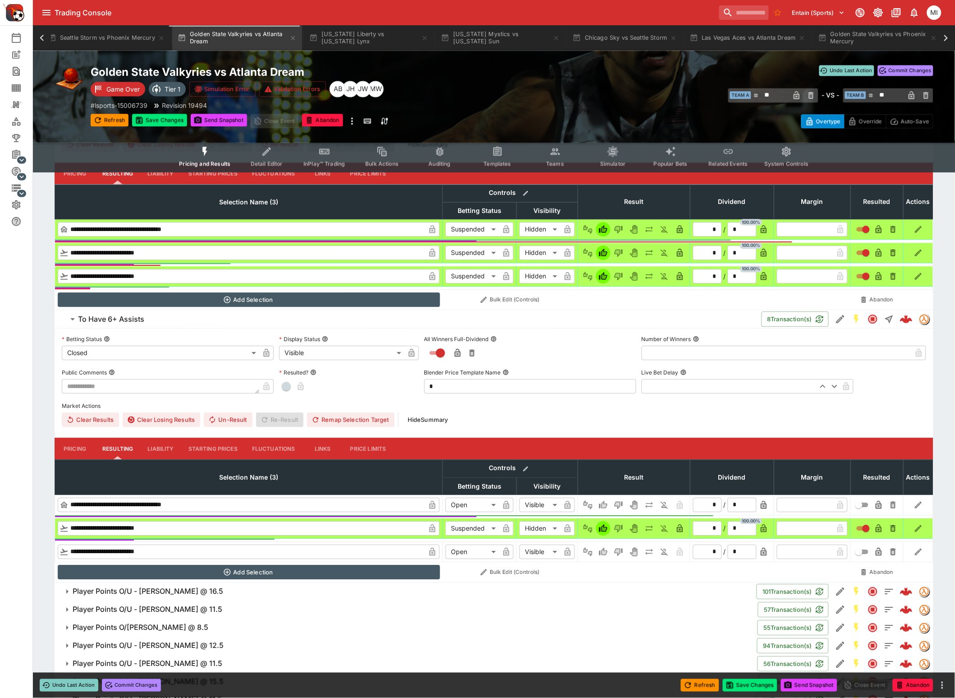
click at [287, 387] on span "button" at bounding box center [286, 386] width 9 height 9
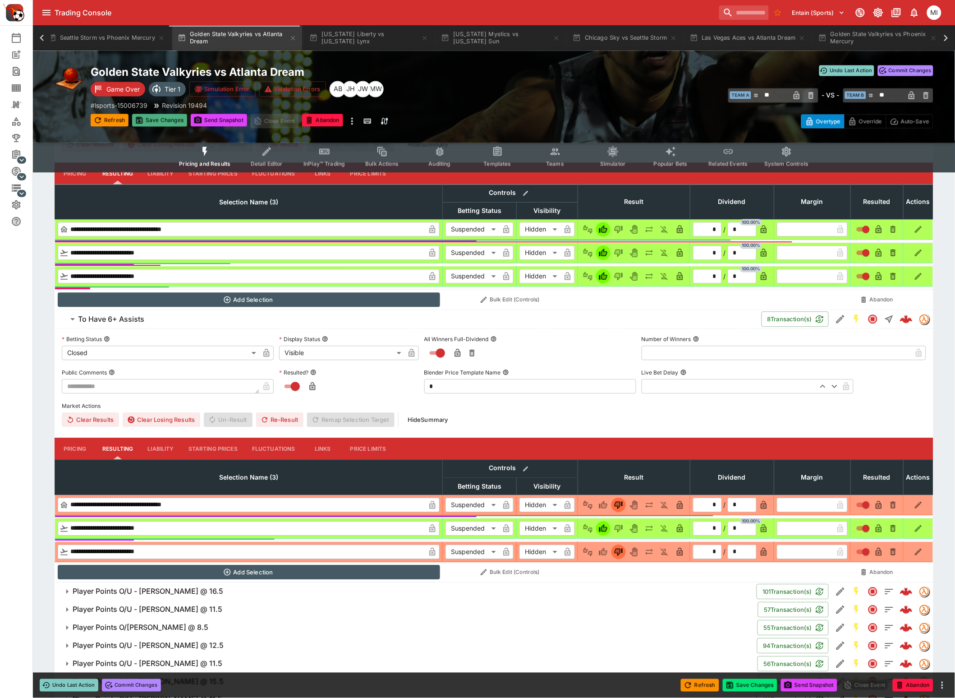
click at [162, 117] on button "Save Changes" at bounding box center [159, 120] width 55 height 13
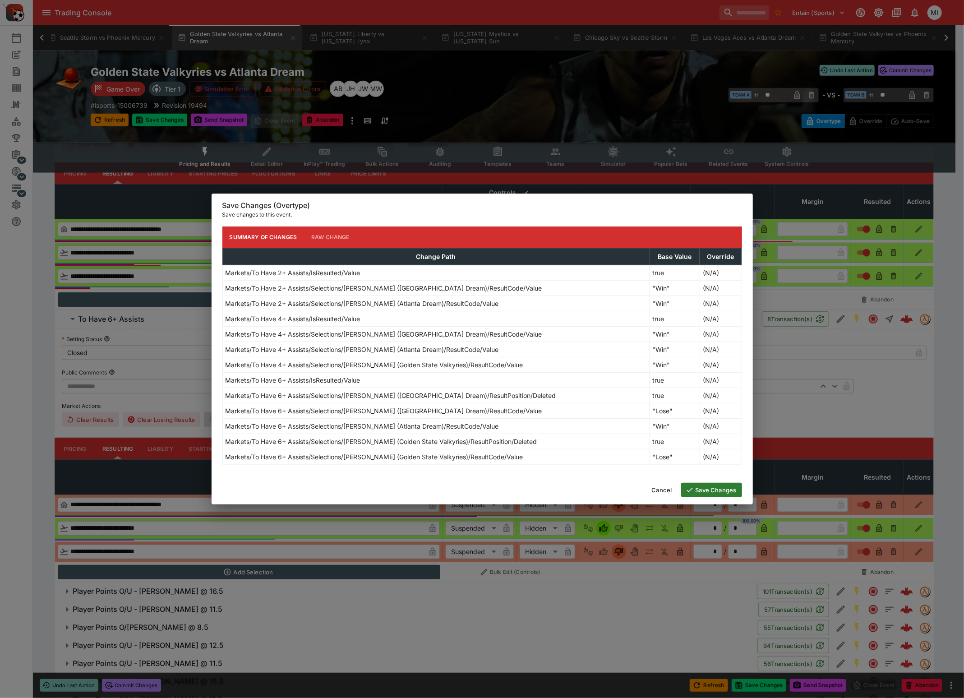
click at [708, 488] on button "Save Changes" at bounding box center [711, 490] width 61 height 14
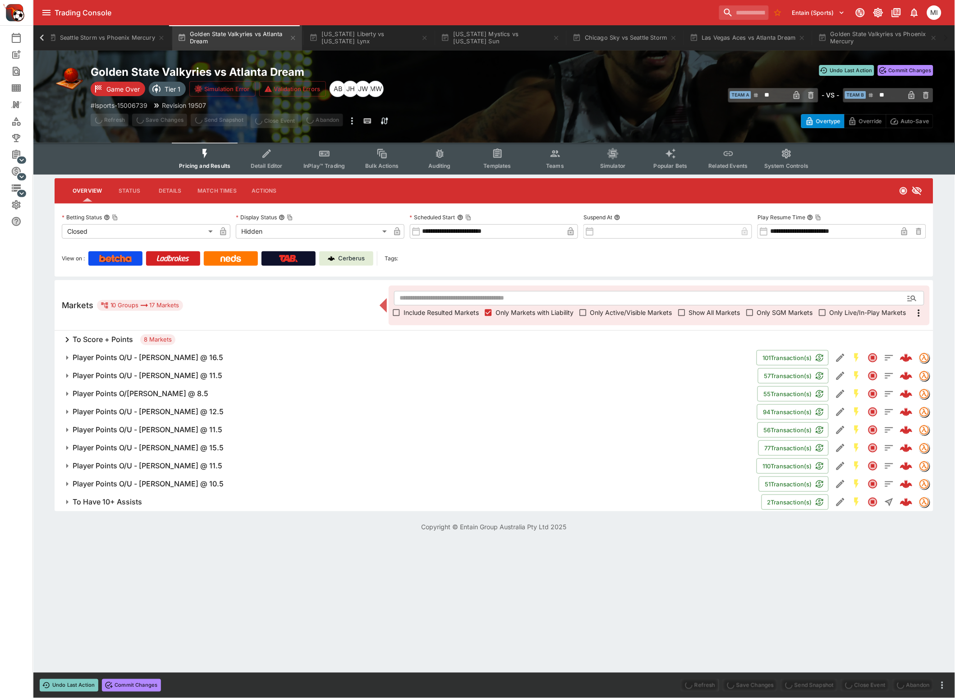
scroll to position [0, 0]
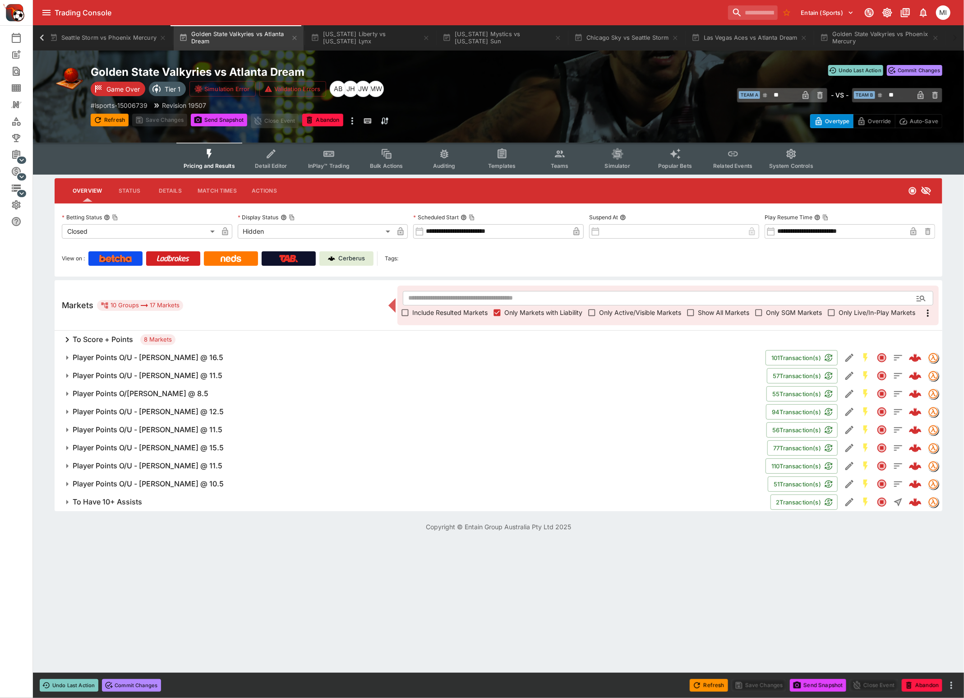
click at [124, 502] on h6 "To Have 10+ Assists" at bounding box center [107, 501] width 69 height 9
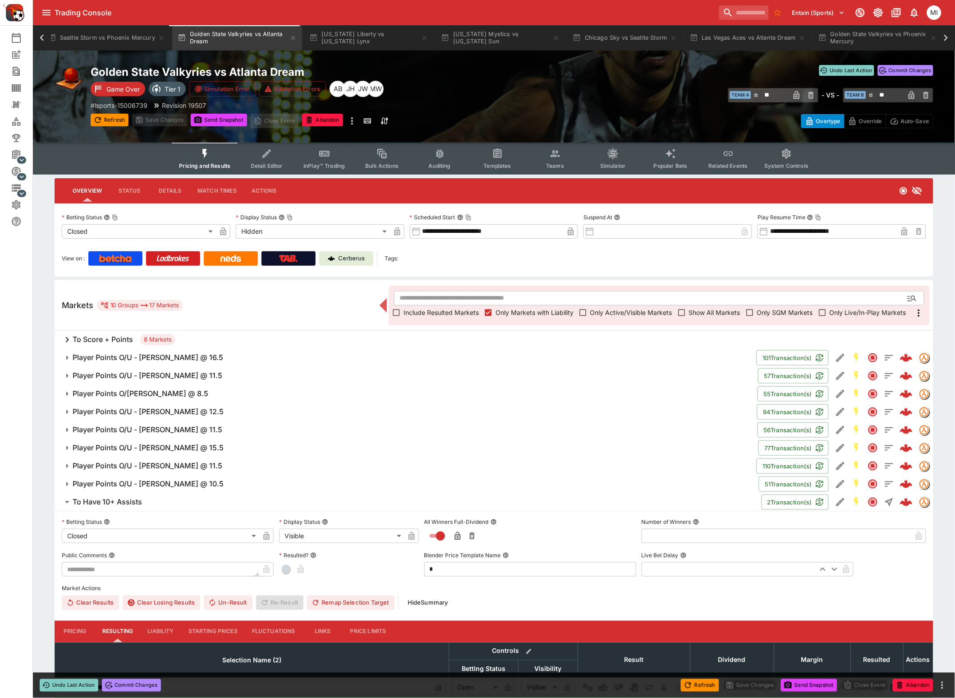
scroll to position [74, 0]
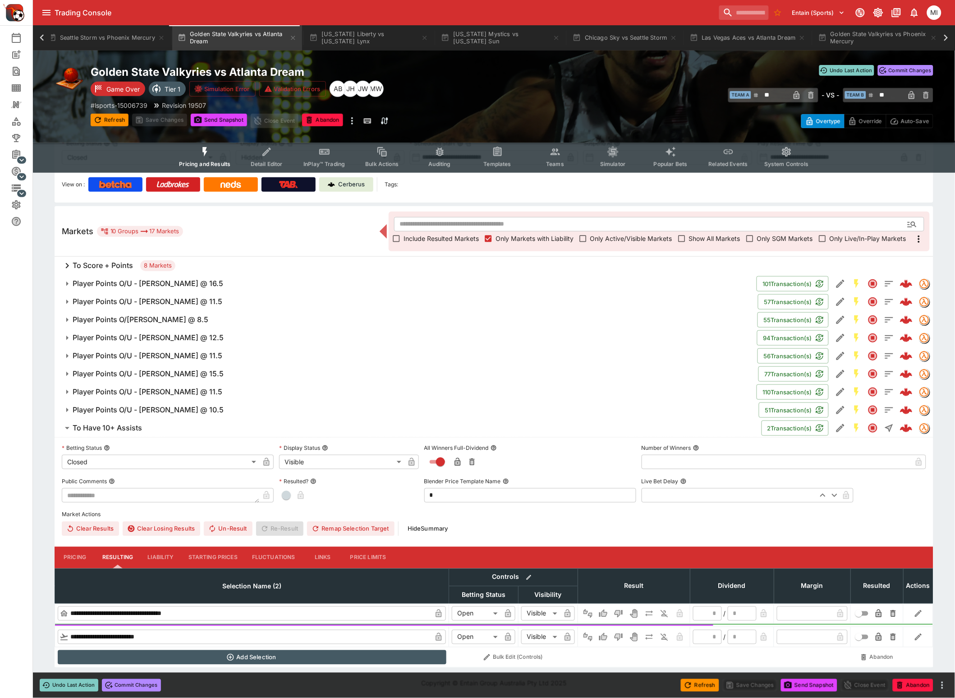
drag, startPoint x: 286, startPoint y: 493, endPoint x: 233, endPoint y: 380, distance: 124.7
click at [286, 493] on span "button" at bounding box center [286, 495] width 9 height 9
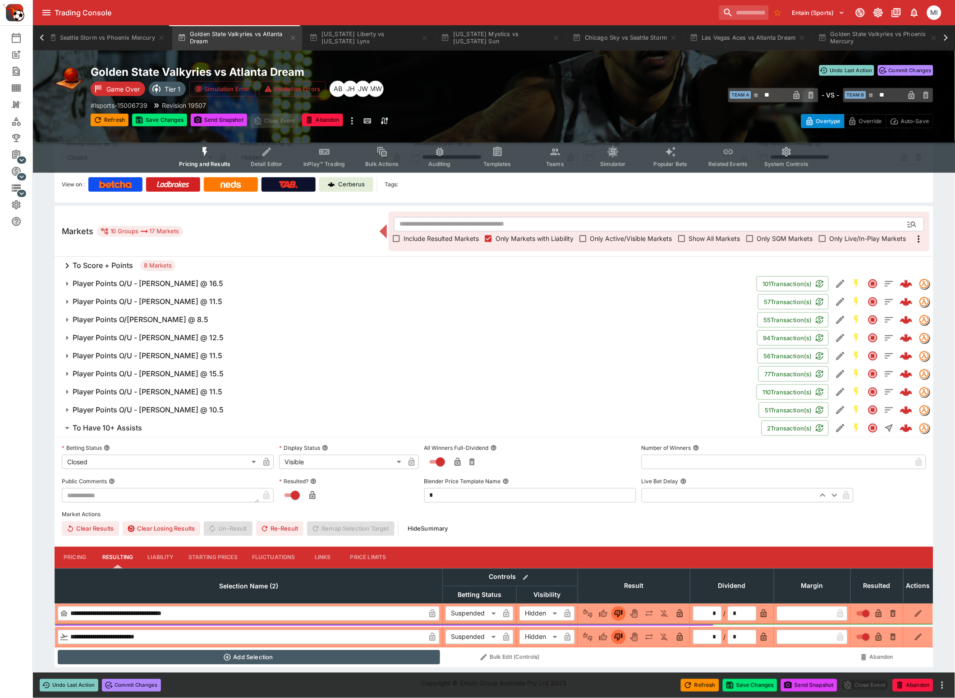
click at [117, 408] on h6 "Player Points O/U - [PERSON_NAME] @ 10.5" at bounding box center [148, 409] width 151 height 9
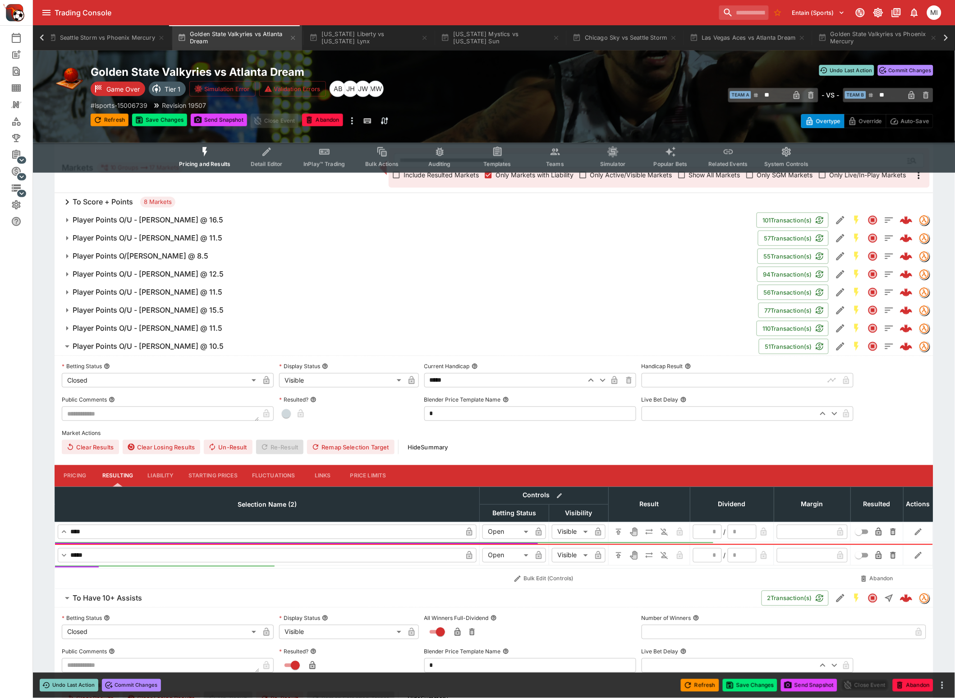
scroll to position [299, 0]
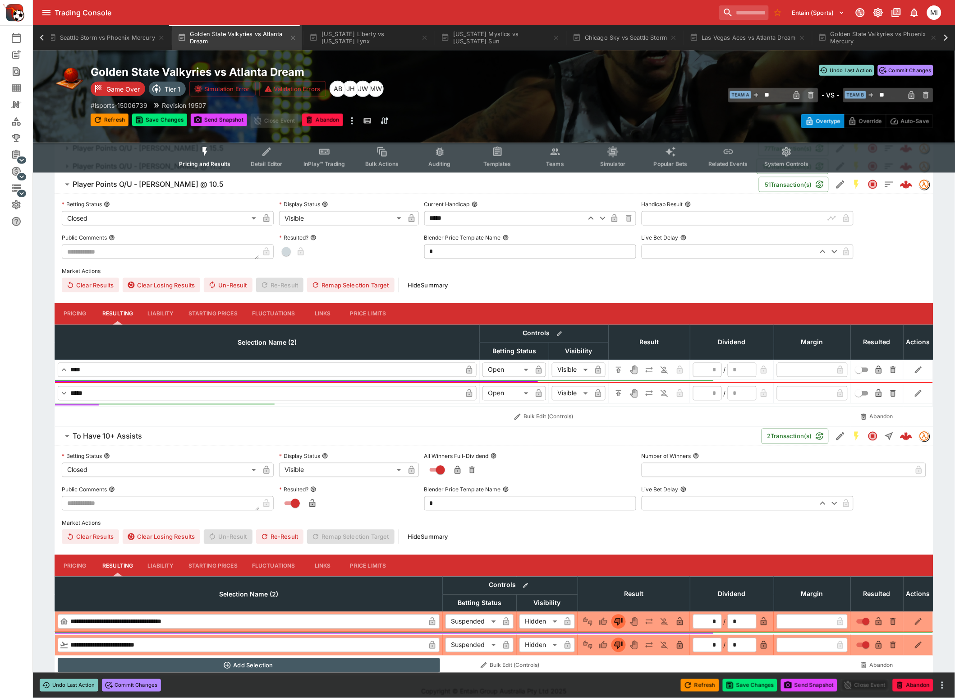
click at [675, 215] on input "text" at bounding box center [733, 218] width 183 height 14
click at [285, 249] on span "button" at bounding box center [286, 251] width 9 height 9
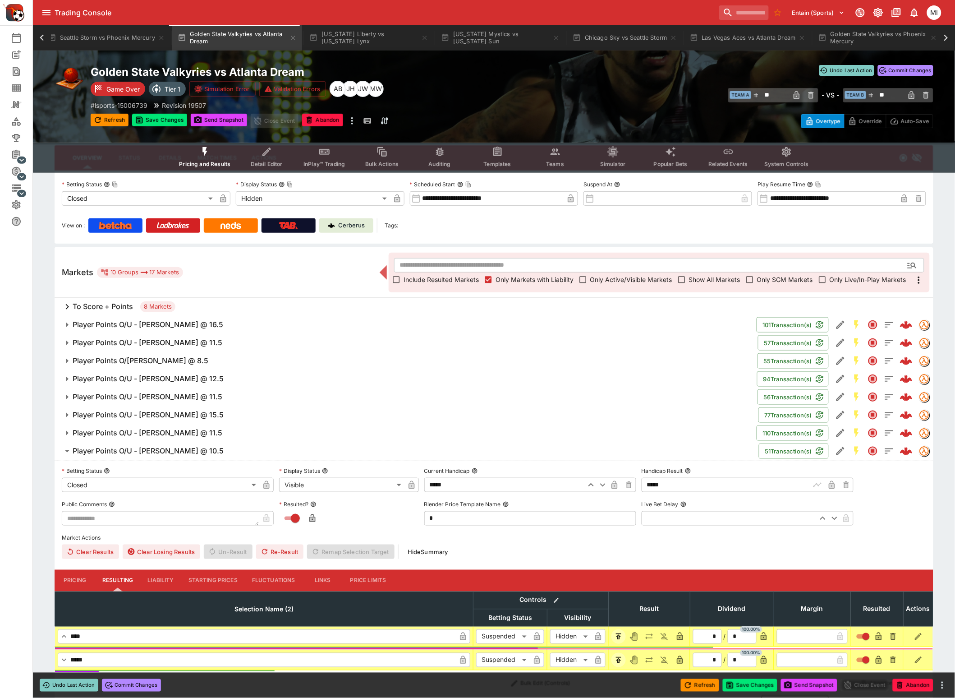
scroll to position [0, 0]
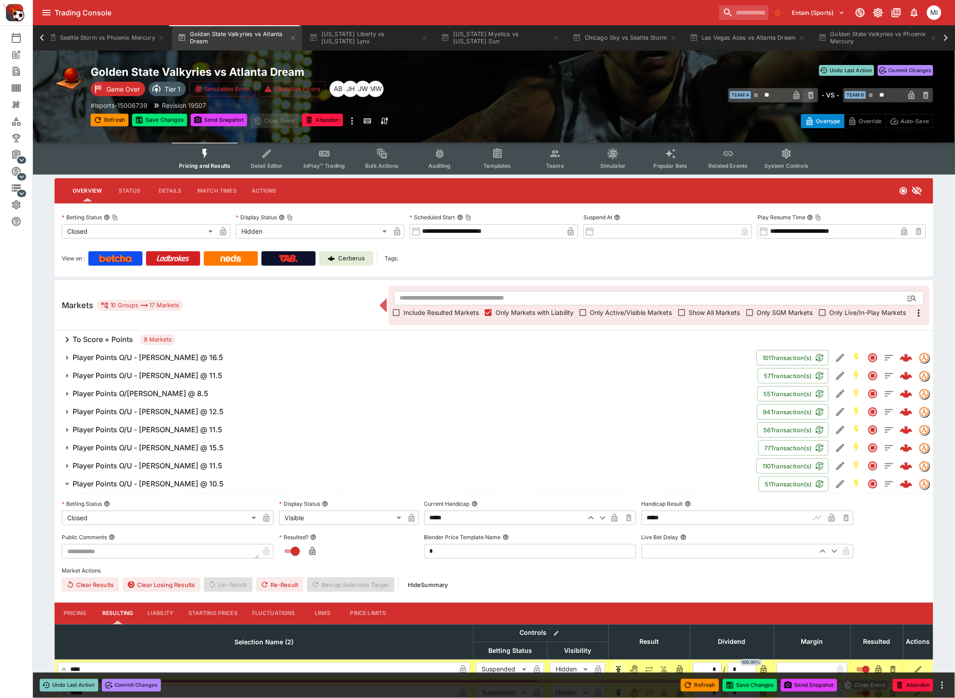
click at [100, 338] on h6 "To Score + Points" at bounding box center [103, 339] width 60 height 9
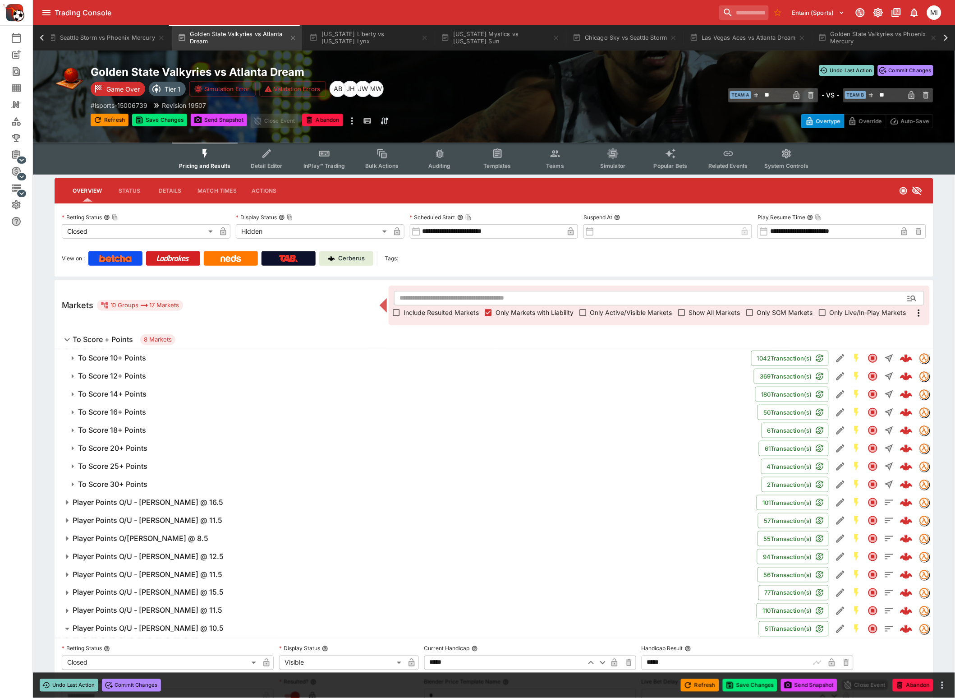
click at [128, 415] on h6 "To Score 16+ Points" at bounding box center [112, 411] width 68 height 9
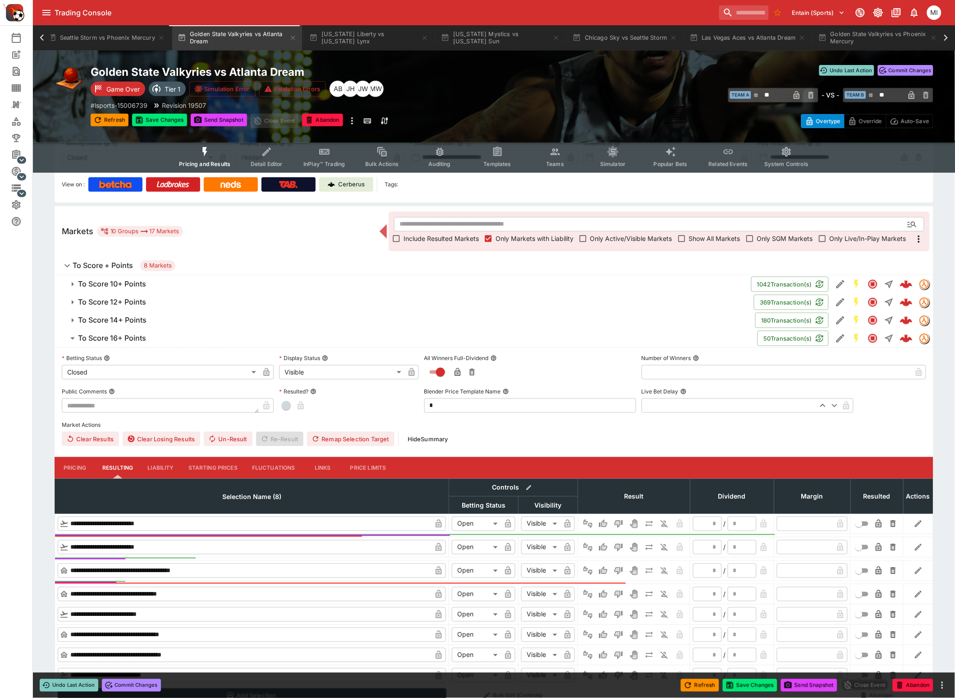
scroll to position [112, 0]
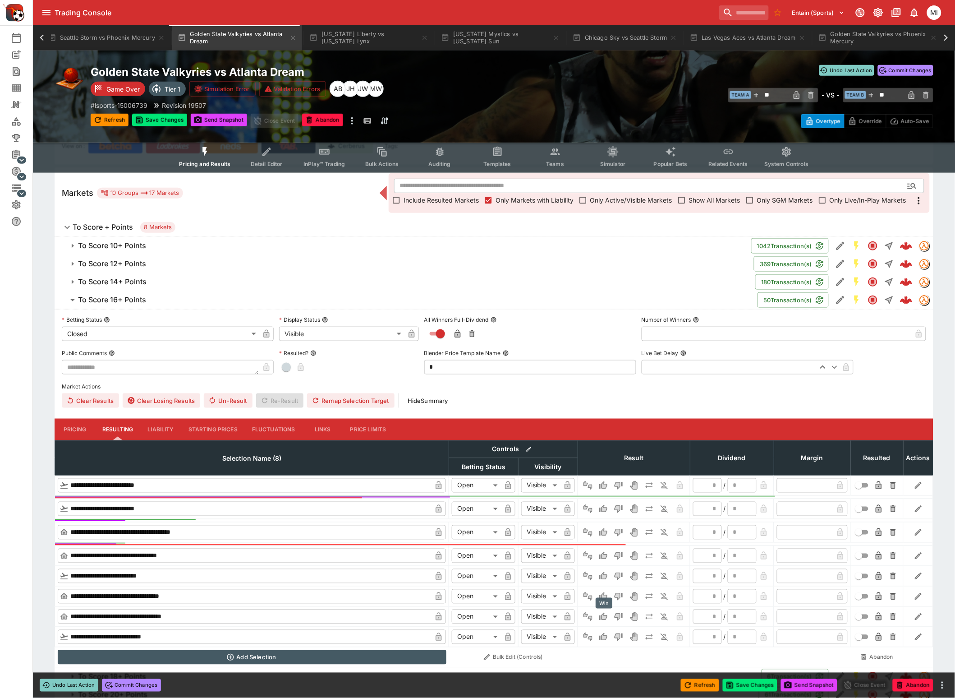
click at [603, 616] on icon "Win" at bounding box center [603, 617] width 8 height 8
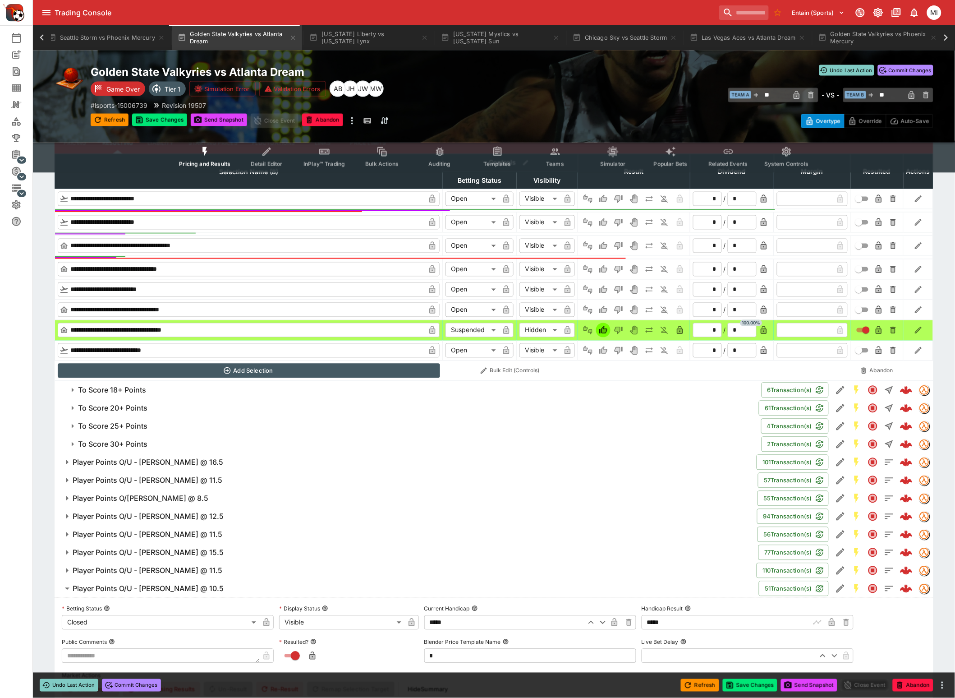
scroll to position [507, 0]
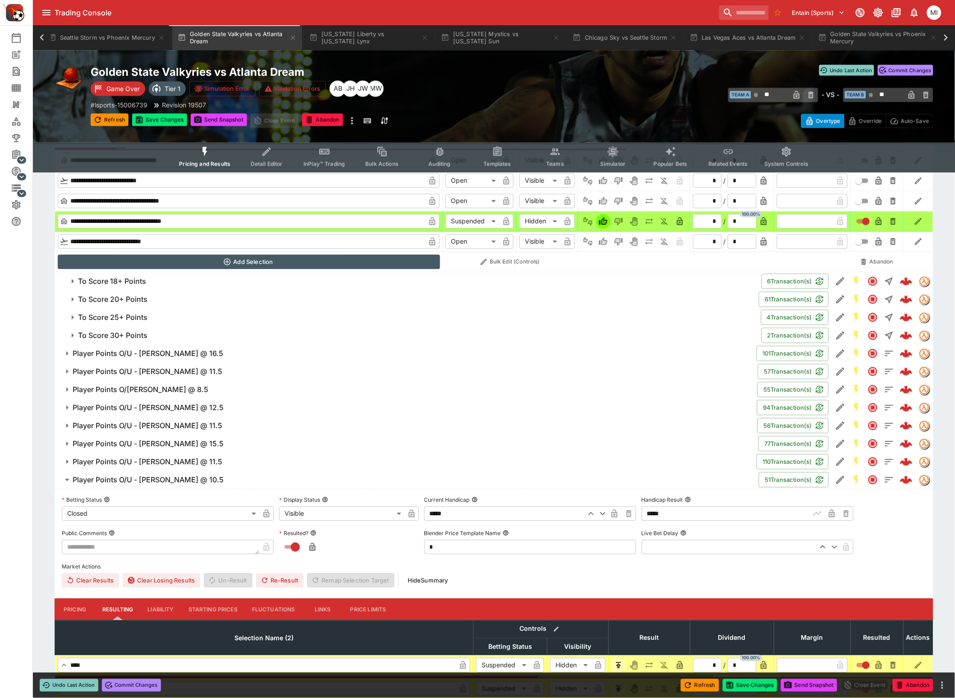
click at [165, 462] on h6 "Player Points O/U - [PERSON_NAME] @ 11.5" at bounding box center [148, 461] width 150 height 9
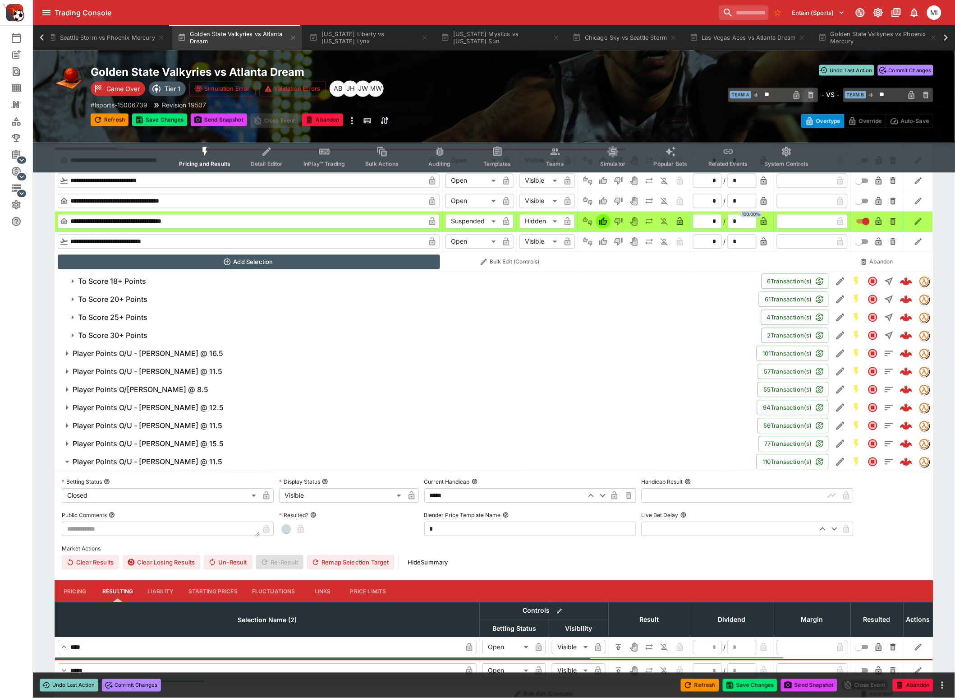
click at [676, 495] on input "text" at bounding box center [733, 495] width 183 height 14
click at [288, 529] on span "button" at bounding box center [286, 529] width 9 height 9
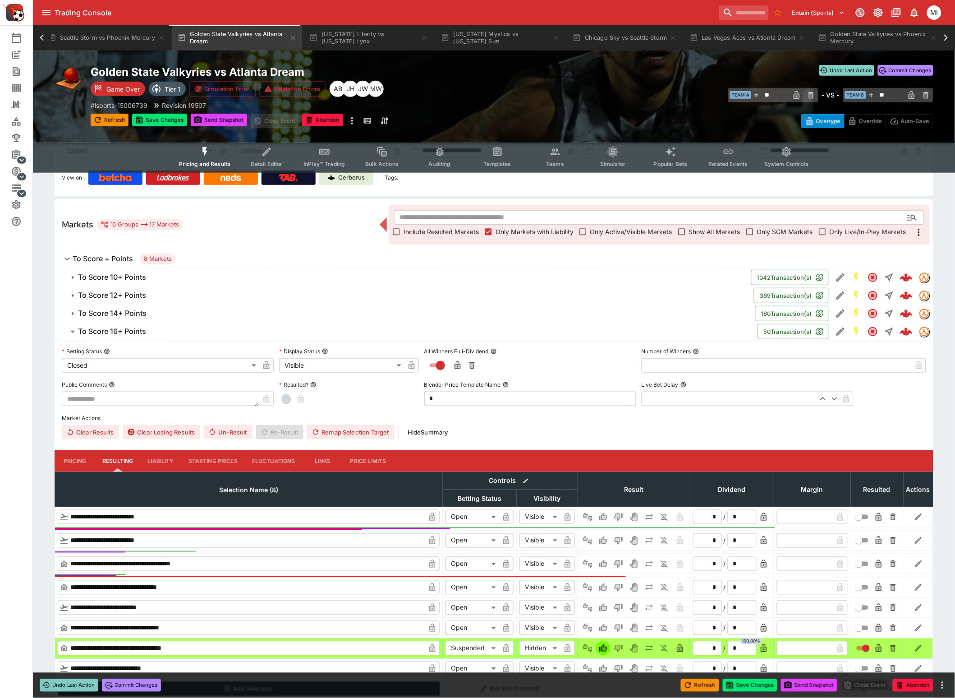
scroll to position [0, 0]
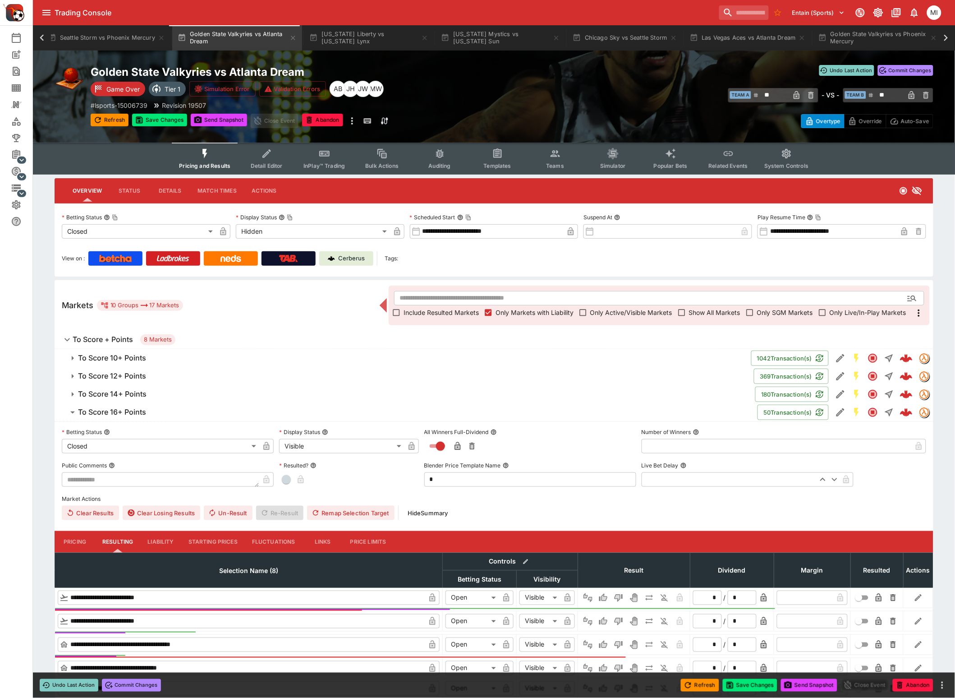
click at [137, 353] on h6 "To Score 10+ Points" at bounding box center [112, 357] width 68 height 9
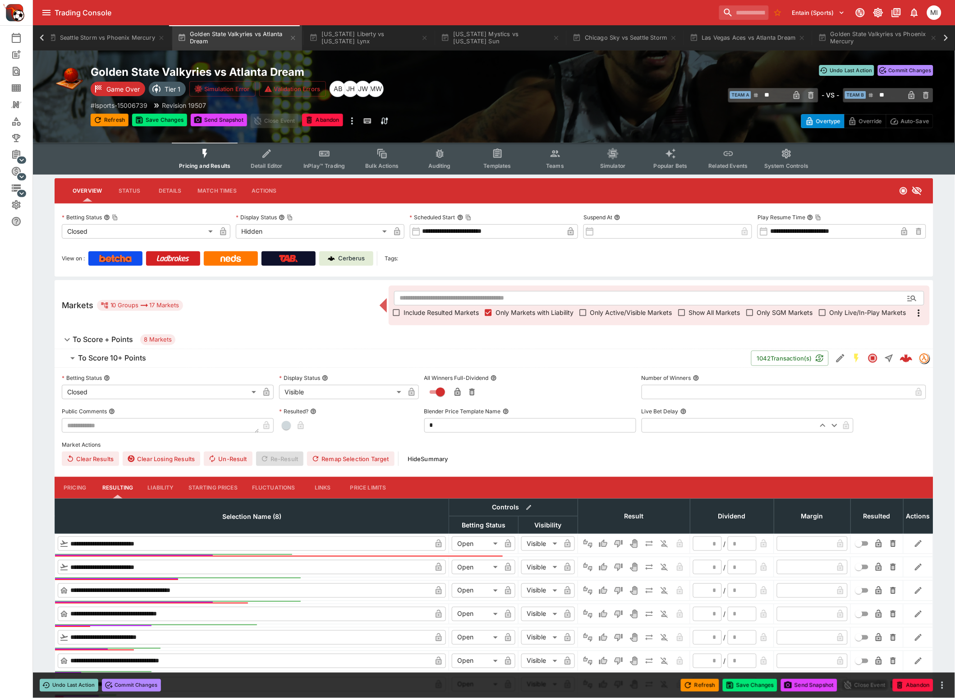
scroll to position [169, 0]
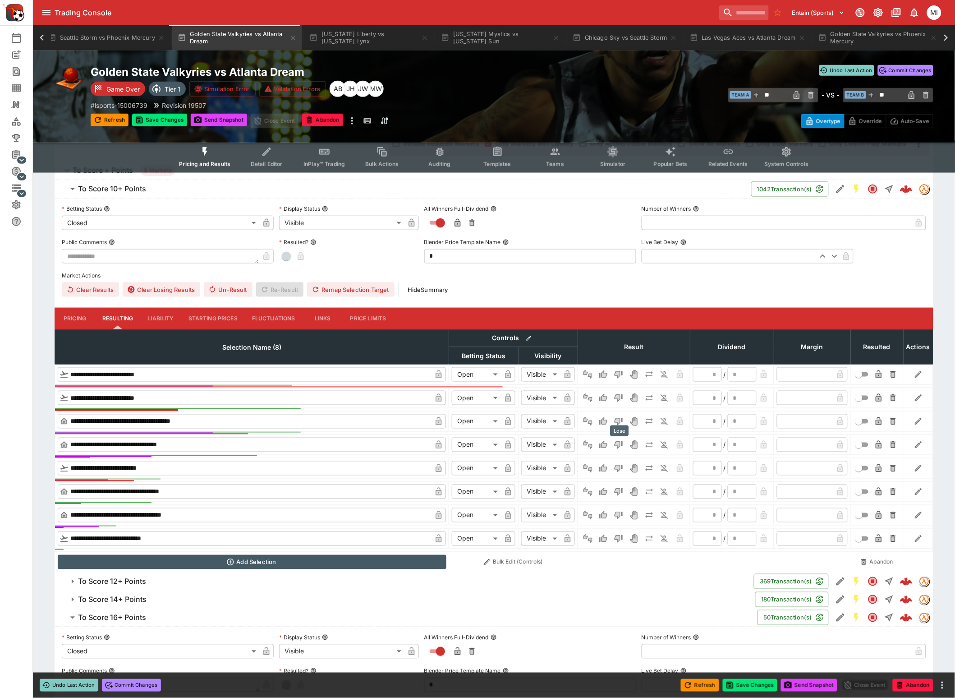
click at [618, 443] on icon "Lose" at bounding box center [618, 444] width 5 height 5
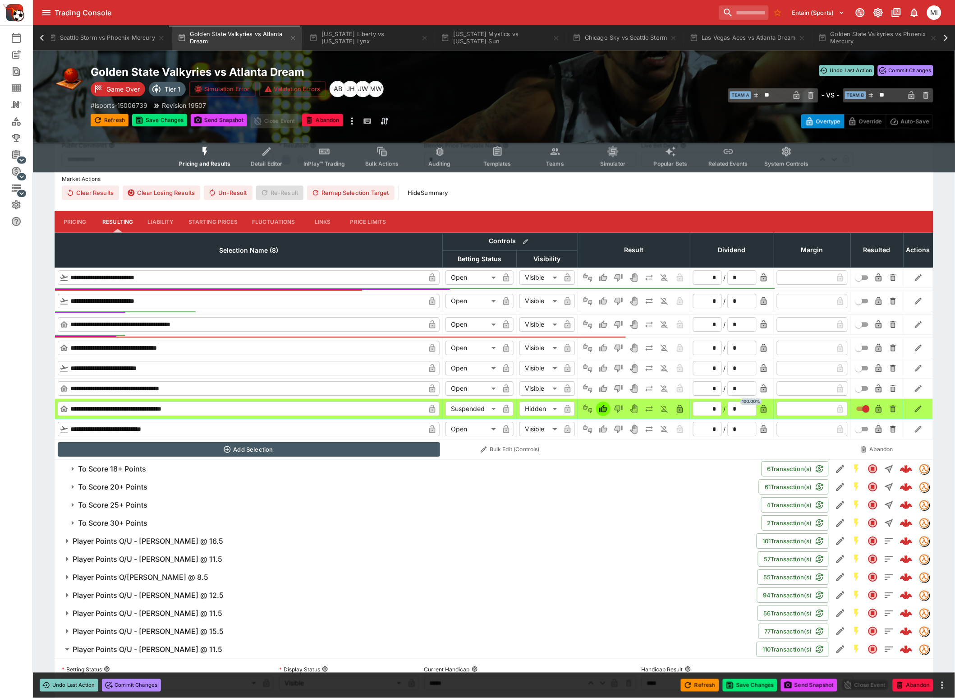
scroll to position [789, 0]
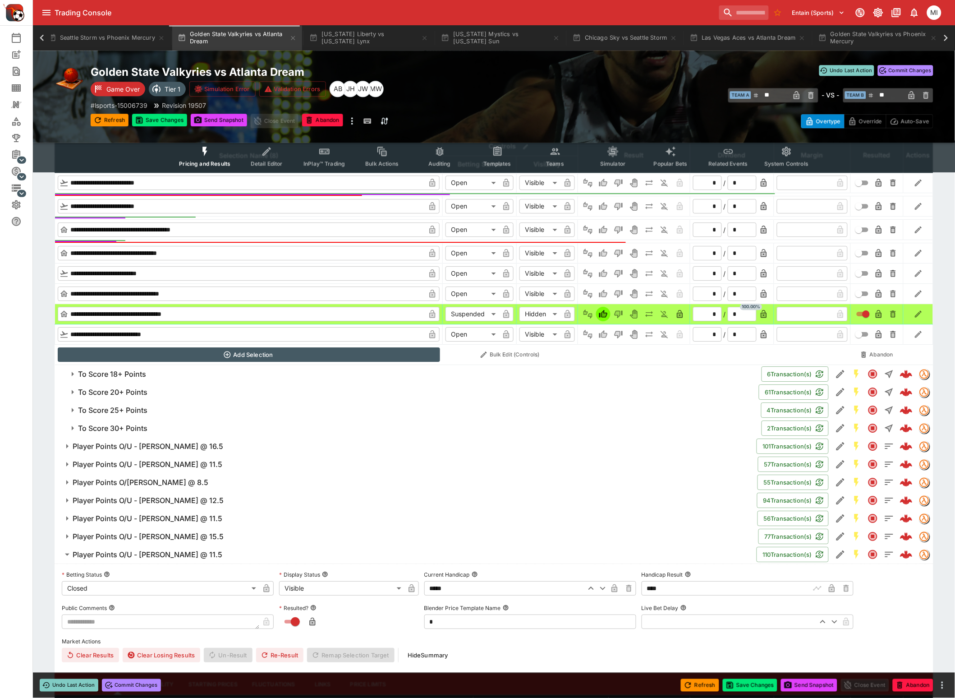
click at [157, 538] on h6 "Player Points O/U - [PERSON_NAME] @ 15.5" at bounding box center [148, 536] width 151 height 9
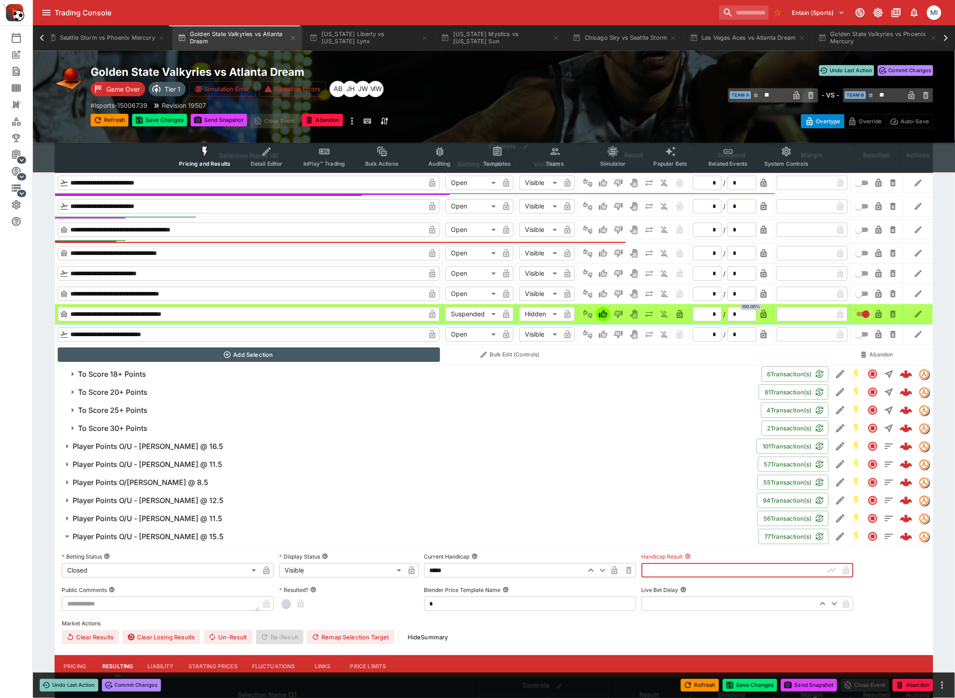
click at [655, 568] on input "text" at bounding box center [733, 570] width 183 height 14
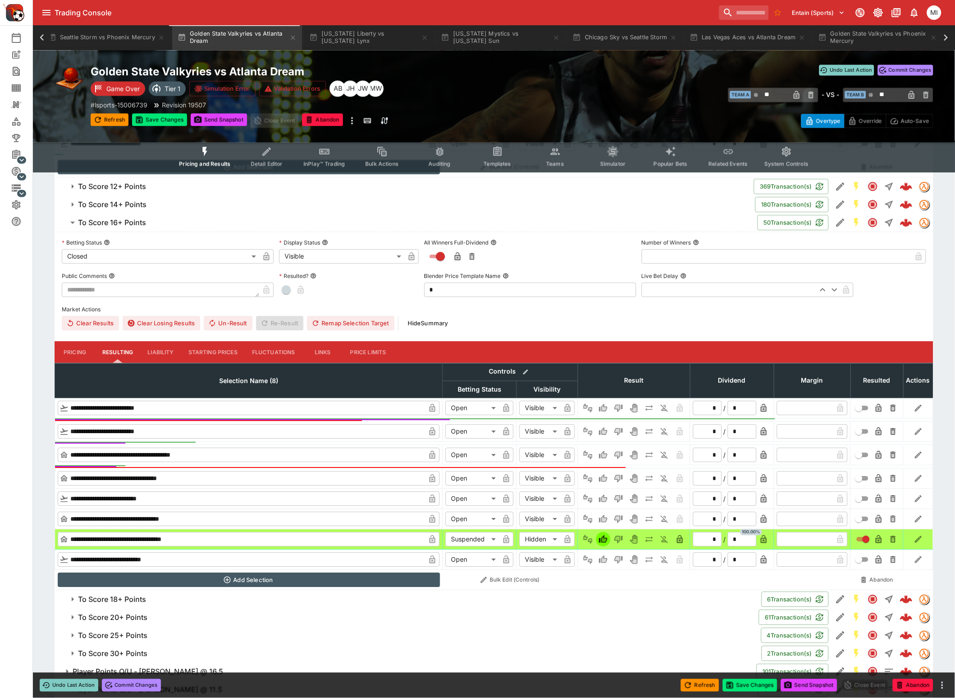
click at [109, 204] on h6 "To Score 14+ Points" at bounding box center [112, 204] width 69 height 9
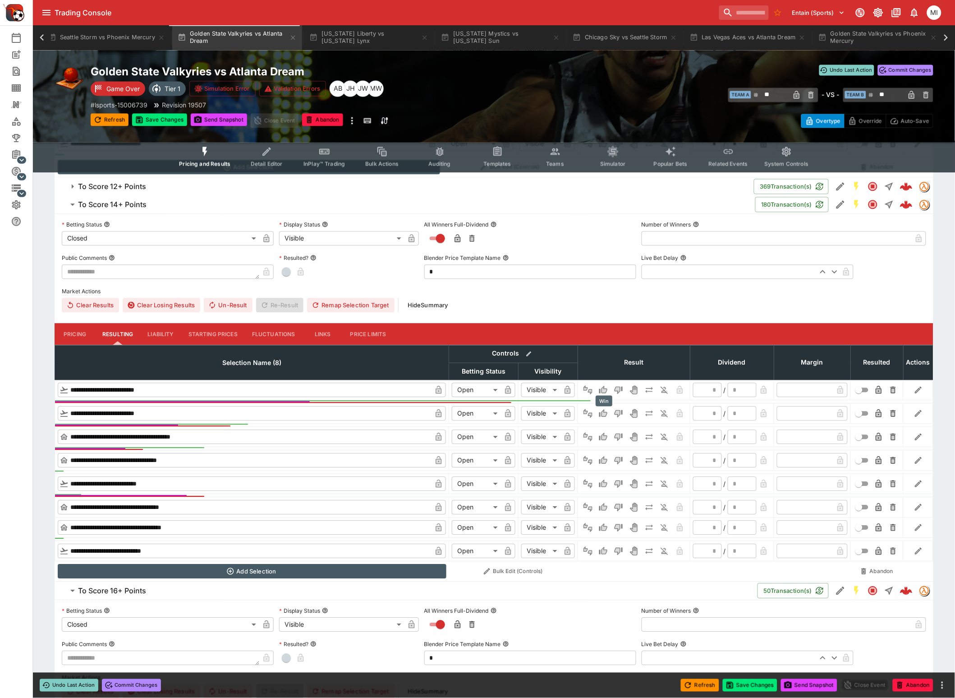
click at [604, 413] on icon "Win" at bounding box center [605, 413] width 5 height 5
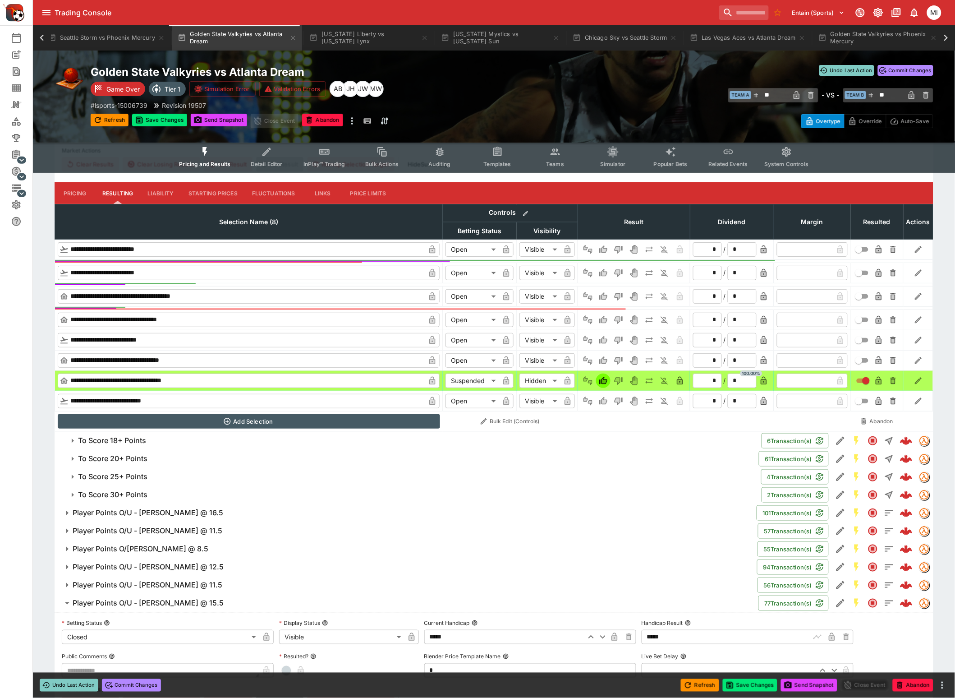
scroll to position [1184, 0]
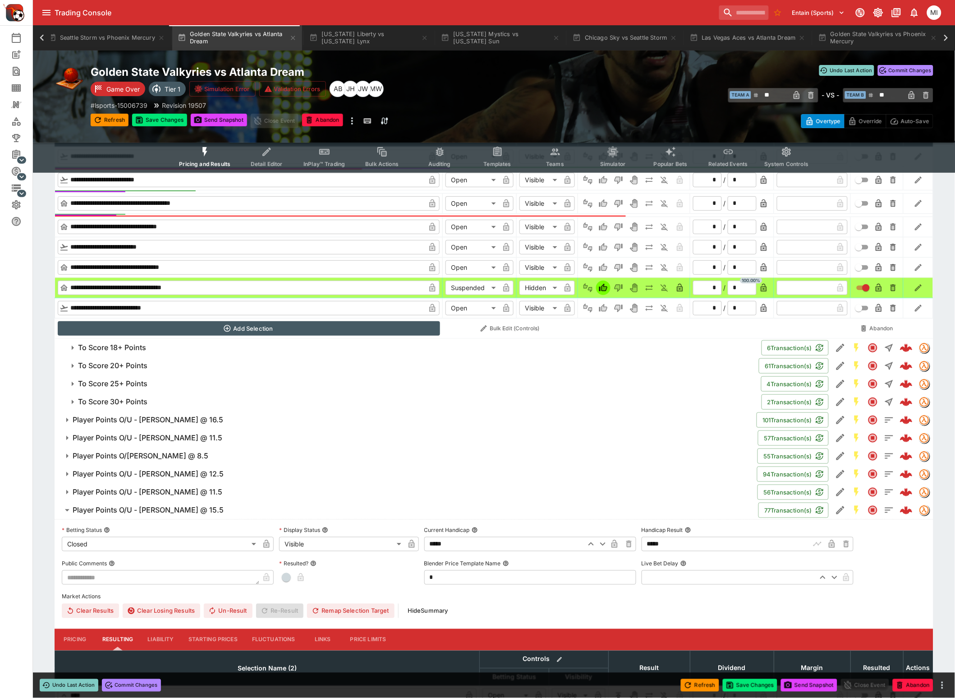
click at [168, 497] on h6 "Player Points O/U - [PERSON_NAME] @ 11.5" at bounding box center [148, 491] width 150 height 9
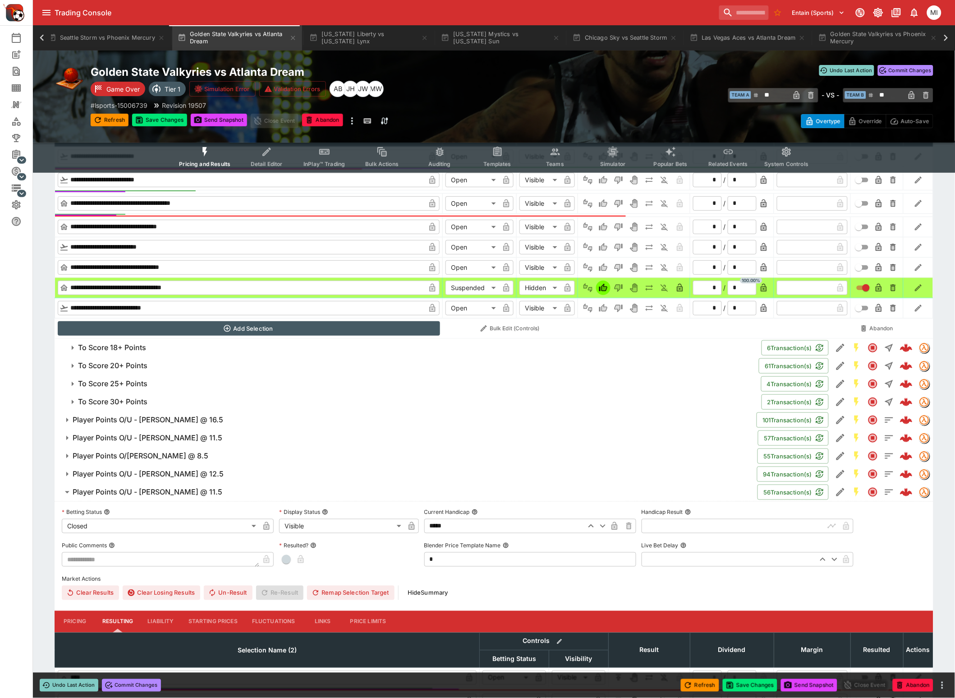
click at [670, 533] on input "text" at bounding box center [733, 526] width 183 height 14
click at [283, 558] on span "button" at bounding box center [286, 559] width 9 height 9
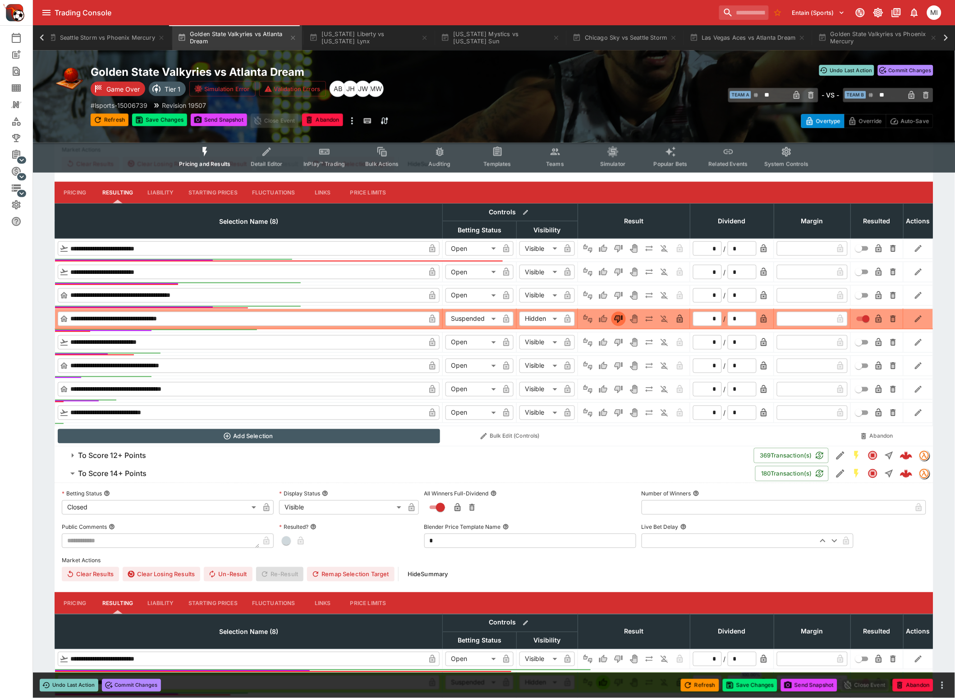
scroll to position [282, 0]
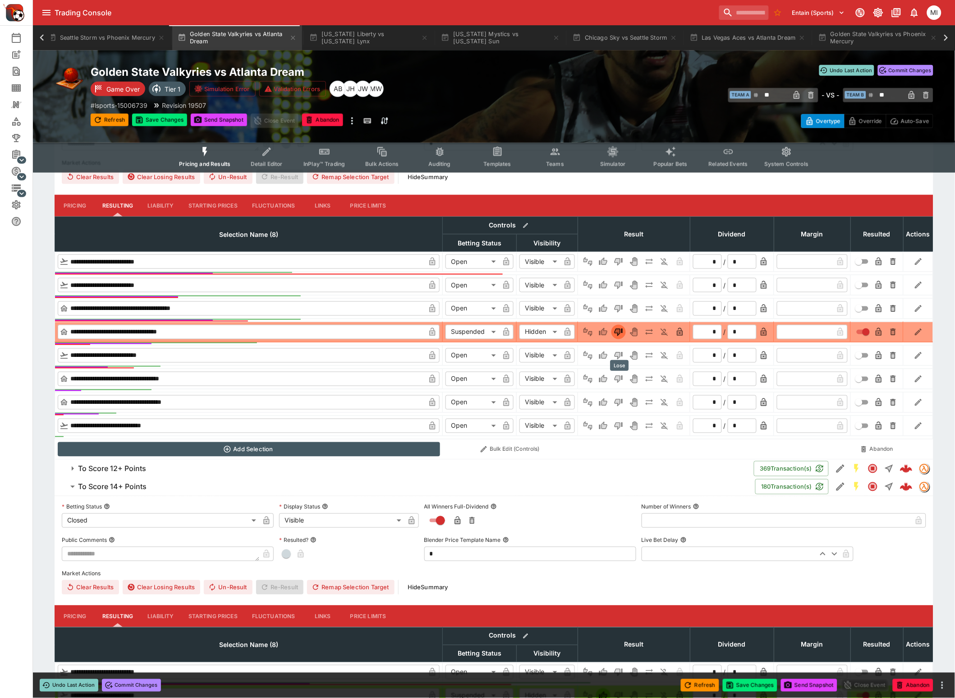
click at [619, 379] on icon "Lose" at bounding box center [618, 378] width 5 height 5
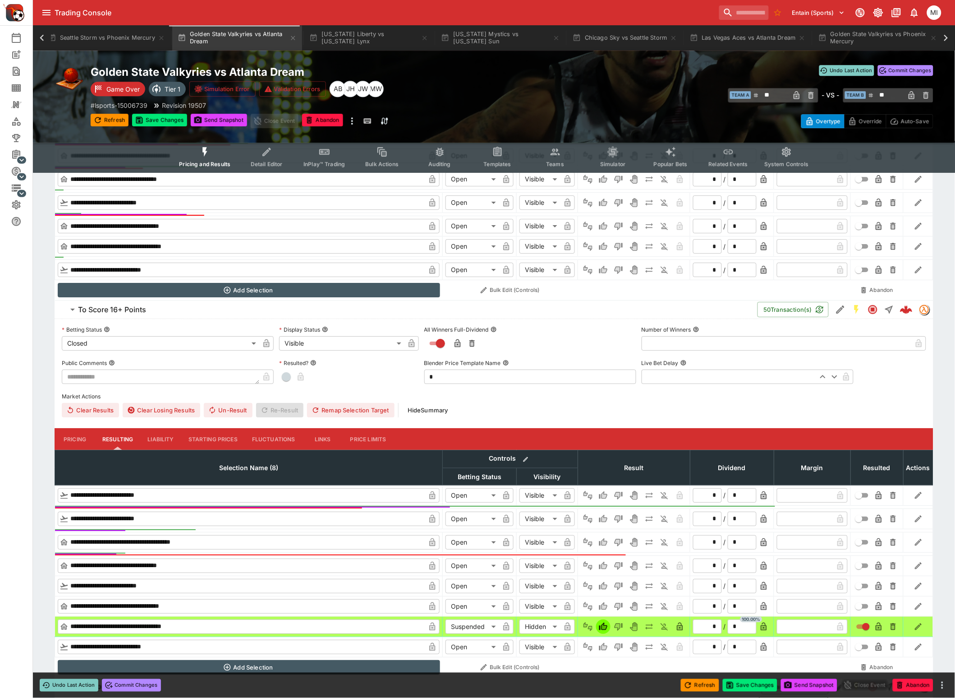
scroll to position [1184, 0]
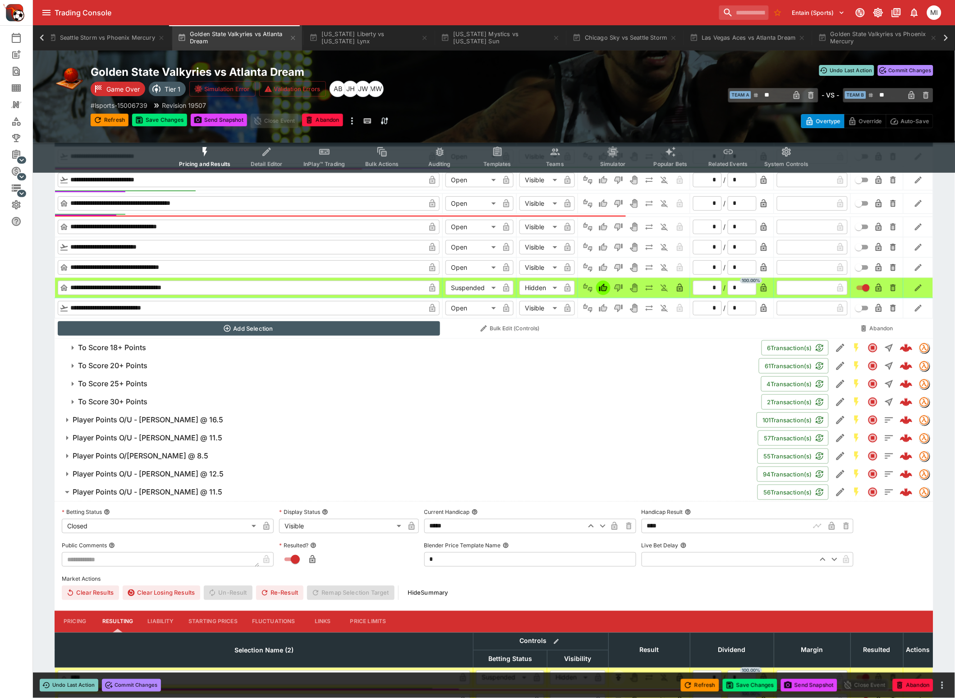
click at [182, 478] on h6 "Player Points O/U - [PERSON_NAME] @ 12.5" at bounding box center [148, 473] width 151 height 9
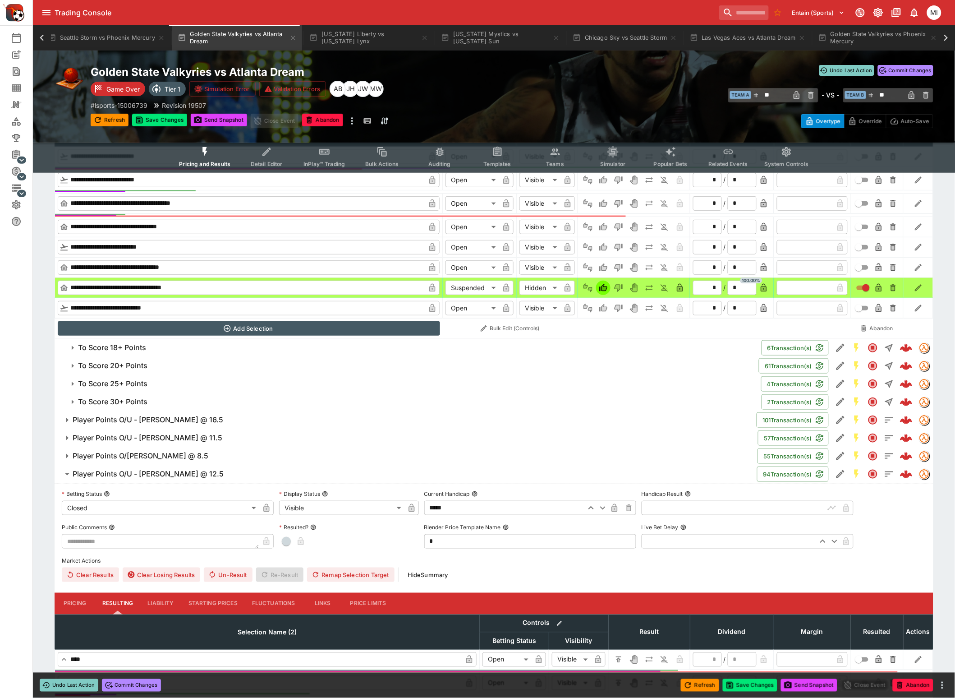
click at [660, 511] on input "text" at bounding box center [733, 508] width 183 height 14
click at [288, 543] on span "button" at bounding box center [286, 541] width 9 height 9
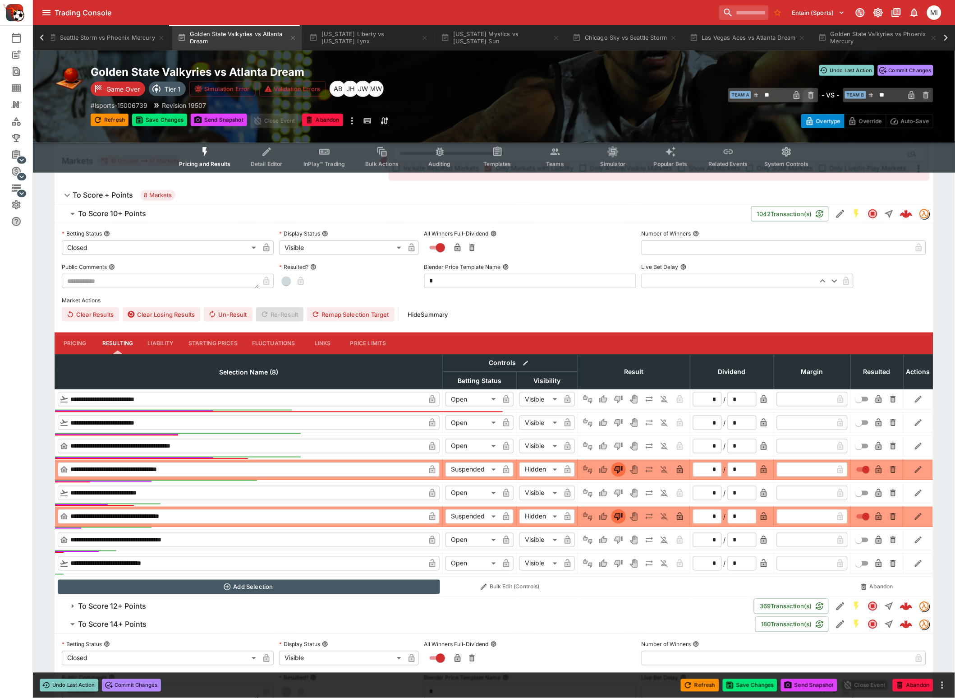
scroll to position [56, 0]
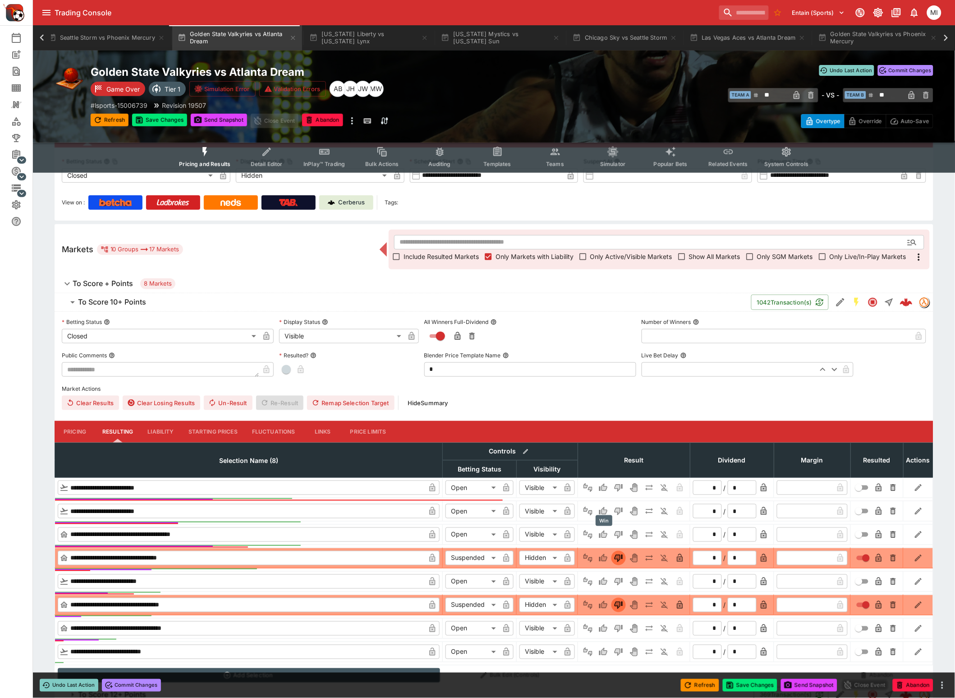
click at [603, 532] on icon "Win" at bounding box center [603, 534] width 8 height 8
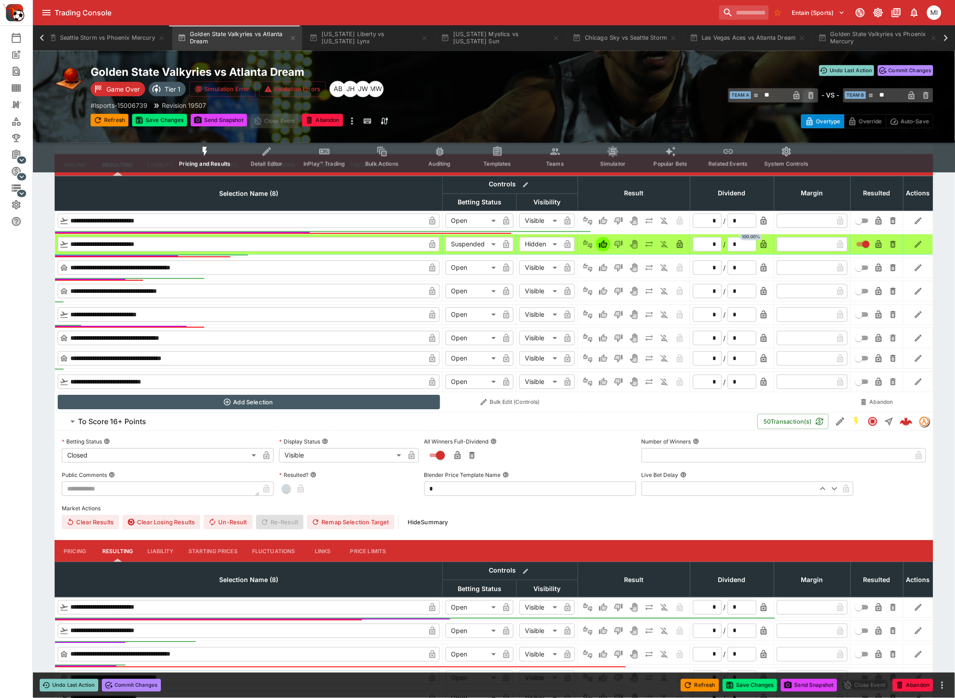
scroll to position [1071, 0]
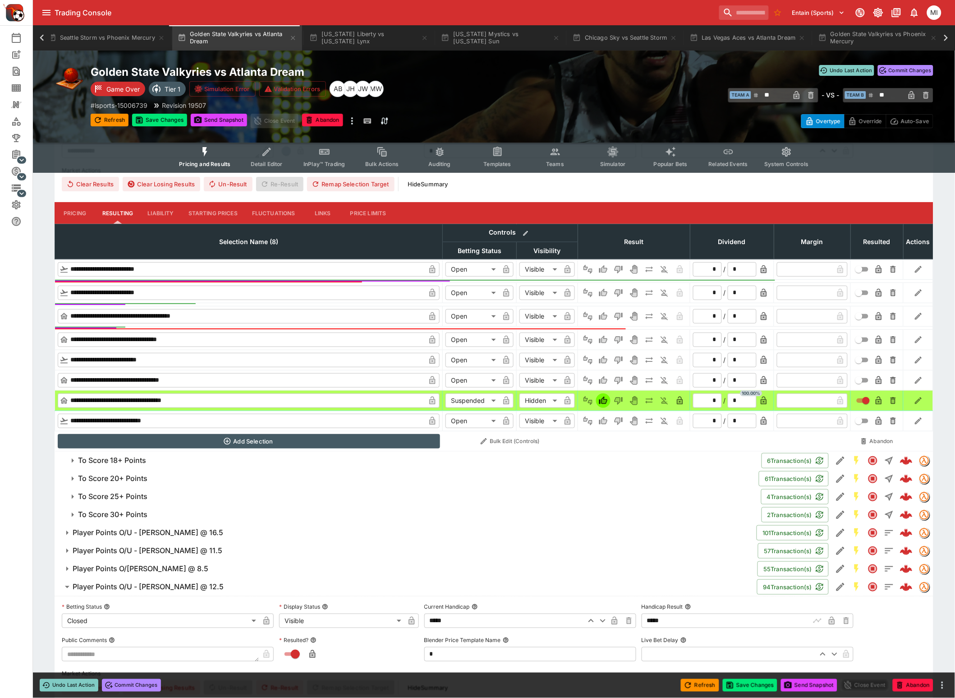
click at [159, 568] on h6 "Player Points O/[PERSON_NAME] @ 8.5" at bounding box center [141, 568] width 136 height 9
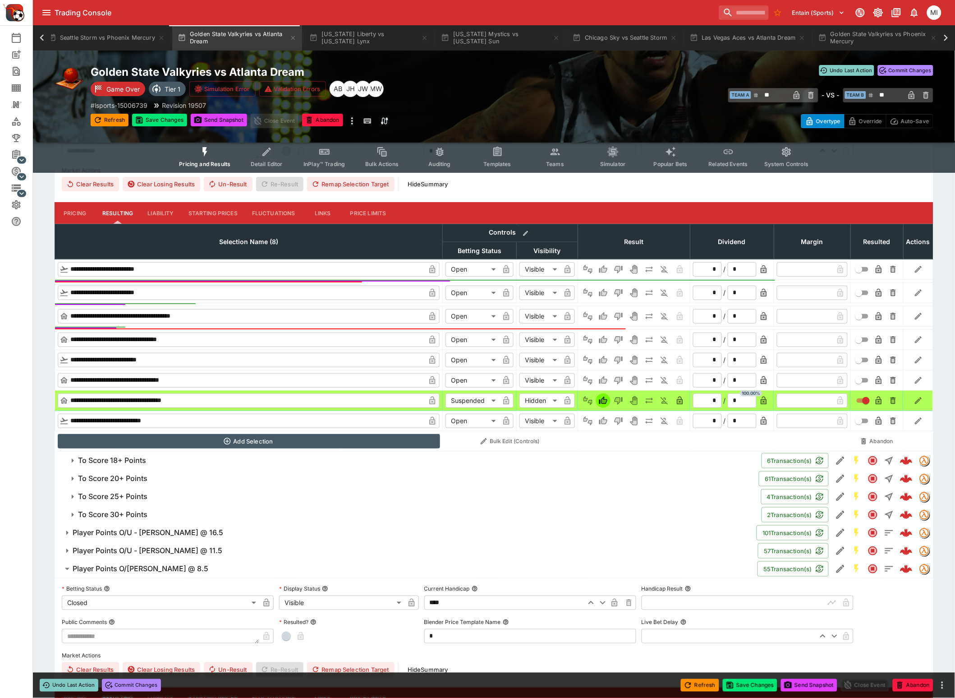
click at [680, 610] on input "text" at bounding box center [733, 602] width 183 height 14
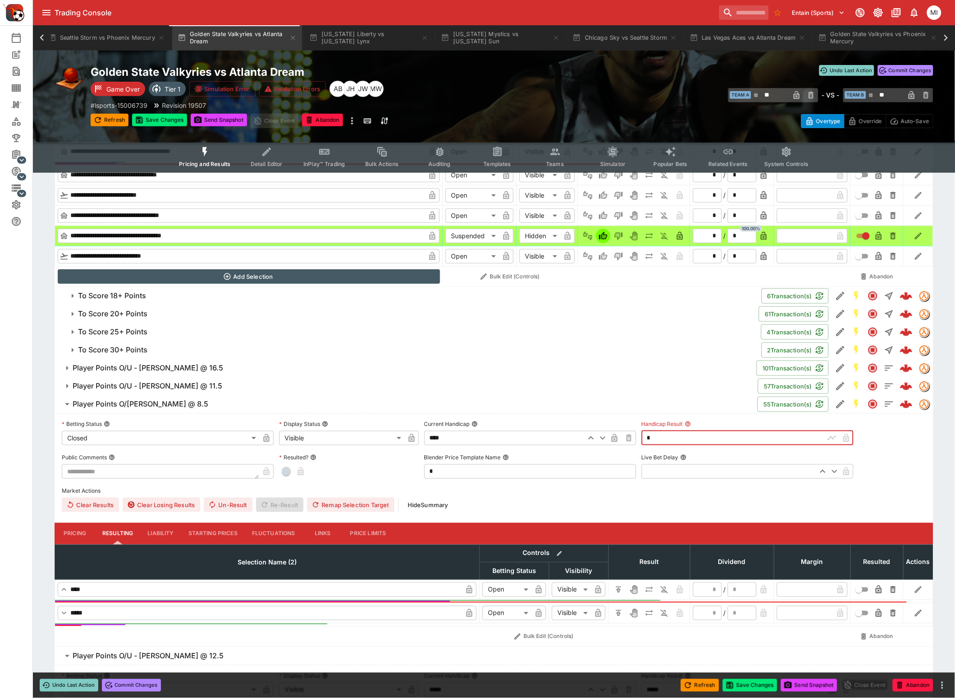
scroll to position [1240, 0]
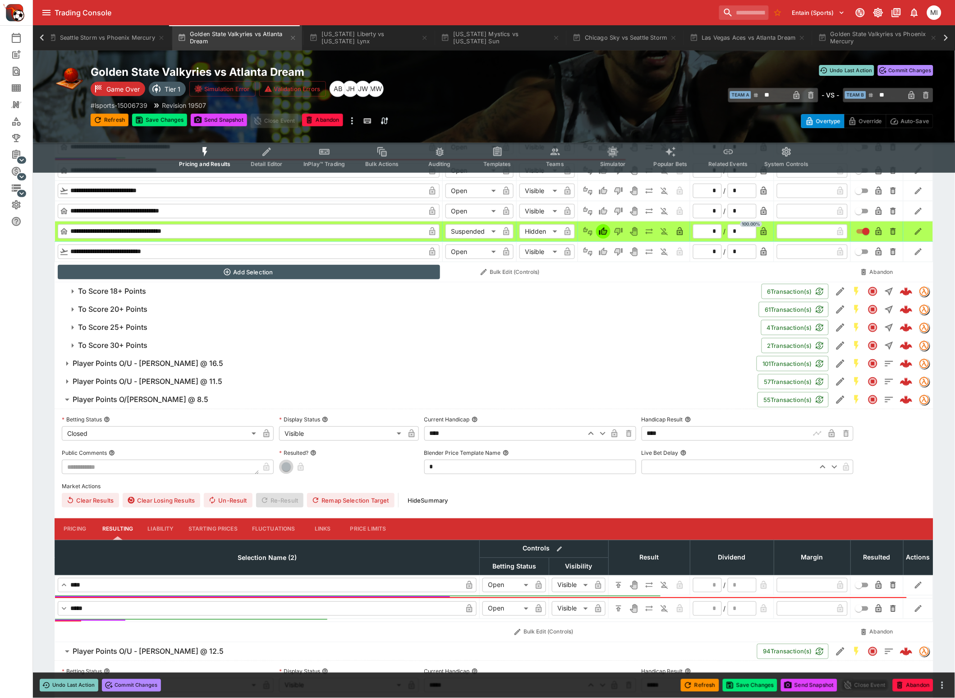
click at [286, 469] on span "button" at bounding box center [286, 466] width 9 height 9
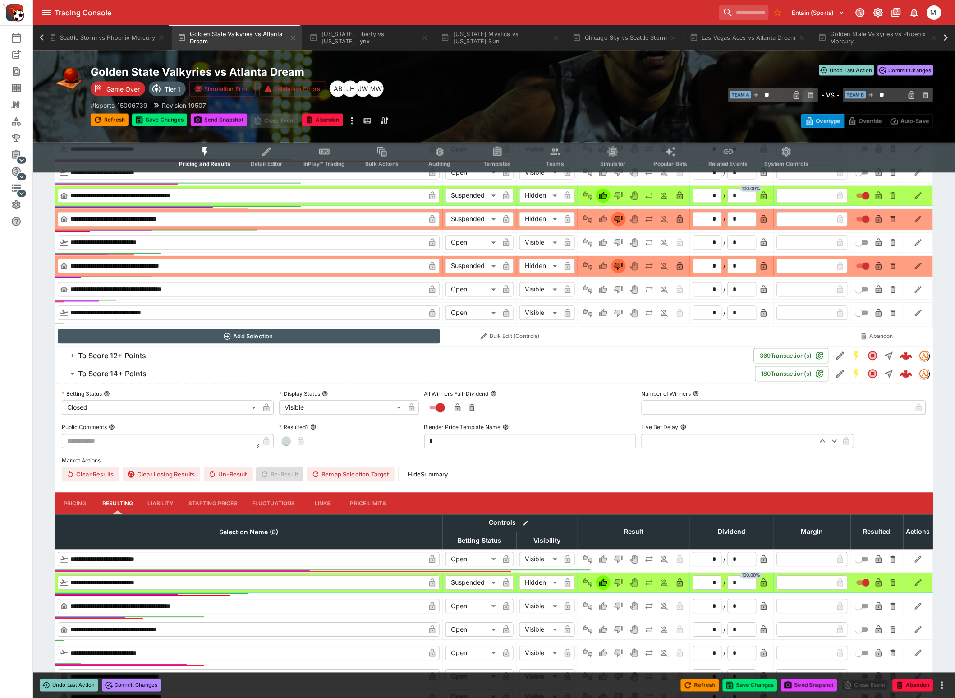
scroll to position [169, 0]
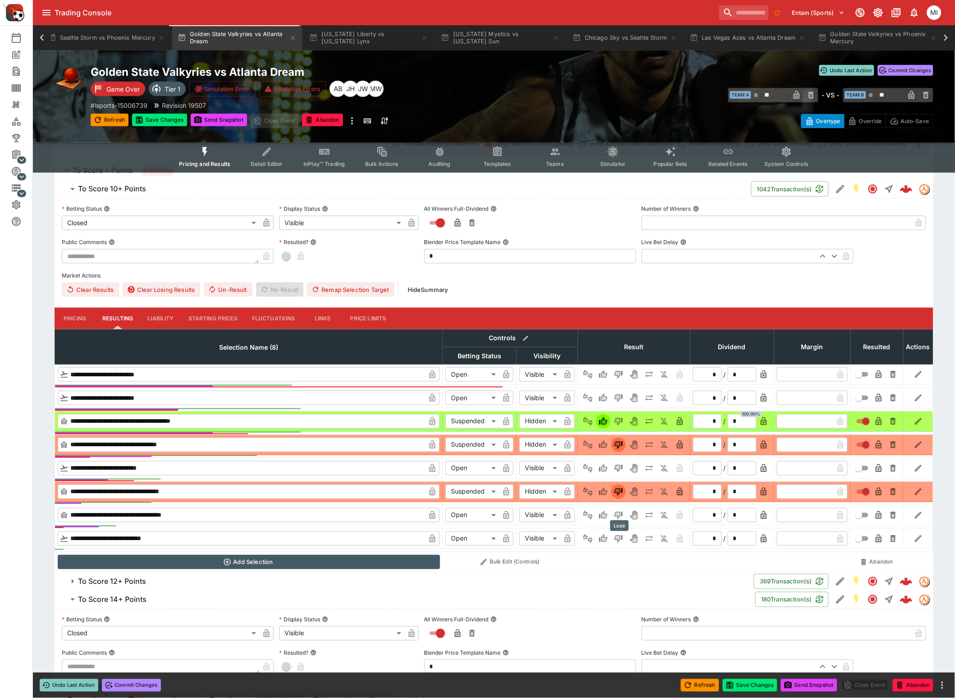
click at [623, 537] on icon "Lose" at bounding box center [619, 539] width 8 height 8
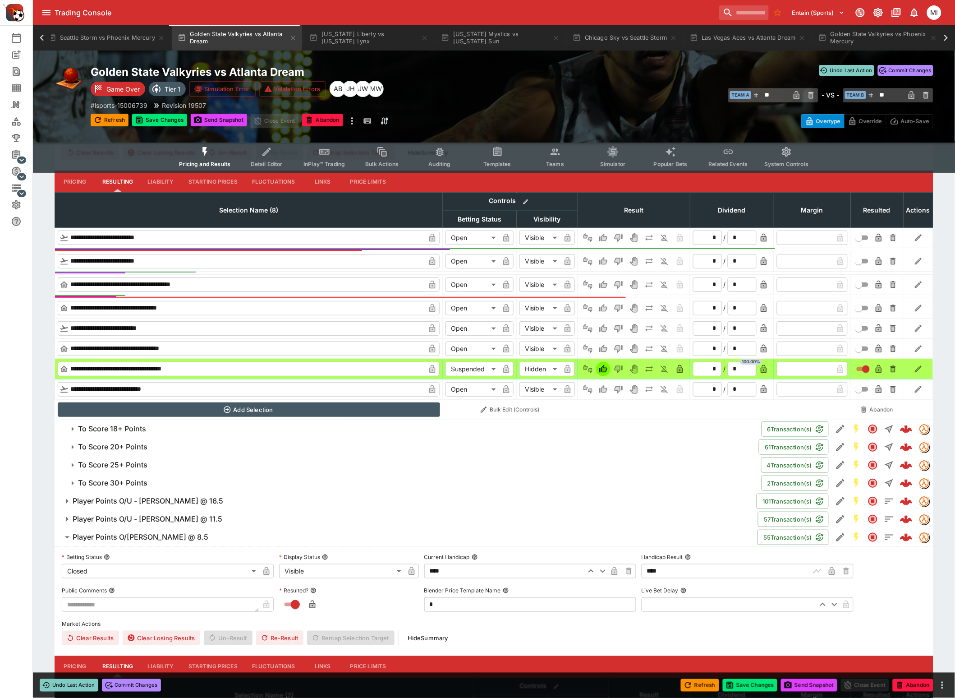
scroll to position [1184, 0]
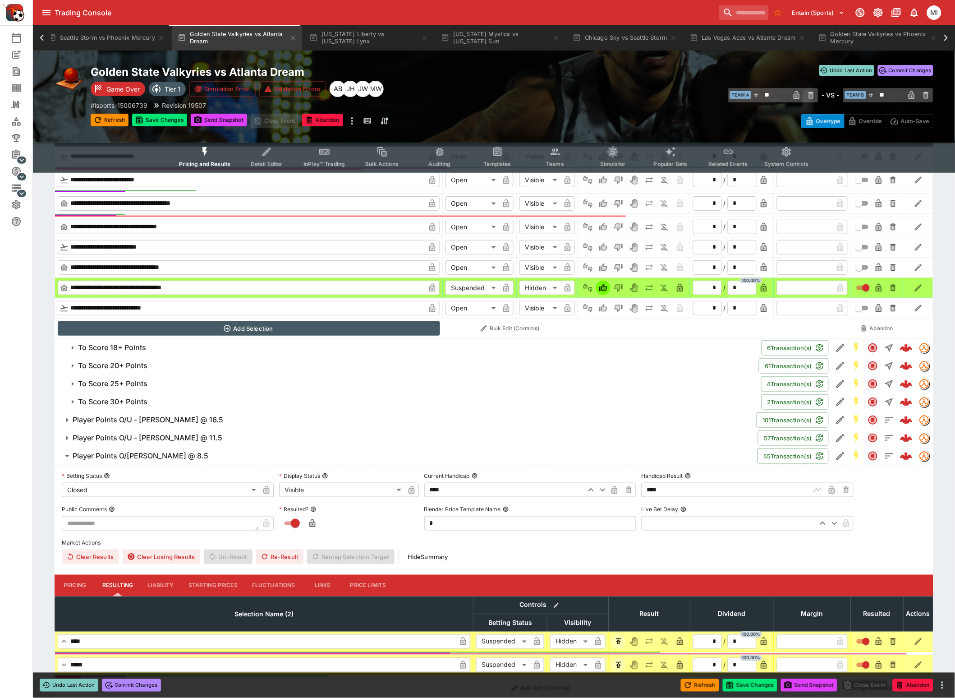
click at [176, 442] on h6 "Player Points O/U - [PERSON_NAME] @ 11.5" at bounding box center [148, 437] width 150 height 9
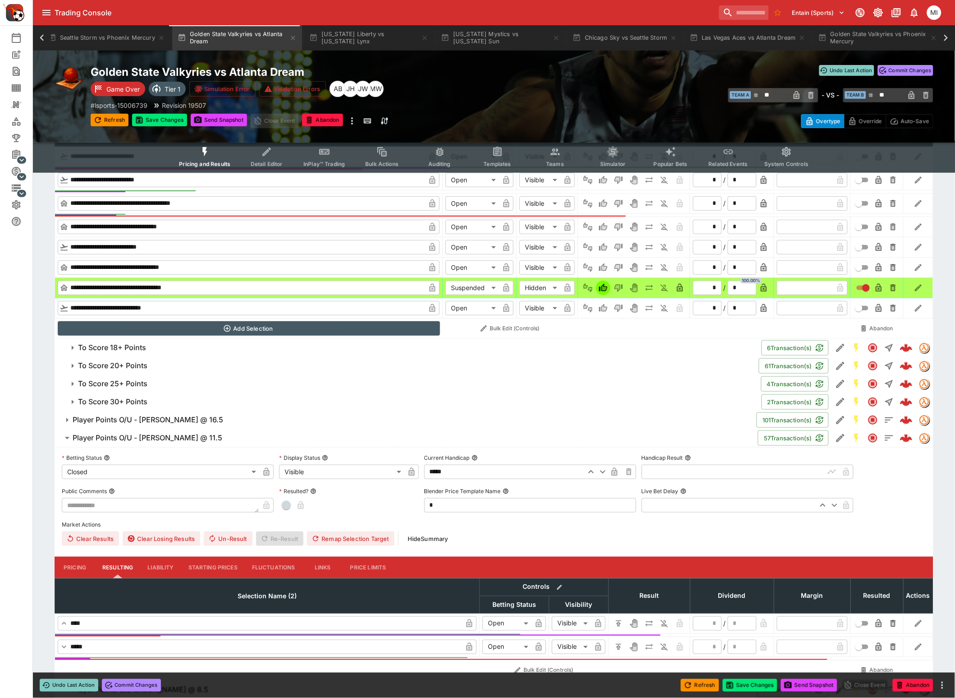
click at [645, 479] on input "text" at bounding box center [733, 472] width 183 height 14
click at [288, 507] on span "button" at bounding box center [286, 505] width 9 height 9
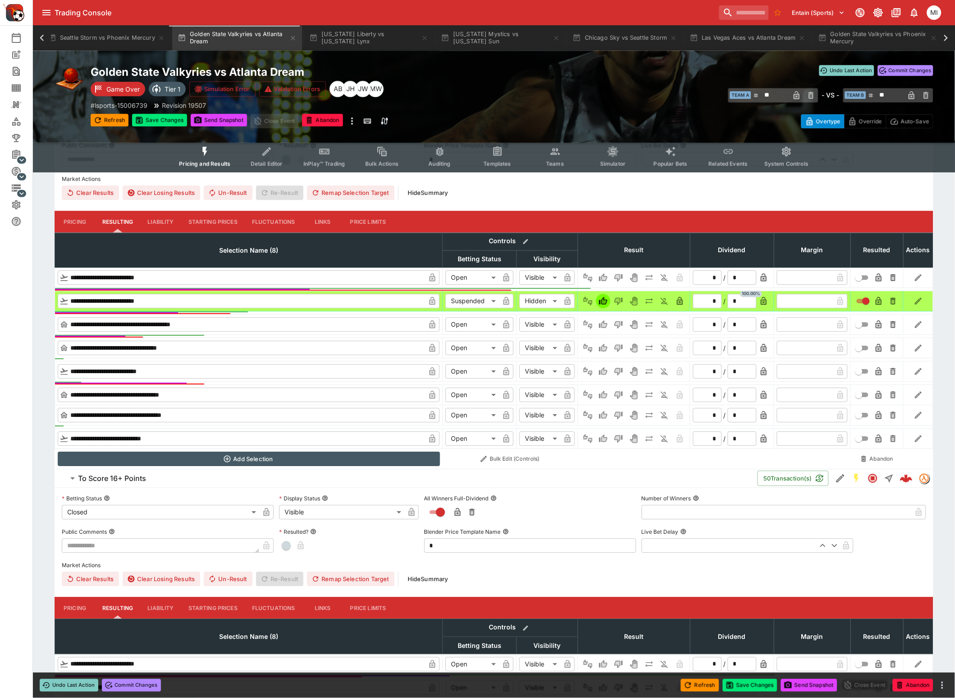
scroll to position [338, 0]
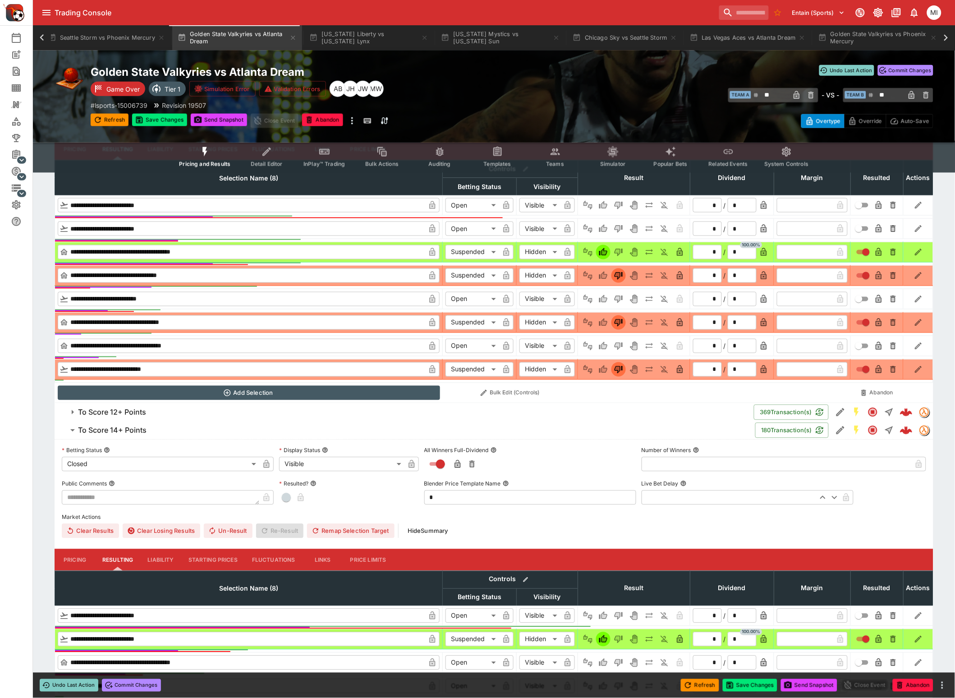
click at [128, 412] on h6 "To Score 12+ Points" at bounding box center [112, 412] width 68 height 9
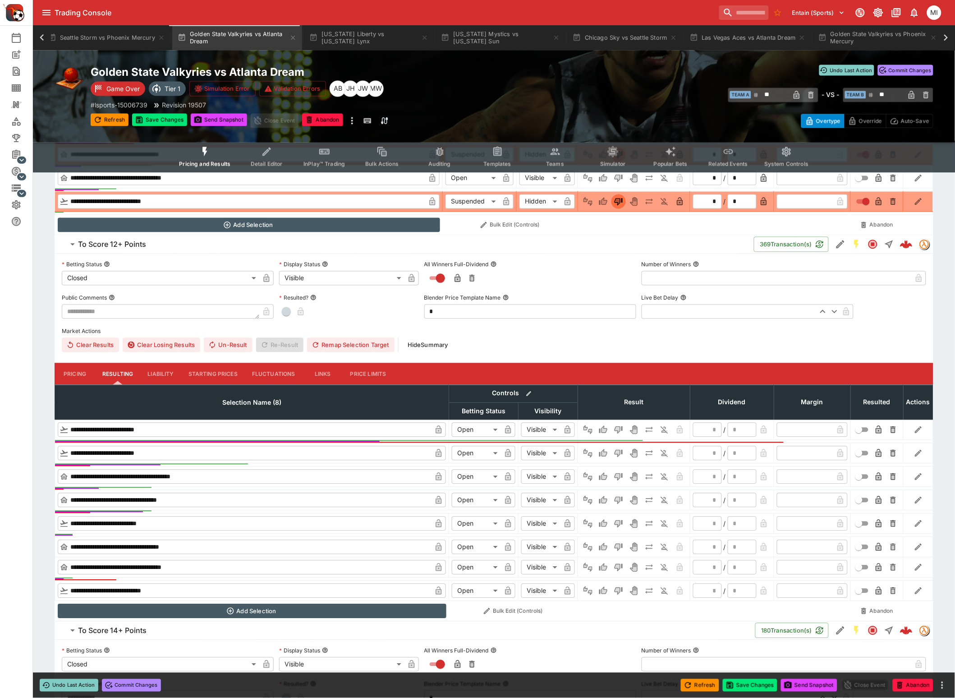
scroll to position [677, 0]
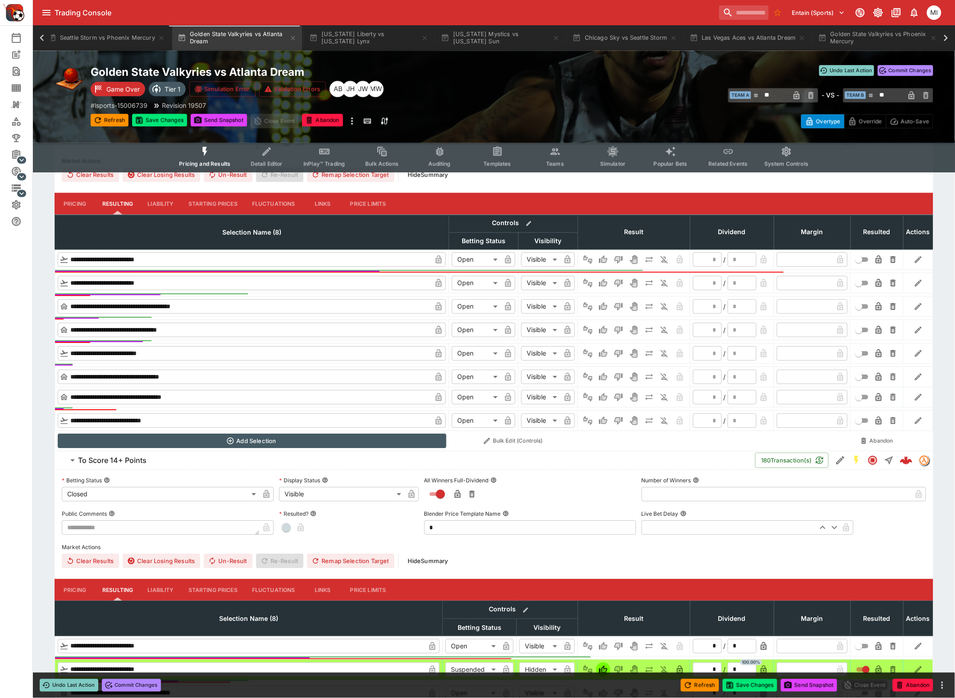
click at [603, 355] on icon "Win" at bounding box center [603, 353] width 8 height 8
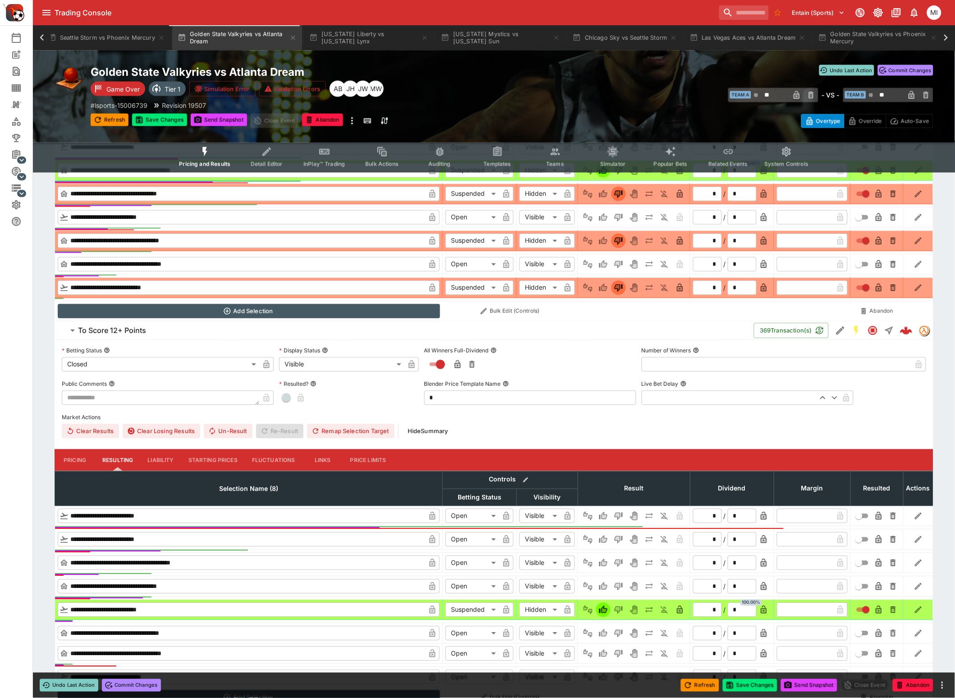
scroll to position [338, 0]
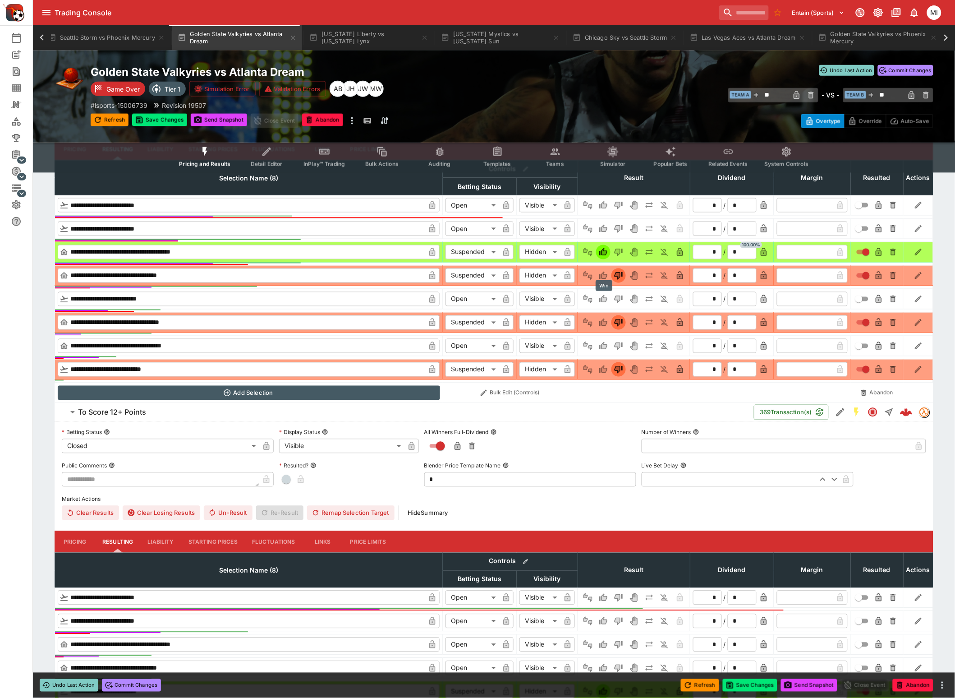
click at [603, 297] on icon "Win" at bounding box center [603, 299] width 8 height 8
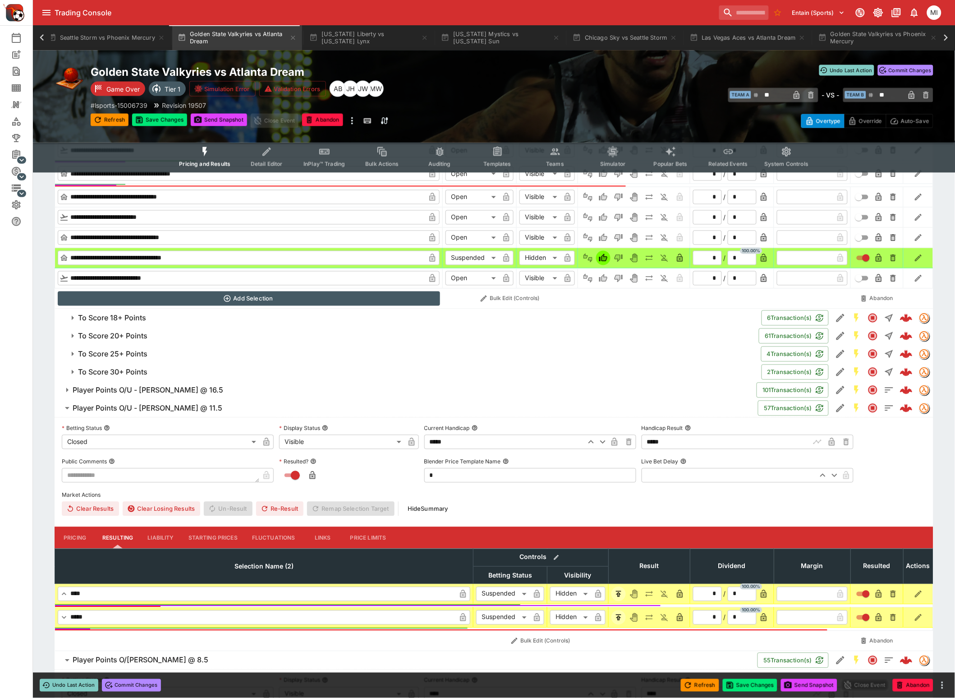
scroll to position [1747, 0]
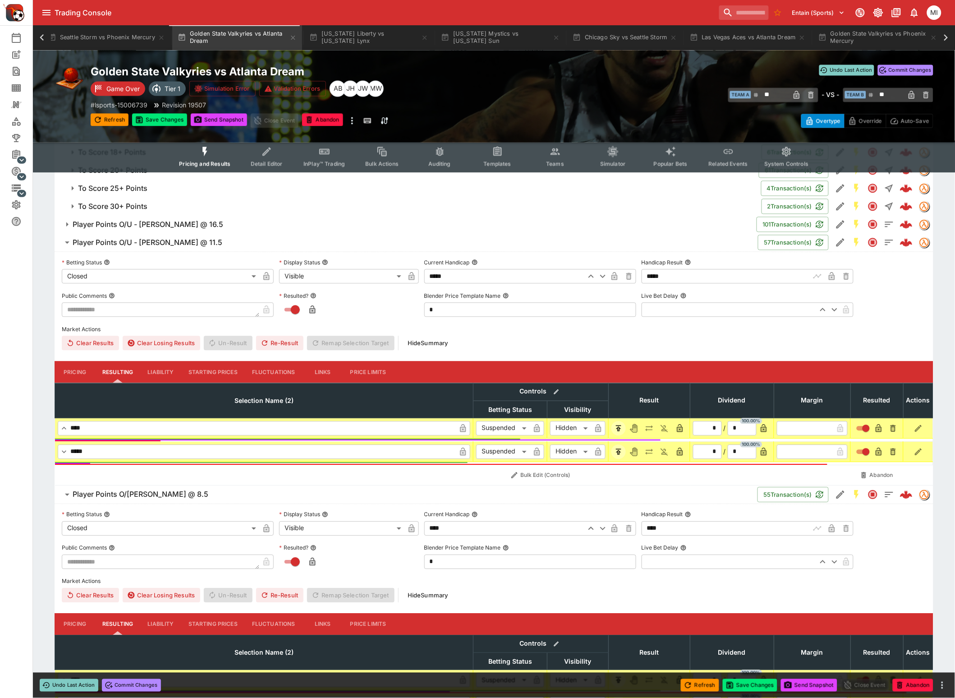
click at [166, 230] on h6 "Player Points O/U - [PERSON_NAME] @ 16.5" at bounding box center [148, 224] width 151 height 9
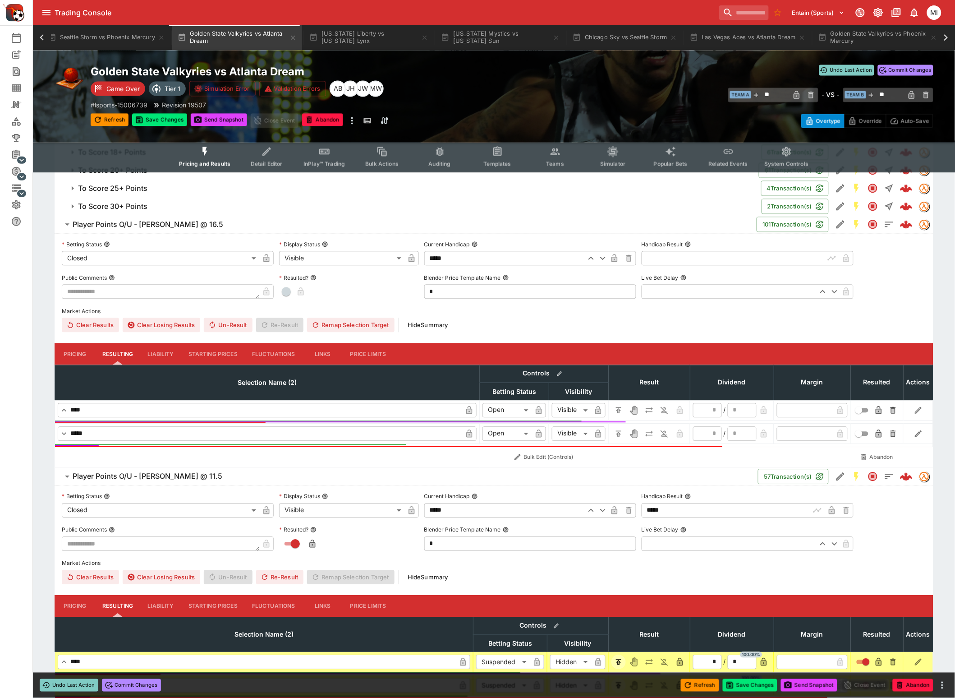
click at [673, 259] on input "text" at bounding box center [733, 258] width 183 height 14
click at [284, 295] on span "button" at bounding box center [286, 291] width 9 height 9
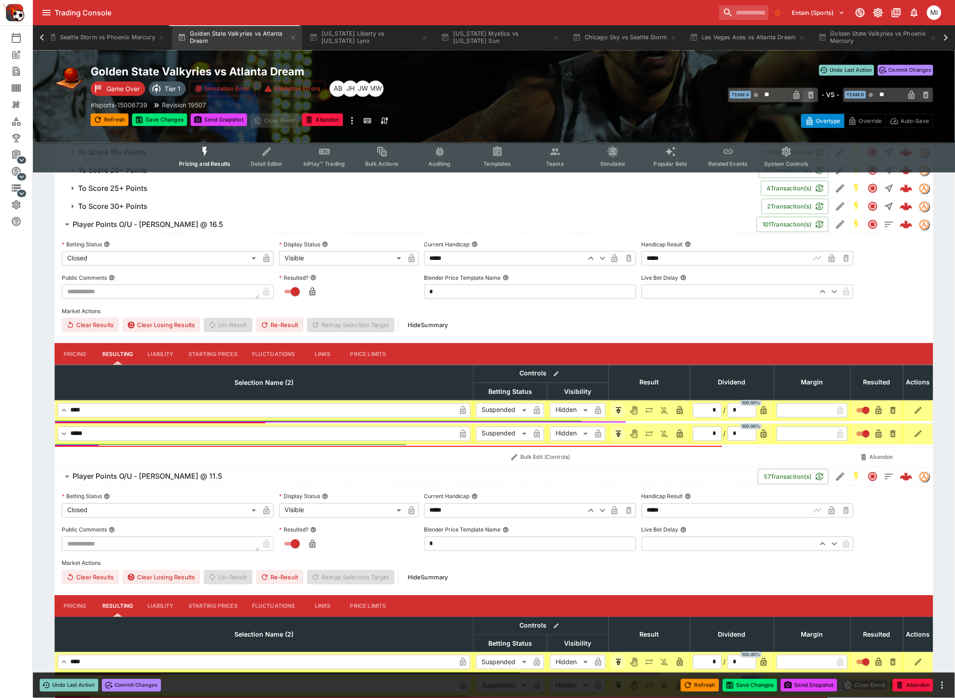
click at [129, 226] on h6 "Player Points O/U - [PERSON_NAME] @ 16.5" at bounding box center [148, 224] width 151 height 9
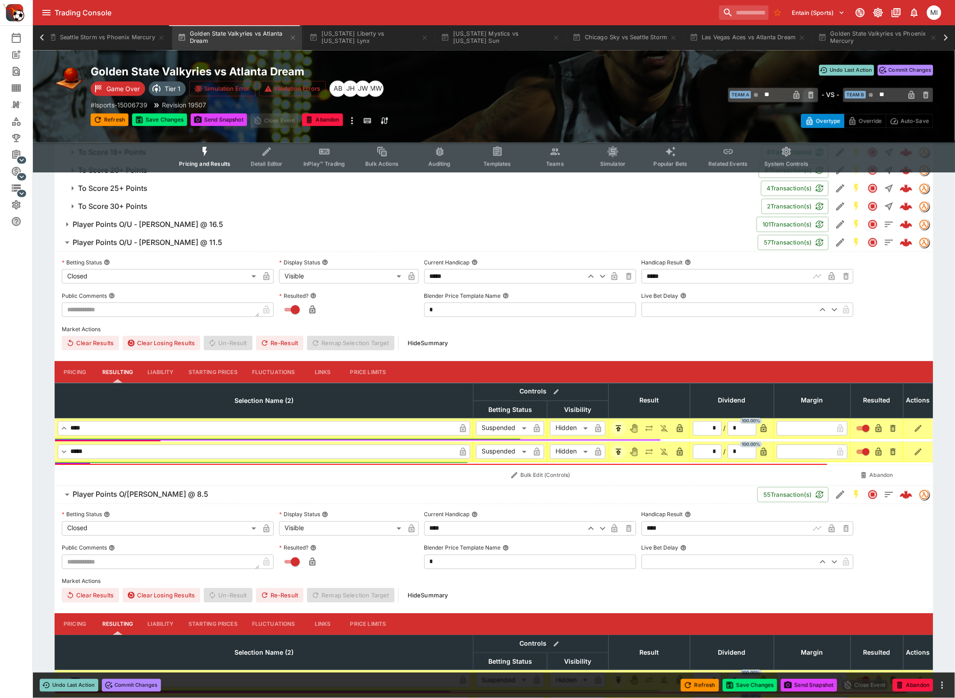
click at [142, 229] on h6 "Player Points O/U - [PERSON_NAME] @ 16.5" at bounding box center [148, 224] width 151 height 9
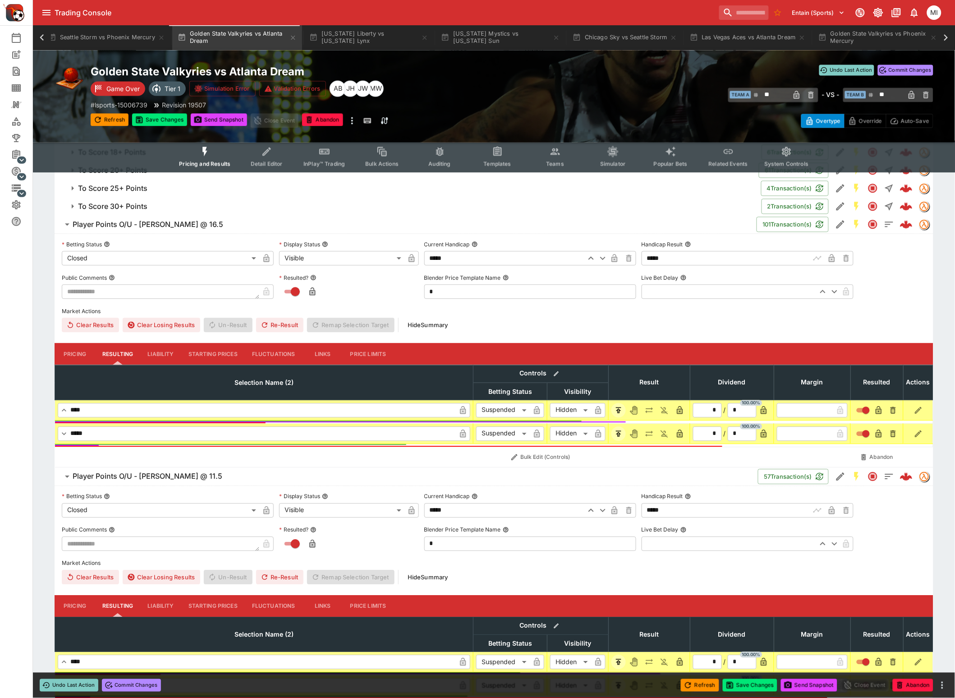
click at [142, 229] on h6 "Player Points O/U - [PERSON_NAME] @ 16.5" at bounding box center [148, 224] width 151 height 9
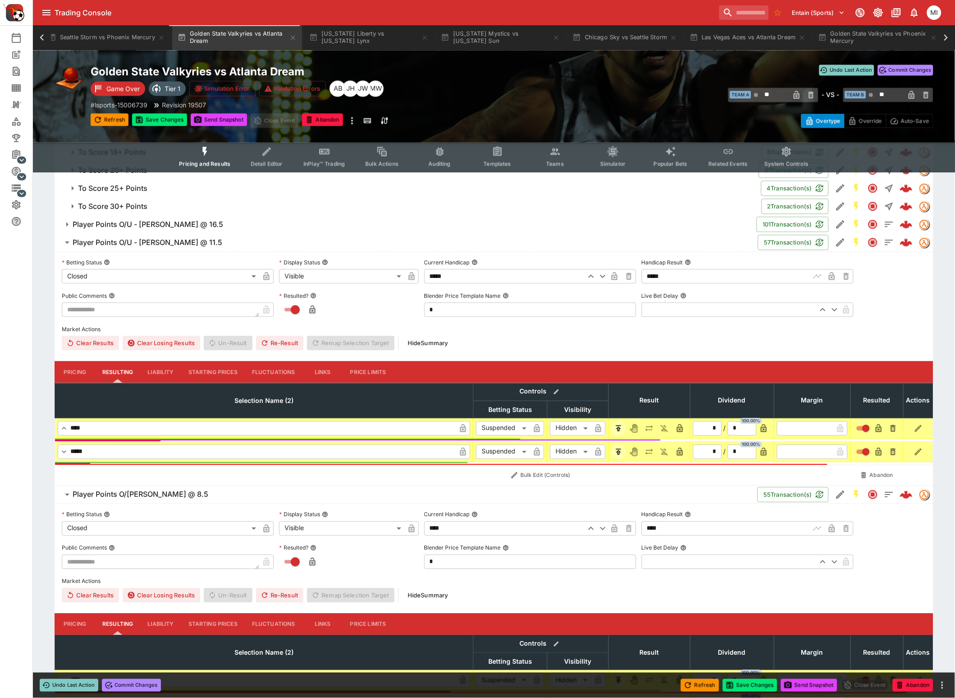
click at [142, 247] on h6 "Player Points O/U - [PERSON_NAME] @ 11.5" at bounding box center [148, 242] width 150 height 9
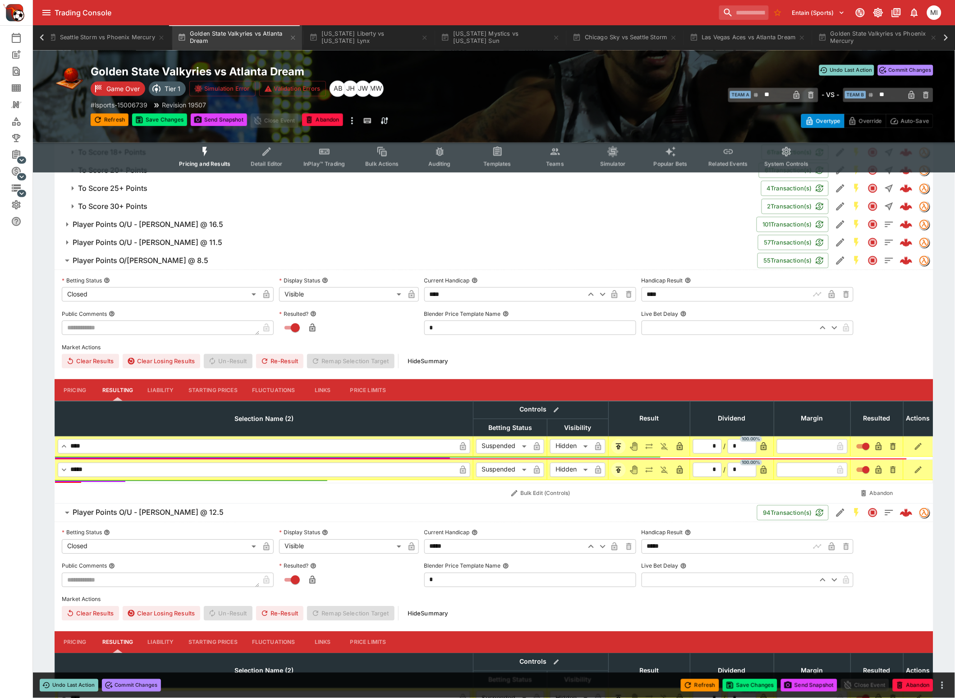
click at [142, 262] on h6 "Player Points O/[PERSON_NAME] @ 8.5" at bounding box center [141, 260] width 136 height 9
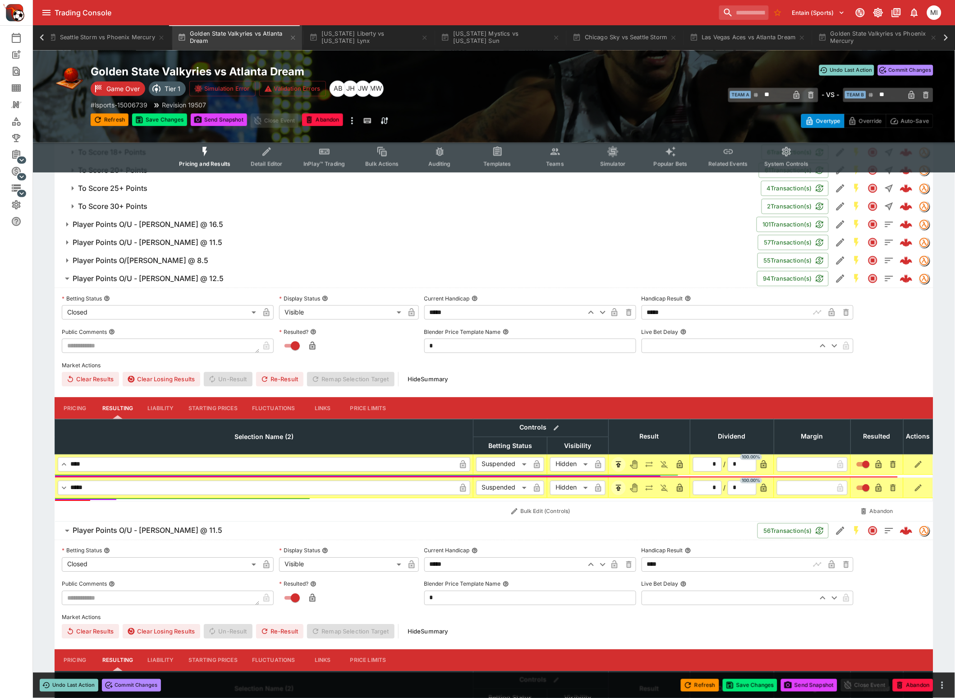
click at [156, 284] on h6 "Player Points O/U - [PERSON_NAME] @ 12.5" at bounding box center [148, 278] width 151 height 9
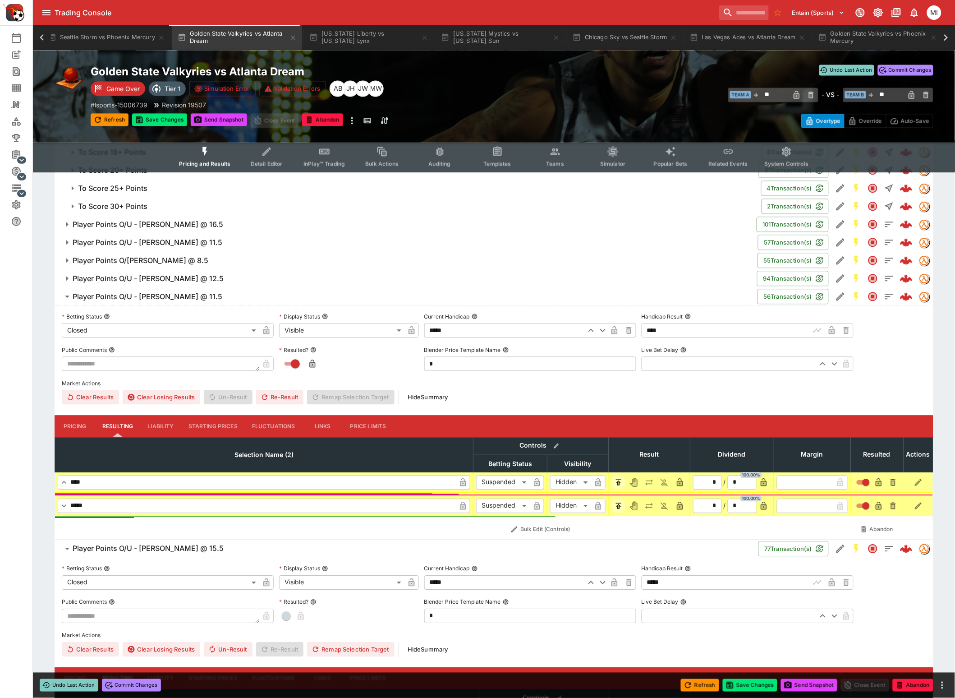
click at [166, 302] on h6 "Player Points O/U - [PERSON_NAME] @ 11.5" at bounding box center [148, 296] width 150 height 9
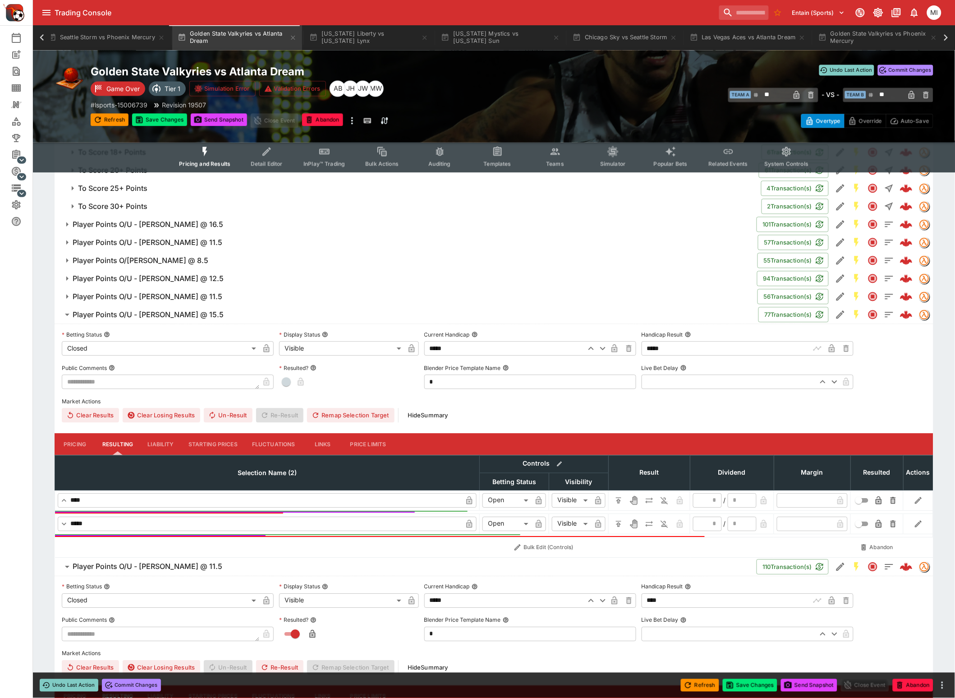
click at [173, 316] on h6 "Player Points O/U - [PERSON_NAME] @ 15.5" at bounding box center [148, 314] width 151 height 9
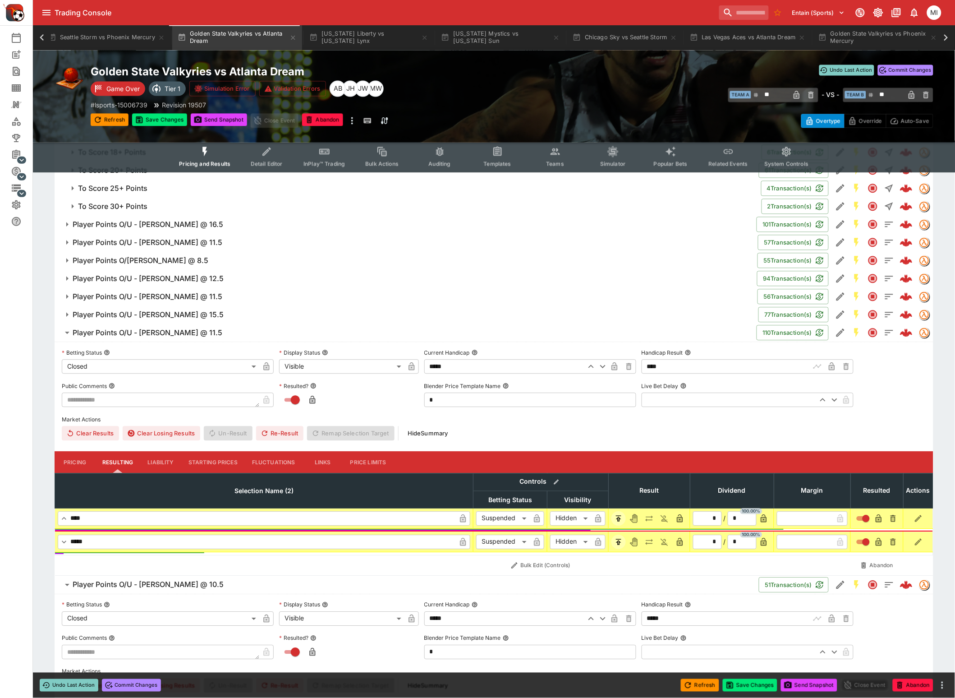
click at [175, 316] on h6 "Player Points O/U - [PERSON_NAME] @ 15.5" at bounding box center [148, 314] width 151 height 9
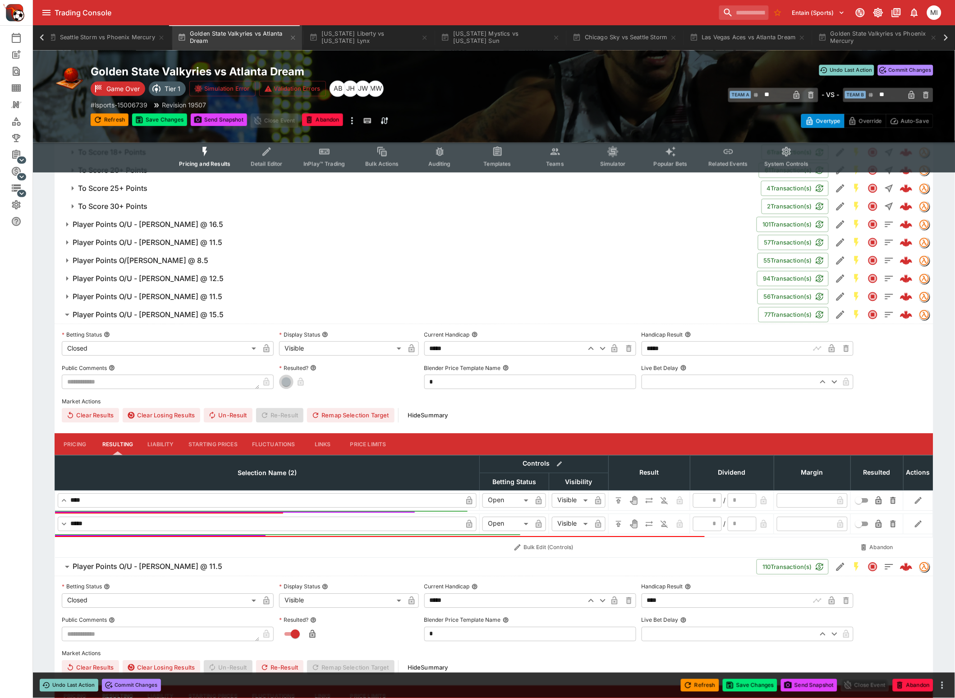
click at [286, 385] on span "button" at bounding box center [286, 382] width 9 height 9
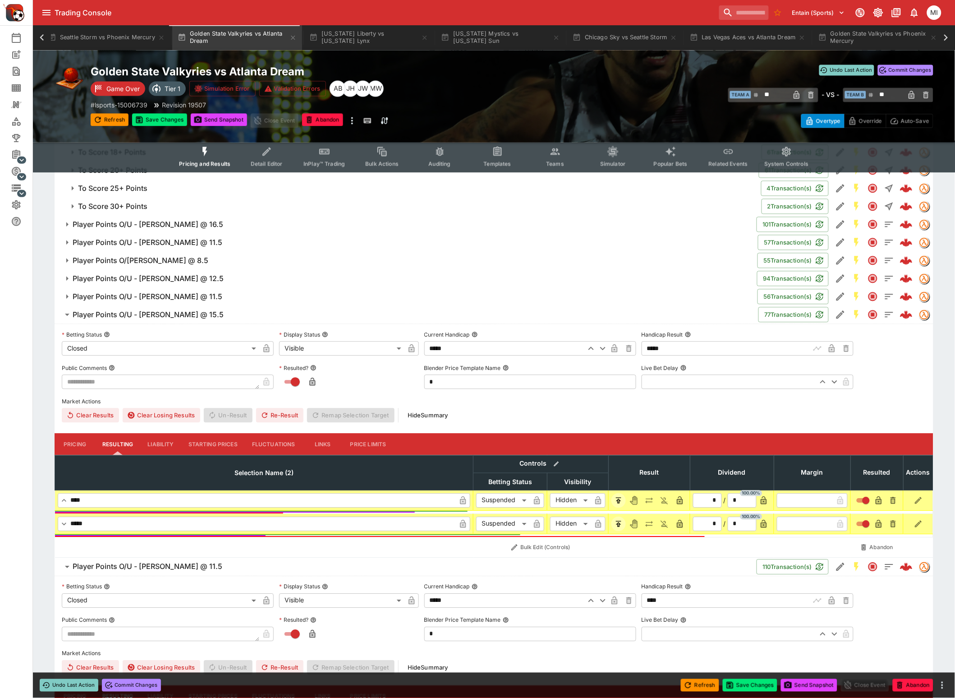
click at [162, 320] on h6 "Player Points O/U - [PERSON_NAME] @ 15.5" at bounding box center [148, 314] width 151 height 9
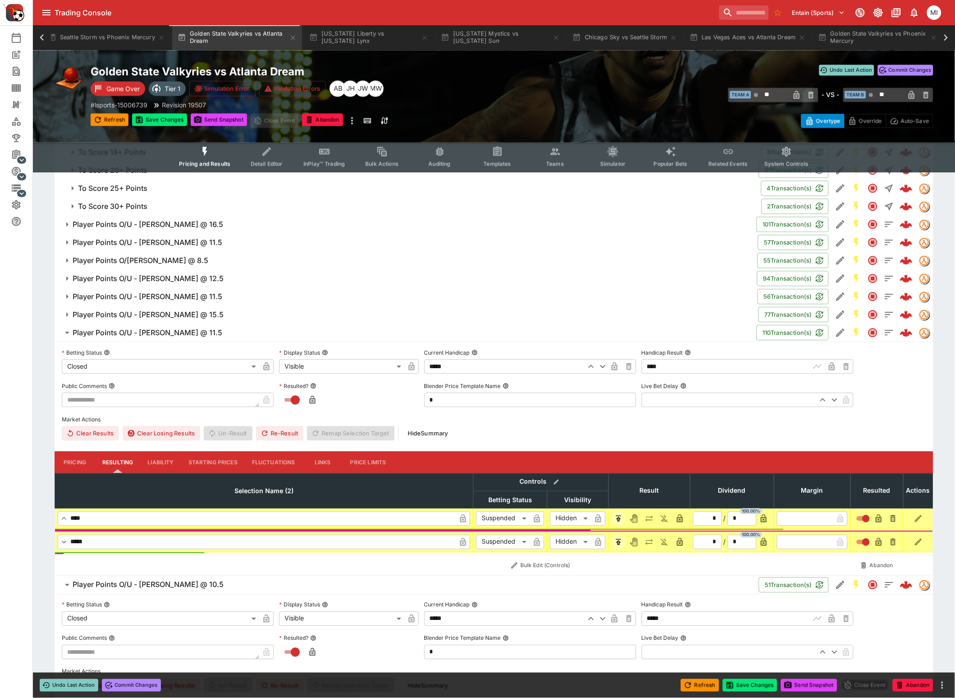
click at [174, 336] on h6 "Player Points O/U - [PERSON_NAME] @ 11.5" at bounding box center [148, 332] width 150 height 9
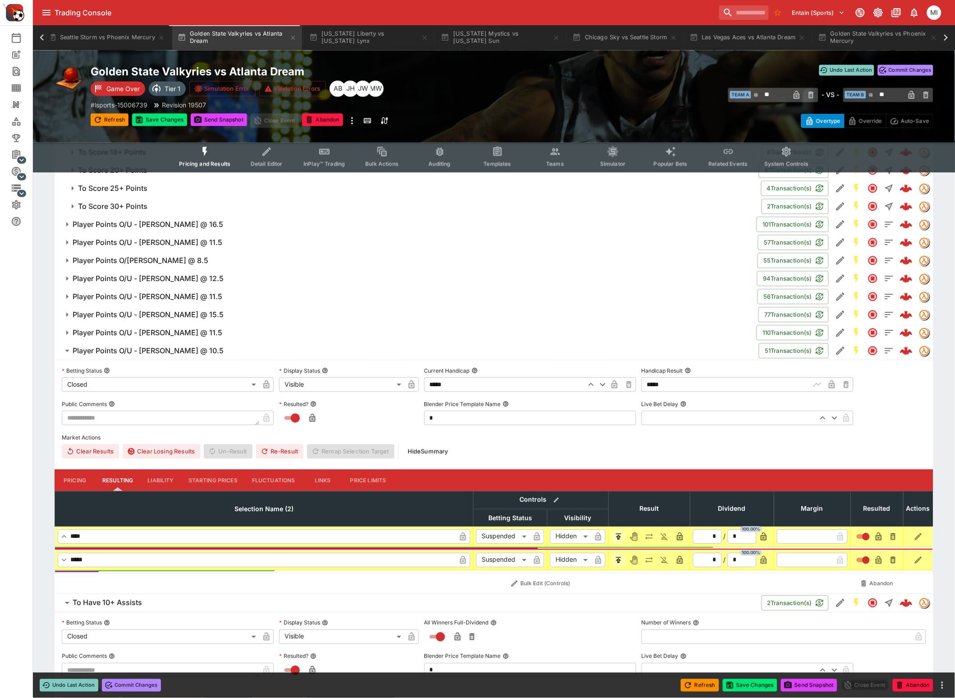
click at [170, 352] on h6 "Player Points O/U - [PERSON_NAME] @ 10.5" at bounding box center [148, 350] width 151 height 9
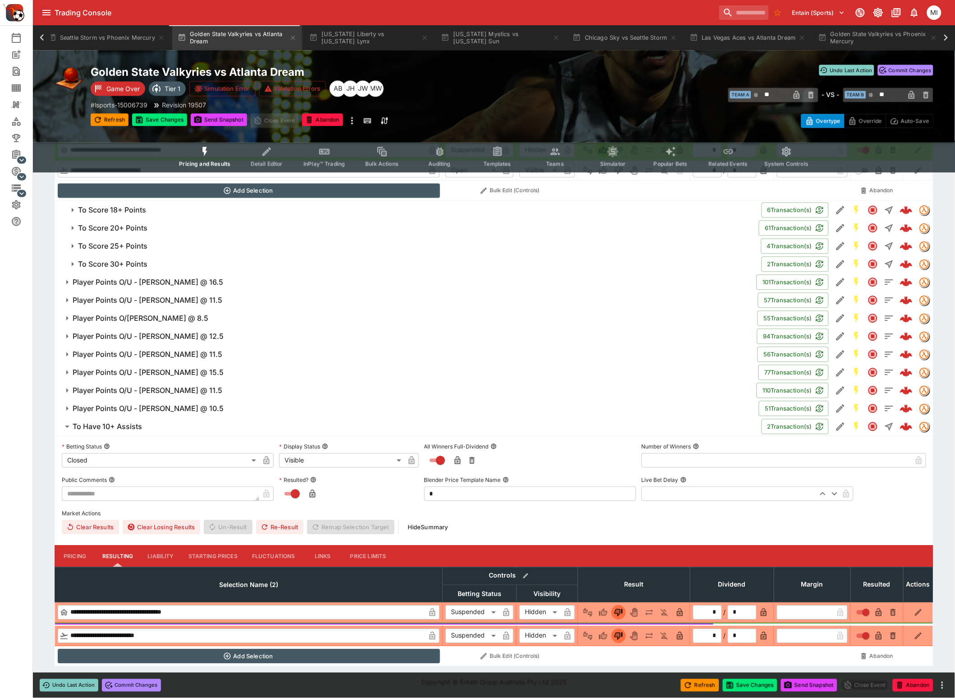
scroll to position [1693, 0]
click at [150, 424] on span "To Have 10+ Assists" at bounding box center [414, 426] width 682 height 9
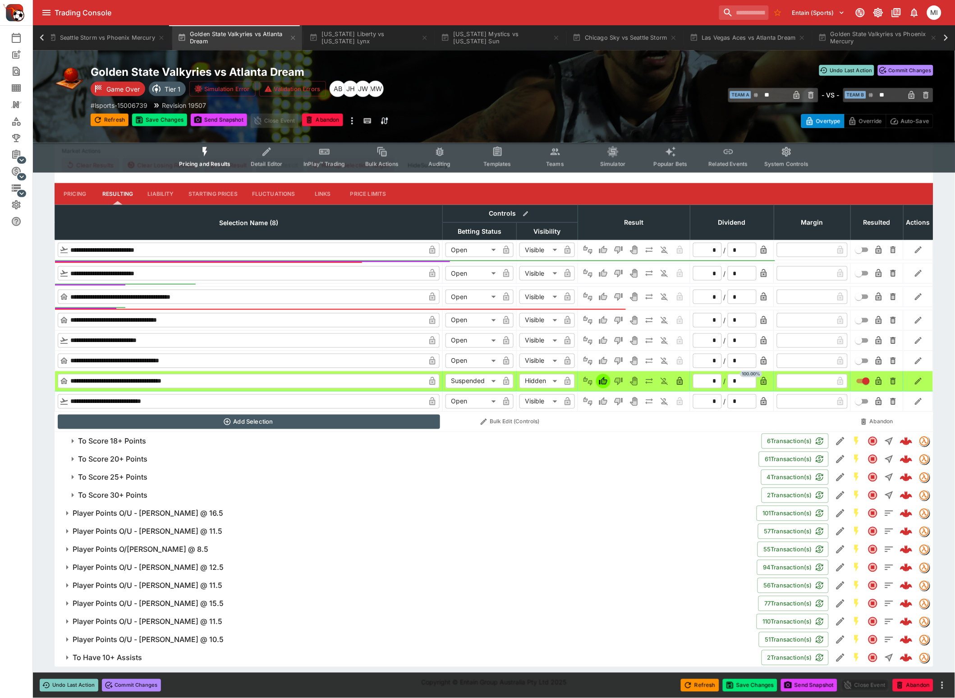
scroll to position [1463, 0]
click at [142, 493] on h6 "To Score 30+ Points" at bounding box center [112, 495] width 69 height 9
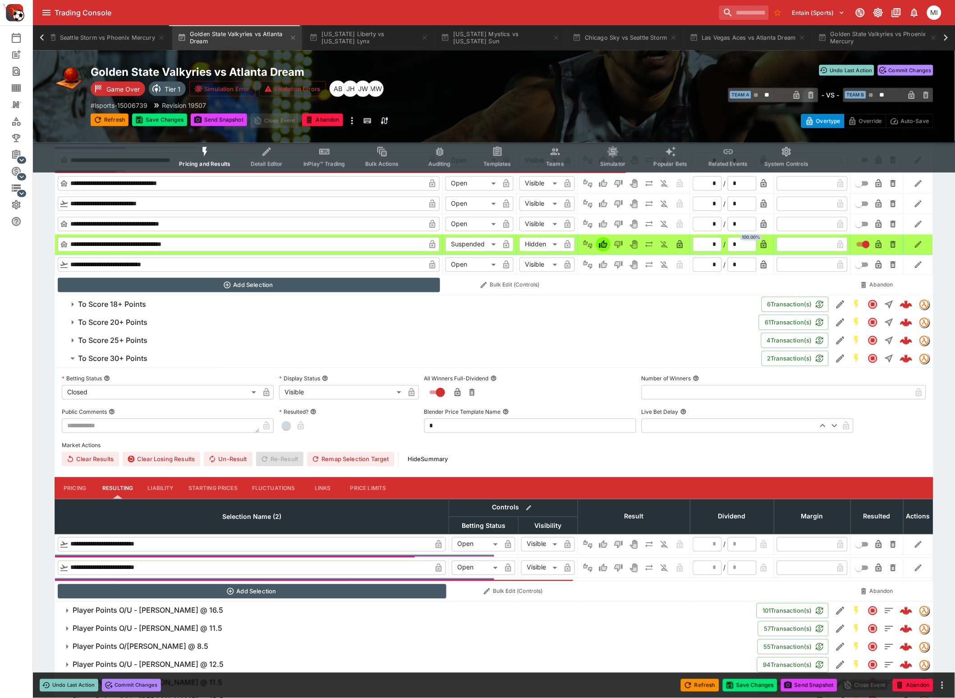
scroll to position [1697, 0]
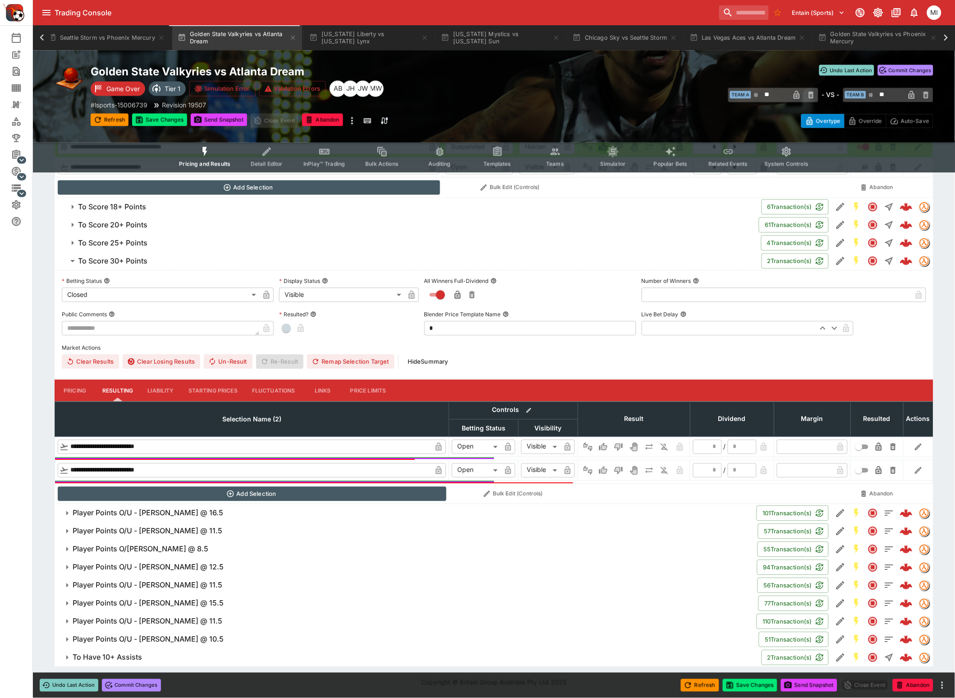
drag, startPoint x: 288, startPoint y: 327, endPoint x: 198, endPoint y: 258, distance: 113.5
click at [288, 327] on span "button" at bounding box center [286, 328] width 9 height 9
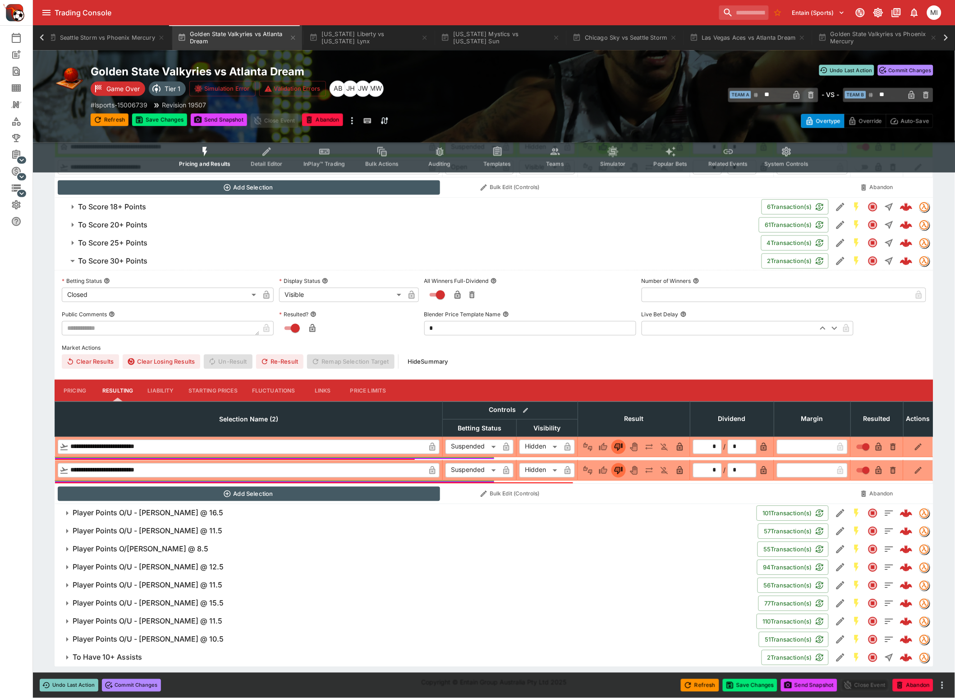
click at [165, 243] on span "To Score 25+ Points" at bounding box center [416, 243] width 676 height 9
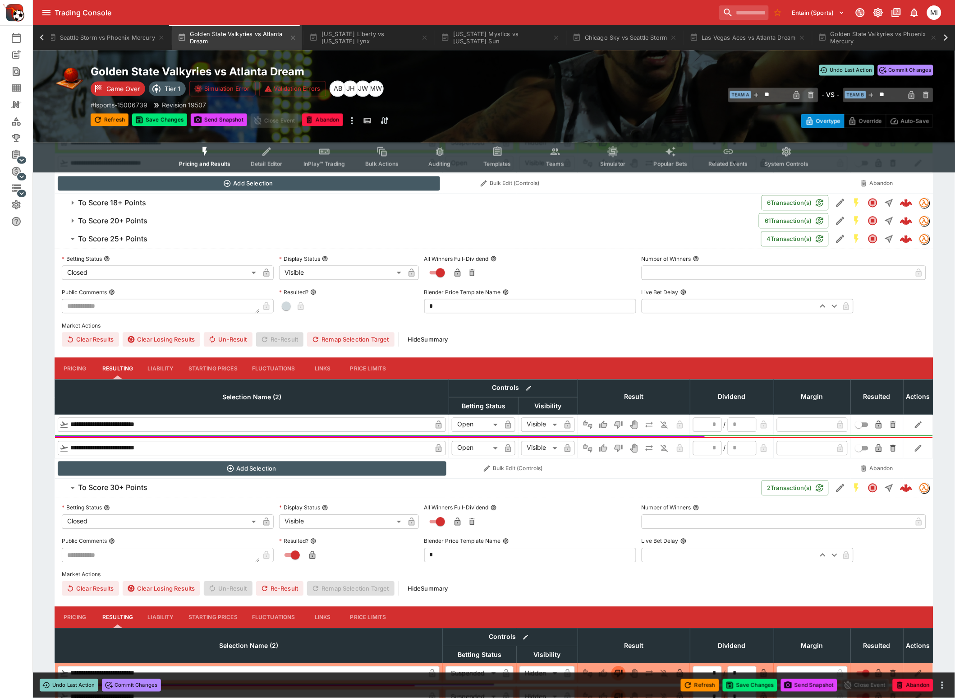
click at [286, 311] on span "button" at bounding box center [286, 306] width 9 height 9
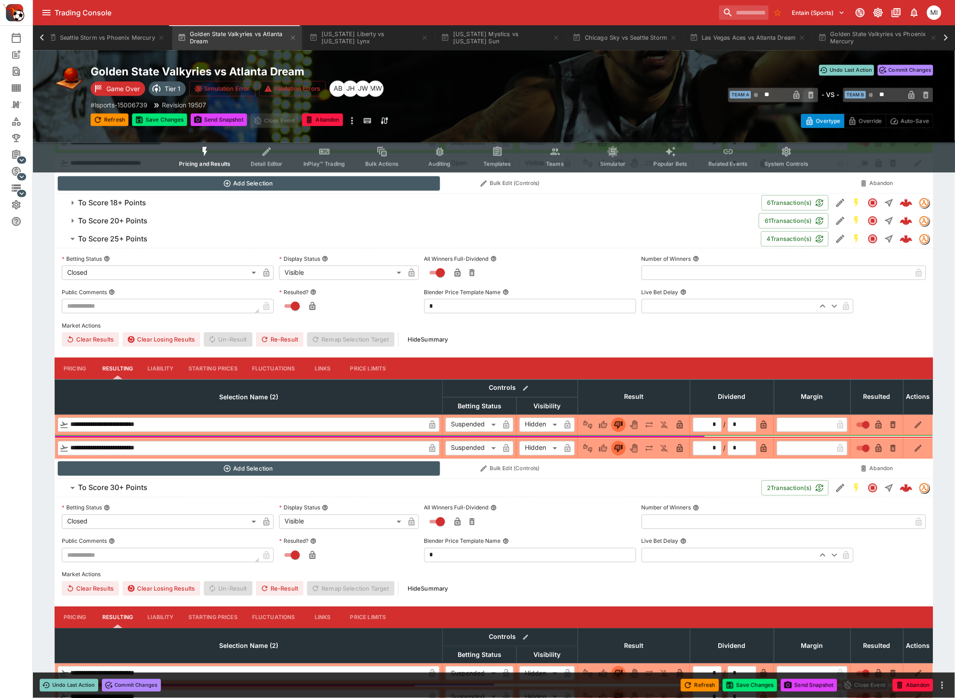
click at [180, 226] on span "To Score 20+ Points" at bounding box center [415, 220] width 674 height 9
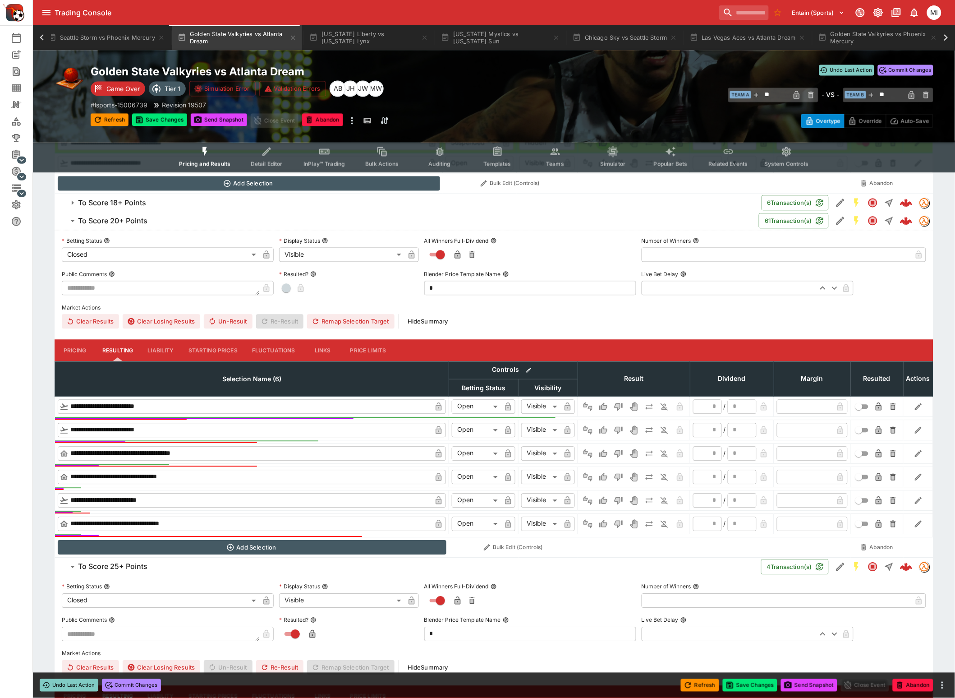
click at [288, 292] on span "button" at bounding box center [286, 288] width 9 height 9
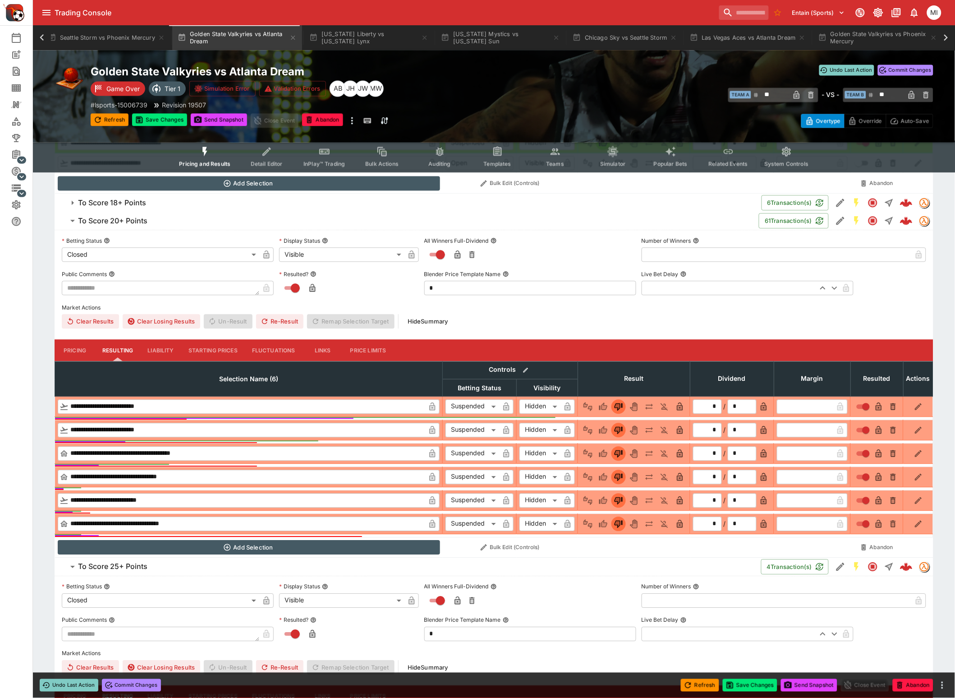
click at [139, 206] on h6 "To Score 18+ Points" at bounding box center [112, 202] width 68 height 9
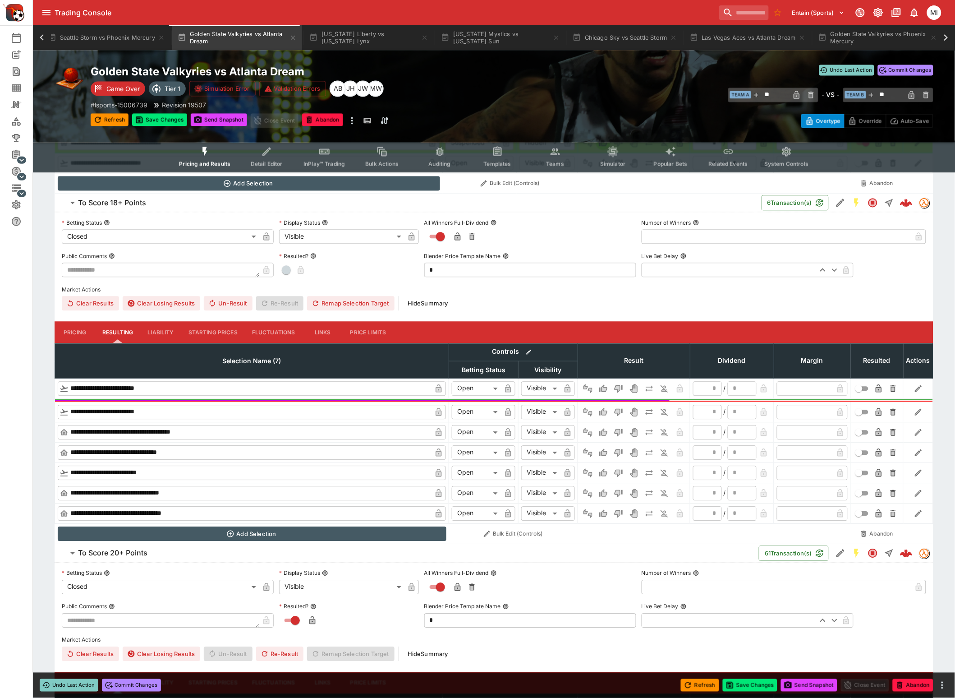
click at [286, 274] on span "button" at bounding box center [286, 270] width 9 height 9
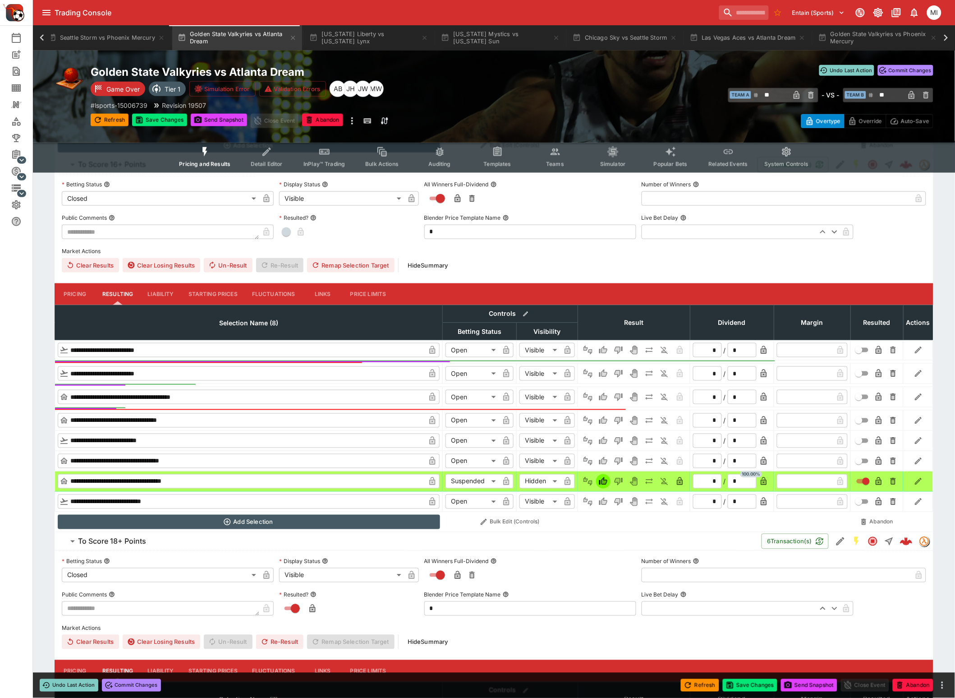
scroll to position [1302, 0]
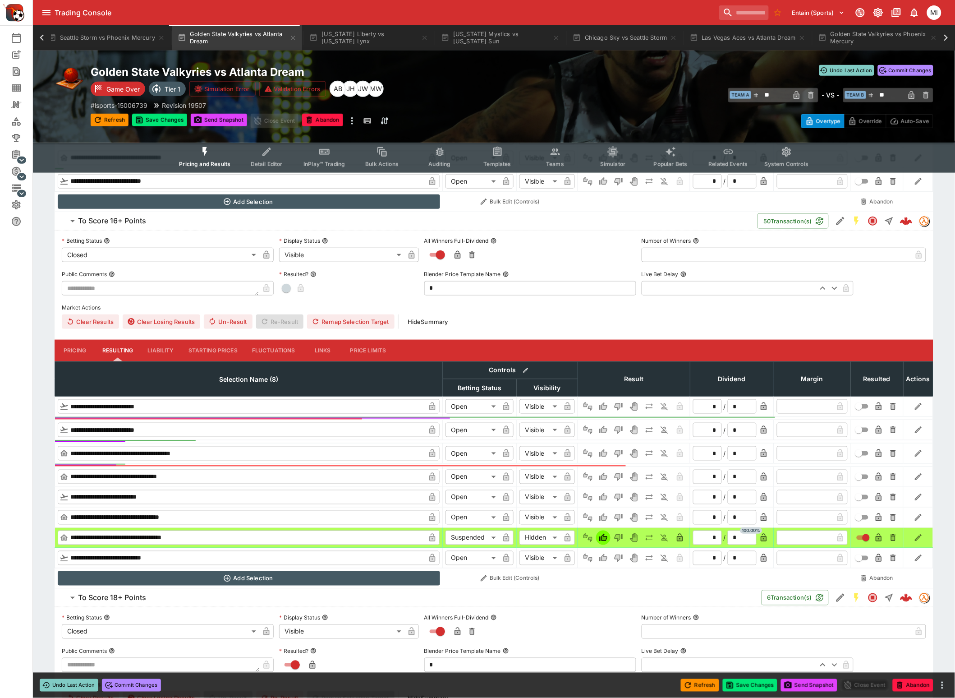
click at [286, 292] on span "button" at bounding box center [286, 288] width 9 height 9
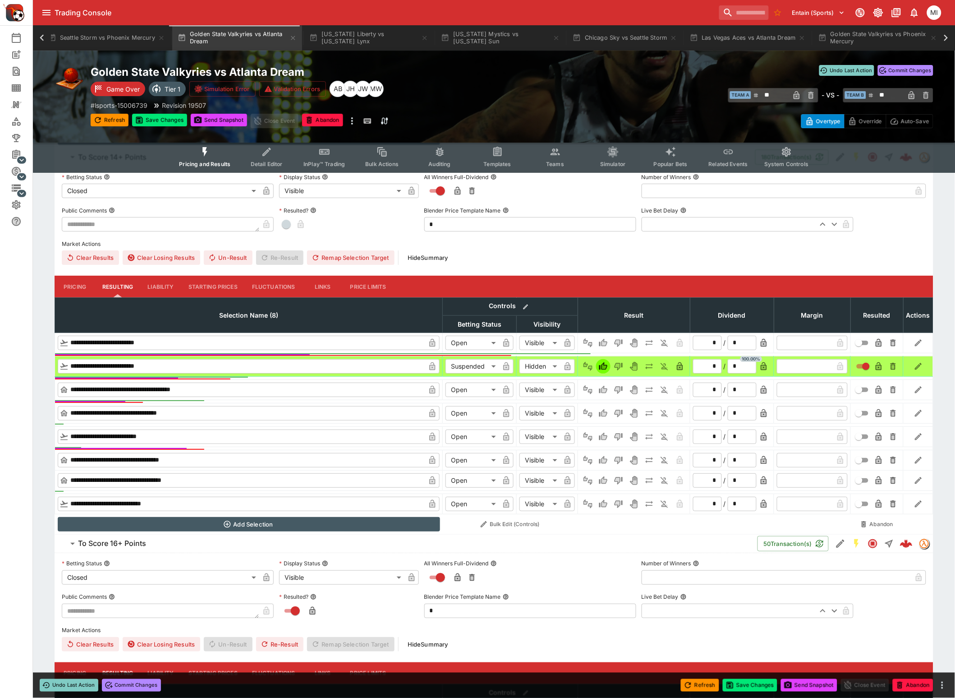
scroll to position [907, 0]
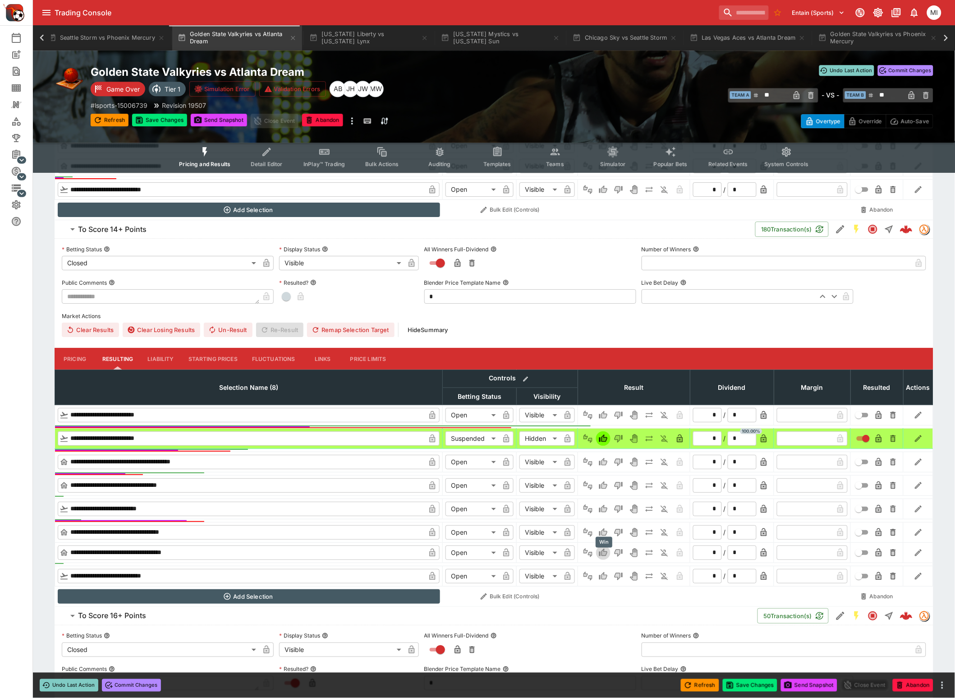
click at [604, 553] on icon "Win" at bounding box center [603, 552] width 8 height 8
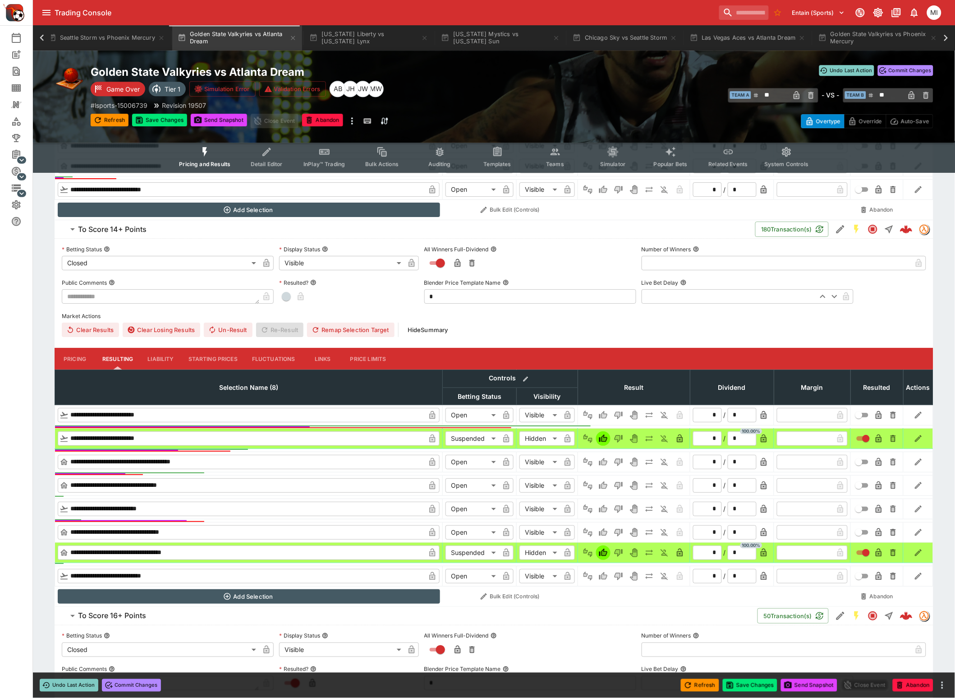
click at [286, 297] on span "button" at bounding box center [286, 296] width 9 height 9
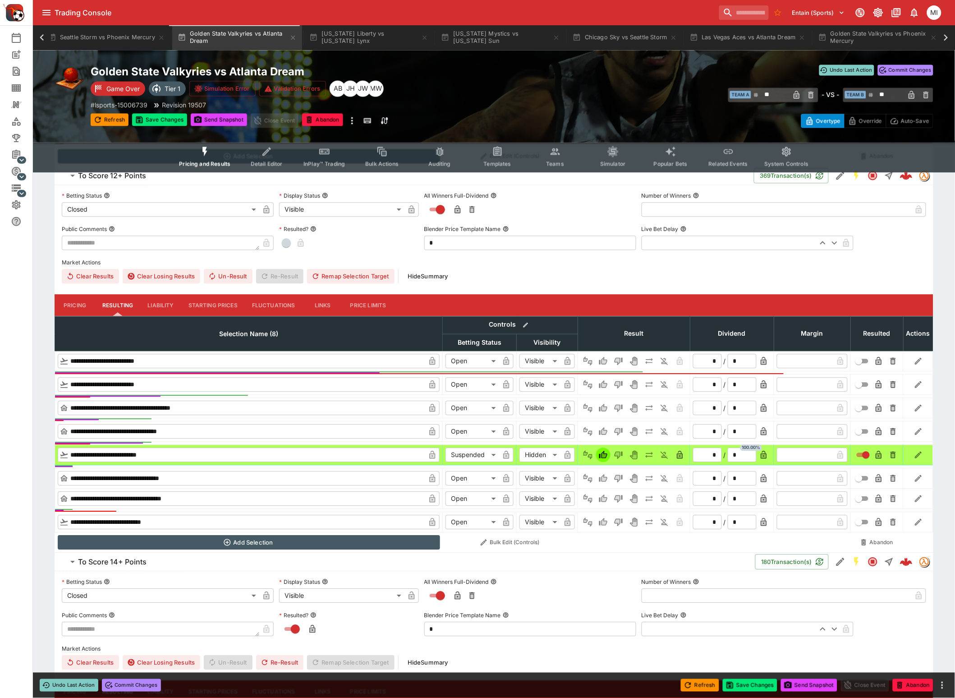
scroll to position [513, 0]
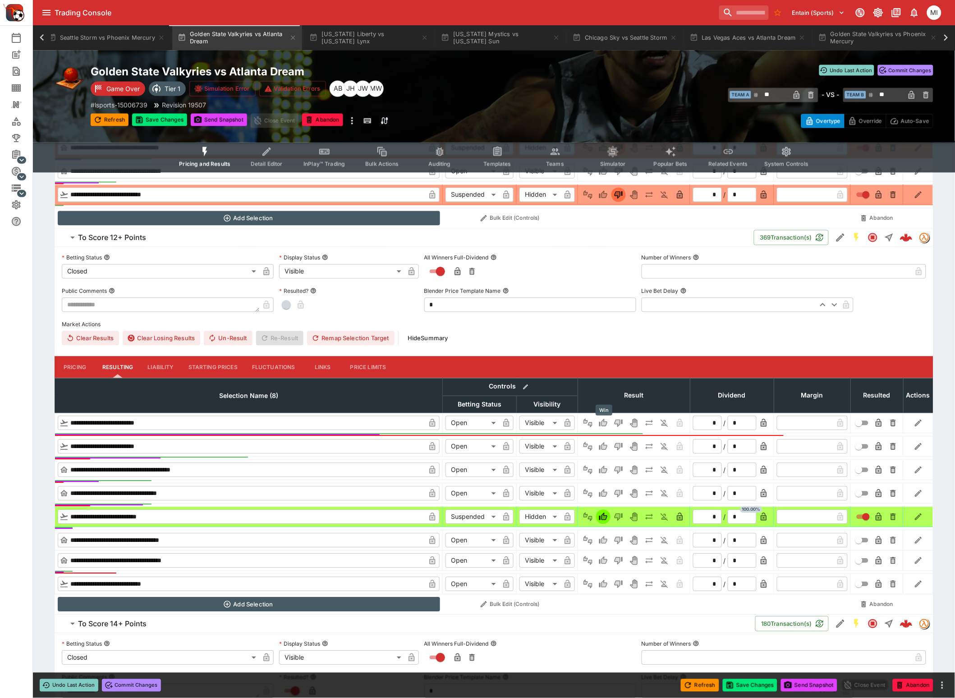
click at [599, 425] on icon "Win" at bounding box center [603, 423] width 9 height 9
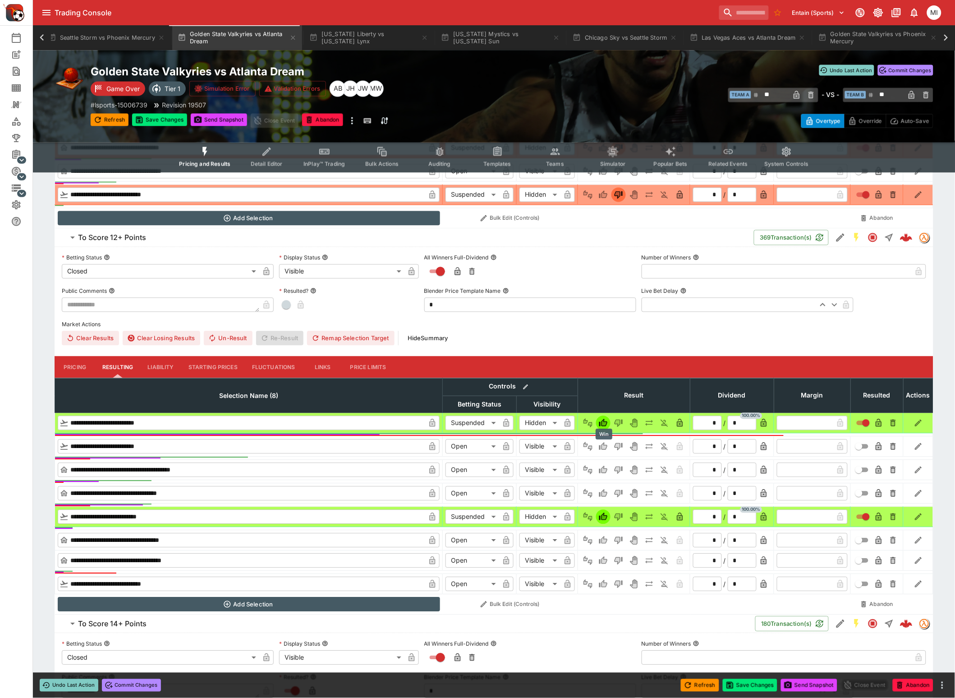
click at [606, 445] on icon "Win" at bounding box center [603, 446] width 9 height 9
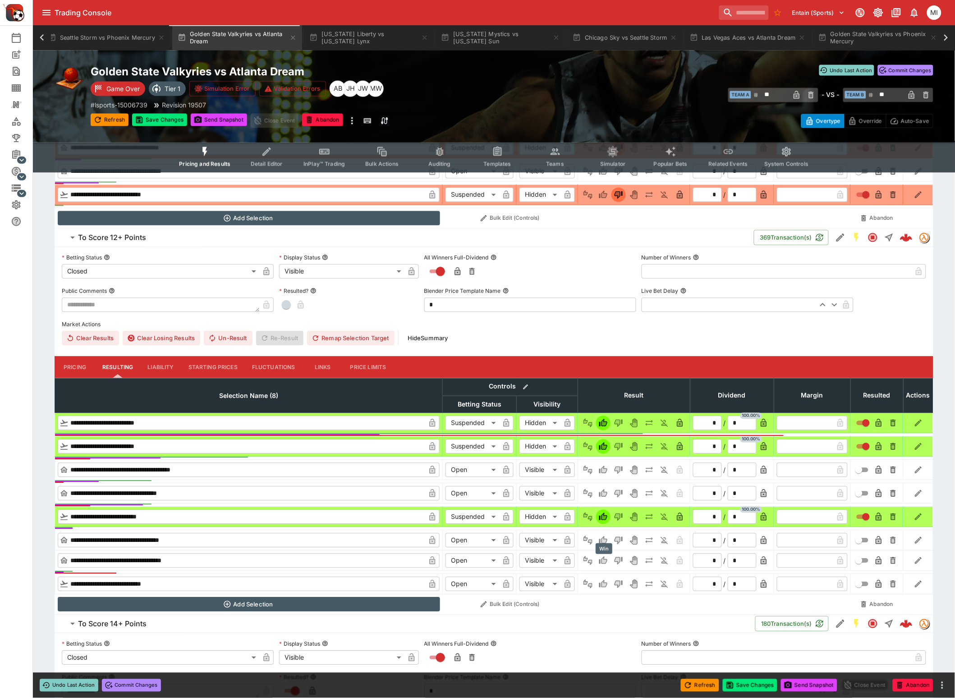
click at [600, 563] on icon "Win" at bounding box center [603, 561] width 8 height 8
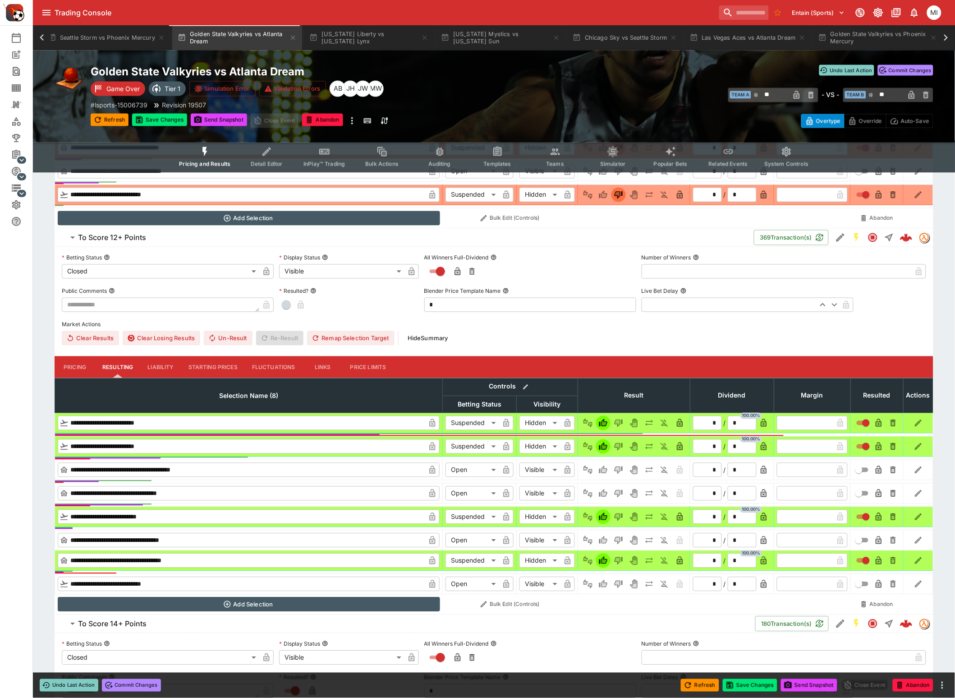
click at [288, 308] on span "button" at bounding box center [286, 304] width 9 height 9
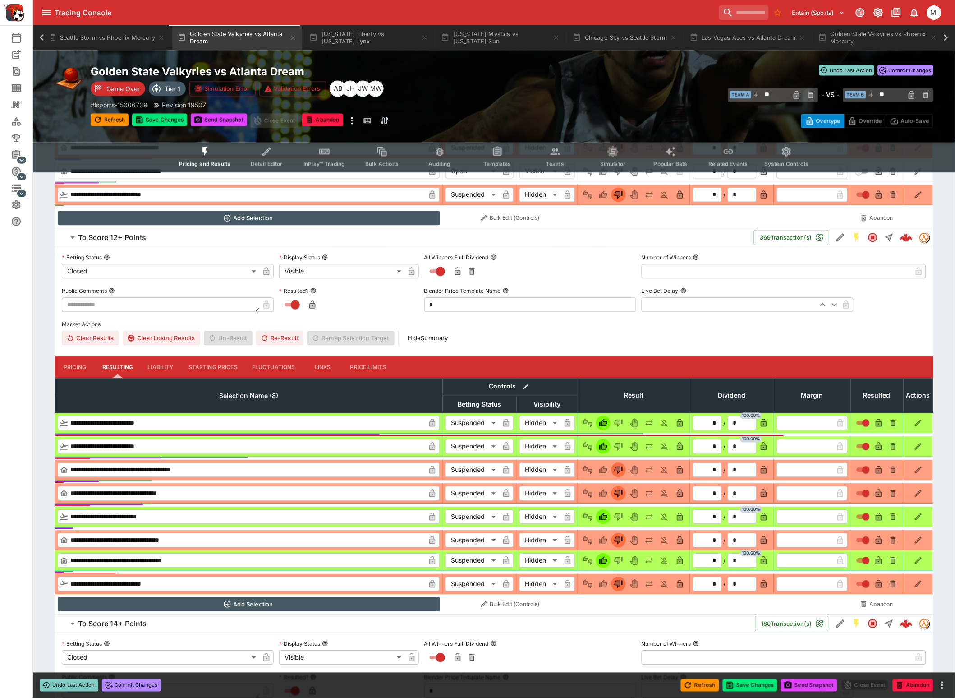
scroll to position [231, 0]
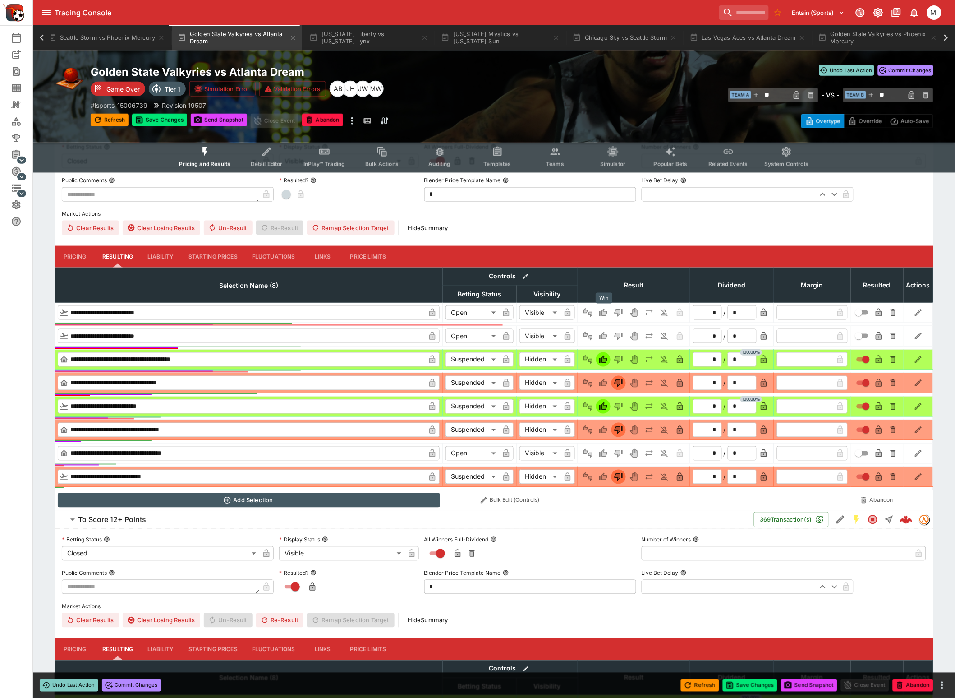
click at [605, 311] on icon "Win" at bounding box center [603, 313] width 8 height 8
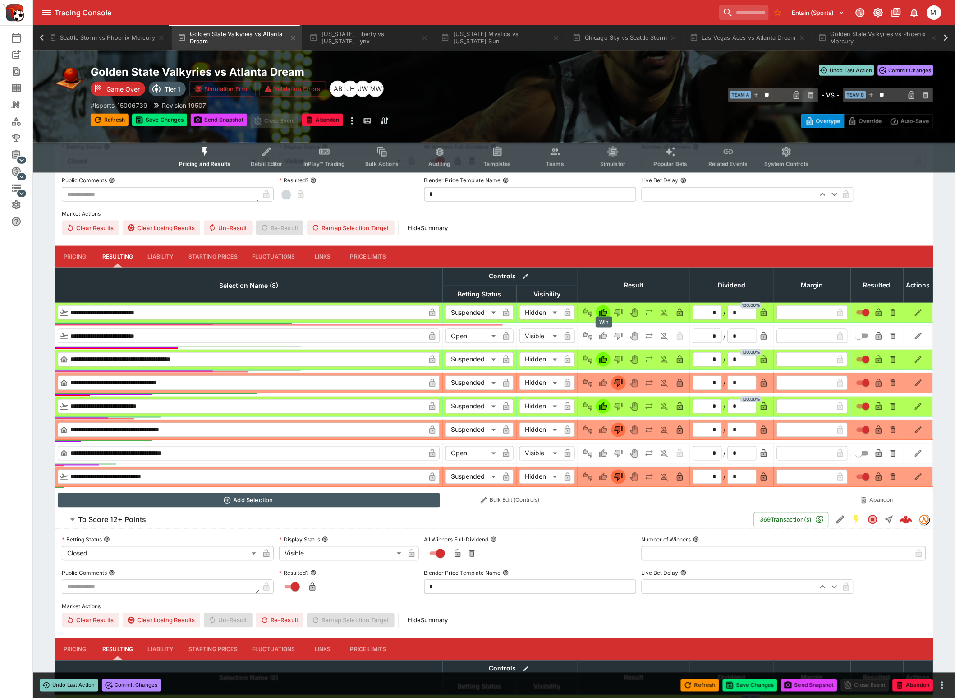
click at [604, 335] on icon "Win" at bounding box center [605, 335] width 5 height 5
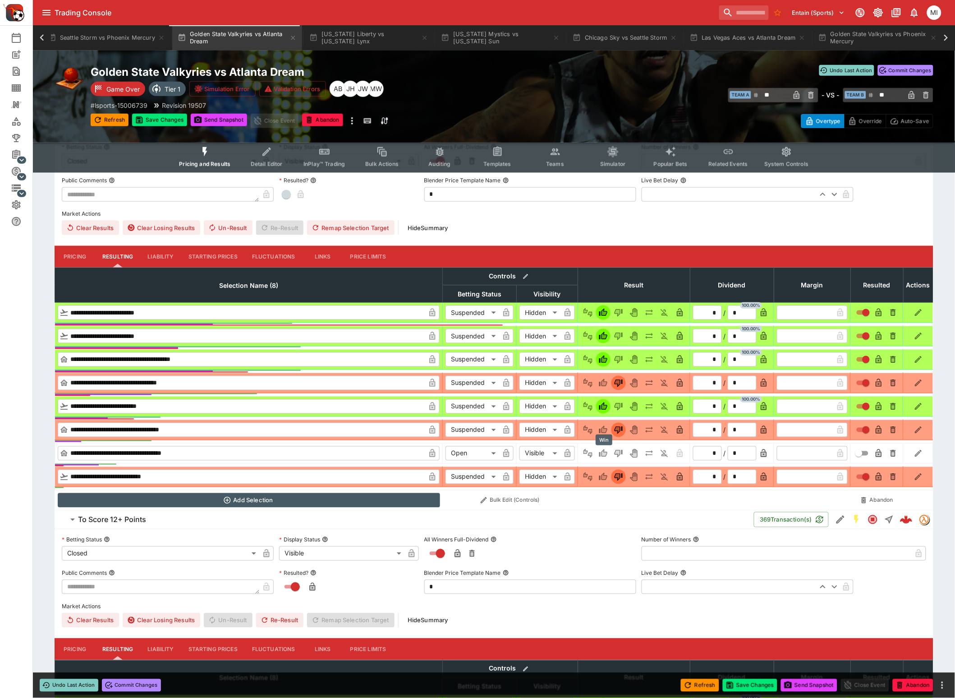
click at [602, 455] on icon "Win" at bounding box center [603, 453] width 9 height 9
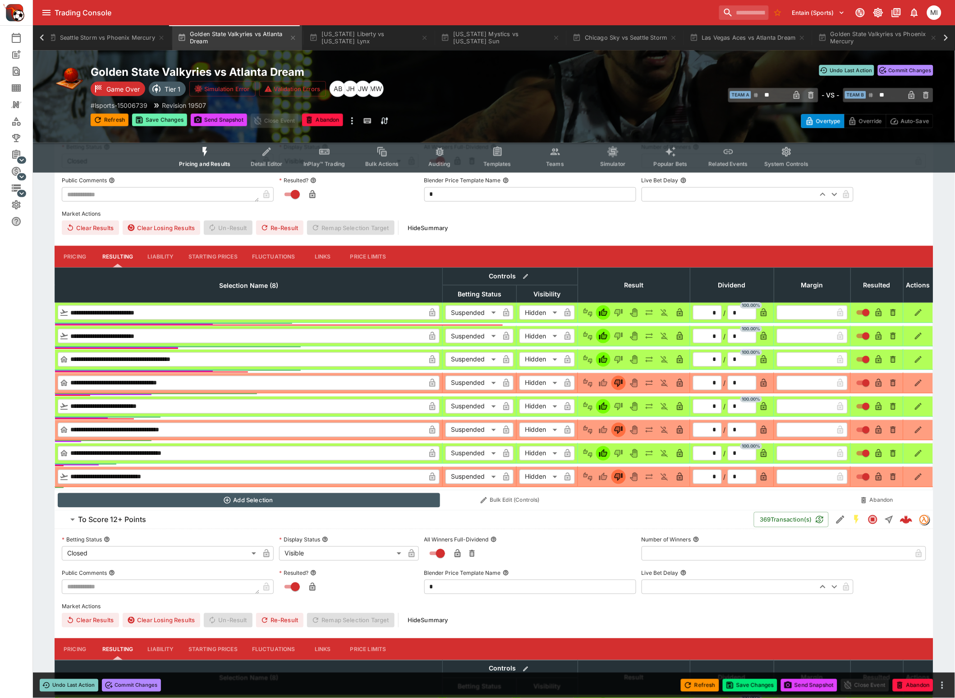
click at [174, 124] on button "Save Changes" at bounding box center [159, 120] width 55 height 13
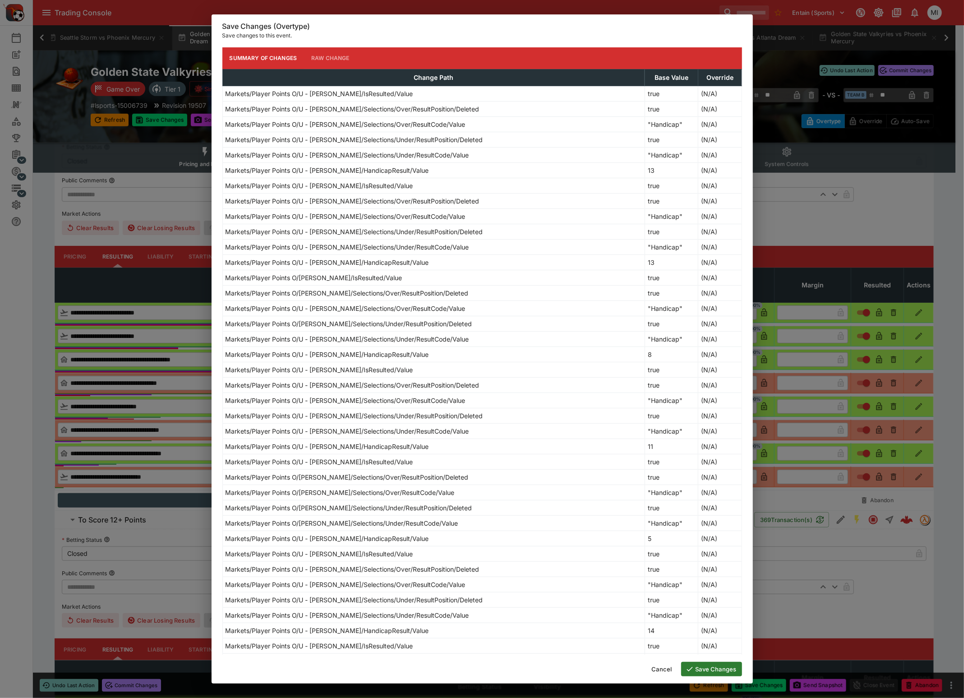
drag, startPoint x: 711, startPoint y: 671, endPoint x: 715, endPoint y: 668, distance: 5.3
click at [711, 672] on button "Save Changes" at bounding box center [711, 669] width 61 height 14
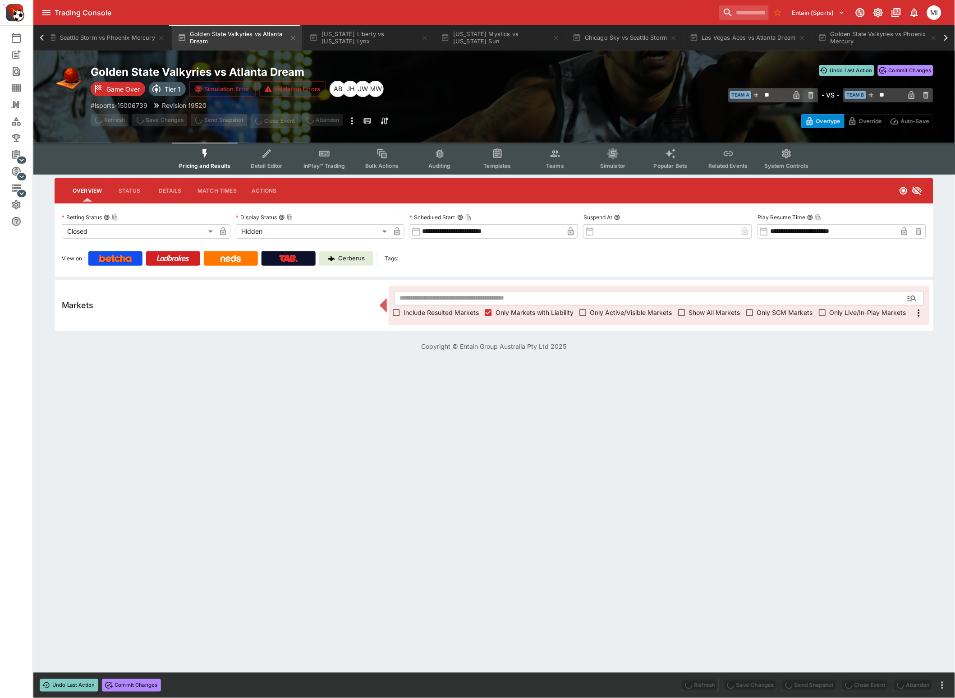
scroll to position [0, 0]
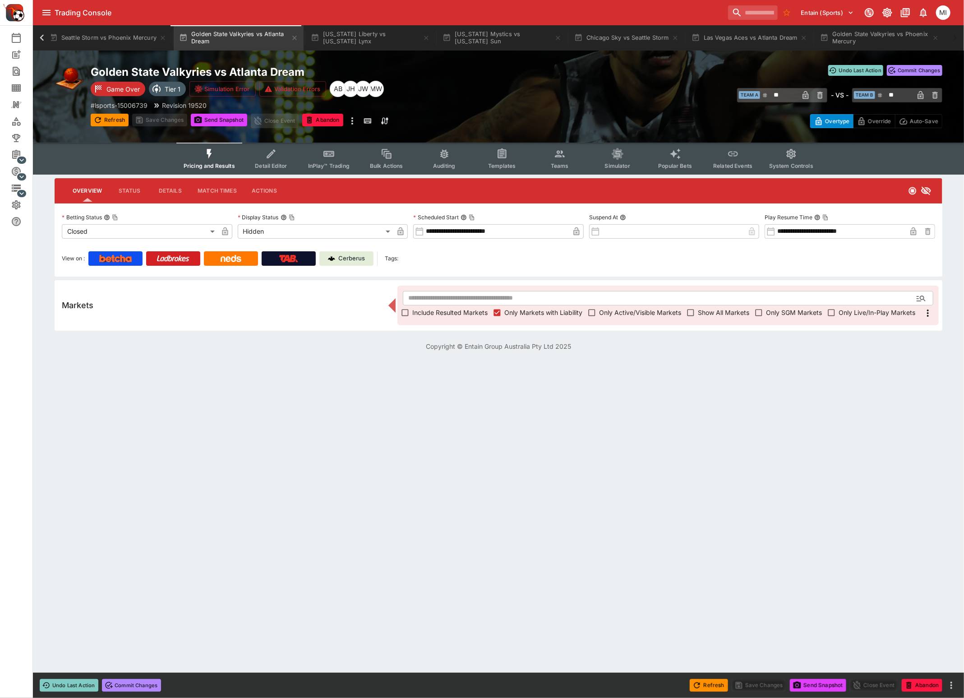
drag, startPoint x: 290, startPoint y: 36, endPoint x: 152, endPoint y: 47, distance: 138.9
click at [291, 36] on icon "button" at bounding box center [294, 37] width 7 height 7
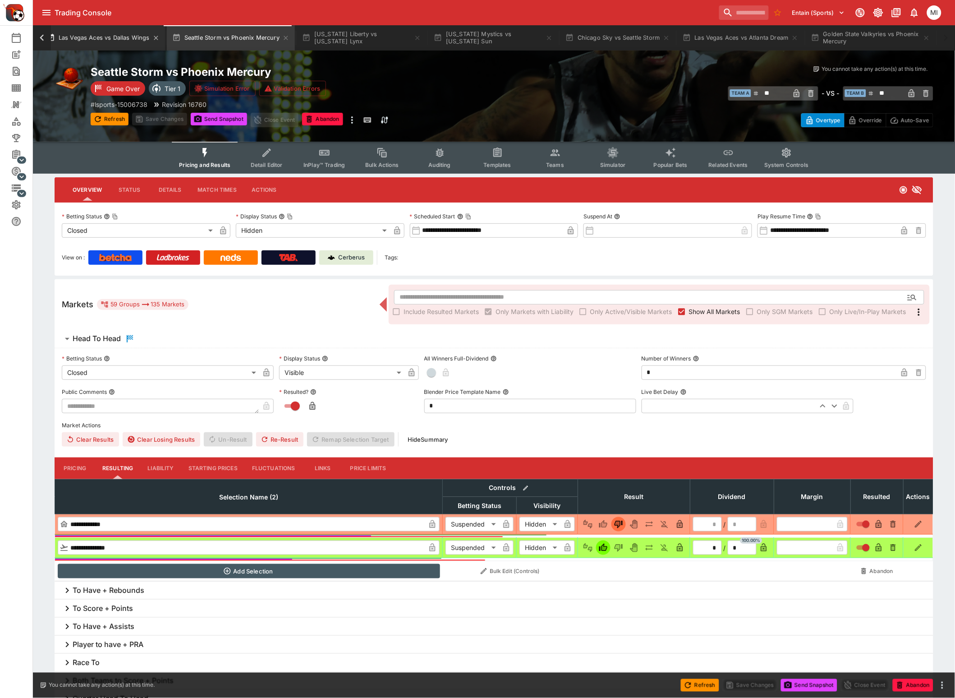
scroll to position [0, 470]
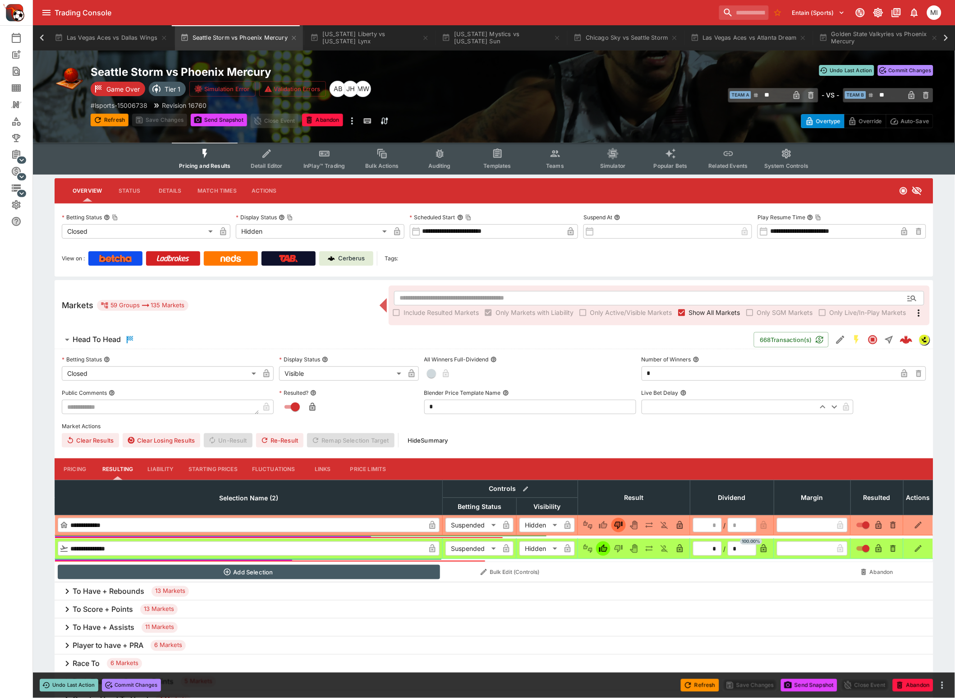
click at [695, 308] on span "Show All Markets" at bounding box center [714, 312] width 51 height 9
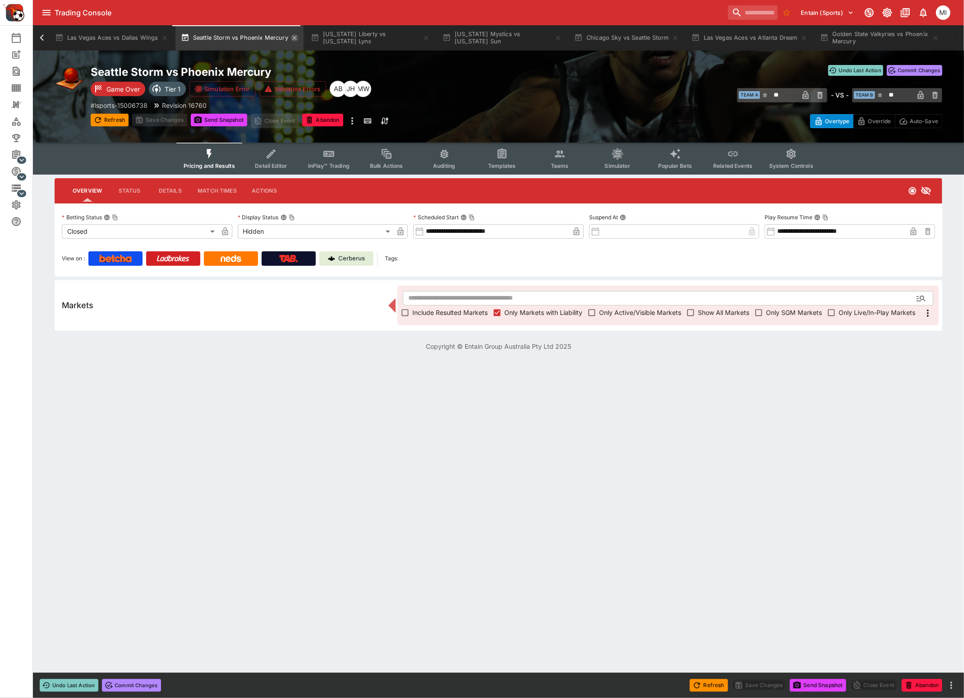
click at [291, 39] on icon "button" at bounding box center [294, 37] width 7 height 7
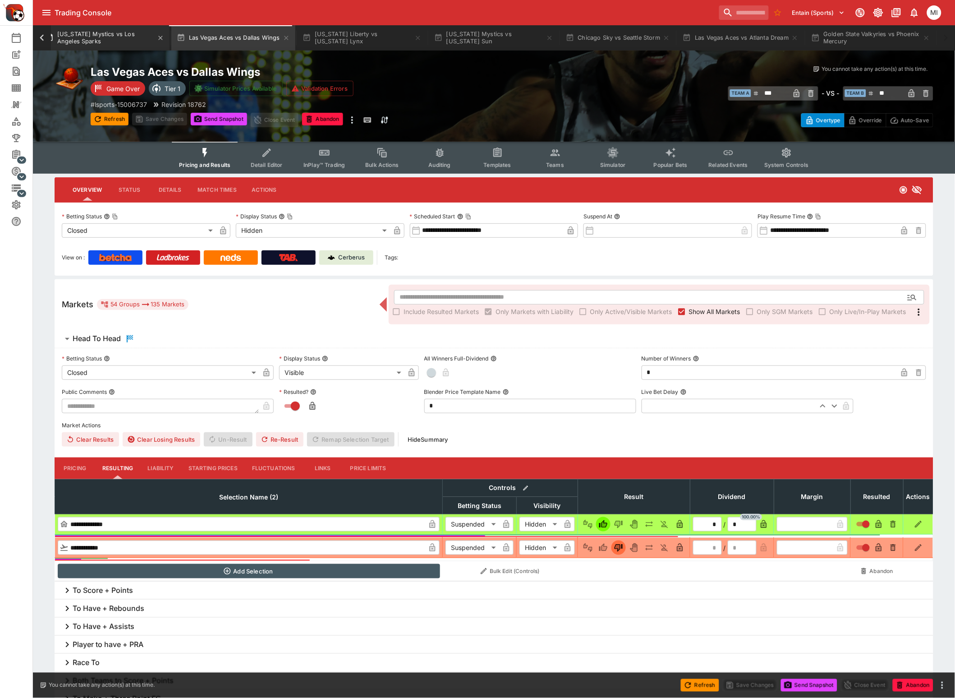
scroll to position [0, 340]
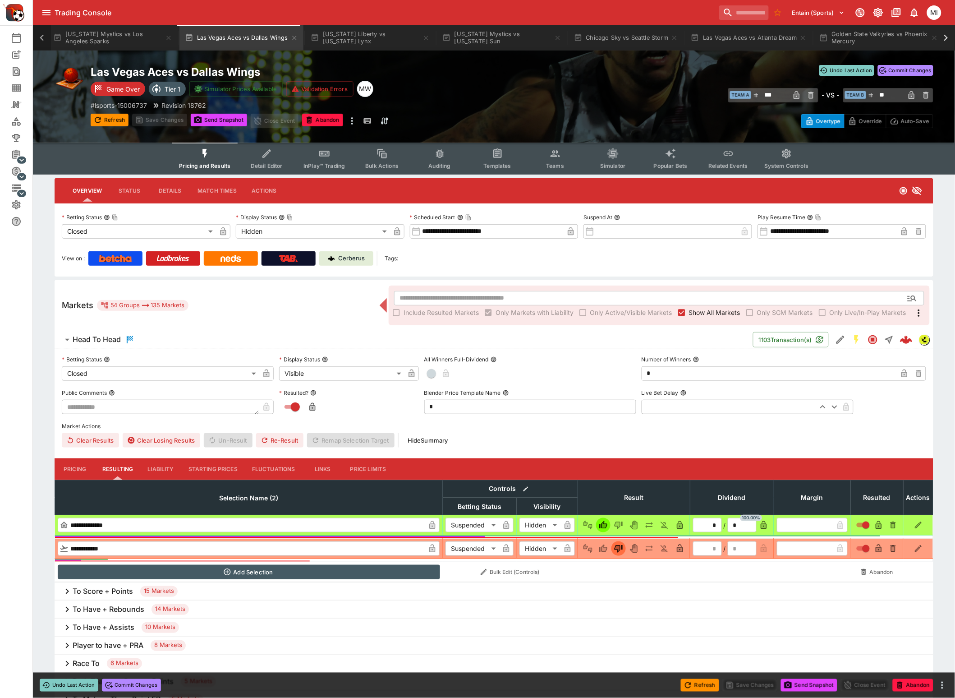
click at [41, 40] on icon at bounding box center [42, 38] width 13 height 13
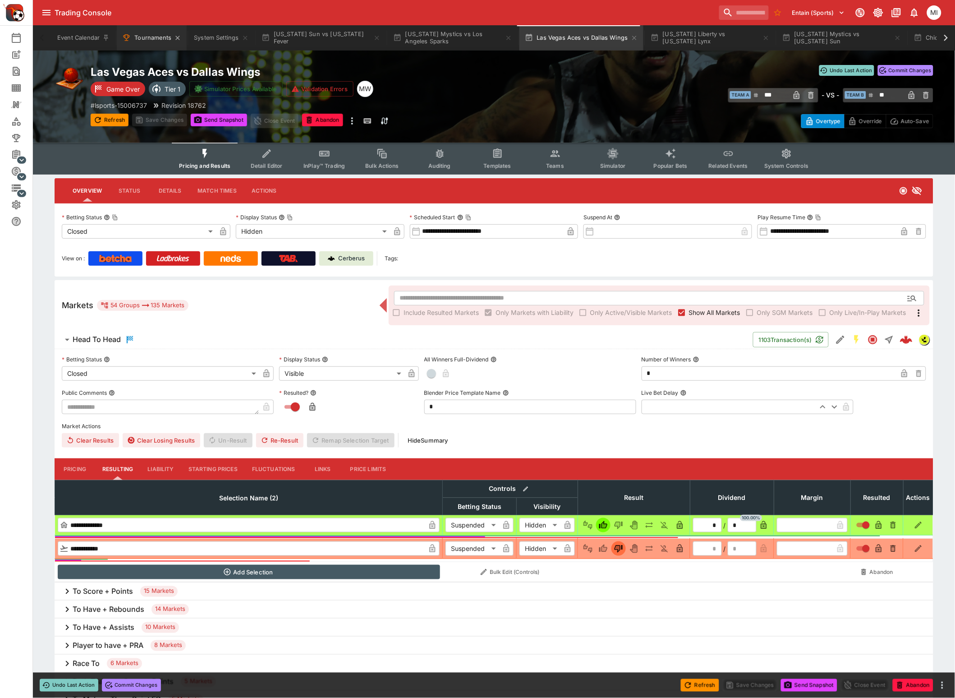
scroll to position [0, 0]
click at [317, 41] on button "[US_STATE] Sun vs [US_STATE] Fever" at bounding box center [321, 37] width 130 height 25
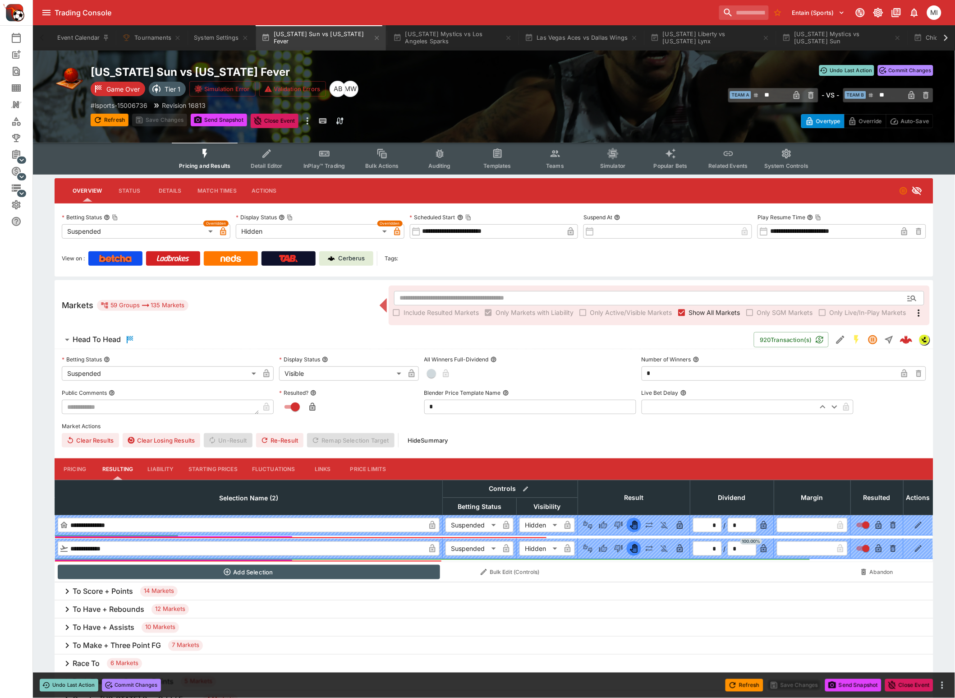
click at [698, 311] on span "Show All Markets" at bounding box center [714, 312] width 51 height 9
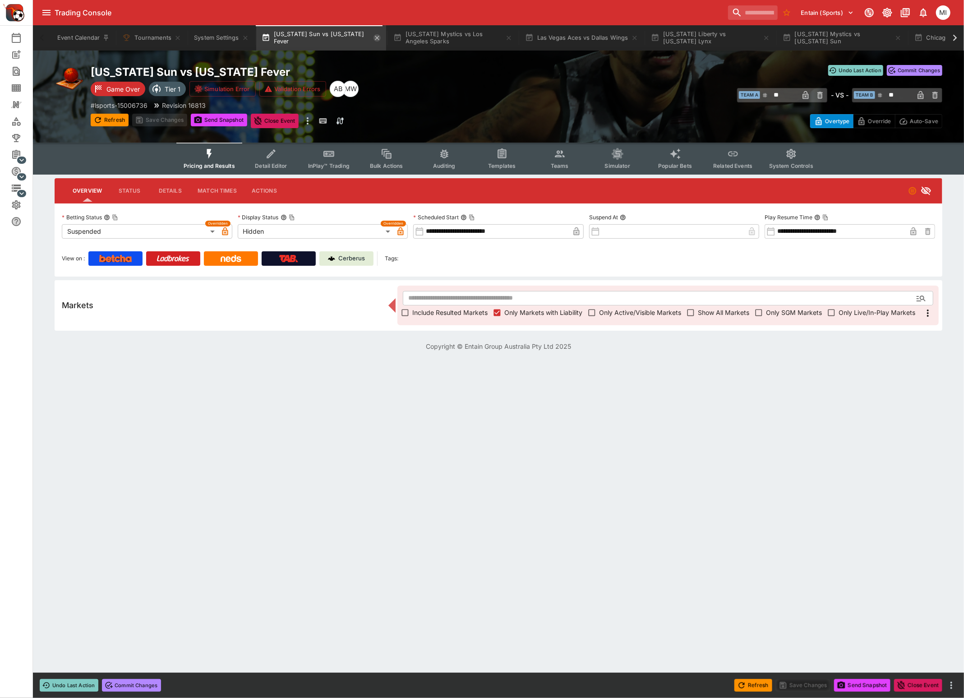
click at [373, 38] on icon "button" at bounding box center [376, 37] width 7 height 7
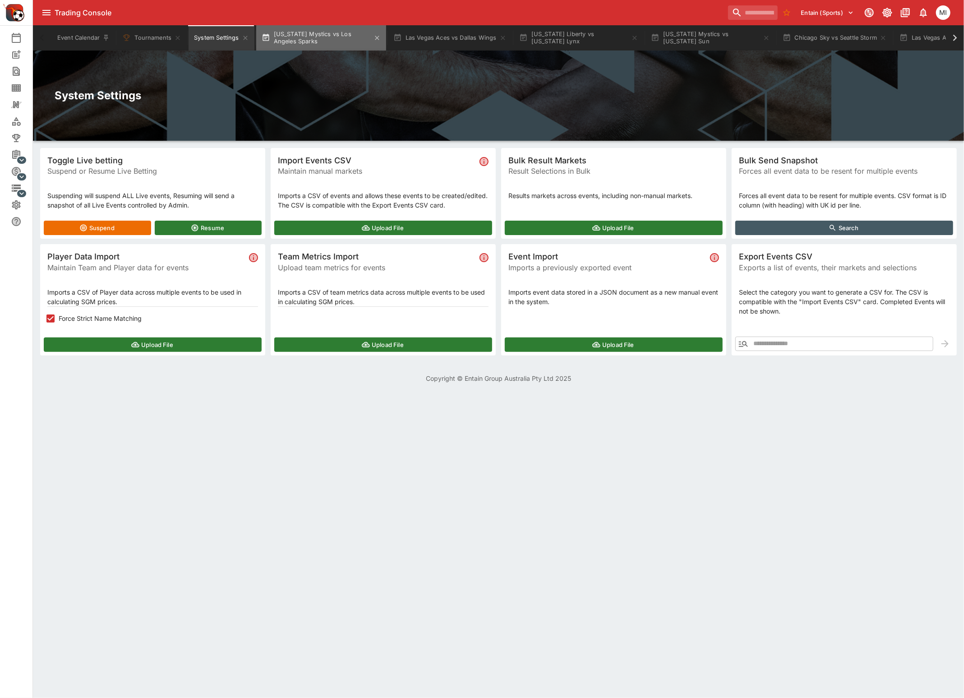
click at [314, 37] on button "[US_STATE] Mystics vs Los Angeles Sparks" at bounding box center [321, 37] width 130 height 25
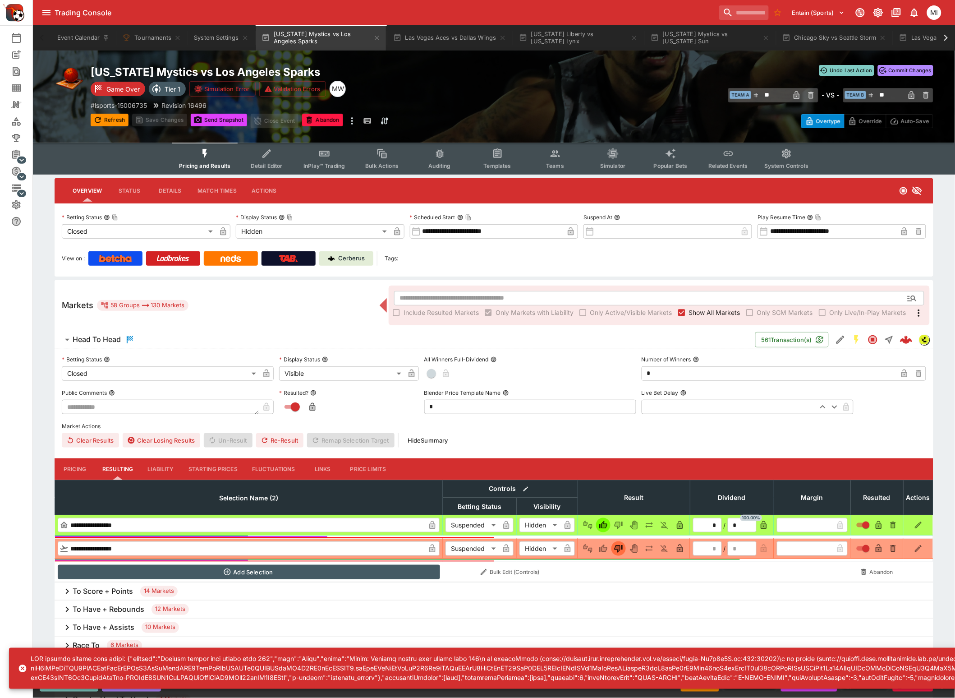
click at [694, 312] on span "Show All Markets" at bounding box center [714, 312] width 51 height 9
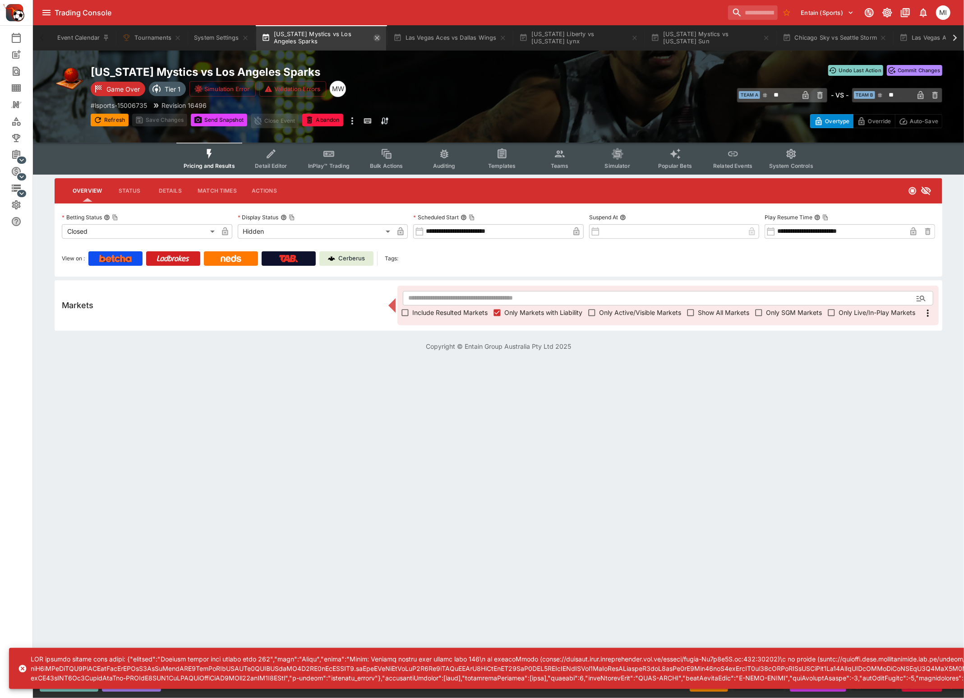
click at [376, 37] on icon "button" at bounding box center [376, 37] width 7 height 7
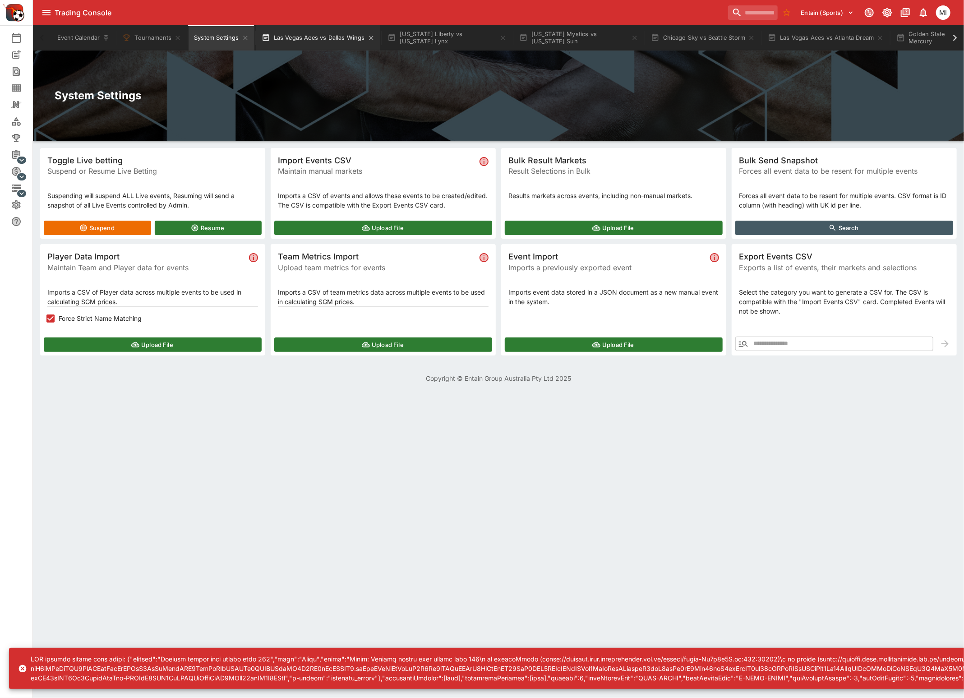
click at [336, 37] on button "Las Vegas Aces vs Dallas Wings" at bounding box center [318, 37] width 124 height 25
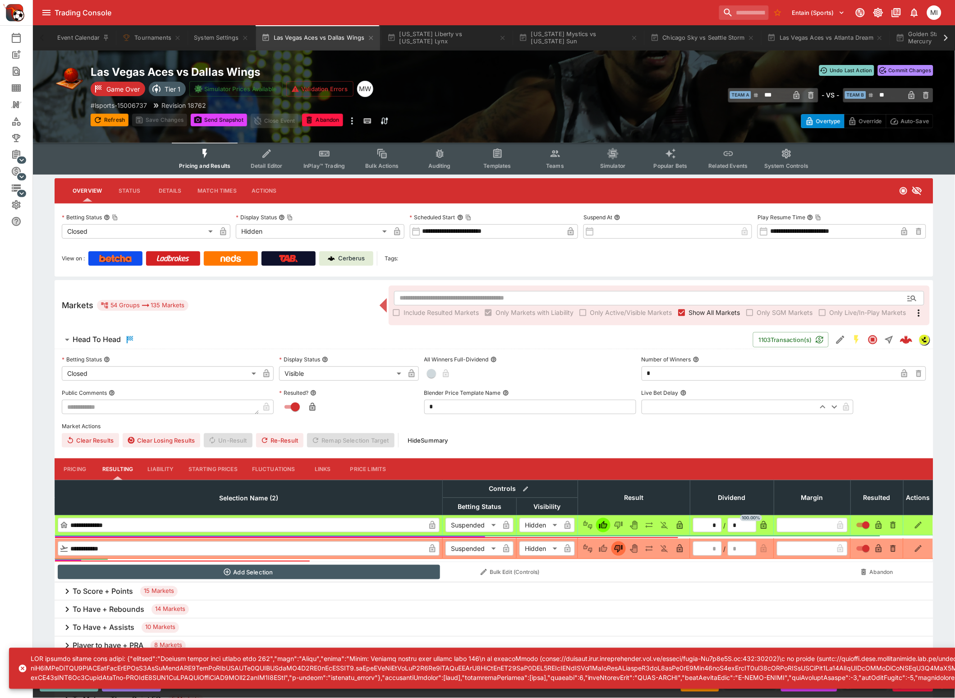
click at [694, 315] on span "Show All Markets" at bounding box center [714, 312] width 51 height 9
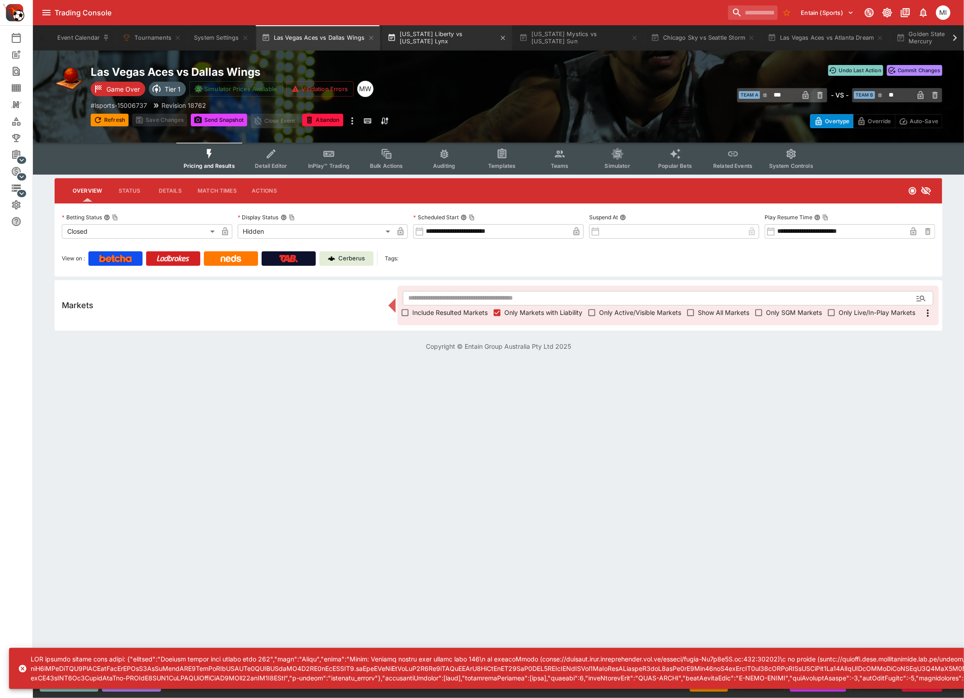
click at [370, 37] on icon "button" at bounding box center [371, 38] width 4 height 4
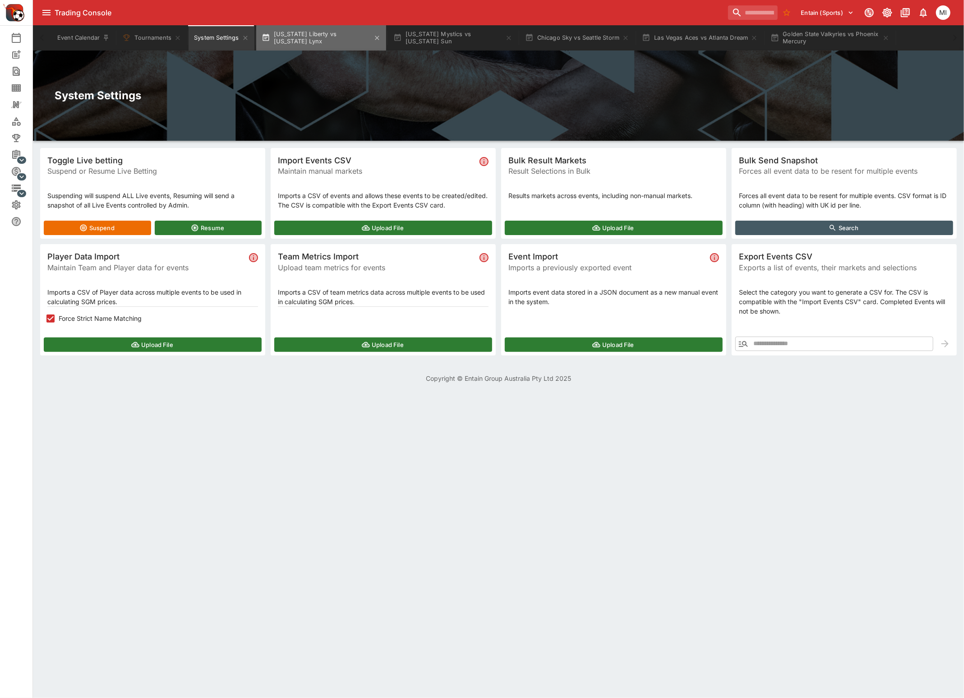
click at [334, 40] on button "[US_STATE] Liberty vs [US_STATE] Lynx" at bounding box center [321, 37] width 130 height 25
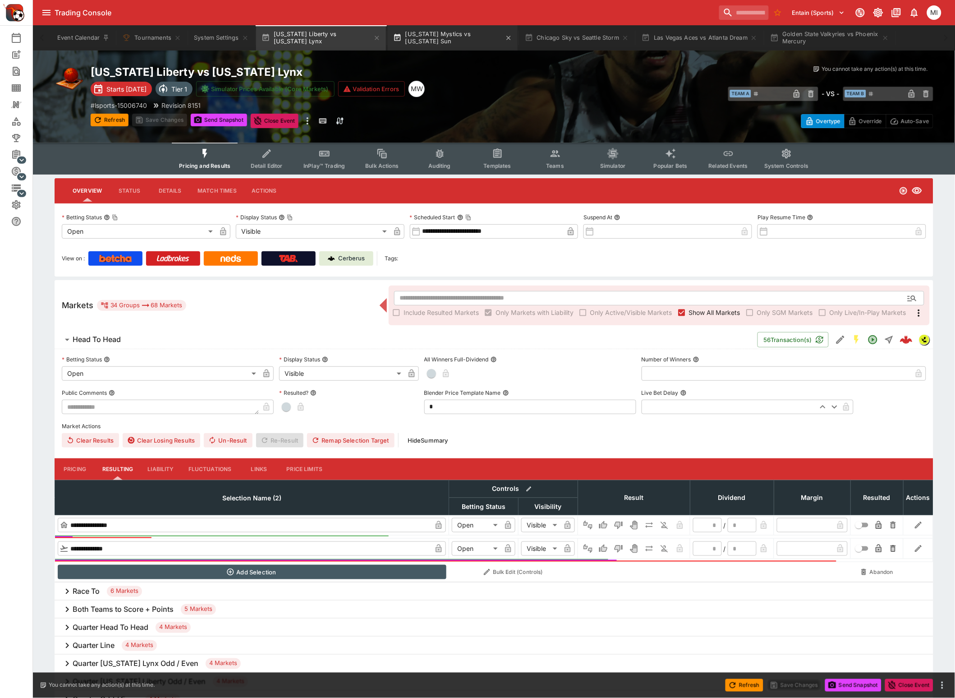
click at [440, 34] on button "[US_STATE] Mystics vs [US_STATE] Sun" at bounding box center [453, 37] width 130 height 25
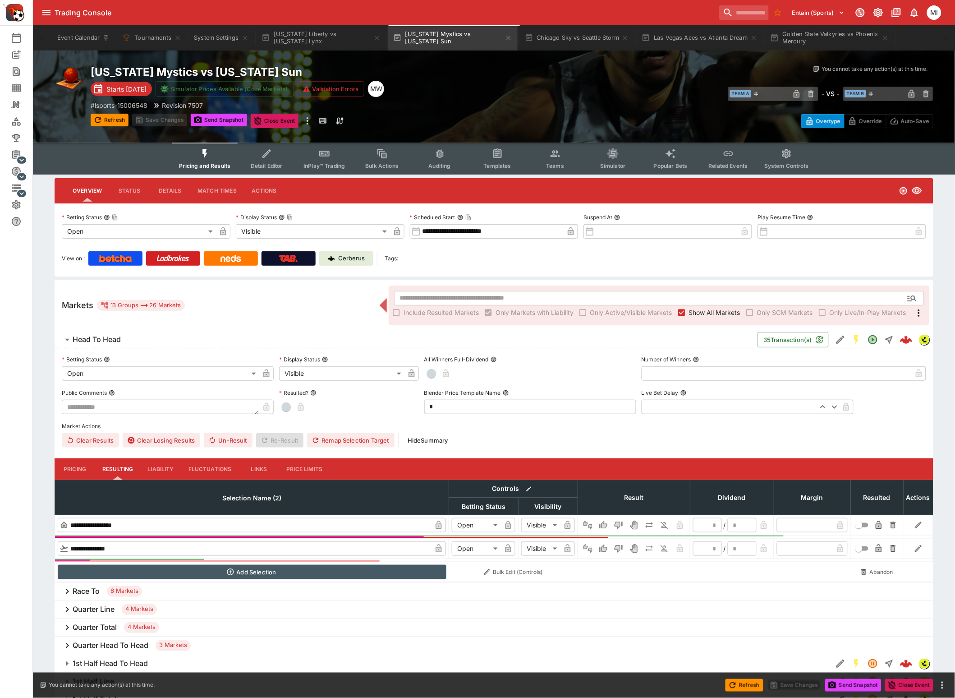
click at [331, 162] on span "InPlay™ Trading" at bounding box center [324, 165] width 41 height 7
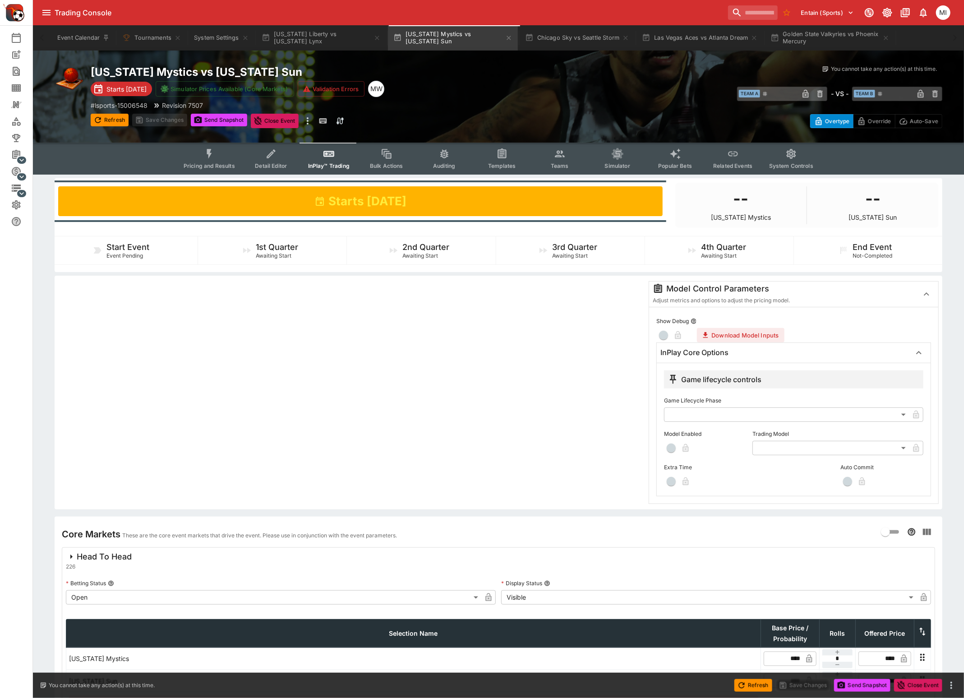
click at [759, 443] on body "**********" at bounding box center [482, 388] width 964 height 777
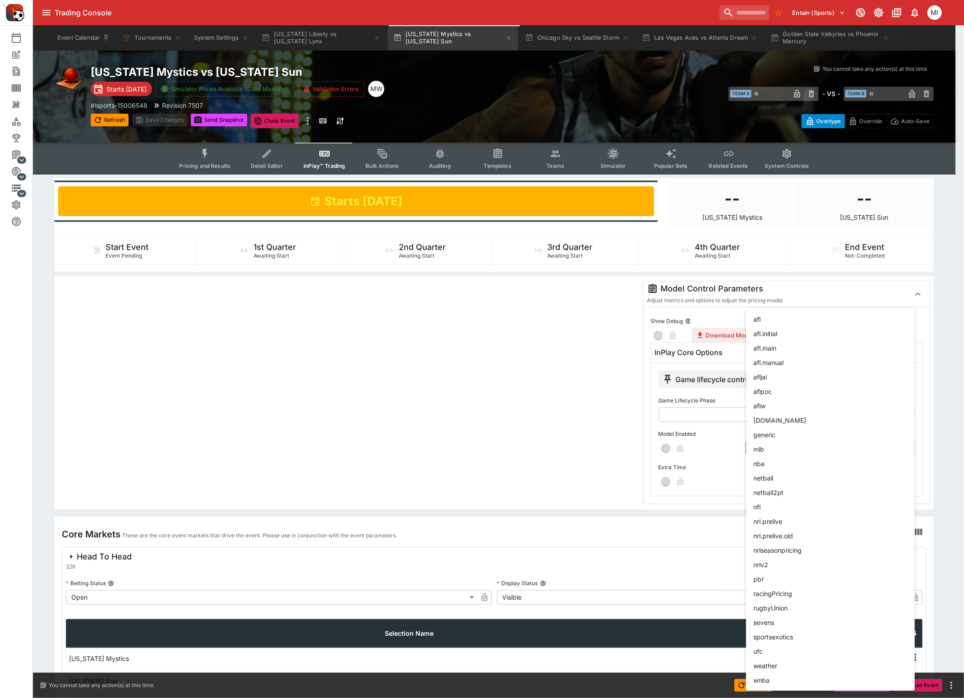
click at [766, 459] on li "nba" at bounding box center [830, 463] width 169 height 14
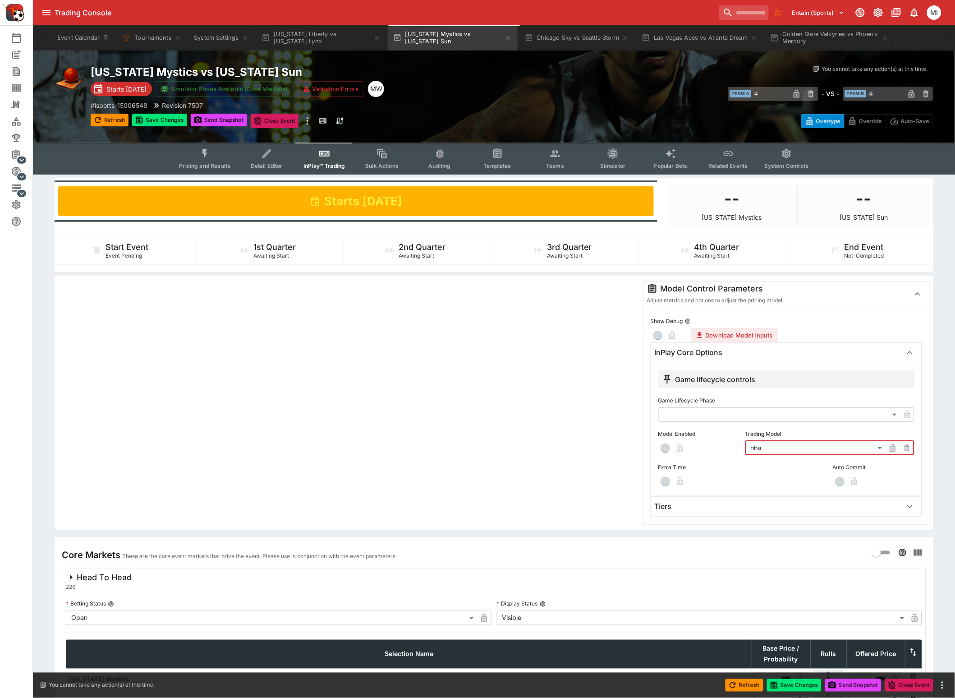
click at [668, 447] on span "button" at bounding box center [665, 447] width 9 height 9
click at [676, 504] on div "Tiers" at bounding box center [778, 506] width 247 height 9
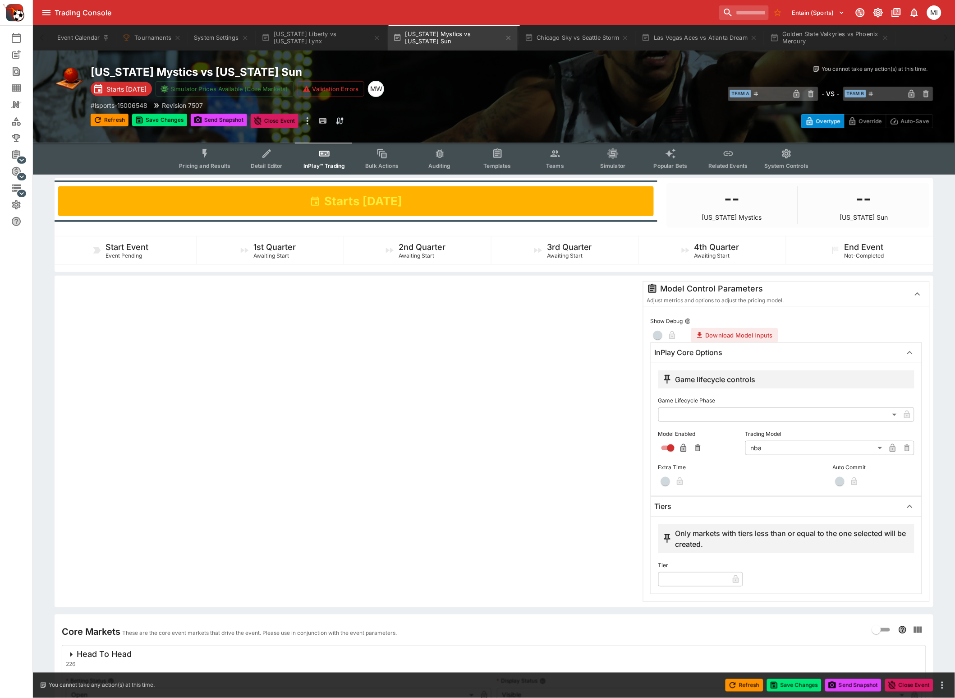
click at [673, 576] on input "text" at bounding box center [694, 579] width 70 height 14
click at [541, 525] on div at bounding box center [348, 441] width 580 height 321
click at [168, 120] on button "Save Changes" at bounding box center [159, 120] width 55 height 13
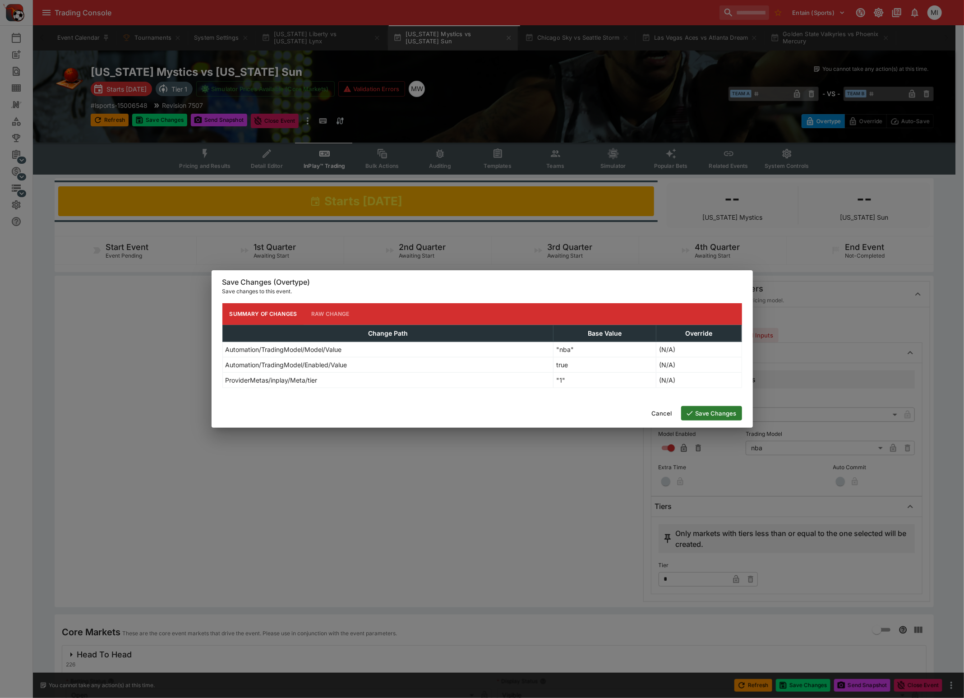
click at [701, 408] on button "Save Changes" at bounding box center [711, 413] width 61 height 14
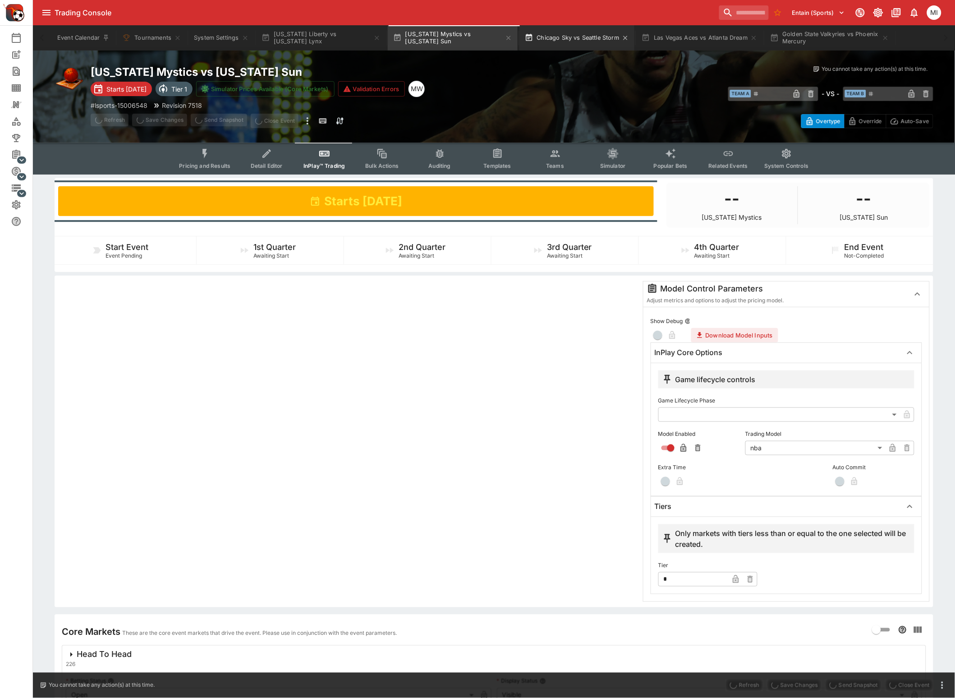
click at [560, 47] on button "Chicago Sky vs Seattle Storm" at bounding box center [577, 37] width 115 height 25
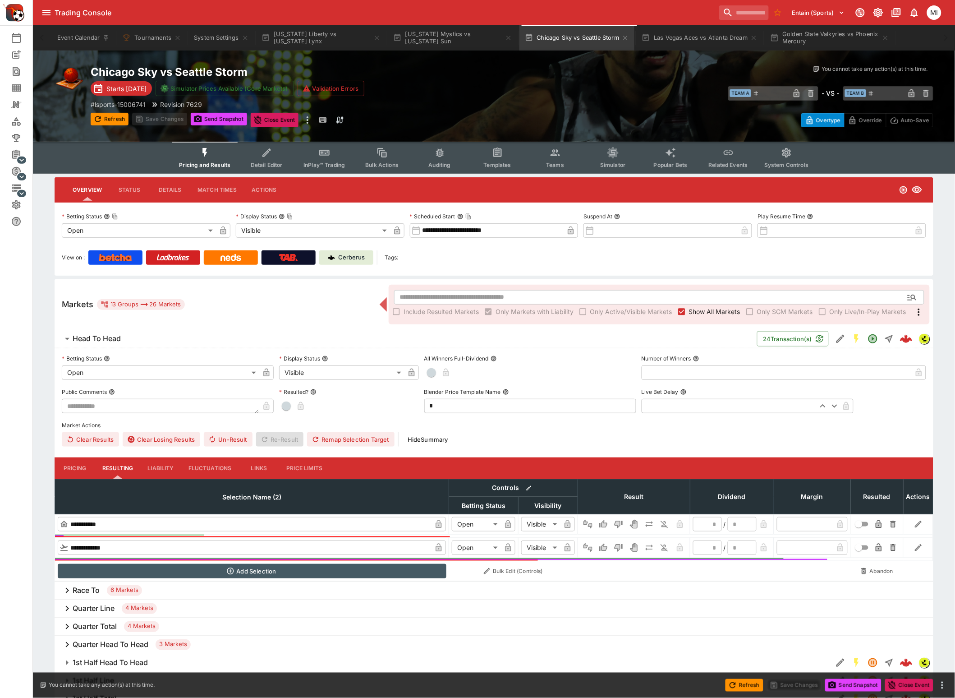
click at [327, 158] on icon "Event type filters" at bounding box center [325, 153] width 12 height 12
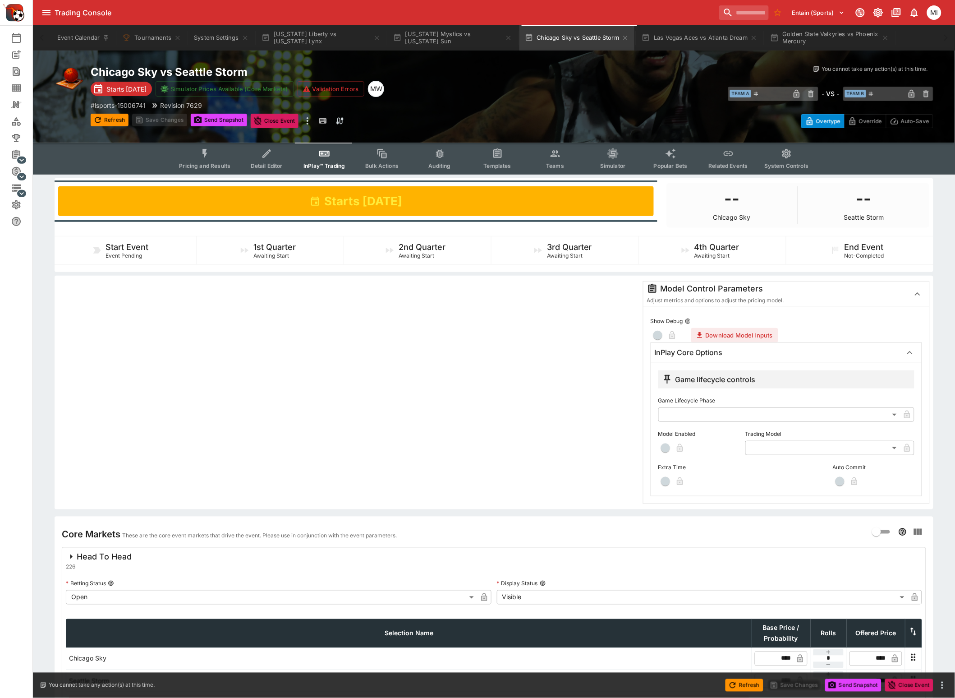
click at [762, 445] on body "**********" at bounding box center [477, 388] width 955 height 777
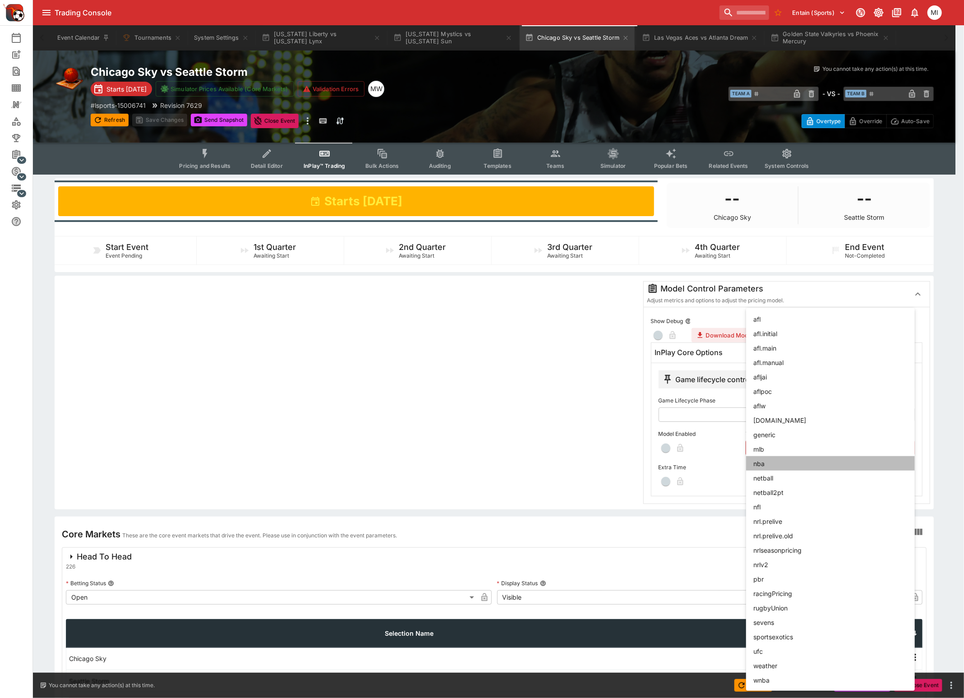
click at [771, 459] on li "nba" at bounding box center [830, 463] width 169 height 14
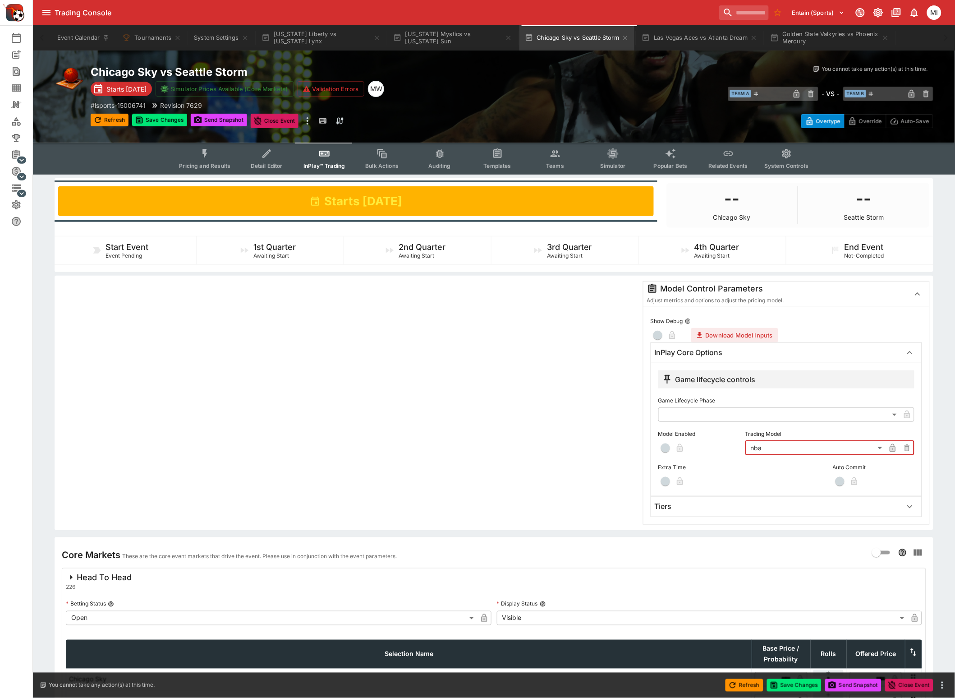
click at [669, 448] on span "button" at bounding box center [665, 447] width 9 height 9
click at [668, 500] on div "Tiers" at bounding box center [786, 507] width 271 height 20
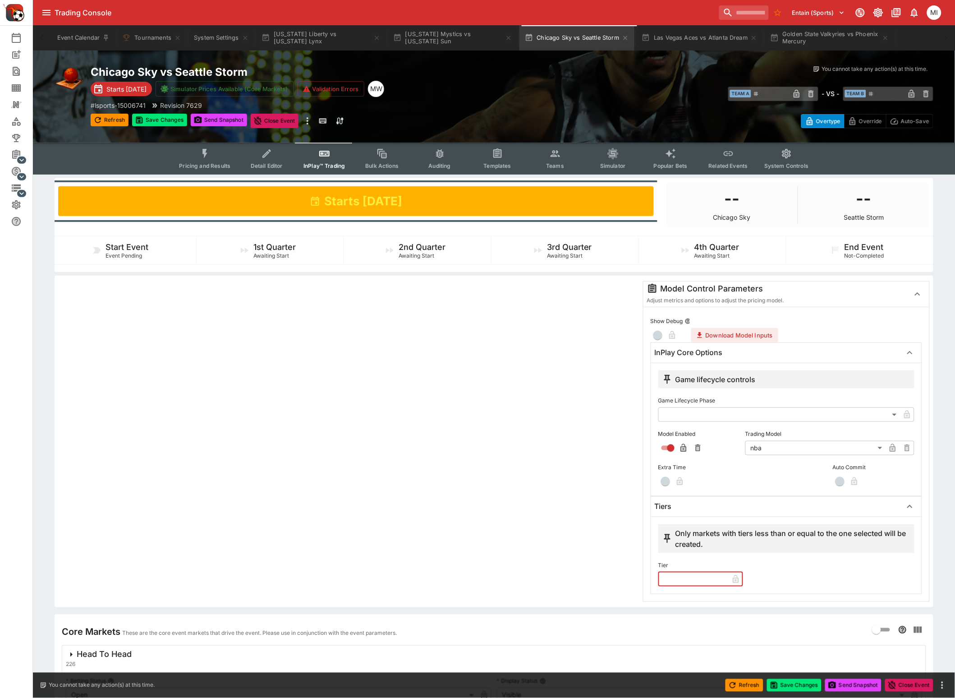
click at [673, 577] on input "text" at bounding box center [694, 579] width 70 height 14
click at [548, 533] on div at bounding box center [348, 441] width 580 height 321
click at [169, 117] on button "Save Changes" at bounding box center [159, 120] width 55 height 13
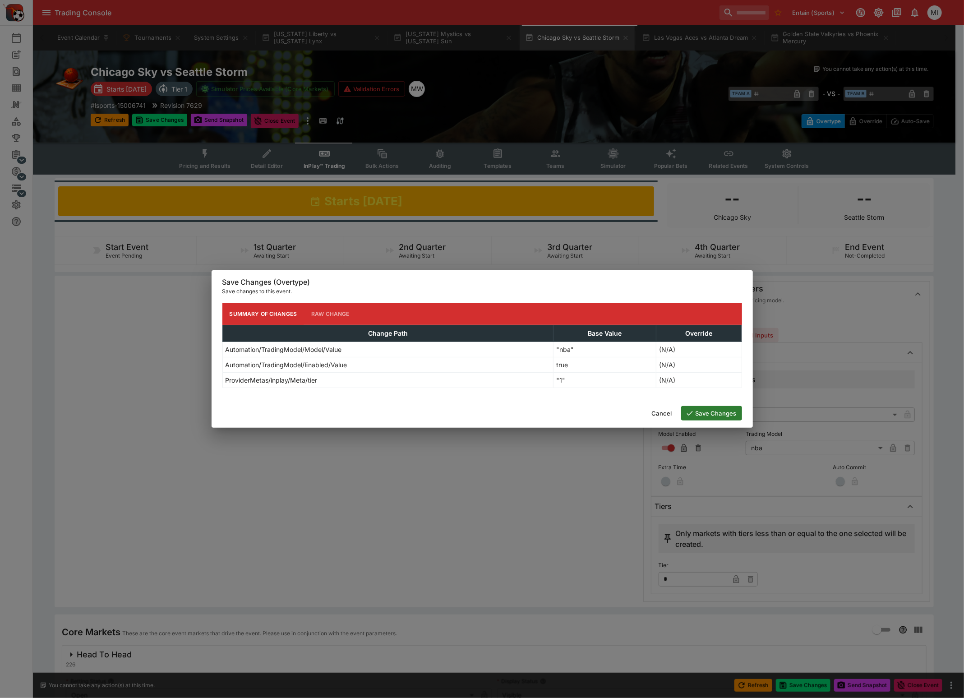
click at [705, 410] on button "Save Changes" at bounding box center [711, 413] width 61 height 14
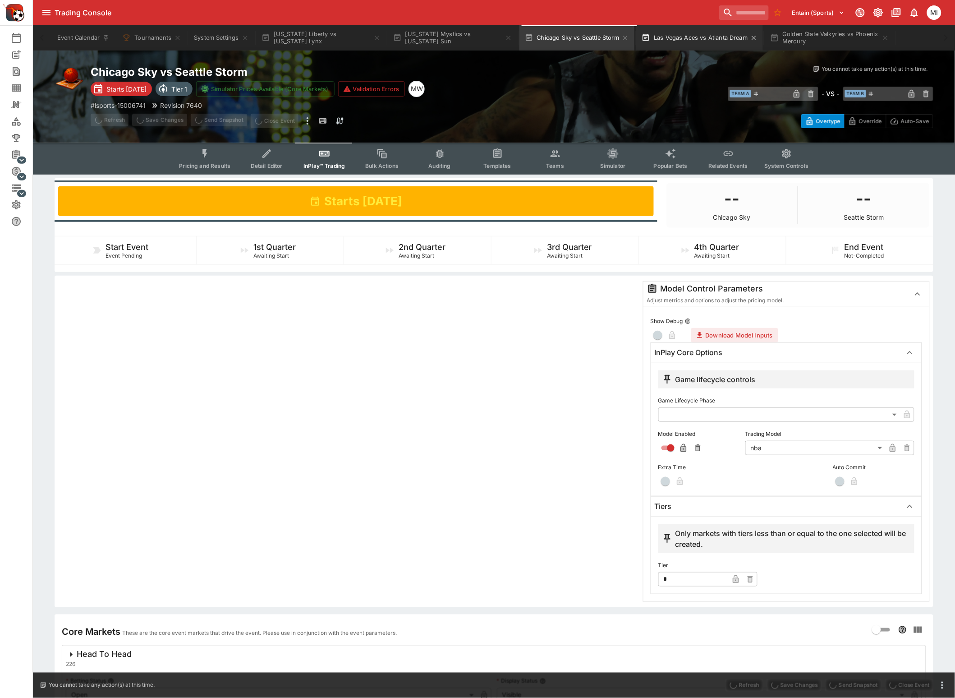
click at [677, 43] on button "Las Vegas Aces vs Atlanta Dream" at bounding box center [699, 37] width 127 height 25
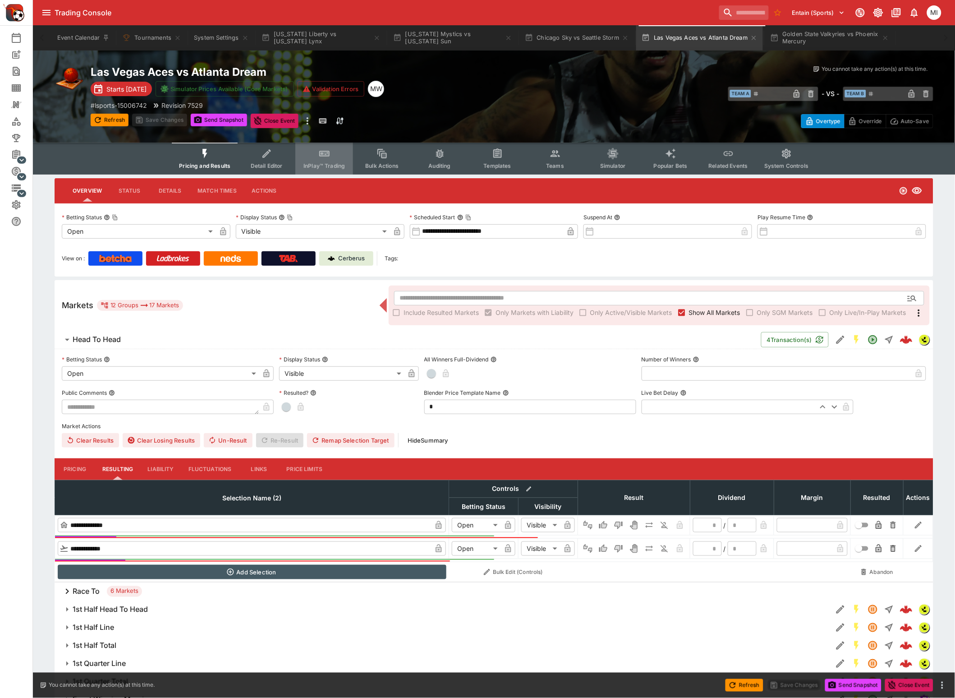
click at [327, 157] on icon "Event type filters" at bounding box center [325, 154] width 12 height 12
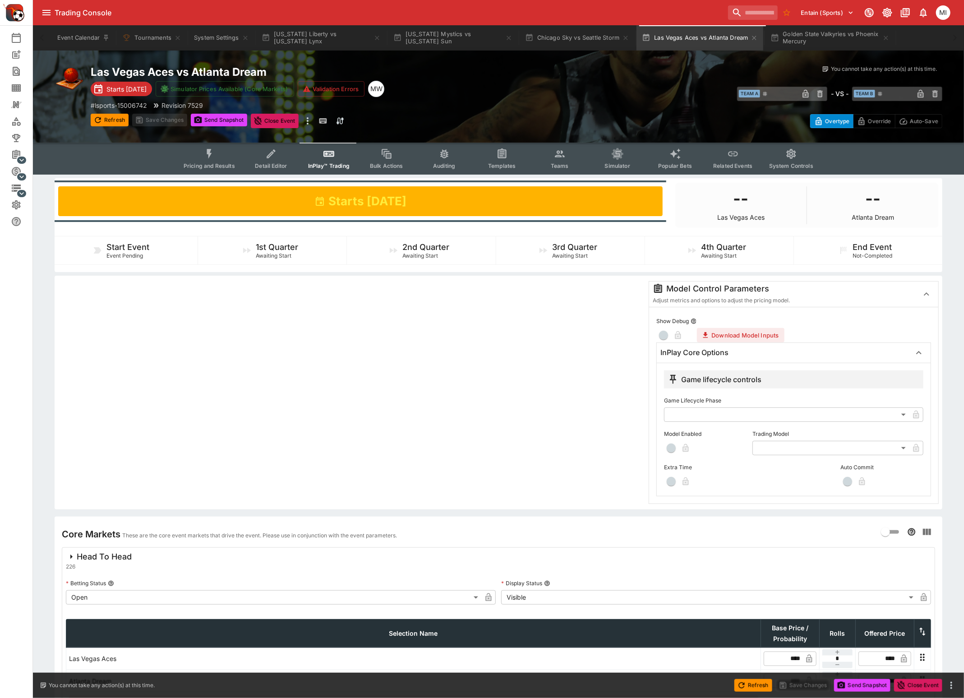
click at [771, 443] on body "**********" at bounding box center [482, 388] width 964 height 777
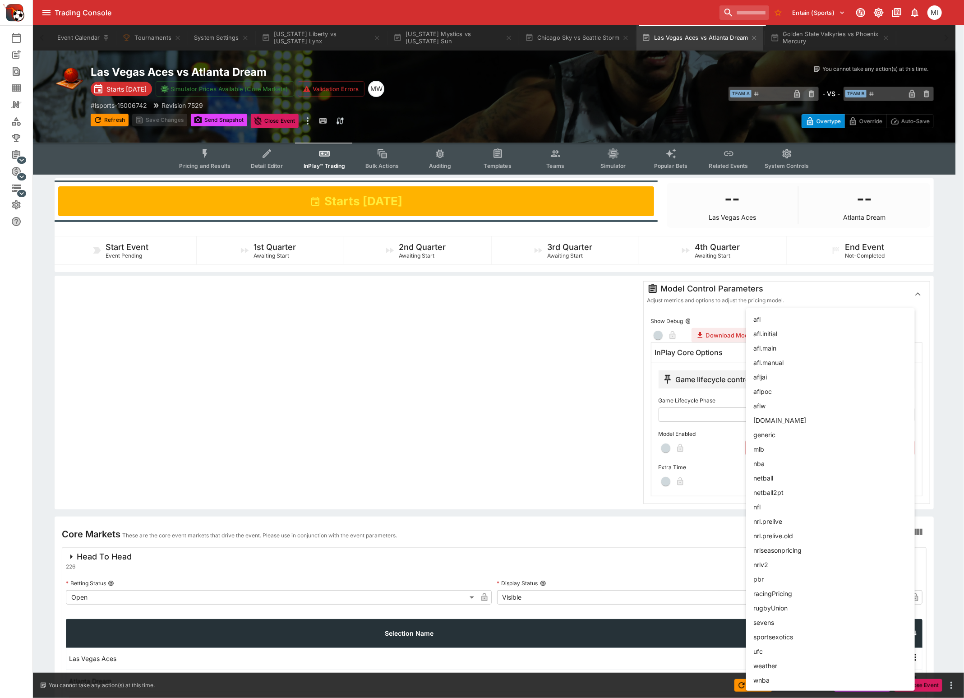
click at [773, 467] on li "nba" at bounding box center [830, 463] width 169 height 14
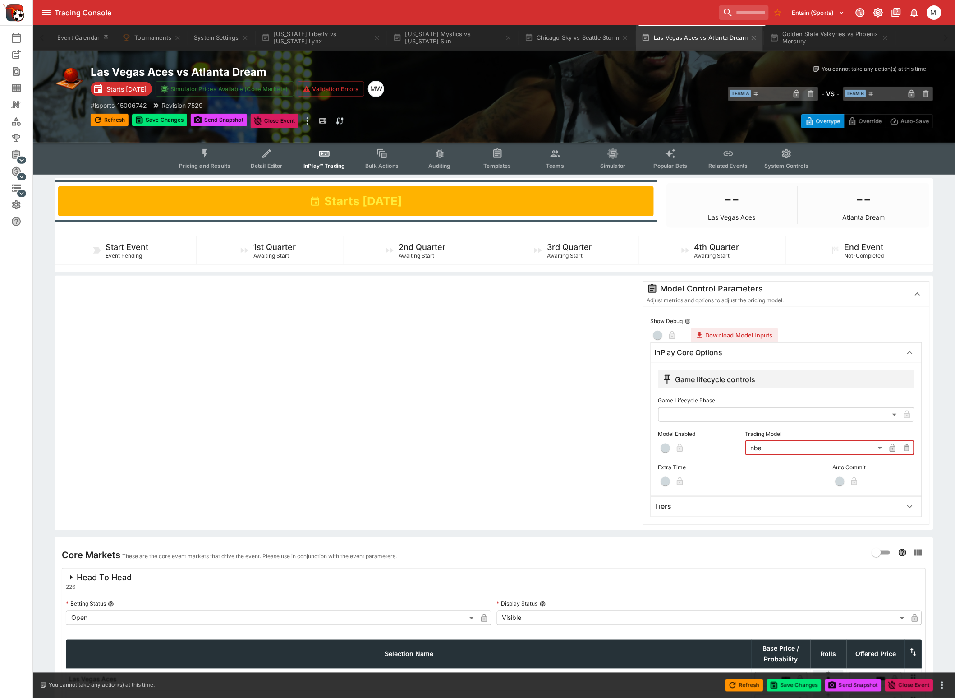
click at [667, 446] on span "button" at bounding box center [665, 447] width 9 height 9
click at [680, 507] on div "Tiers" at bounding box center [778, 506] width 247 height 9
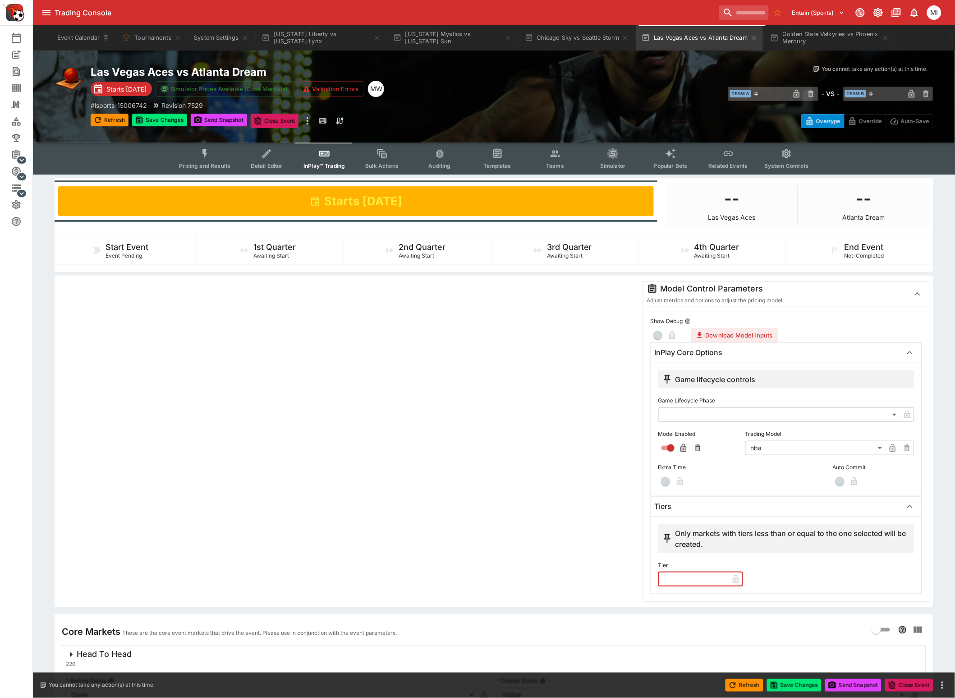
click at [682, 579] on input "text" at bounding box center [694, 579] width 70 height 14
click at [470, 504] on div at bounding box center [348, 441] width 580 height 321
click at [170, 117] on button "Save Changes" at bounding box center [159, 120] width 55 height 13
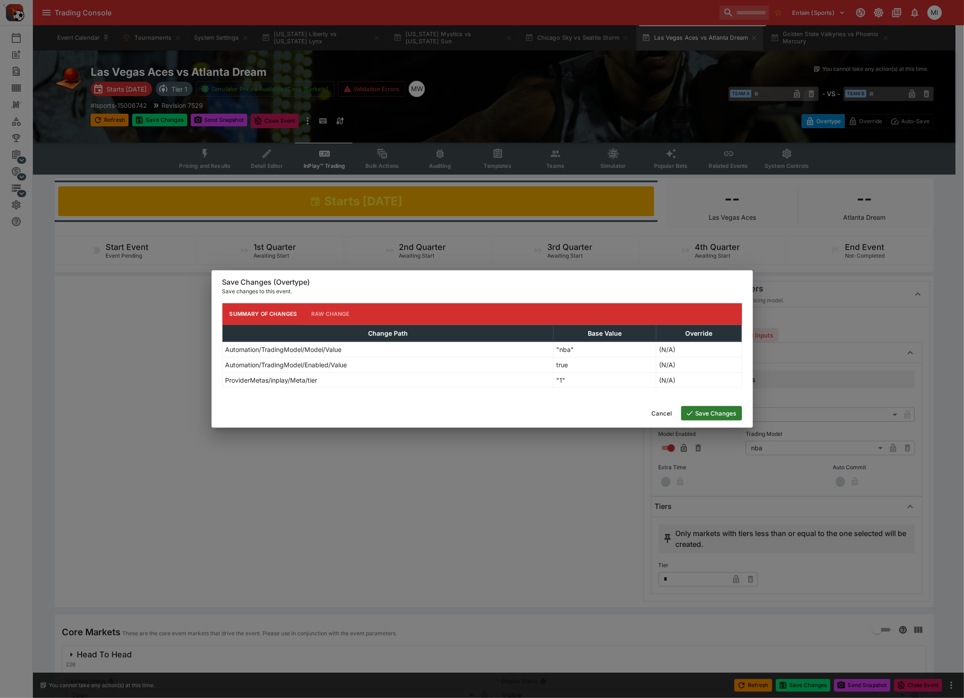
drag, startPoint x: 709, startPoint y: 411, endPoint x: 736, endPoint y: 416, distance: 27.2
click at [709, 412] on button "Save Changes" at bounding box center [711, 413] width 61 height 14
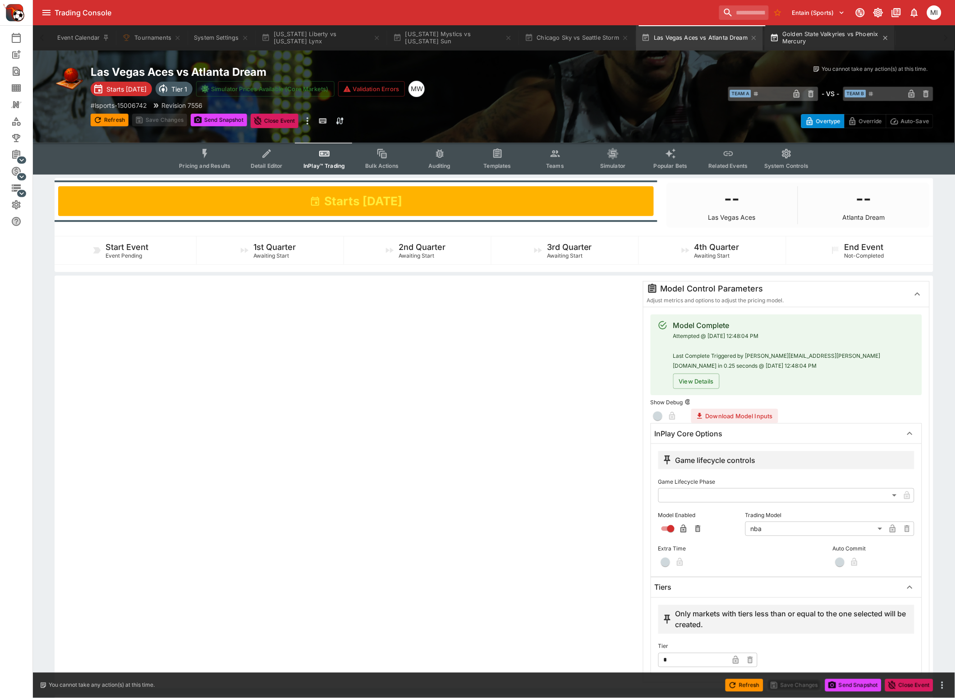
click at [819, 48] on button "Golden State Valkyries vs Phoenix Mercury" at bounding box center [830, 37] width 130 height 25
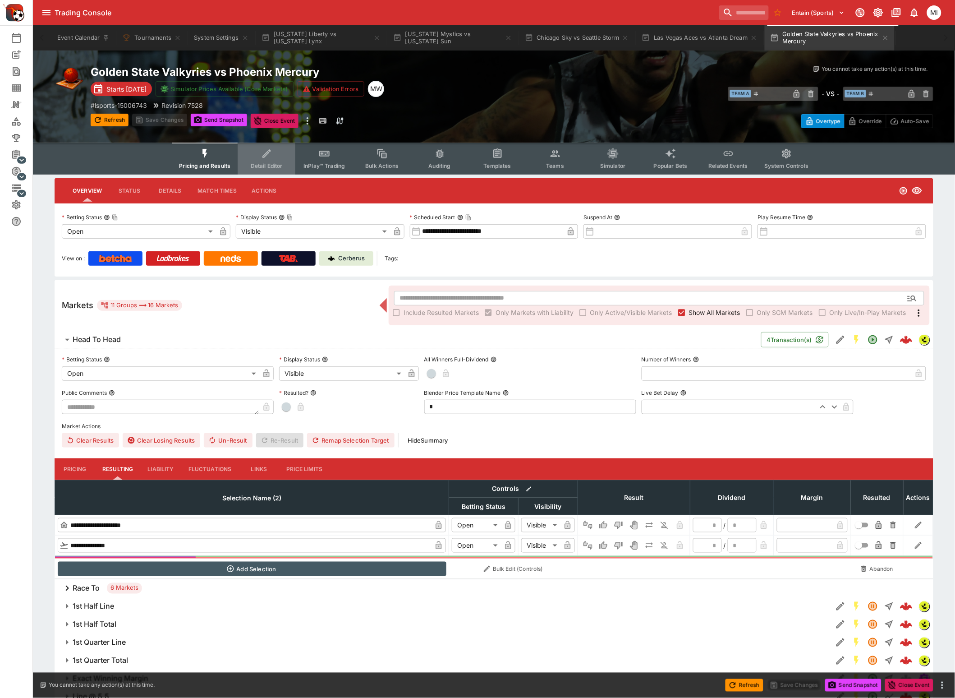
click at [267, 156] on icon "Event type filters" at bounding box center [267, 153] width 9 height 9
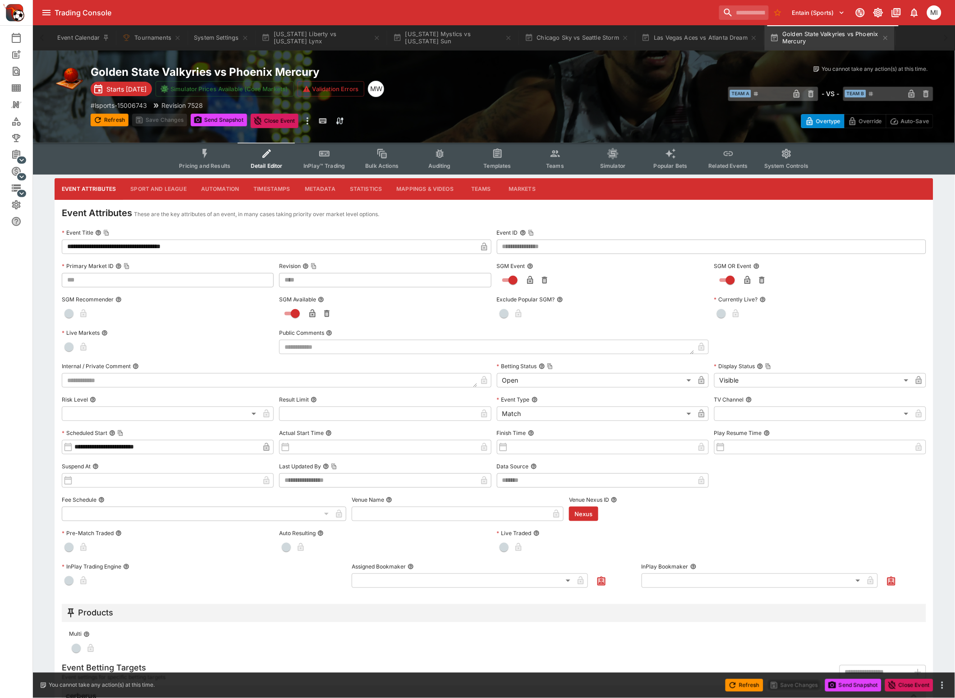
click at [317, 157] on button "InPlay™ Trading" at bounding box center [324, 159] width 58 height 32
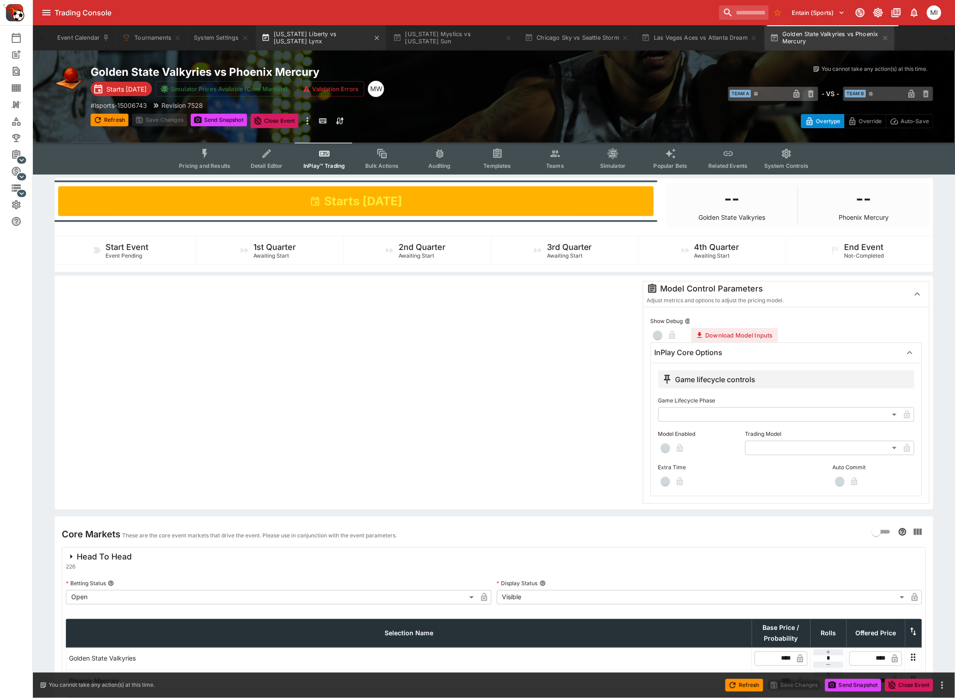
click at [321, 39] on button "[US_STATE] Liberty vs [US_STATE] Lynx" at bounding box center [321, 37] width 130 height 25
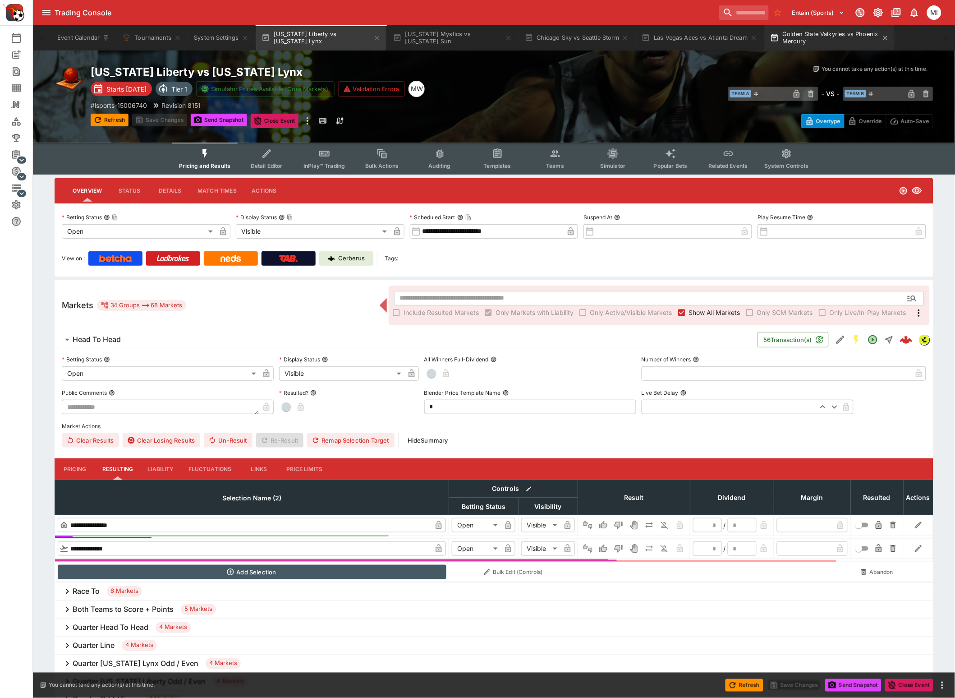
click at [800, 39] on button "Golden State Valkyries vs Phoenix Mercury" at bounding box center [830, 37] width 130 height 25
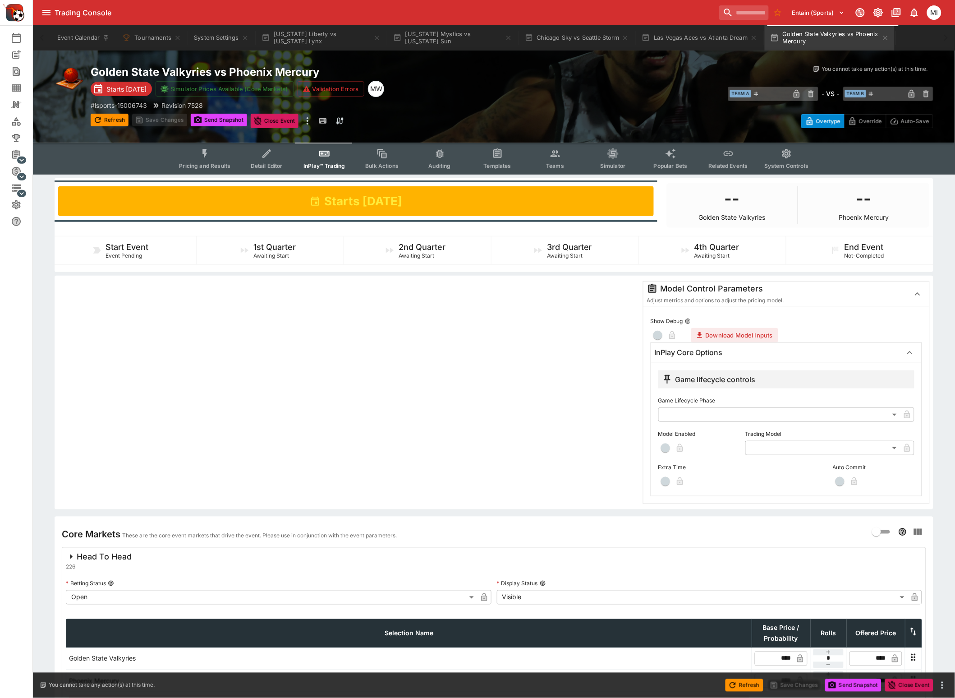
click at [764, 443] on body "**********" at bounding box center [477, 388] width 955 height 777
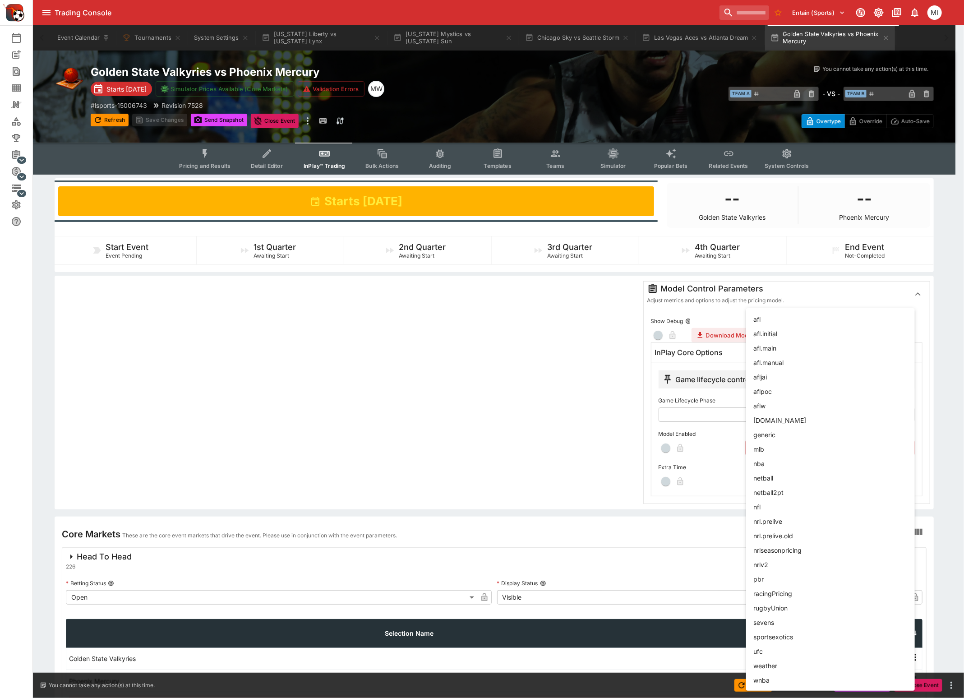
click at [771, 461] on li "nba" at bounding box center [830, 463] width 169 height 14
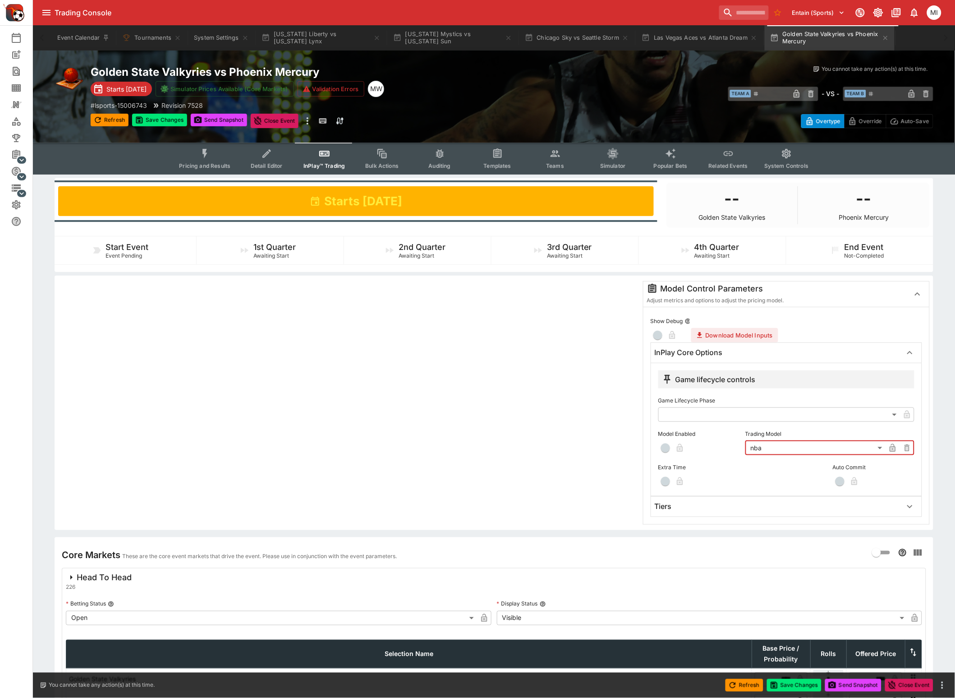
click at [665, 450] on span "button" at bounding box center [665, 447] width 9 height 9
click at [666, 497] on div "Tiers" at bounding box center [786, 507] width 271 height 20
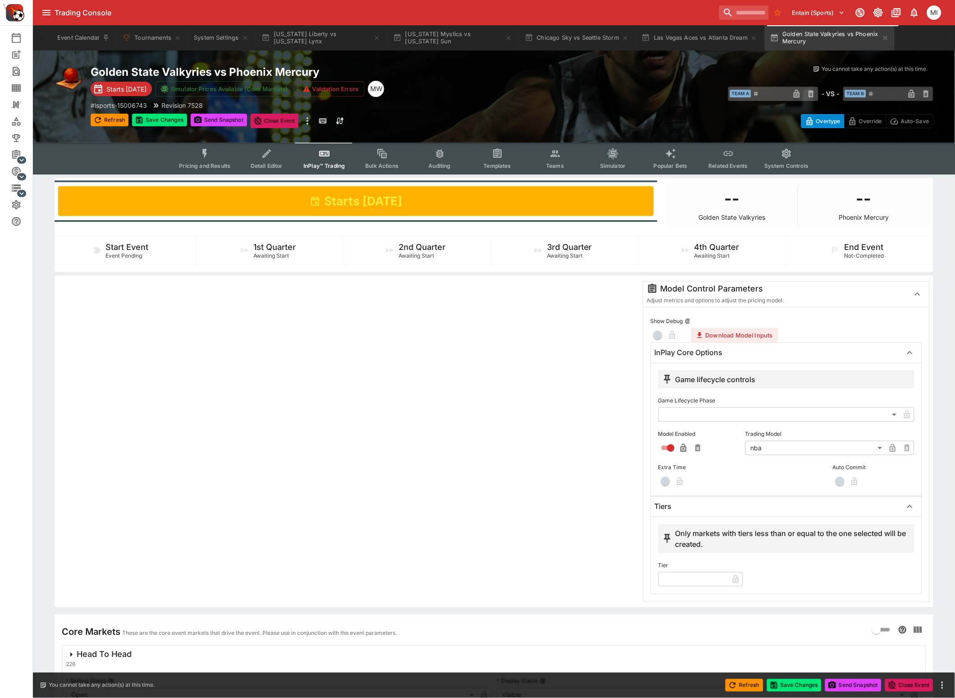
click at [670, 574] on input "text" at bounding box center [694, 579] width 70 height 14
click at [604, 514] on div at bounding box center [348, 441] width 580 height 321
click at [170, 121] on button "Save Changes" at bounding box center [159, 120] width 55 height 13
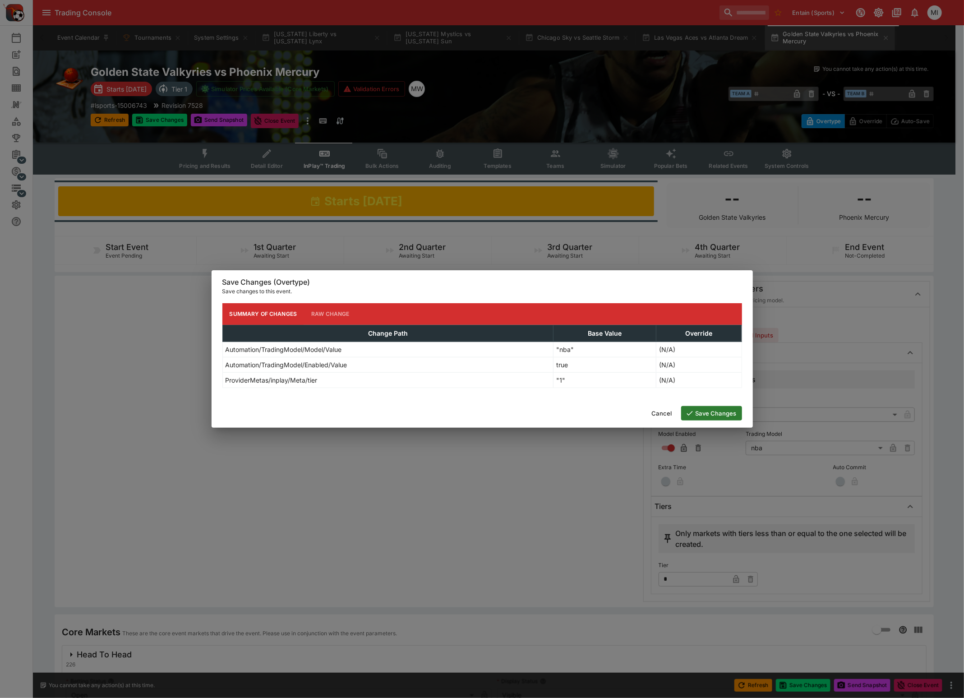
click at [719, 413] on button "Save Changes" at bounding box center [711, 413] width 61 height 14
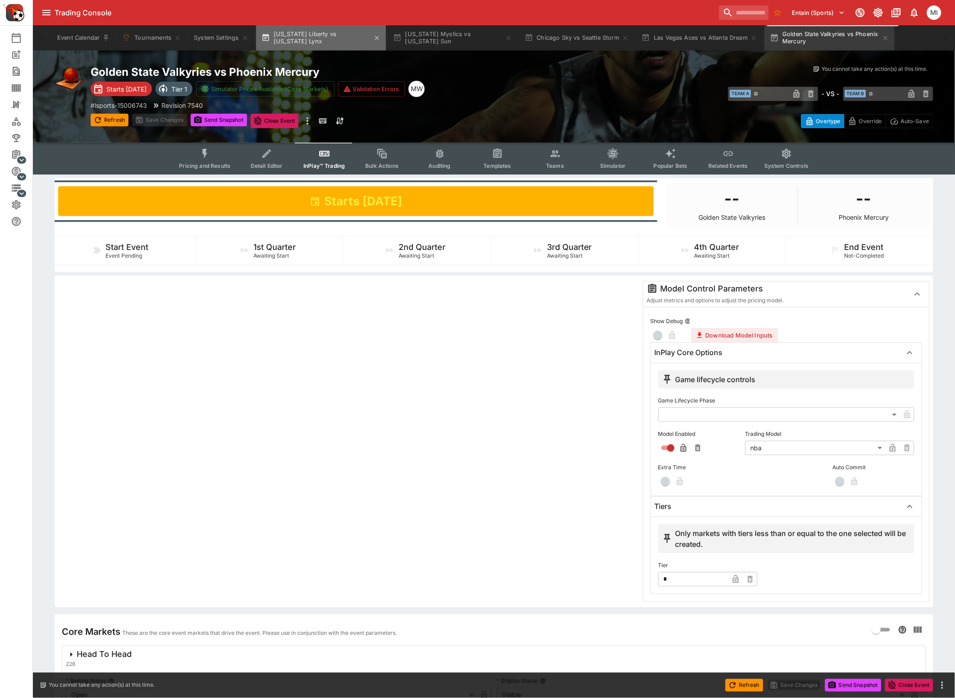
click at [346, 43] on button "[US_STATE] Liberty vs [US_STATE] Lynx" at bounding box center [321, 37] width 130 height 25
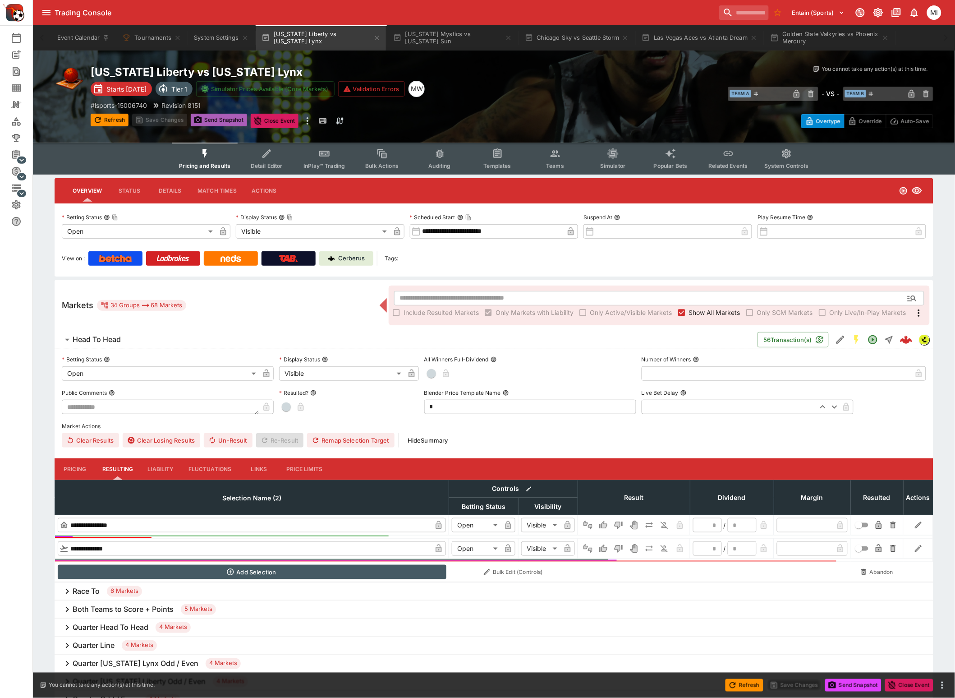
click at [227, 121] on button "Send Snapshot" at bounding box center [219, 120] width 56 height 13
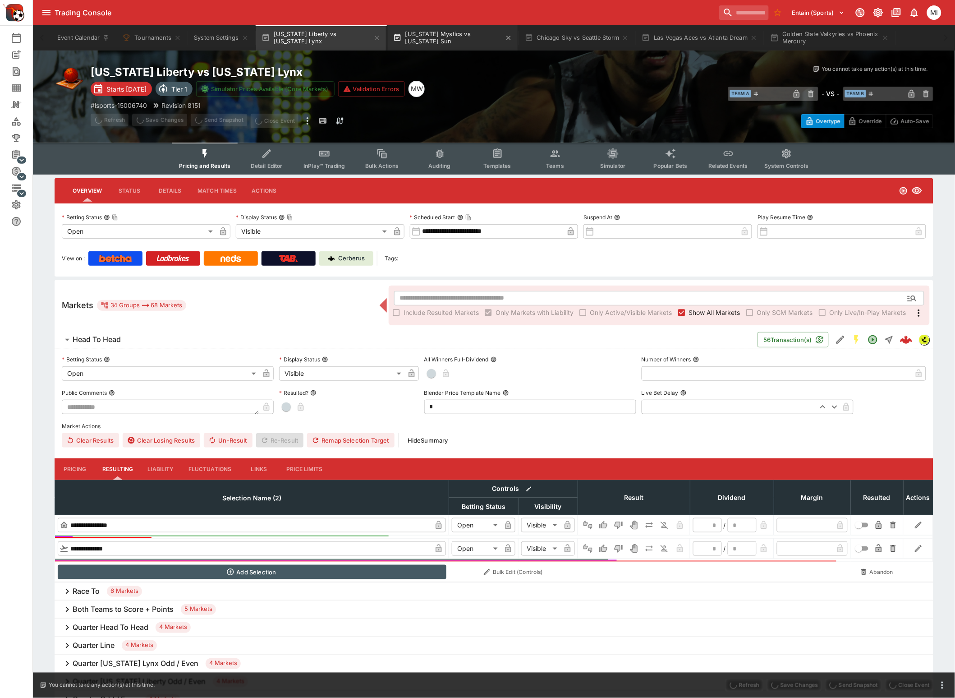
click at [428, 29] on button "[US_STATE] Mystics vs [US_STATE] Sun" at bounding box center [453, 37] width 130 height 25
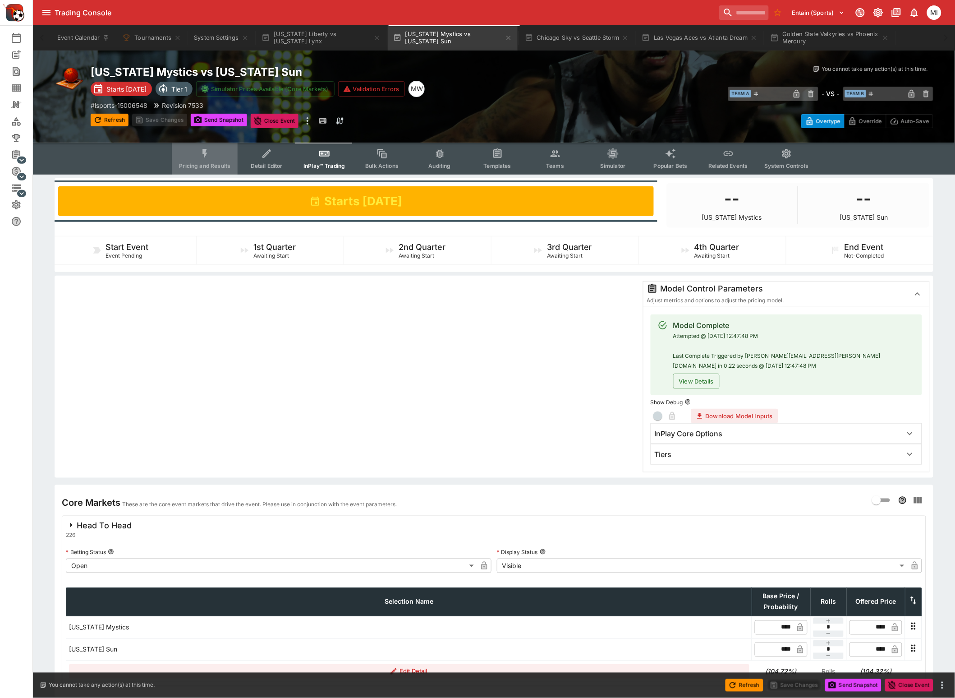
click at [211, 157] on icon "Event type filters" at bounding box center [205, 154] width 12 height 12
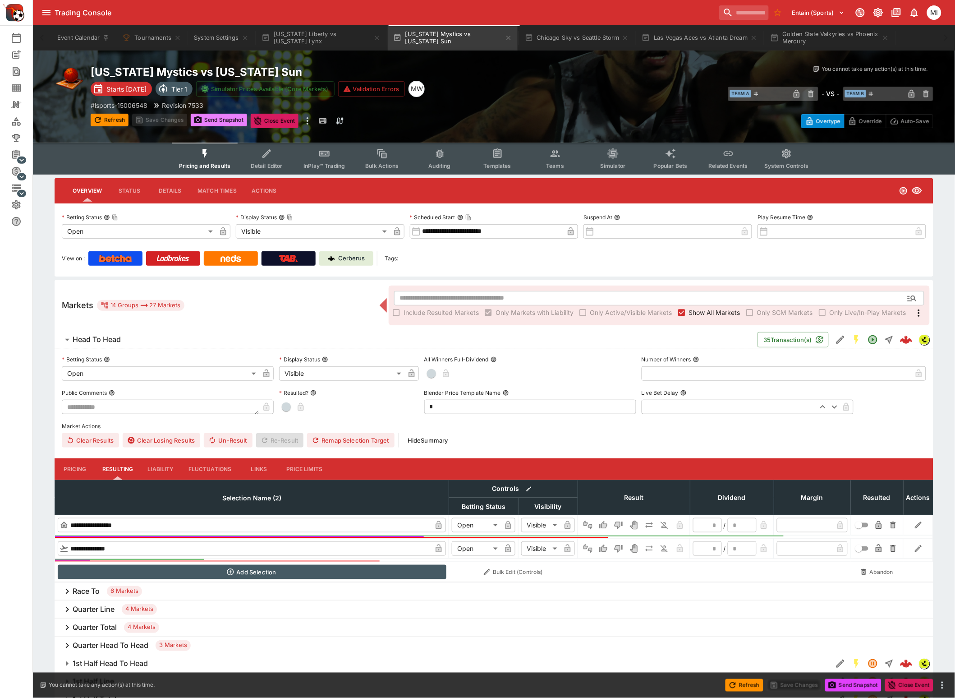
click at [231, 121] on button "Send Snapshot" at bounding box center [219, 120] width 56 height 13
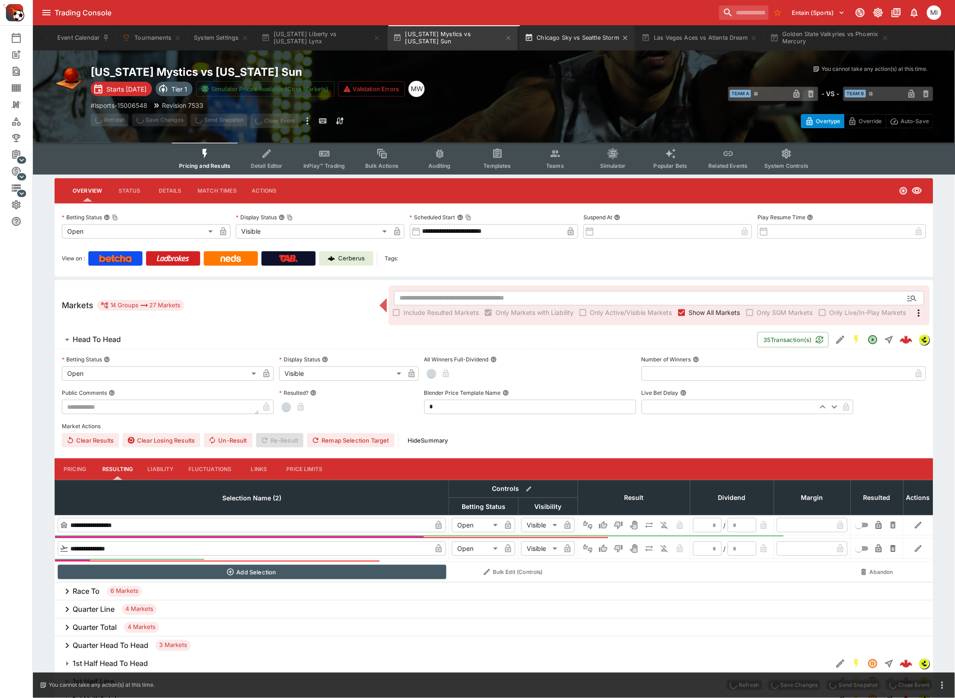
click at [601, 42] on button "Chicago Sky vs Seattle Storm" at bounding box center [577, 37] width 115 height 25
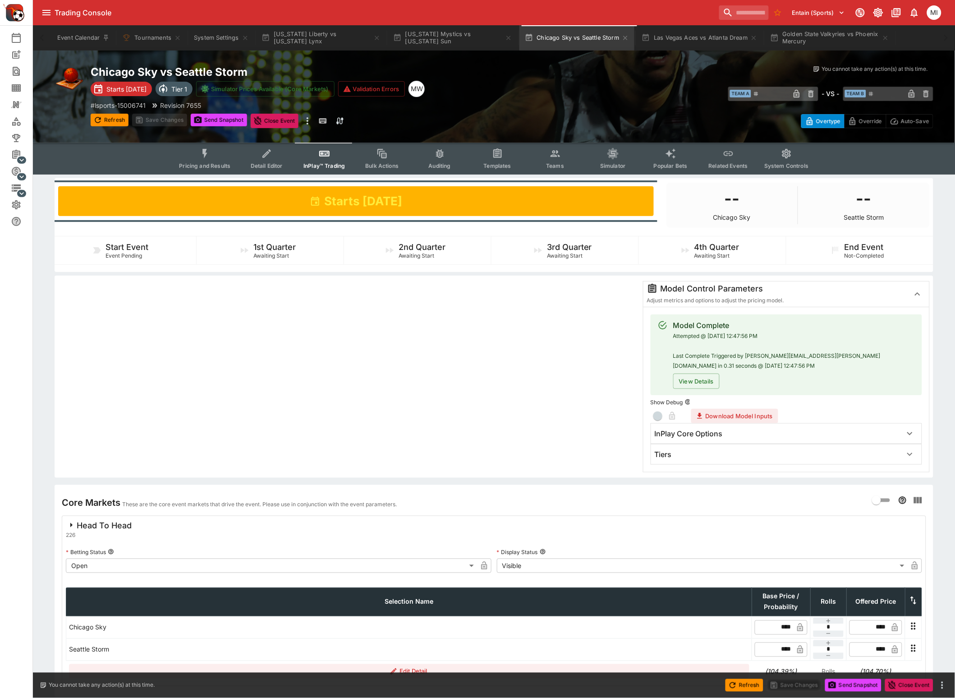
drag, startPoint x: 207, startPoint y: 153, endPoint x: 212, endPoint y: 148, distance: 7.0
click at [207, 153] on icon "Event type filters" at bounding box center [205, 153] width 5 height 9
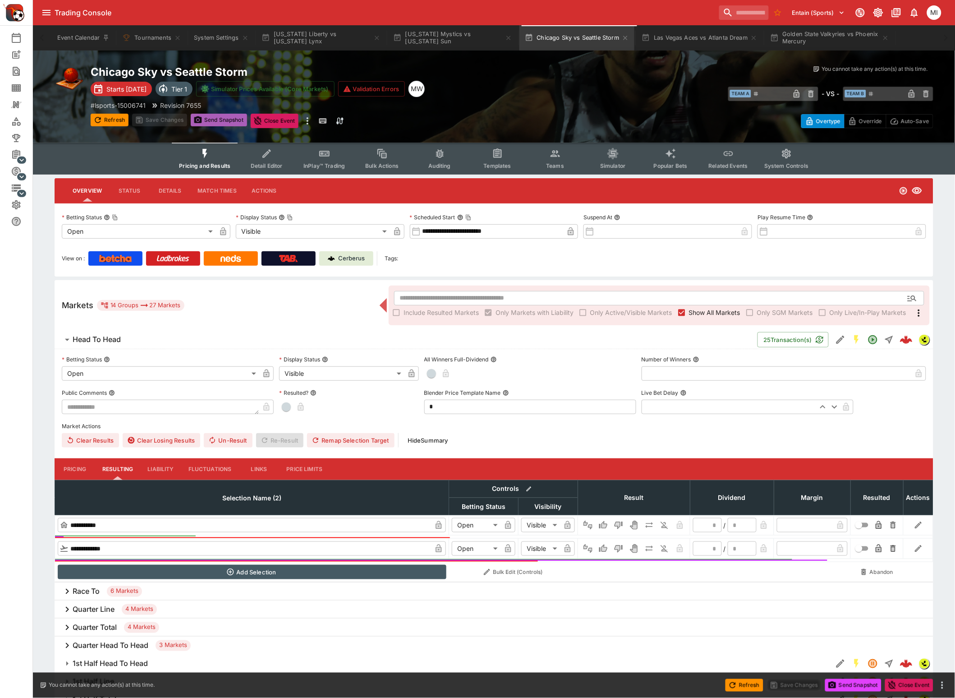
click at [216, 118] on button "Send Snapshot" at bounding box center [219, 120] width 56 height 13
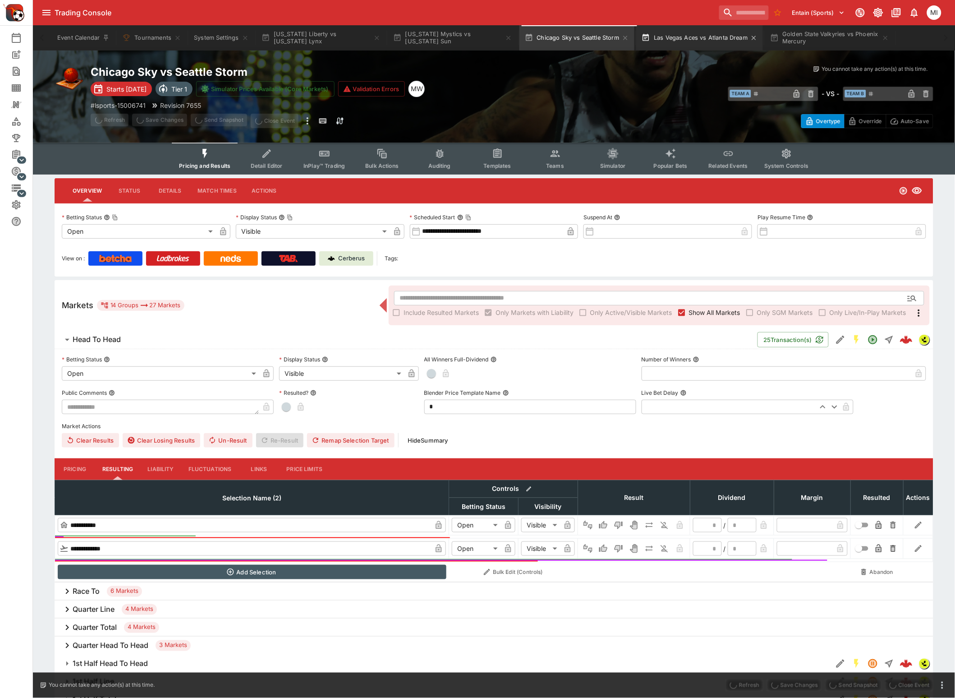
click at [702, 38] on button "Las Vegas Aces vs Atlanta Dream" at bounding box center [699, 37] width 127 height 25
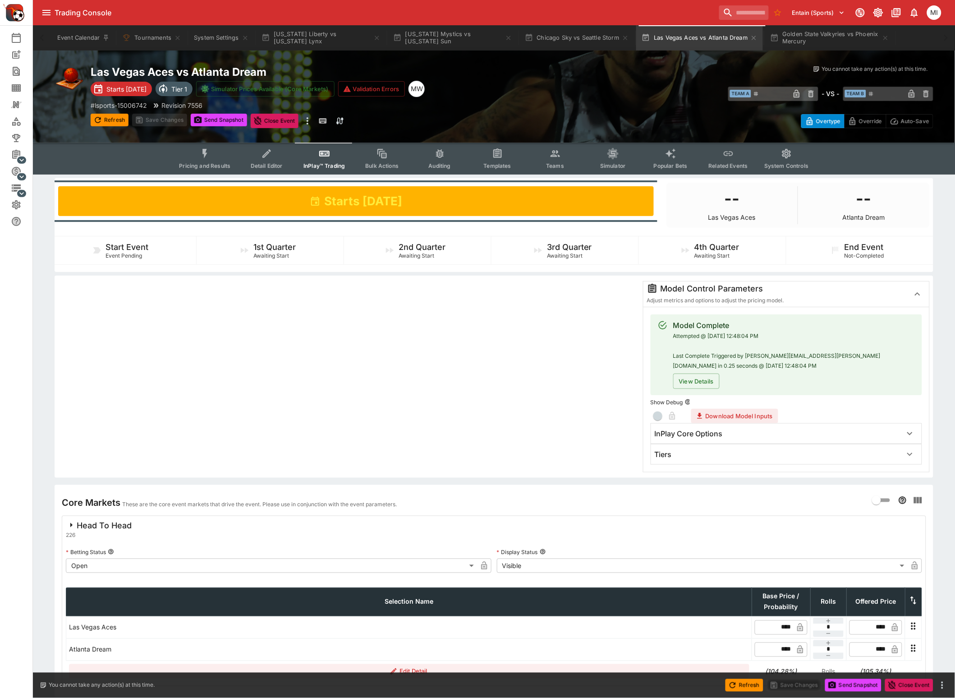
click at [211, 155] on icon "Event type filters" at bounding box center [205, 154] width 12 height 12
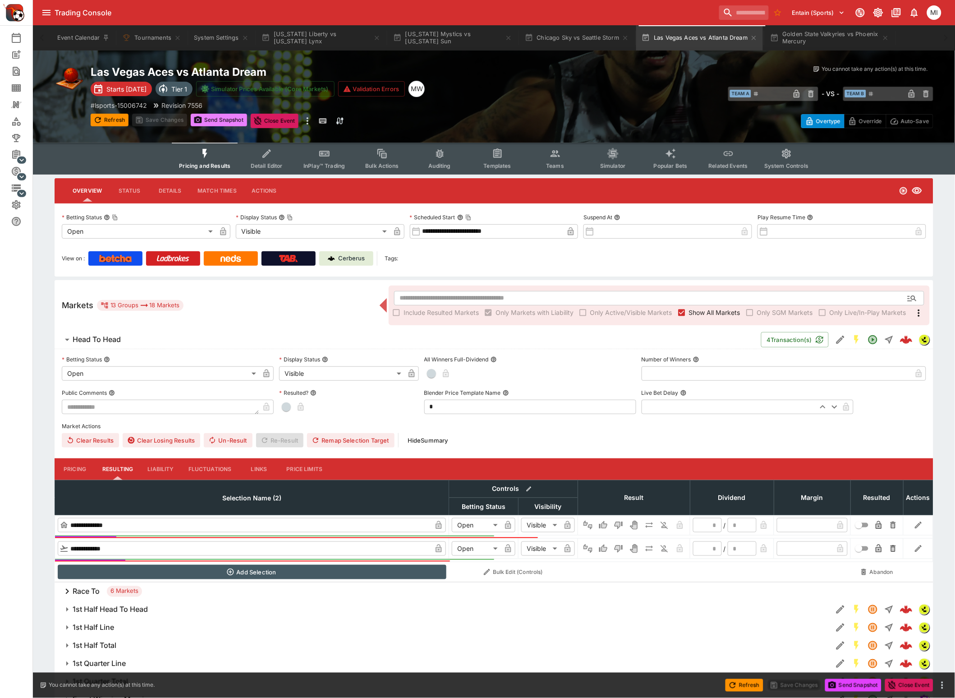
click at [219, 119] on button "Send Snapshot" at bounding box center [219, 120] width 56 height 13
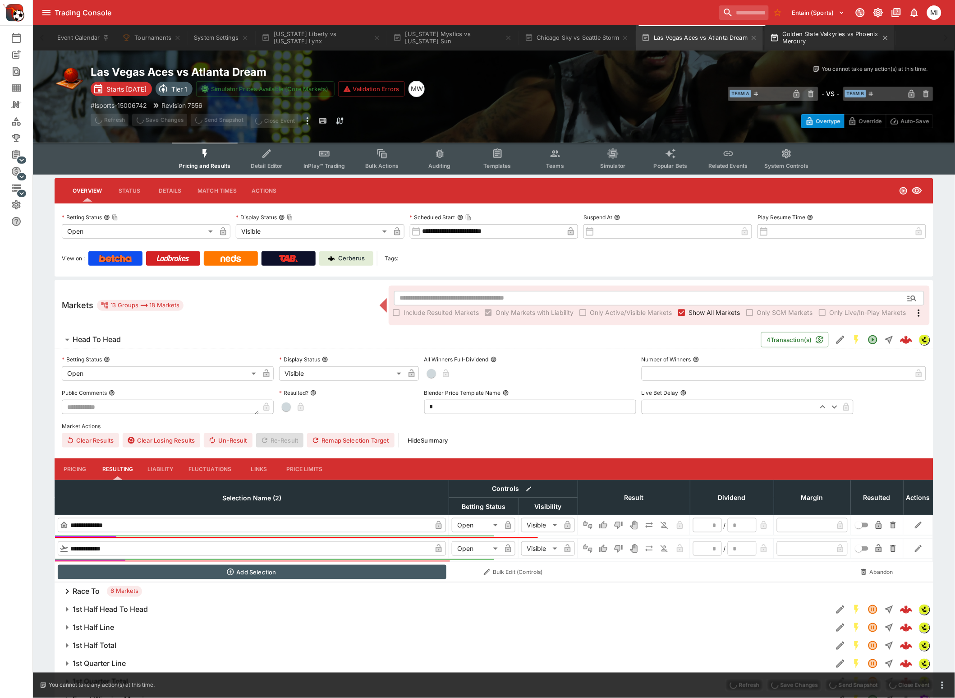
click at [833, 42] on button "Golden State Valkyries vs Phoenix Mercury" at bounding box center [830, 37] width 130 height 25
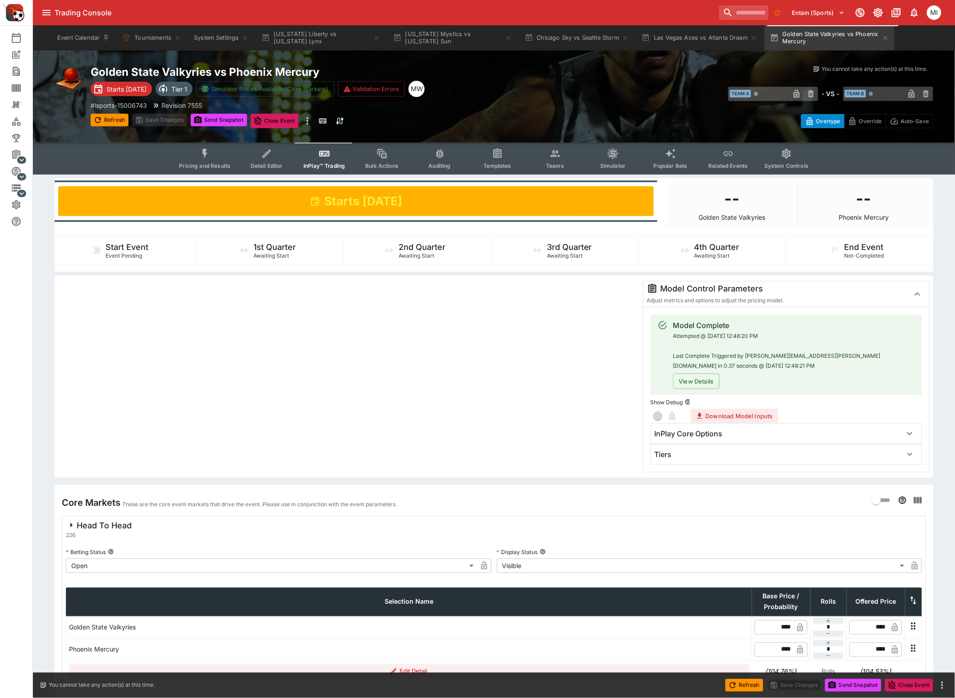
click at [209, 154] on icon "Event type filters" at bounding box center [205, 154] width 12 height 12
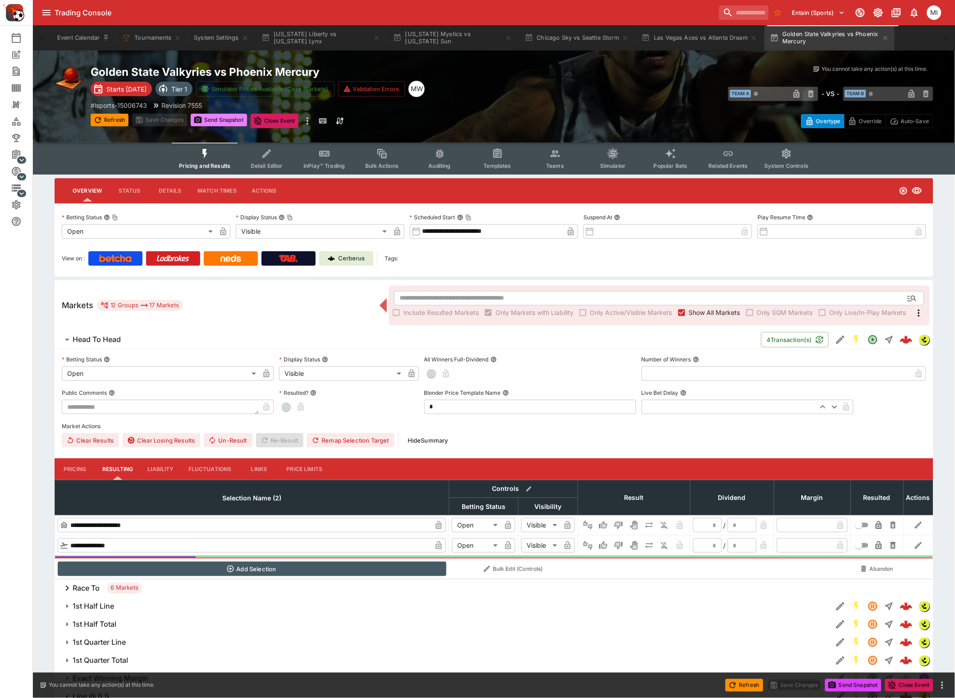
click at [222, 120] on button "Send Snapshot" at bounding box center [219, 120] width 56 height 13
click at [308, 46] on button "[US_STATE] Liberty vs [US_STATE] Lynx" at bounding box center [321, 37] width 130 height 25
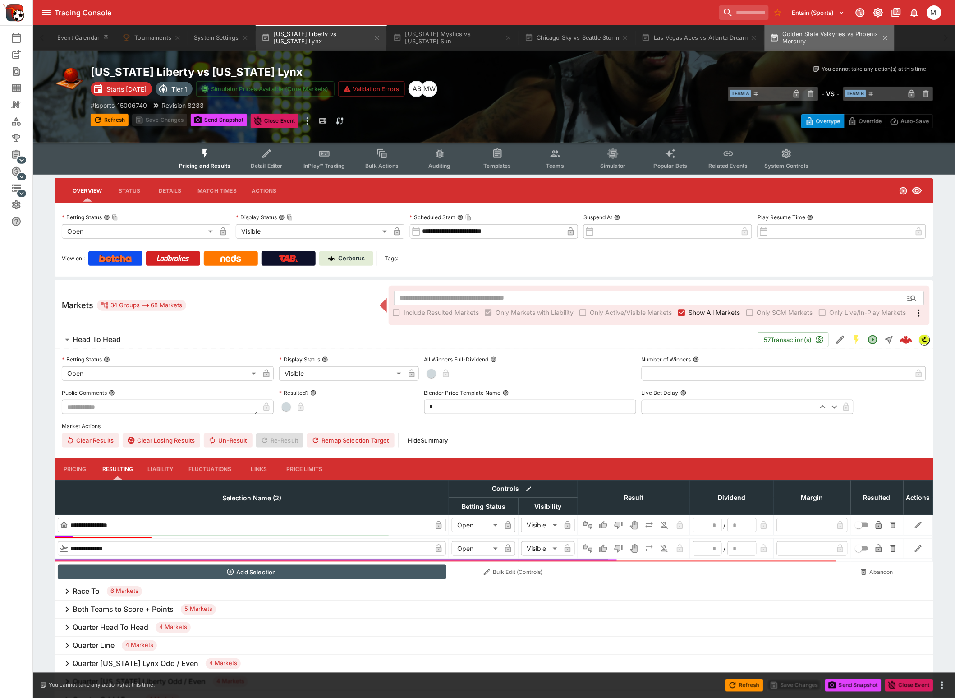
click at [856, 40] on button "Golden State Valkyries vs Phoenix Mercury" at bounding box center [830, 37] width 130 height 25
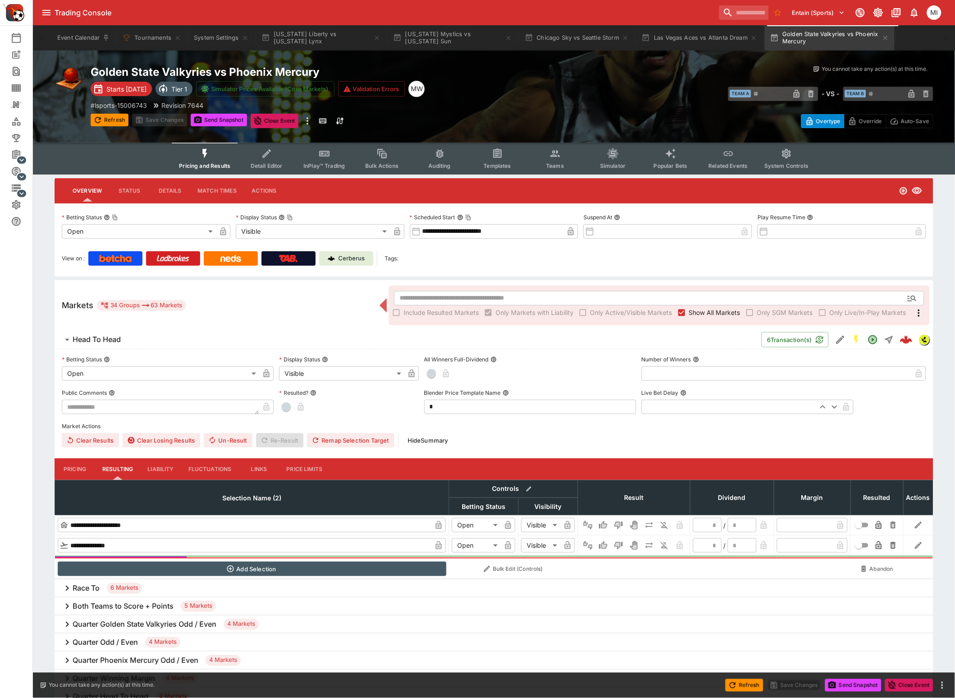
click at [318, 157] on button "InPlay™ Trading" at bounding box center [324, 159] width 58 height 32
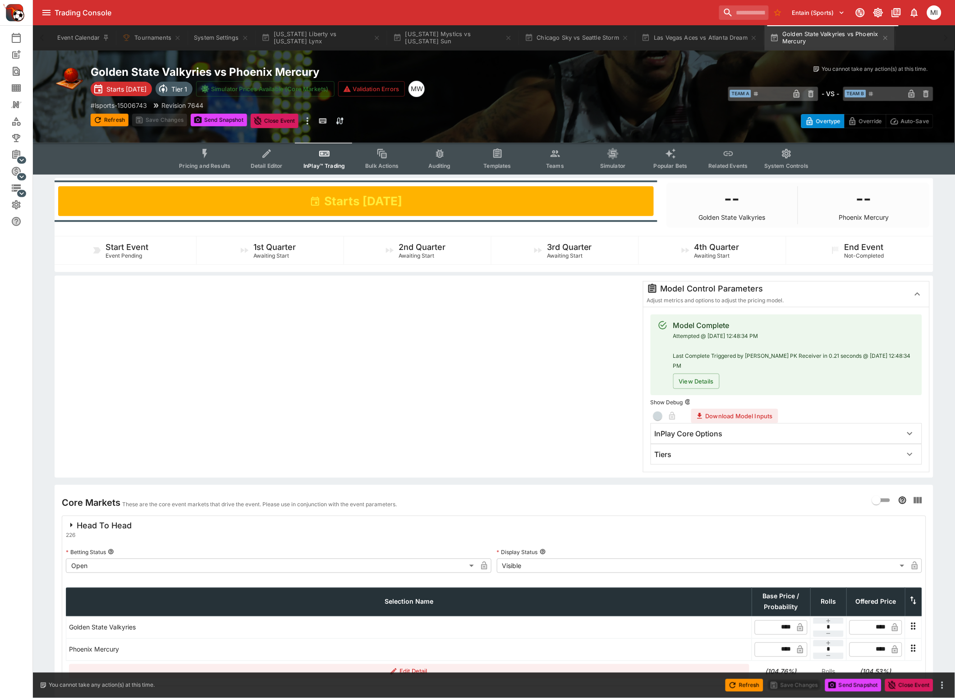
click at [688, 450] on div "Tiers" at bounding box center [778, 454] width 247 height 9
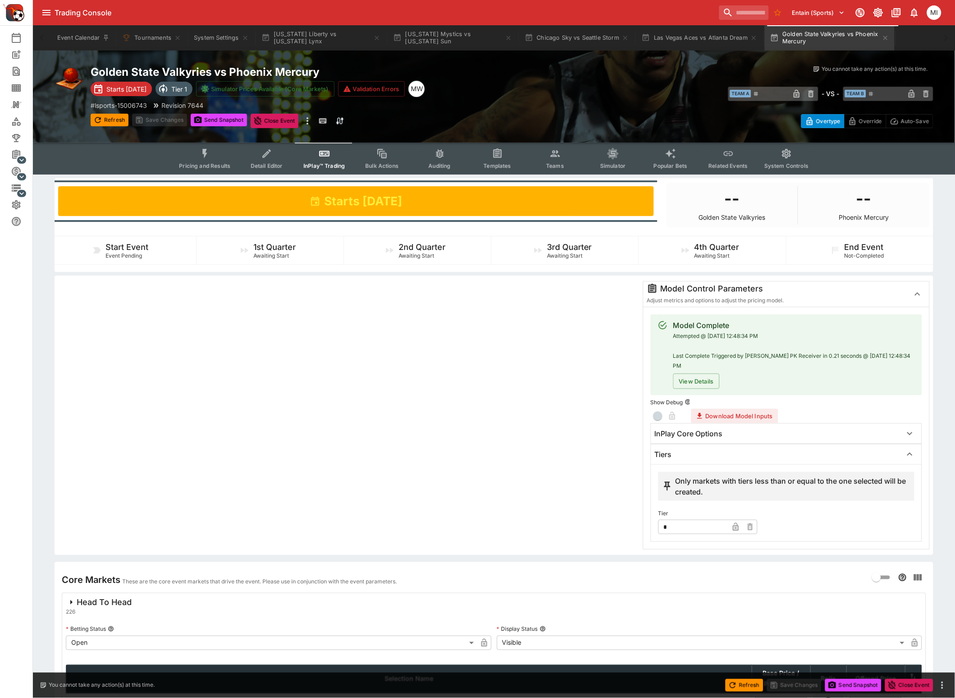
click at [689, 429] on div "InPlay Core Options" at bounding box center [786, 434] width 271 height 20
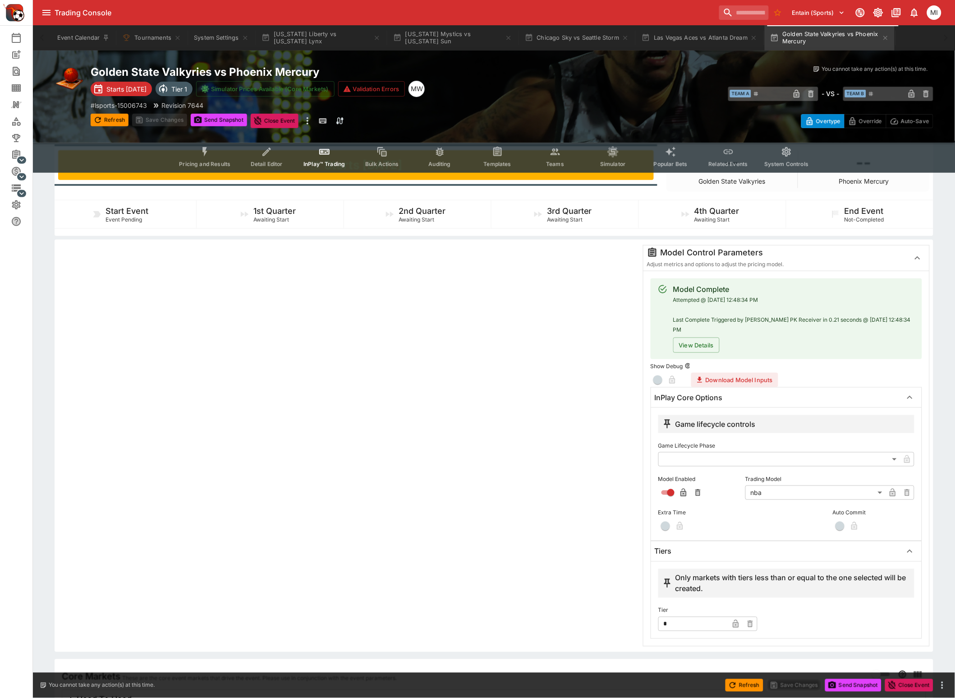
scroll to position [56, 0]
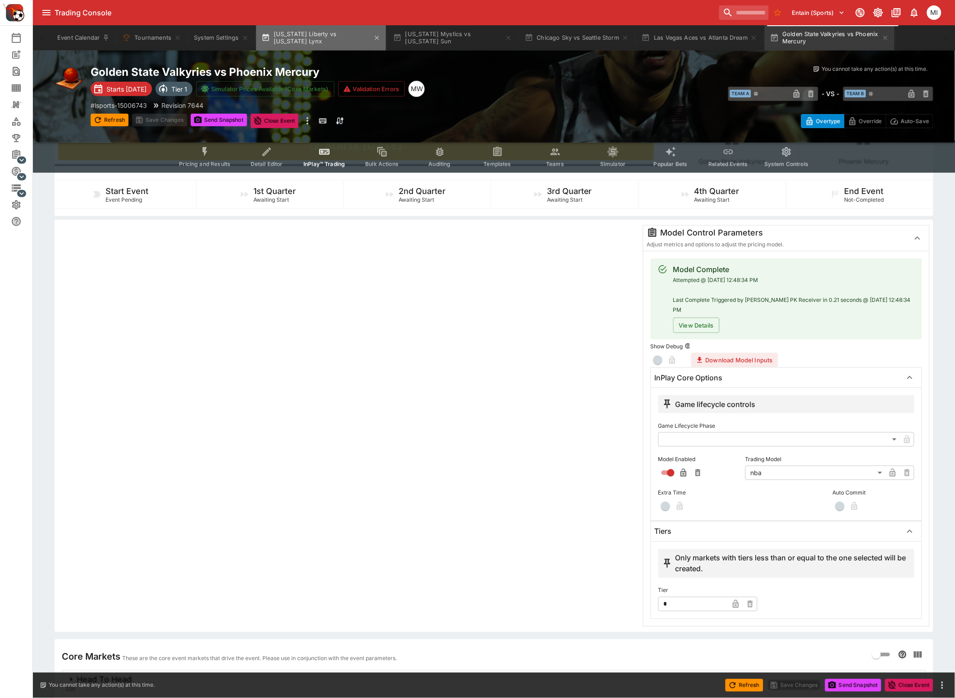
click at [327, 37] on button "[US_STATE] Liberty vs [US_STATE] Lynx" at bounding box center [321, 37] width 130 height 25
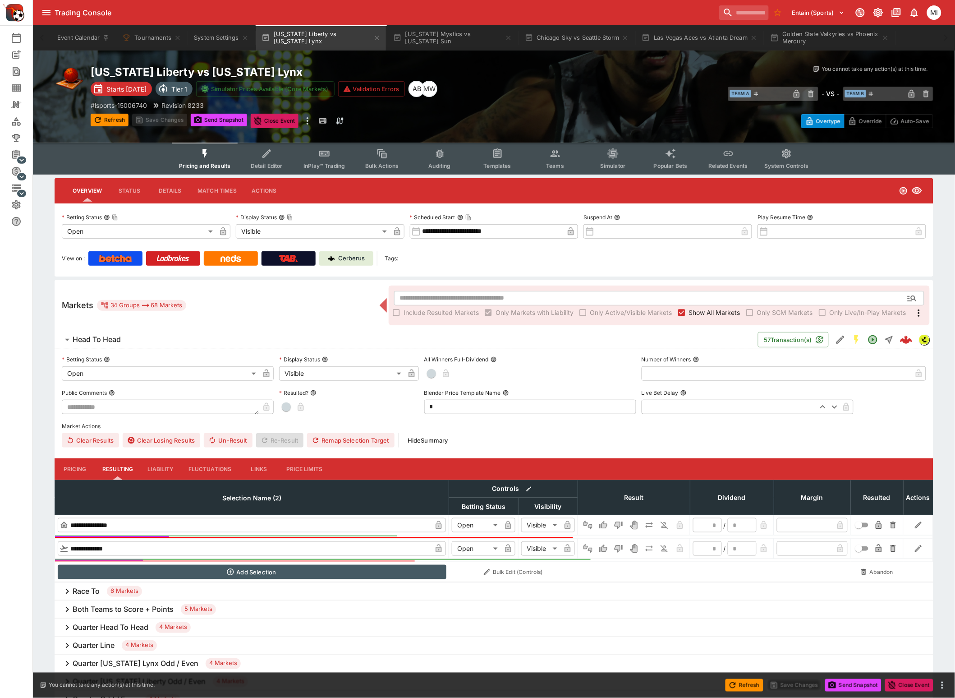
click at [206, 162] on span "Pricing and Results" at bounding box center [204, 165] width 51 height 7
click at [115, 117] on button "Refresh" at bounding box center [110, 120] width 38 height 13
click at [310, 159] on button "InPlay™ Trading" at bounding box center [324, 159] width 58 height 32
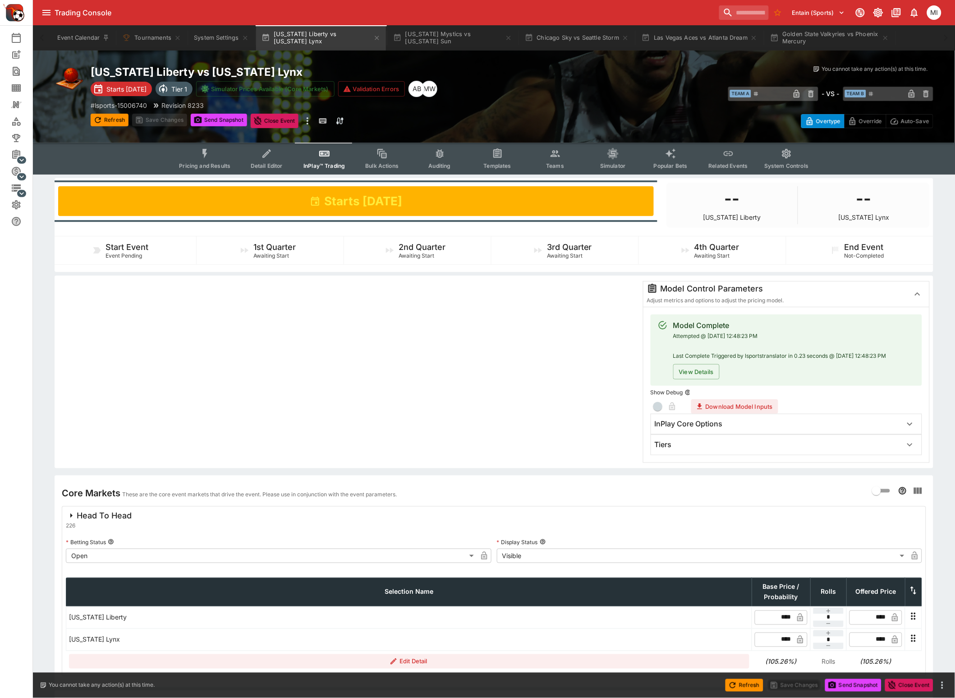
click at [694, 443] on div "Tiers" at bounding box center [778, 444] width 247 height 9
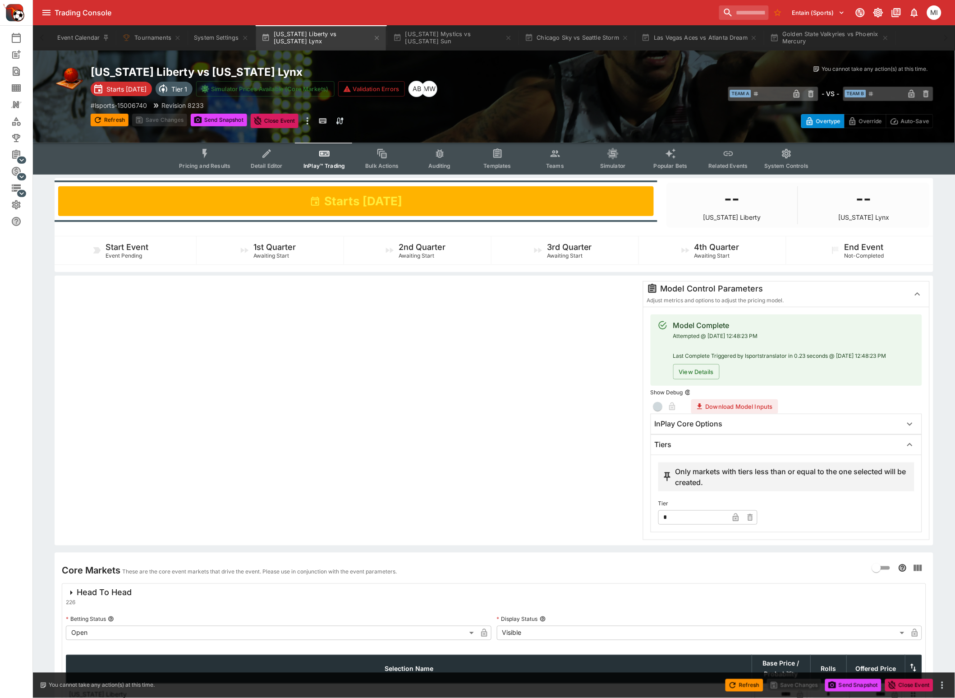
click at [694, 423] on h6 "InPlay Core Options" at bounding box center [689, 423] width 68 height 9
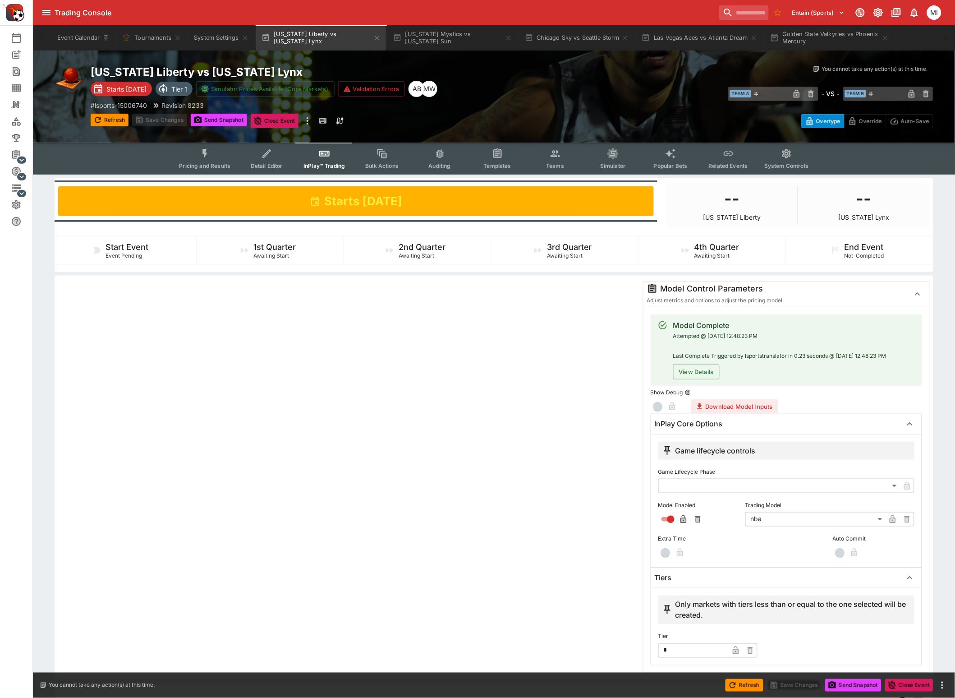
scroll to position [56, 0]
